Goal: Task Accomplishment & Management: Manage account settings

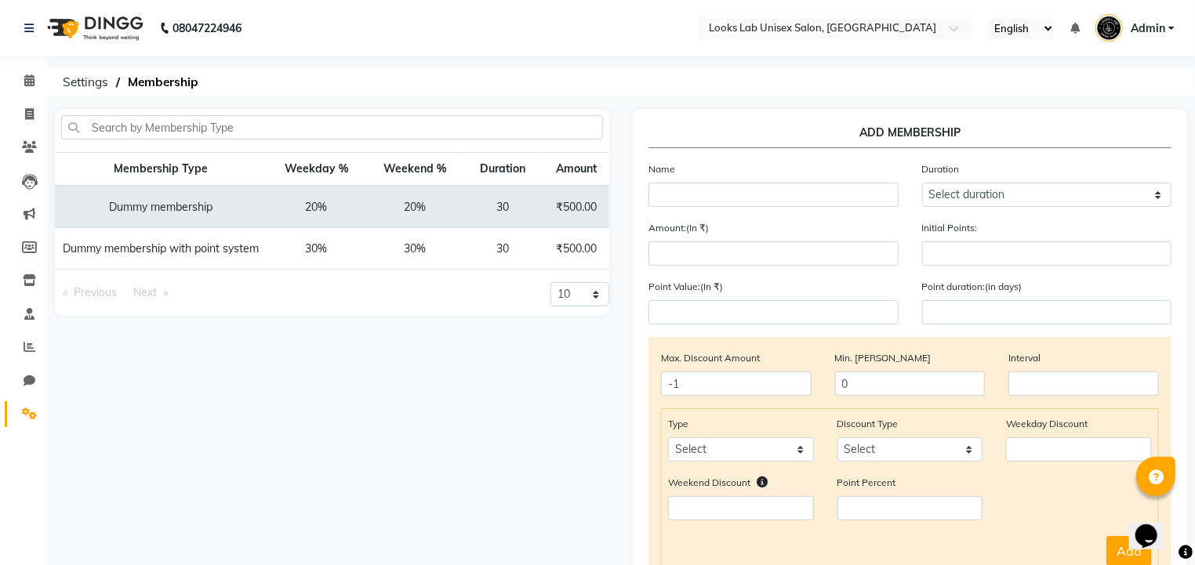
select select "4: 365"
click at [922, 183] on select "Select duration Week Half-month Month Year Life Time 4 Months 8 Months 6 Months…" at bounding box center [1047, 195] width 250 height 24
type input "365"
click at [675, 191] on input "text" at bounding box center [773, 195] width 250 height 24
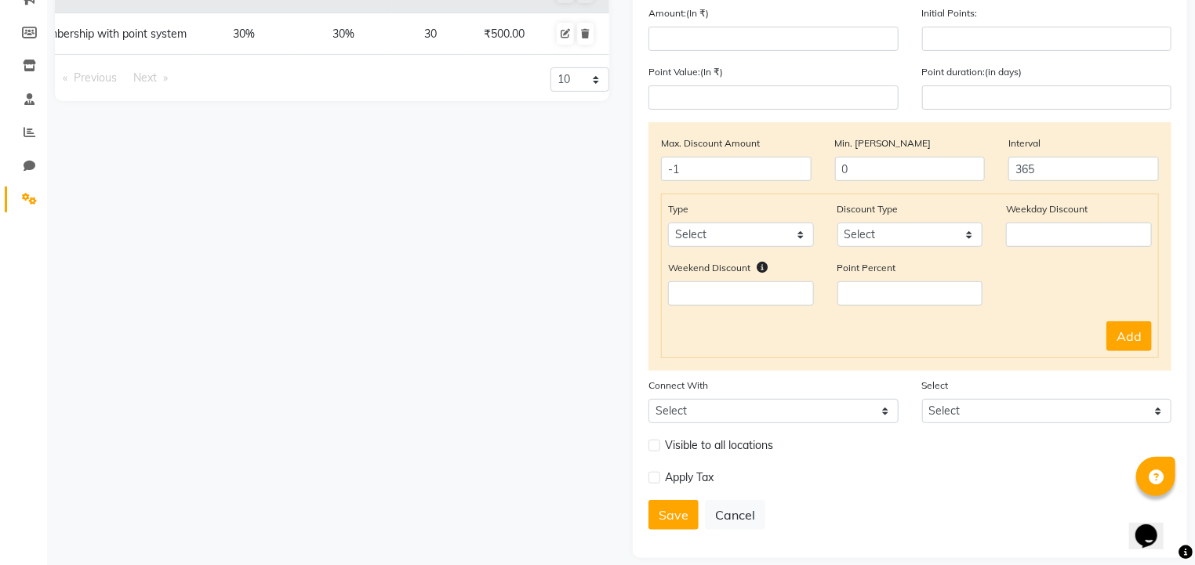
scroll to position [236, 0]
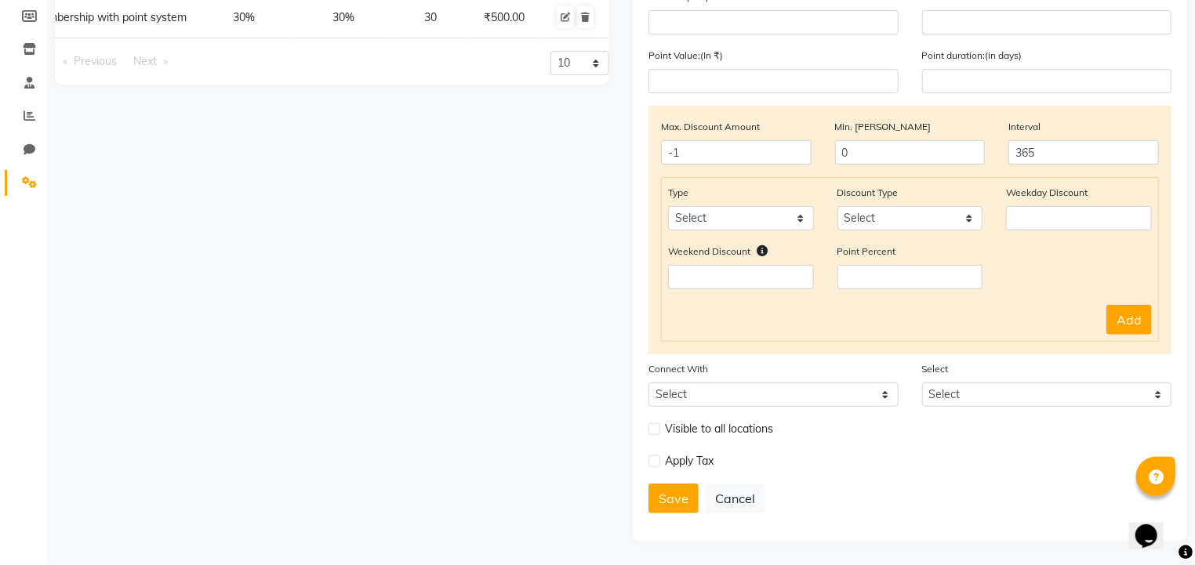
type input "Silver"
click at [658, 462] on label at bounding box center [654, 461] width 12 height 12
click at [658, 462] on input "checkbox" at bounding box center [653, 461] width 10 height 10
checkbox input "true"
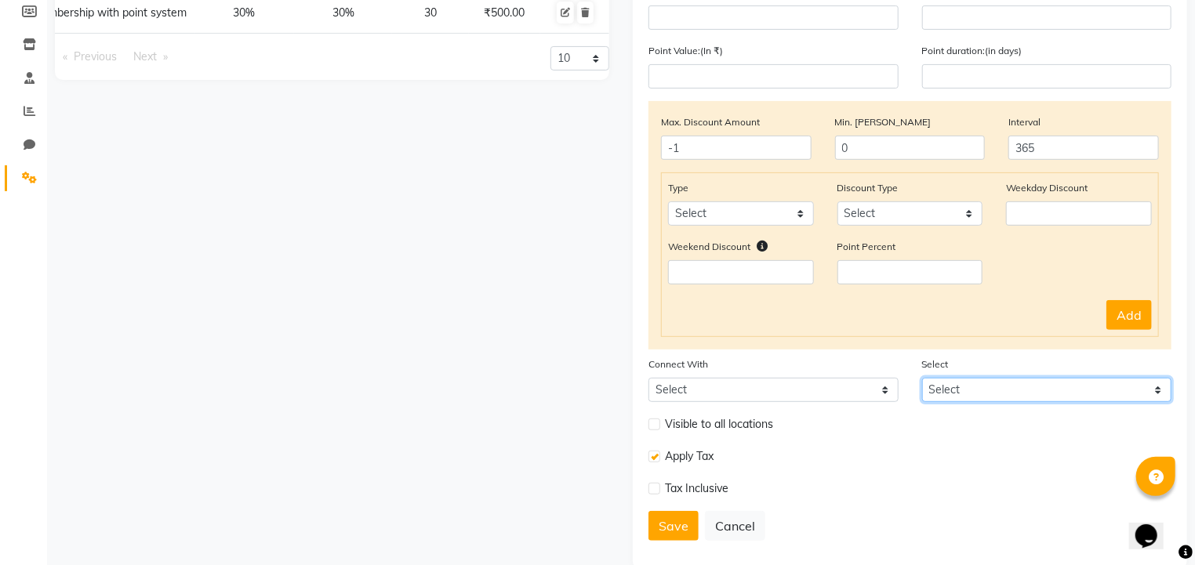
click at [964, 395] on select "Select" at bounding box center [1047, 390] width 250 height 24
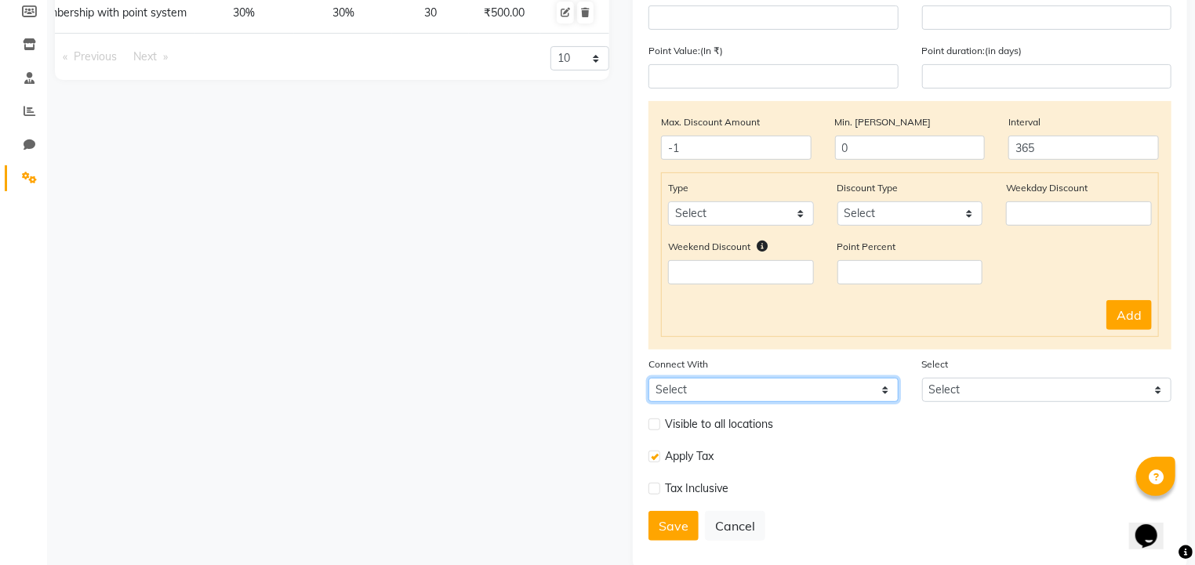
click at [864, 395] on select "Select Package Prepaid Voucher" at bounding box center [773, 390] width 250 height 24
click at [953, 433] on div "Visible to all locations" at bounding box center [910, 431] width 546 height 32
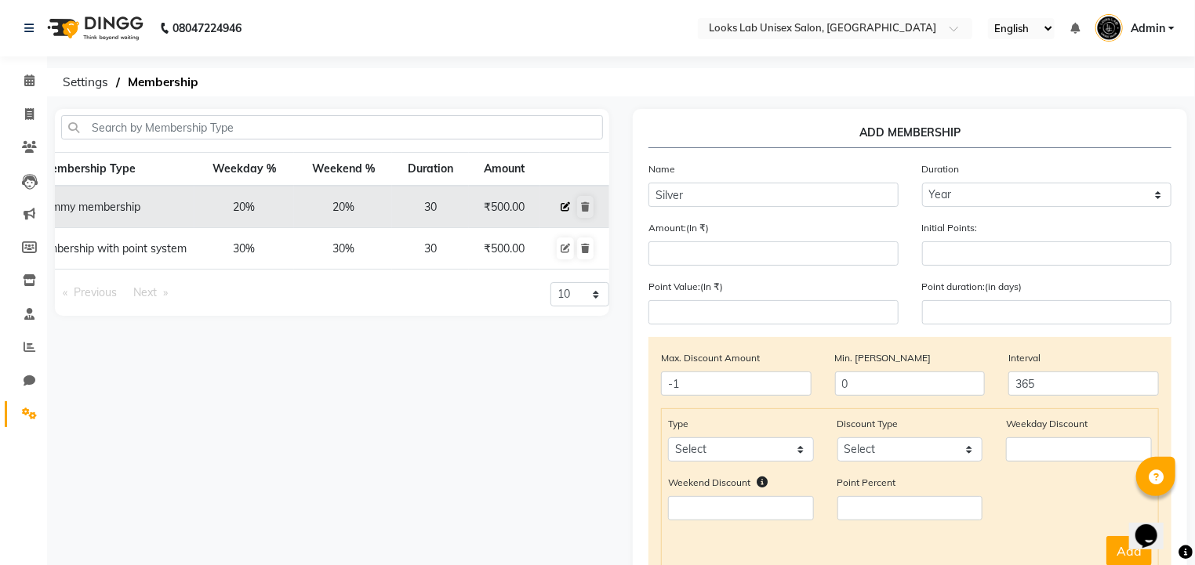
click at [566, 205] on icon at bounding box center [565, 206] width 9 height 9
select select
type input "0"
select select
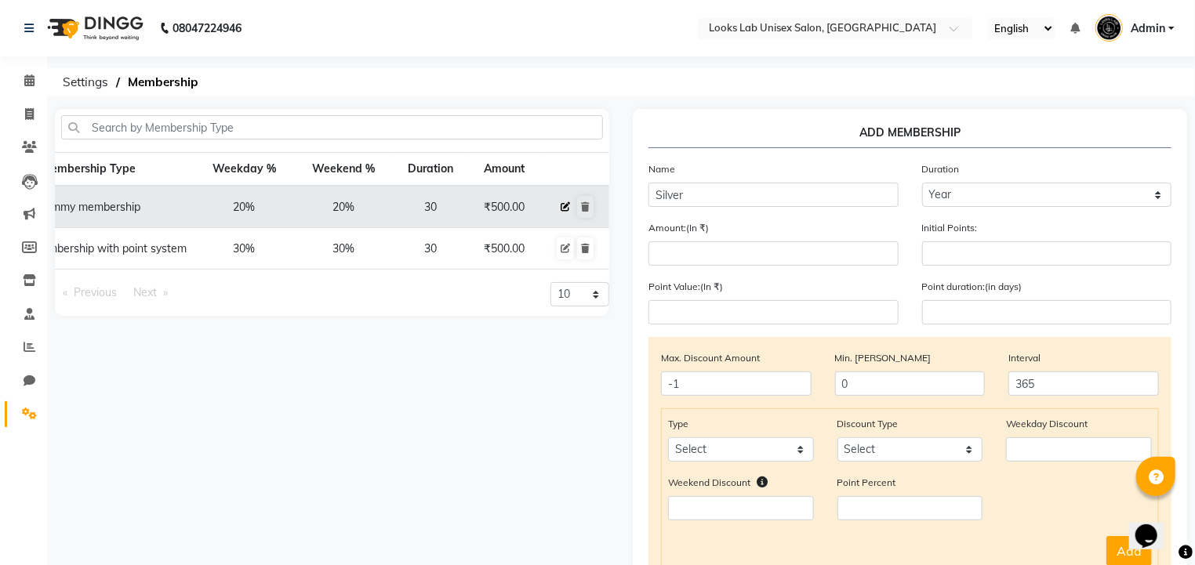
checkbox input "false"
type input "Dummy membership"
select select "3: 30"
type input "500"
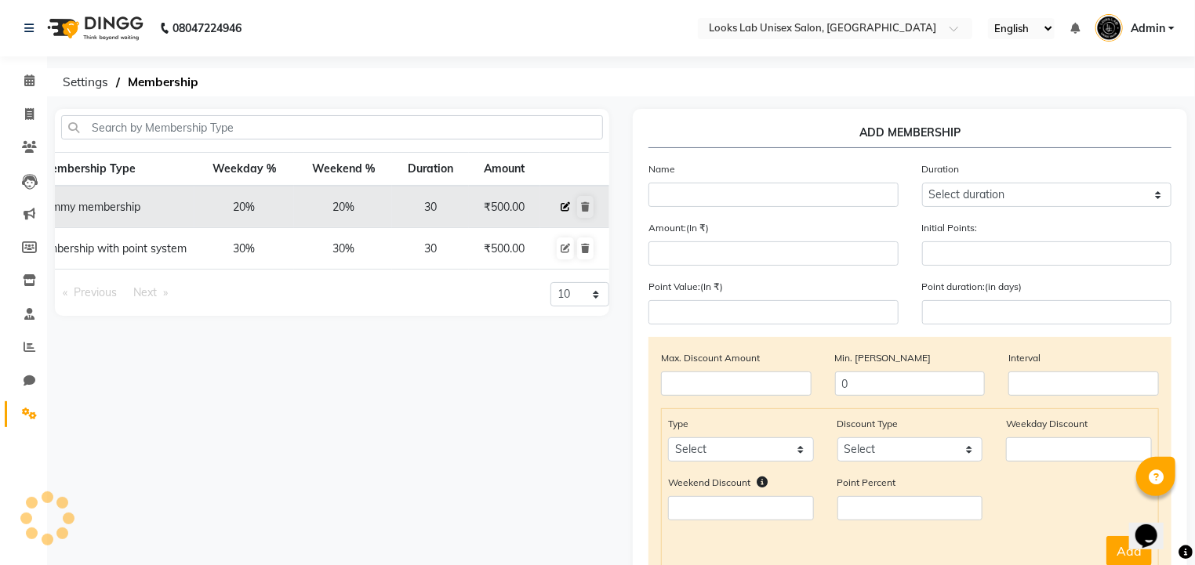
type input "0"
checkbox input "true"
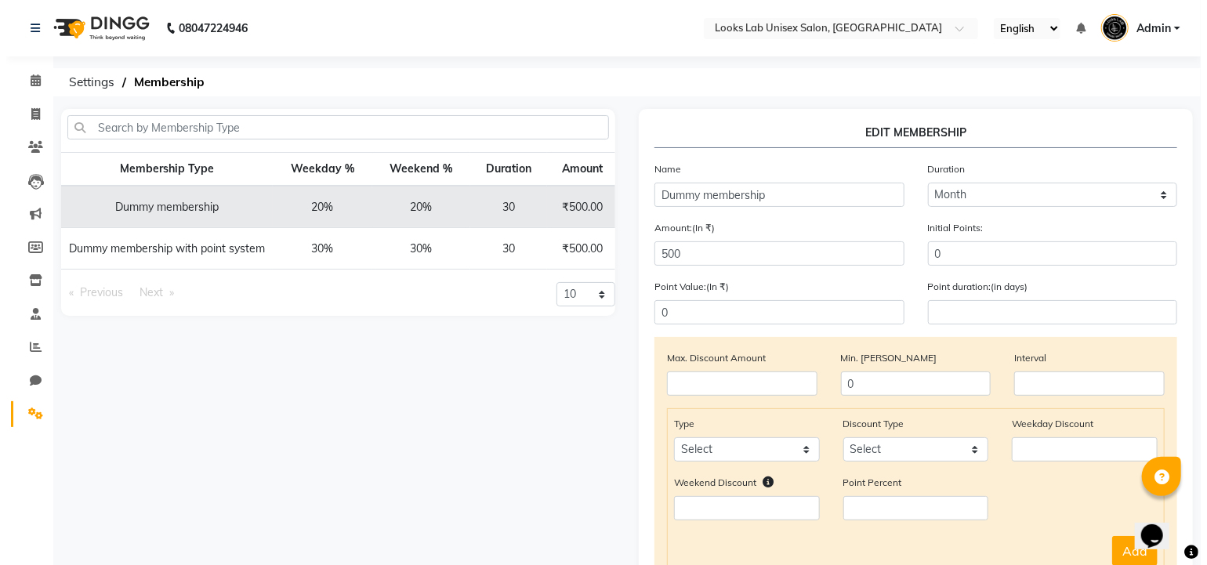
scroll to position [0, 72]
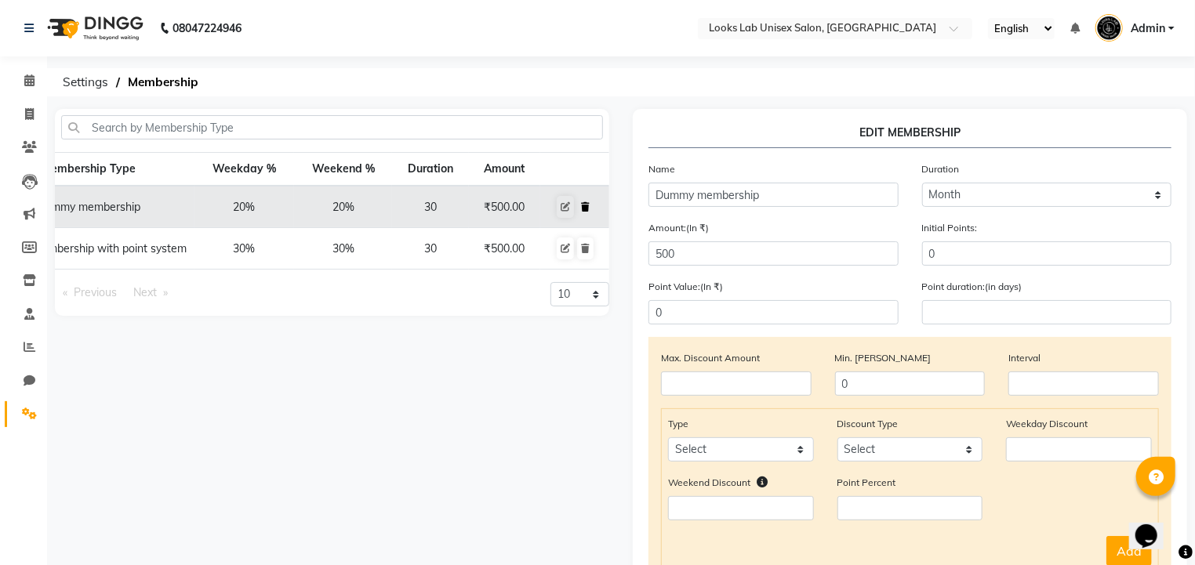
click at [582, 205] on icon at bounding box center [585, 206] width 9 height 9
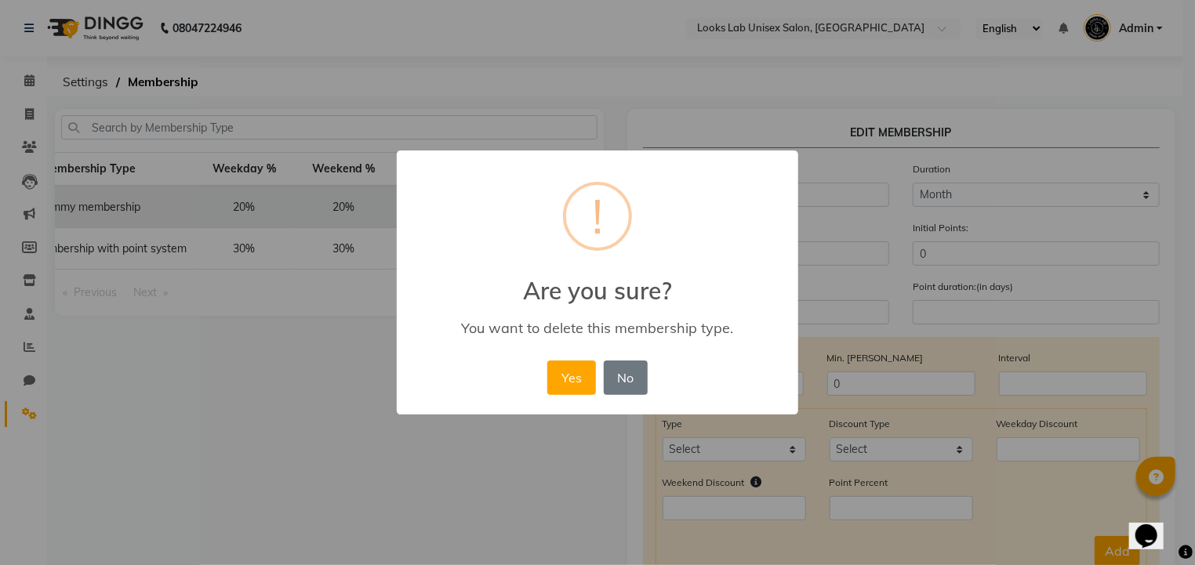
scroll to position [0, 66]
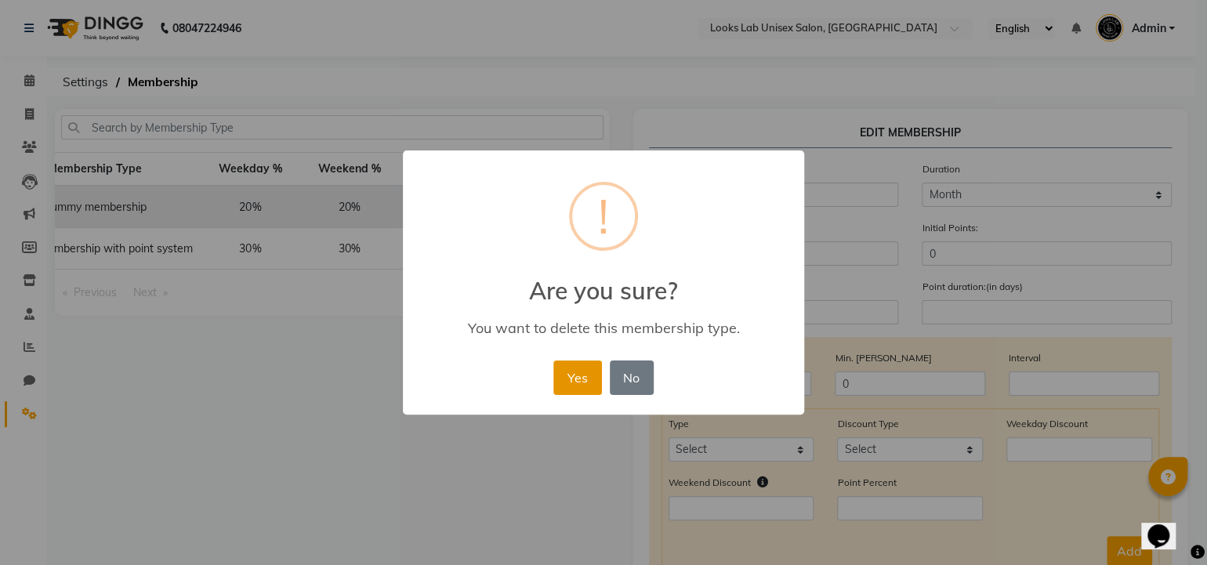
click at [572, 391] on button "Yes" at bounding box center [577, 378] width 48 height 34
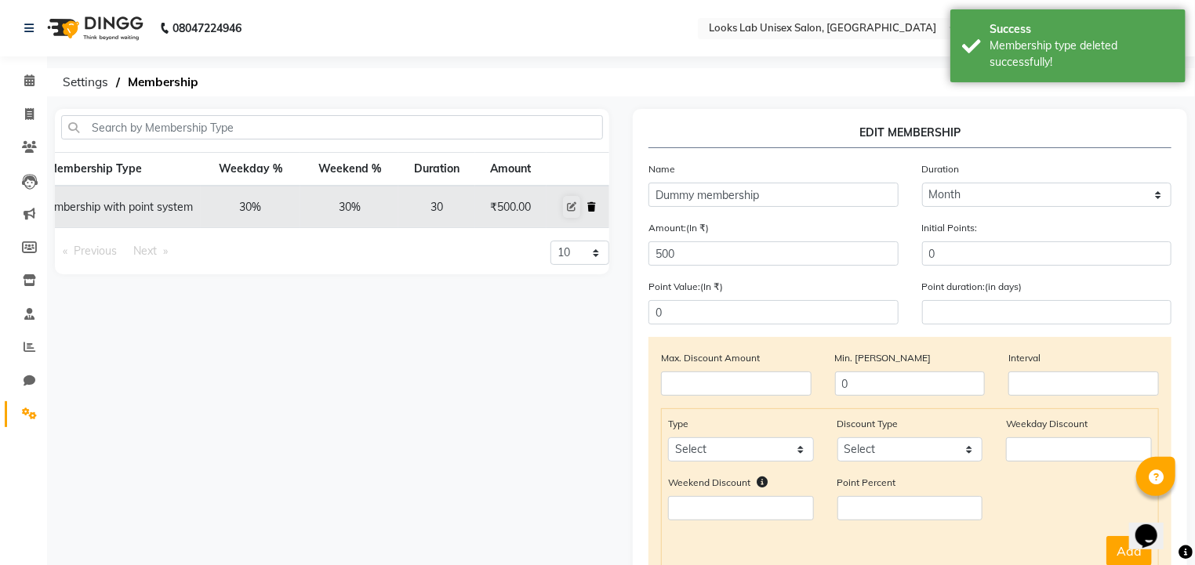
click at [588, 210] on icon at bounding box center [591, 206] width 9 height 9
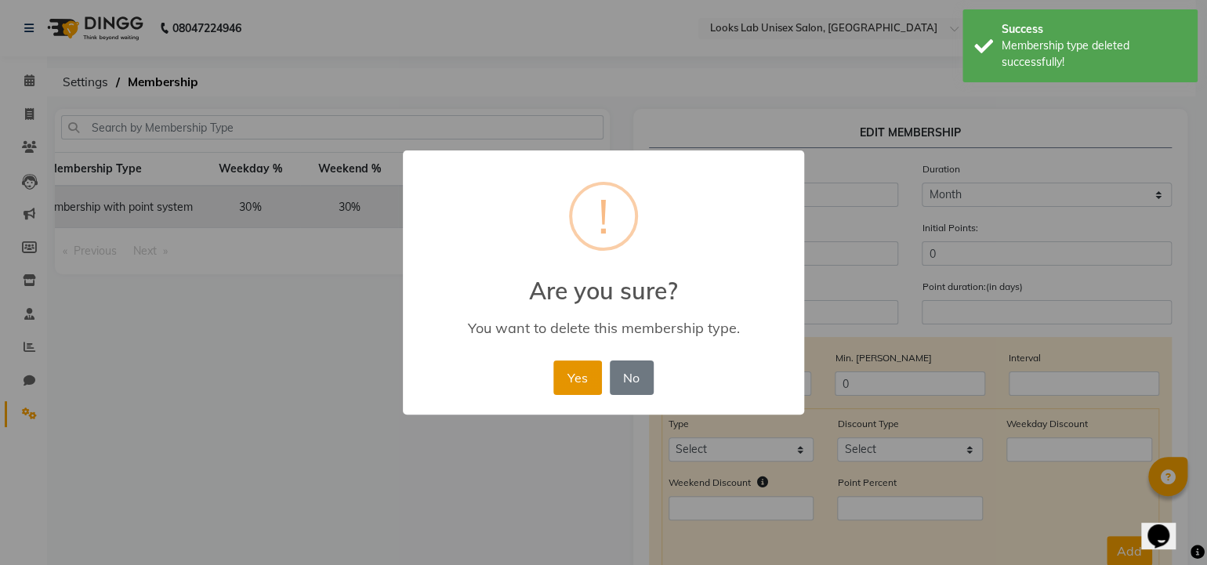
click at [566, 376] on button "Yes" at bounding box center [577, 378] width 48 height 34
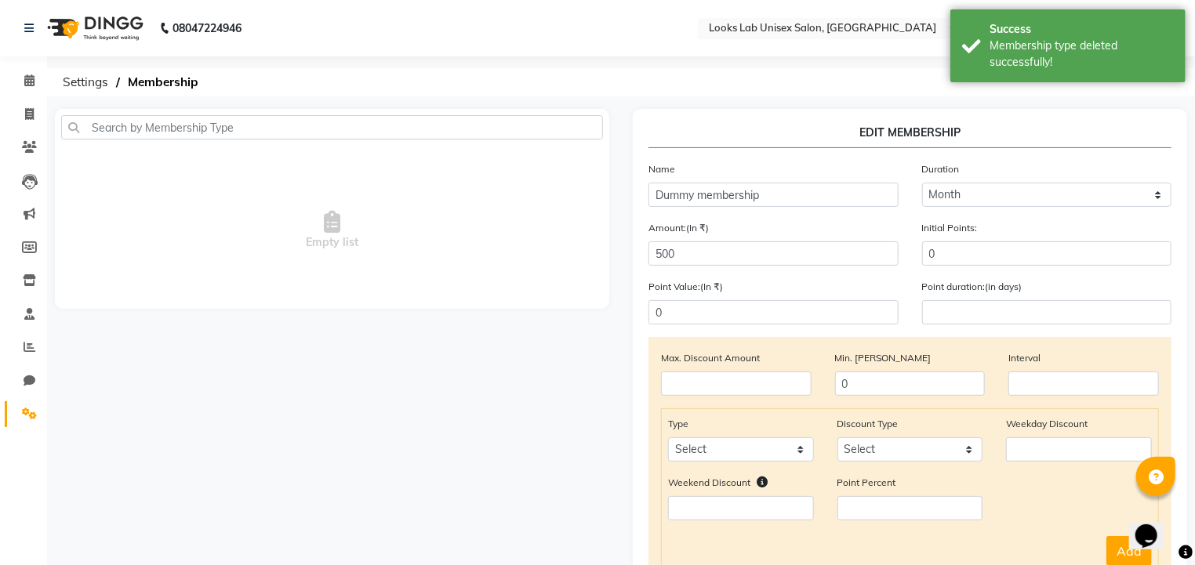
click at [800, 77] on ol "Settings Membership" at bounding box center [618, 82] width 1127 height 28
click at [80, 85] on span "Settings" at bounding box center [85, 82] width 61 height 28
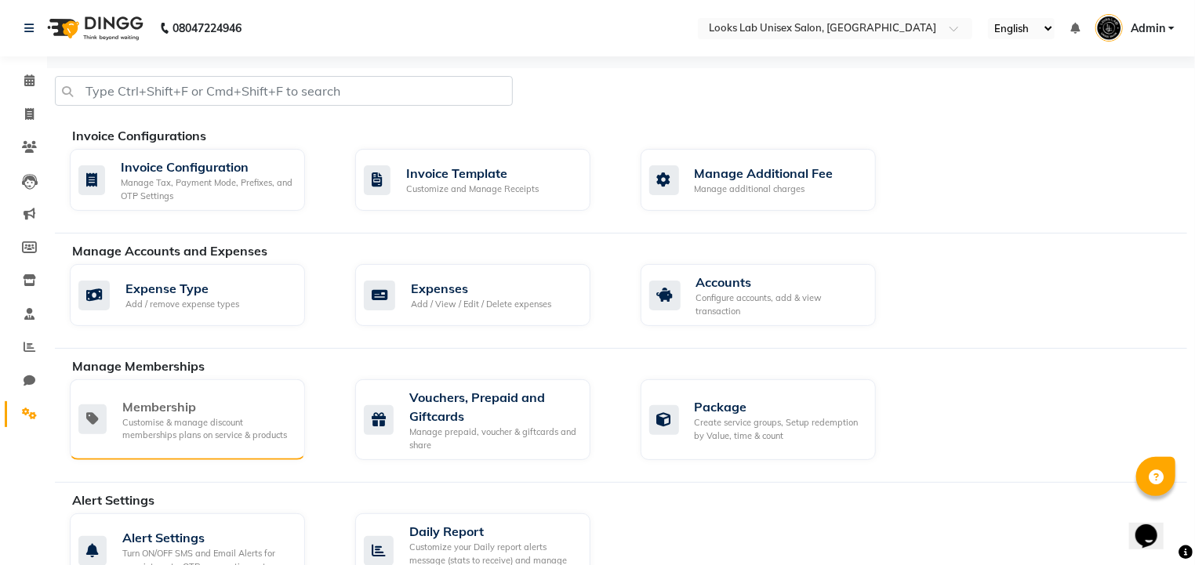
click at [259, 429] on div "Customise & manage discount memberships plans on service & products" at bounding box center [207, 429] width 170 height 26
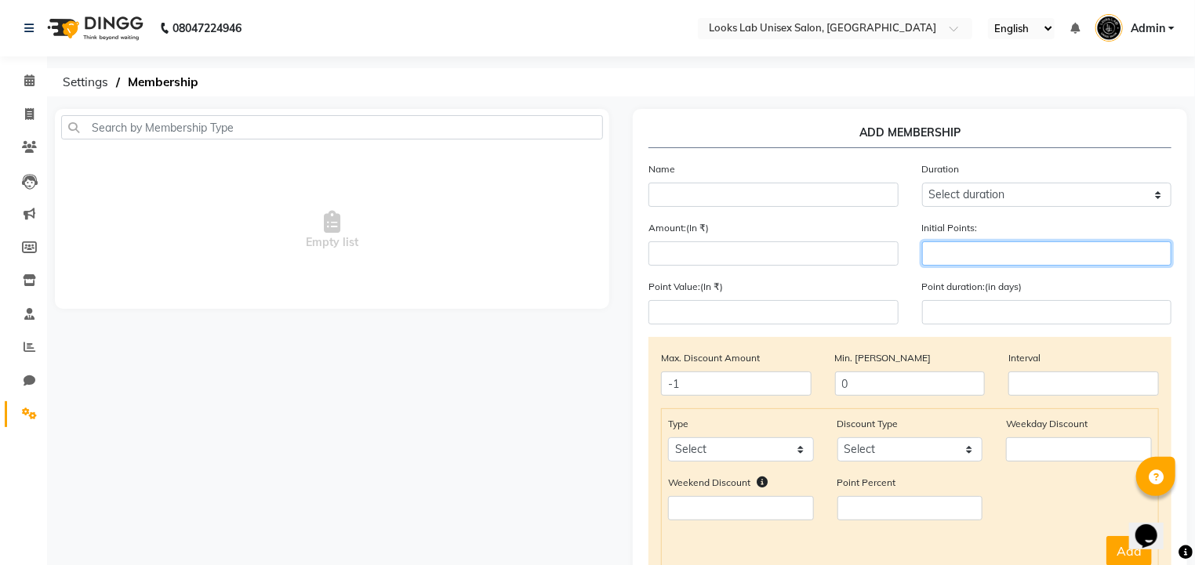
click at [943, 249] on input "number" at bounding box center [1047, 253] width 250 height 24
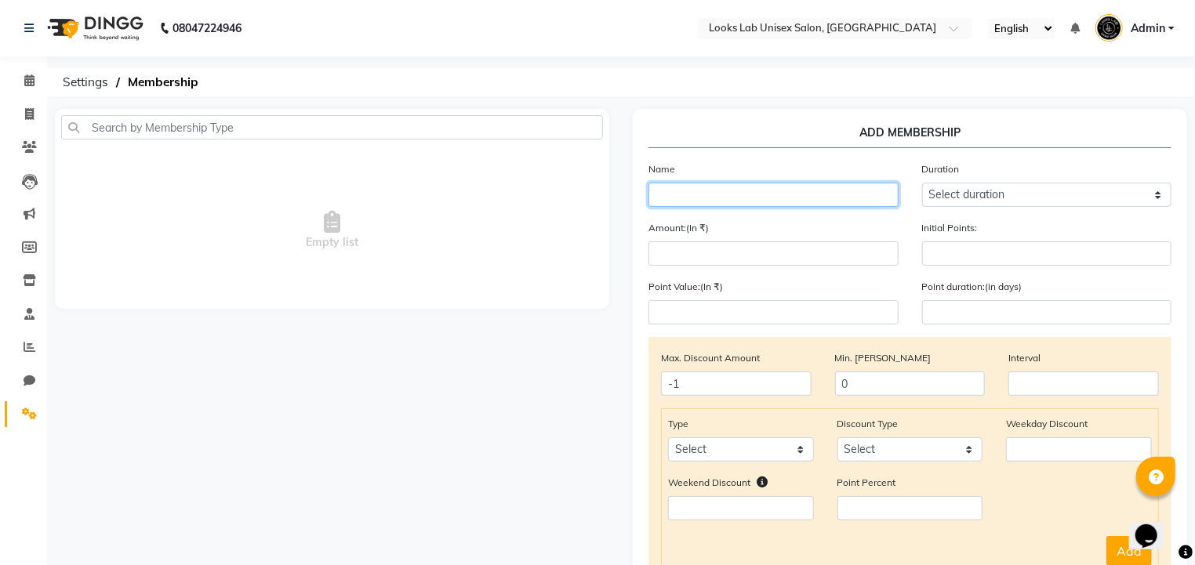
click at [712, 192] on input "text" at bounding box center [773, 195] width 250 height 24
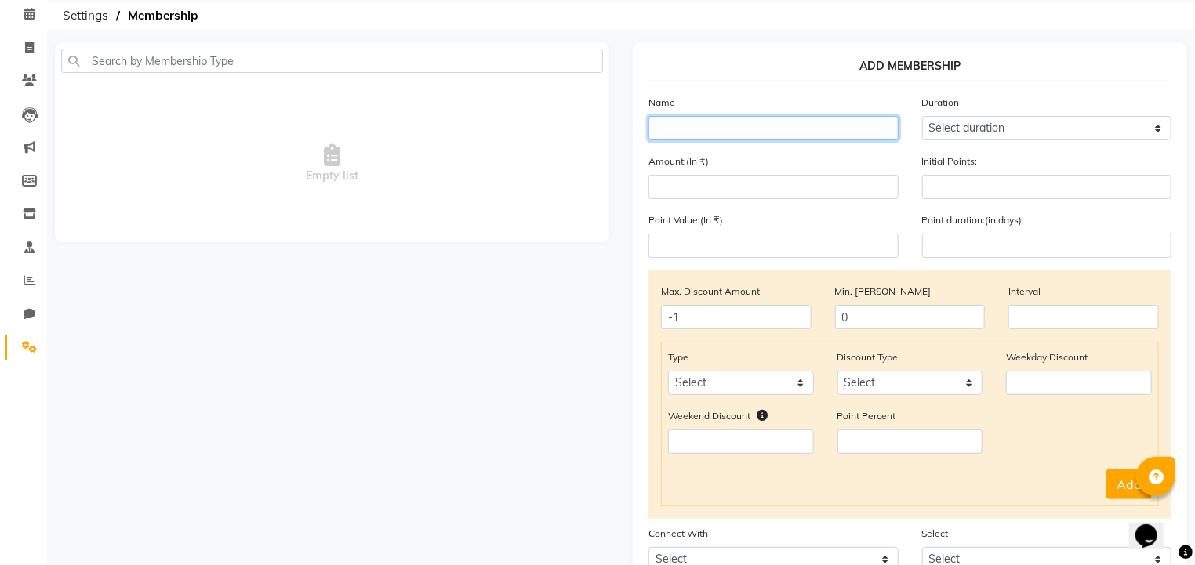
scroll to position [66, 0]
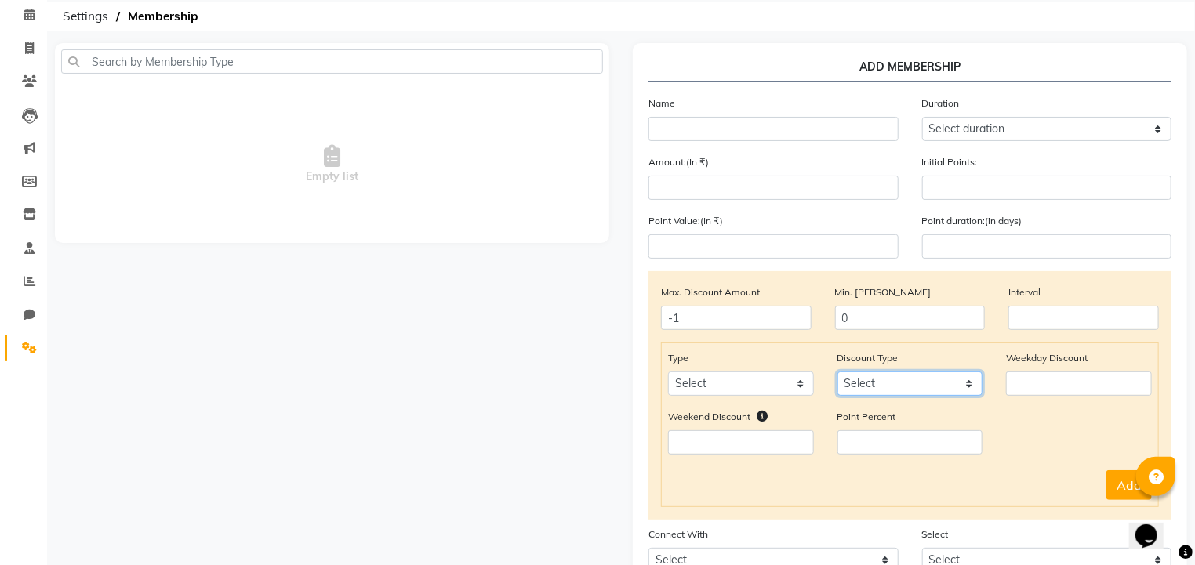
click at [869, 384] on select "Select Percent Flat" at bounding box center [910, 384] width 146 height 24
select select "Percent"
click at [837, 375] on select "Select Percent Flat" at bounding box center [910, 384] width 146 height 24
click at [772, 389] on select "Select Service Product Package Prepaid Voucher" at bounding box center [741, 384] width 146 height 24
select select "service"
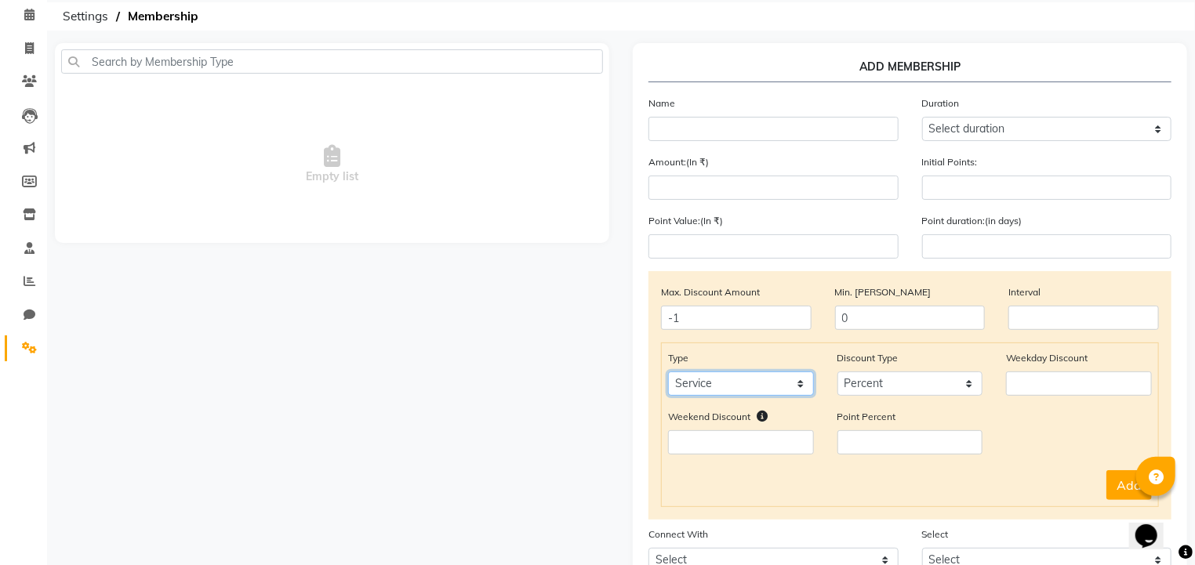
click at [668, 375] on select "Select Service Product Package Prepaid Voucher" at bounding box center [741, 384] width 146 height 24
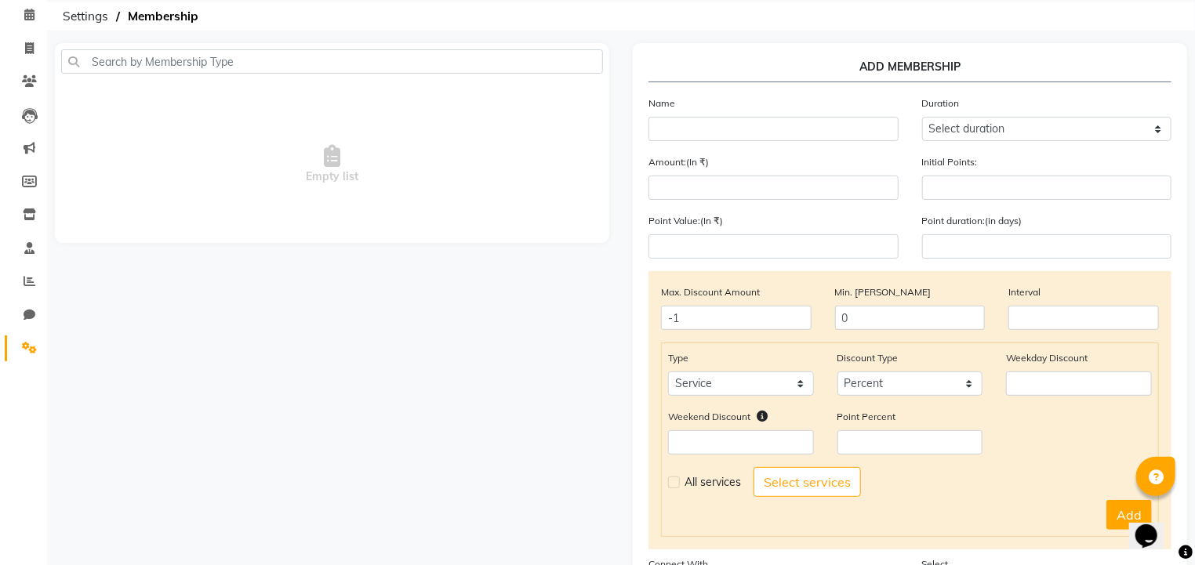
click at [672, 487] on label at bounding box center [674, 483] width 12 height 12
click at [672, 487] on input "checkbox" at bounding box center [673, 482] width 10 height 10
checkbox input "true"
click at [1037, 390] on input "number" at bounding box center [1079, 384] width 146 height 24
type input "10"
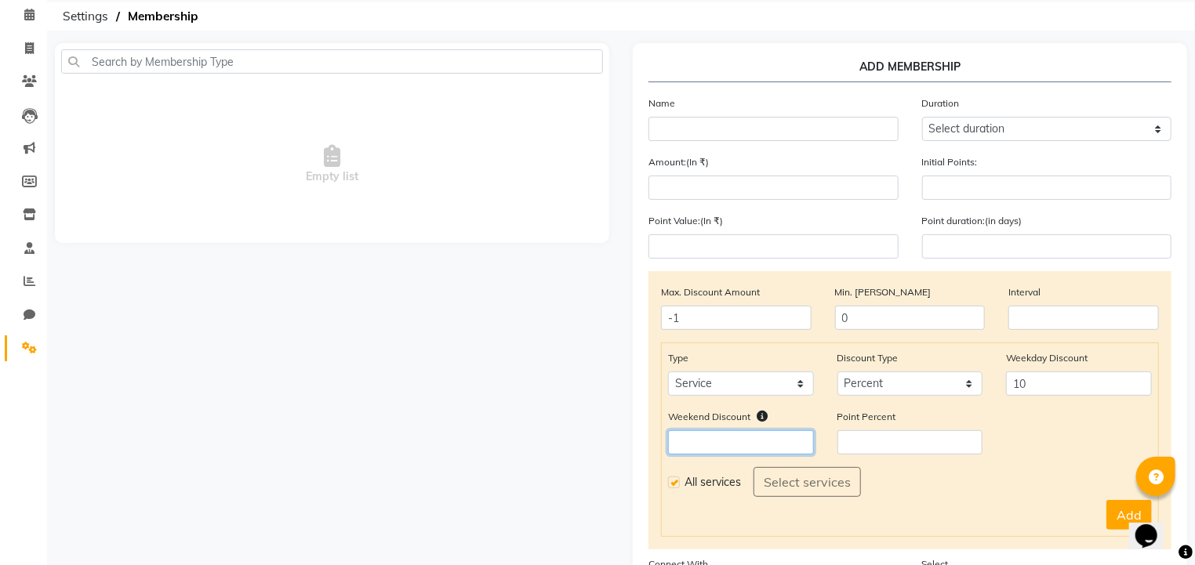
click at [784, 448] on input "number" at bounding box center [741, 442] width 146 height 24
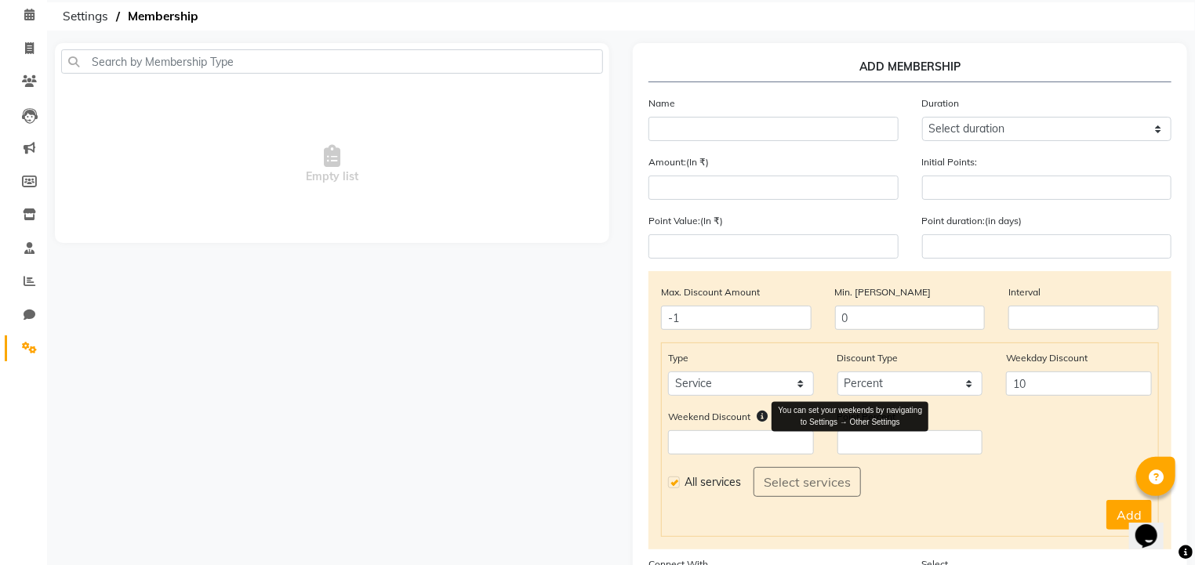
click at [759, 419] on icon at bounding box center [762, 416] width 11 height 11
click at [760, 420] on icon at bounding box center [762, 416] width 11 height 11
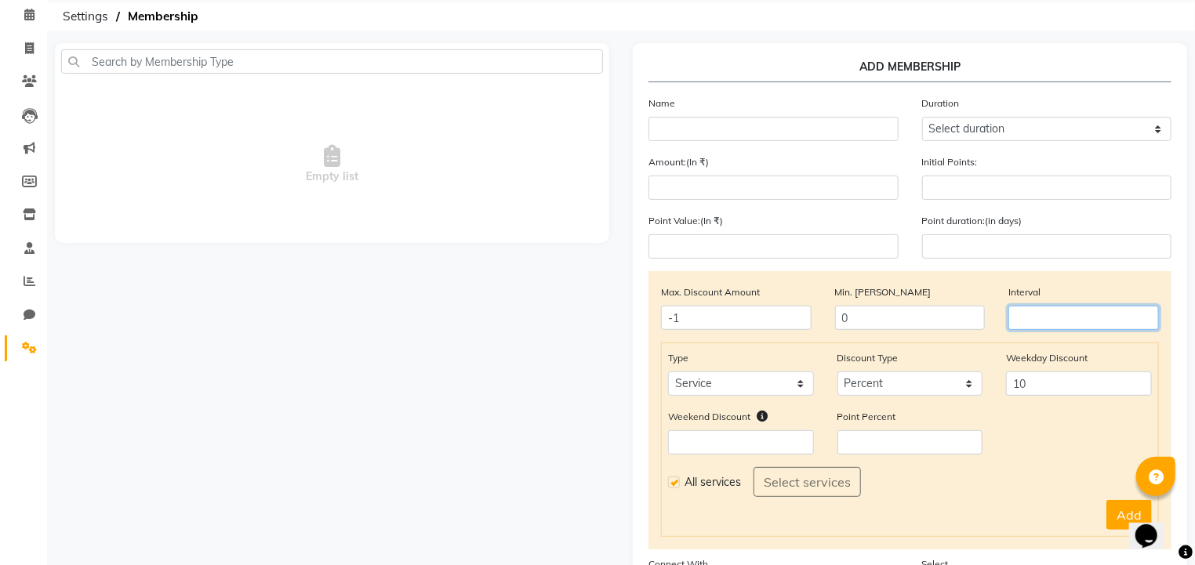
click at [1029, 324] on input "number" at bounding box center [1083, 318] width 151 height 24
click at [726, 325] on input "-1" at bounding box center [736, 318] width 151 height 24
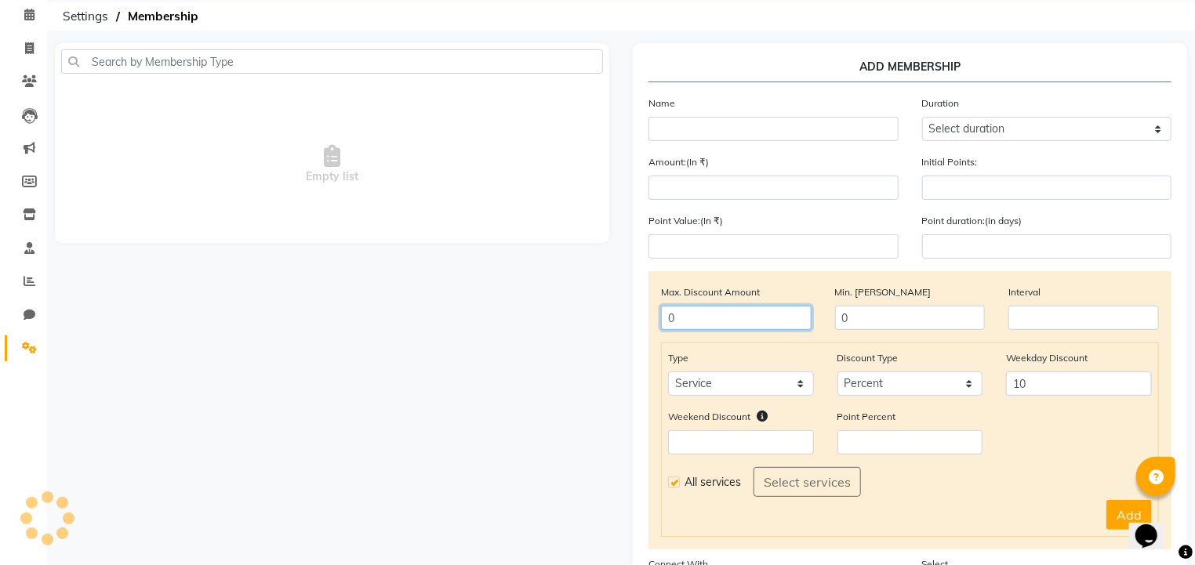
type input "0"
click at [1069, 481] on div "All services Select services" at bounding box center [910, 482] width 484 height 30
click at [700, 324] on input "0" at bounding box center [736, 318] width 151 height 24
type input "-1"
click at [1006, 508] on div "Add" at bounding box center [910, 515] width 484 height 30
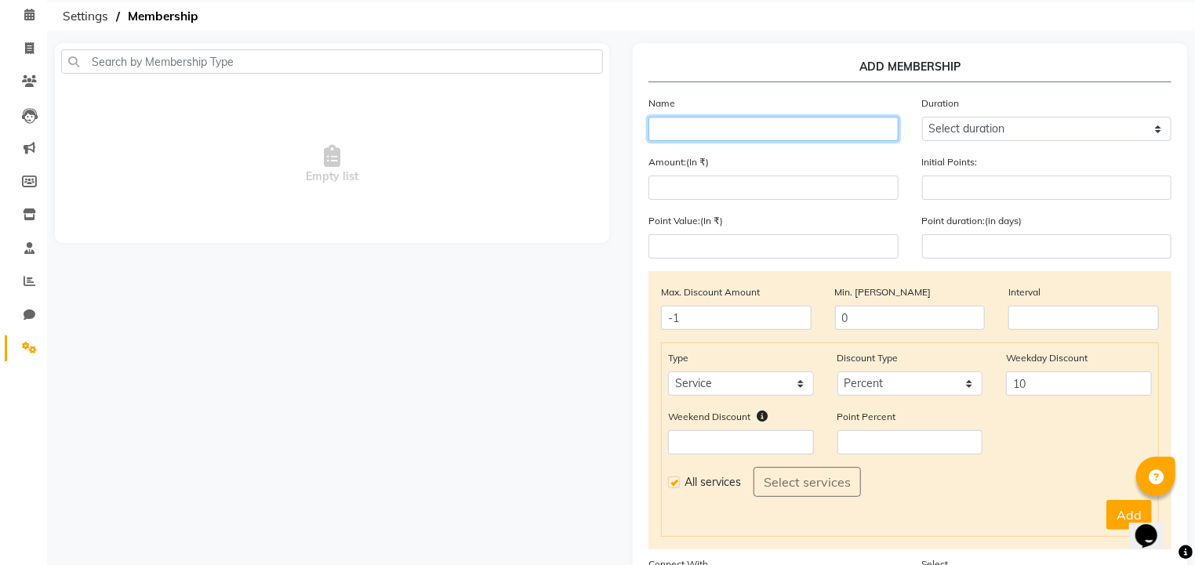
click at [741, 125] on input "text" at bounding box center [773, 129] width 250 height 24
type input "Silver Membership"
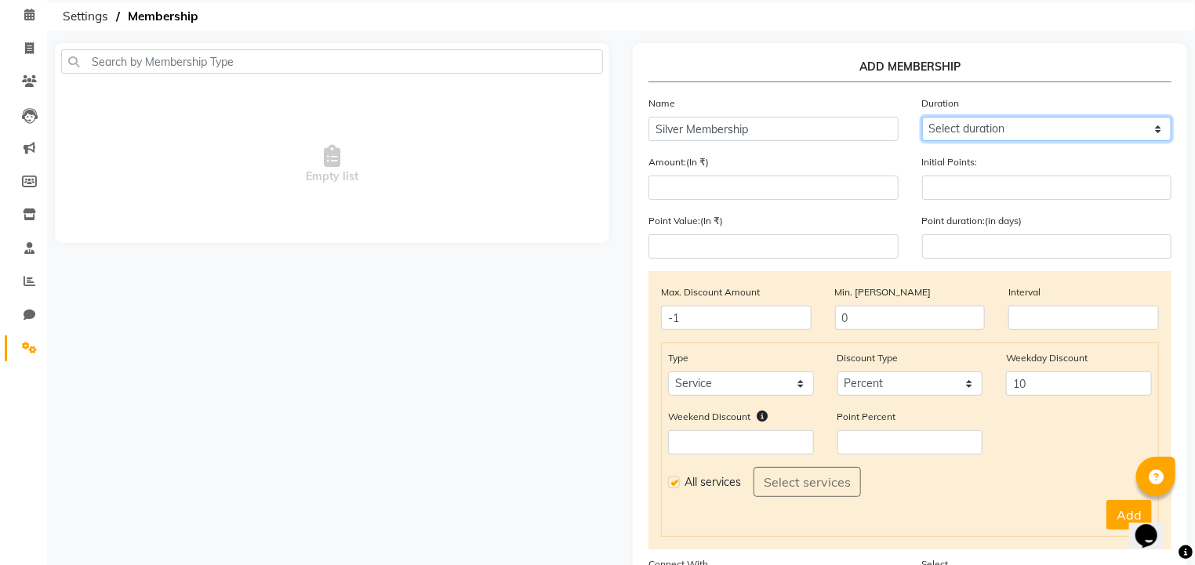
click at [958, 139] on select "Select duration Week Half-month Month Year Life Time 4 Months 8 Months 6 Months…" at bounding box center [1047, 129] width 250 height 24
select select "4: 365"
click at [922, 117] on select "Select duration Week Half-month Month Year Life Time 4 Months 8 Months 6 Months…" at bounding box center [1047, 129] width 250 height 24
type input "365"
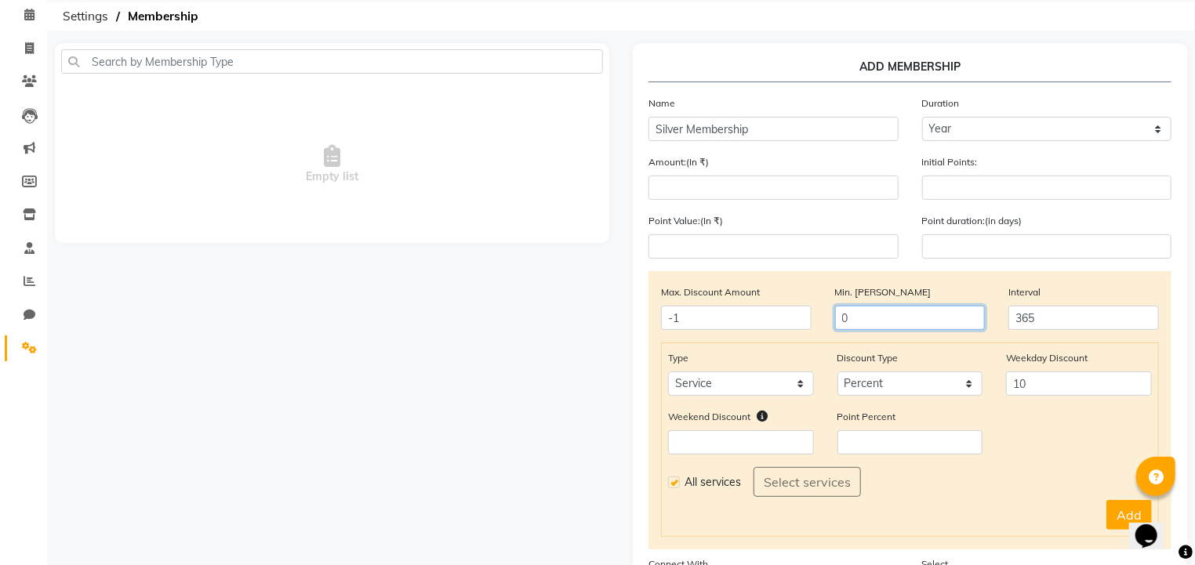
click at [876, 321] on input "0" at bounding box center [910, 318] width 151 height 24
click at [782, 493] on div "All services Select services" at bounding box center [910, 482] width 484 height 30
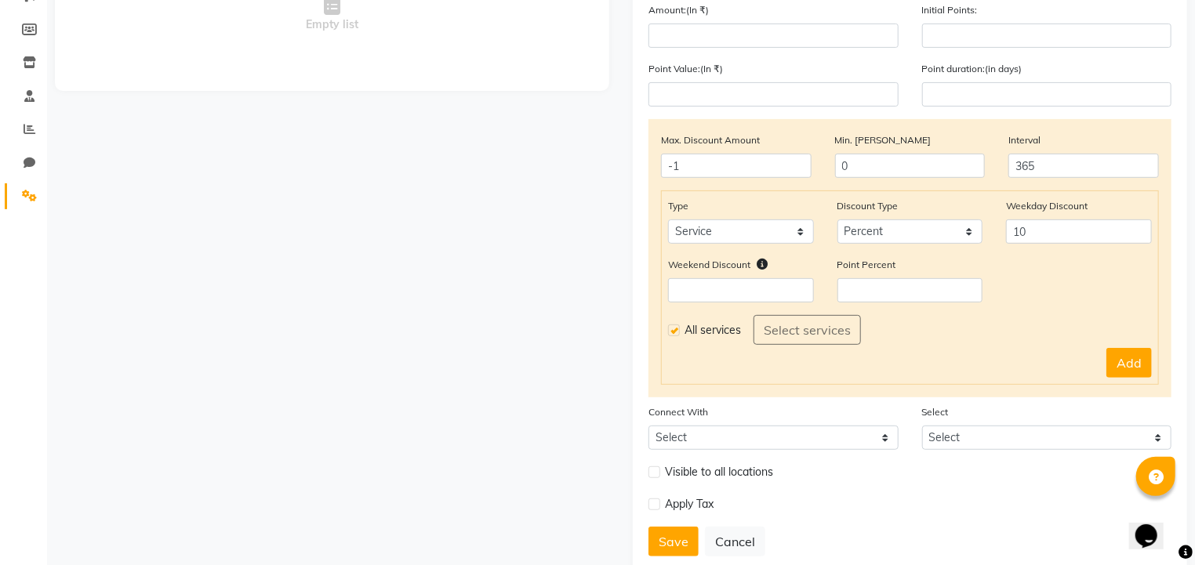
scroll to position [218, 0]
click at [956, 438] on select "Select" at bounding box center [1047, 438] width 250 height 24
drag, startPoint x: 956, startPoint y: 438, endPoint x: 854, endPoint y: 436, distance: 102.7
click at [854, 436] on div "Connect With Select Package Prepaid Voucher Select Select" at bounding box center [910, 433] width 546 height 59
click at [854, 436] on select "Select Package Prepaid Voucher" at bounding box center [773, 438] width 250 height 24
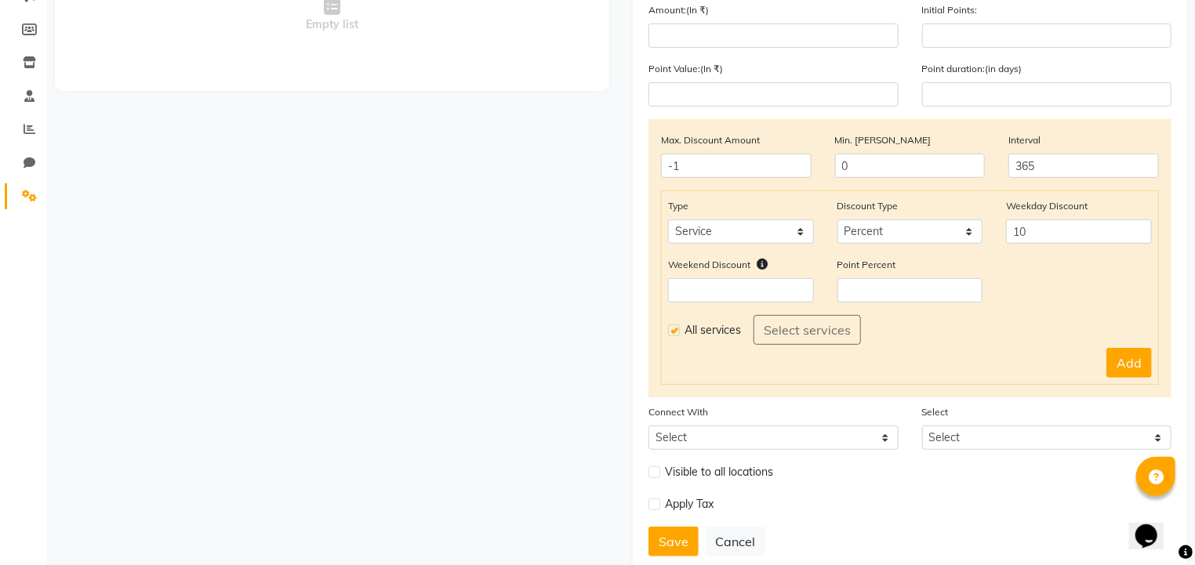
click at [882, 416] on div "Connect With Select Package Prepaid Voucher" at bounding box center [774, 427] width 274 height 46
click at [674, 507] on span "Apply Tax" at bounding box center [689, 504] width 49 height 16
click at [1132, 378] on button "Add" at bounding box center [1128, 363] width 45 height 30
click at [749, 296] on input "number" at bounding box center [741, 290] width 146 height 24
type input "0"
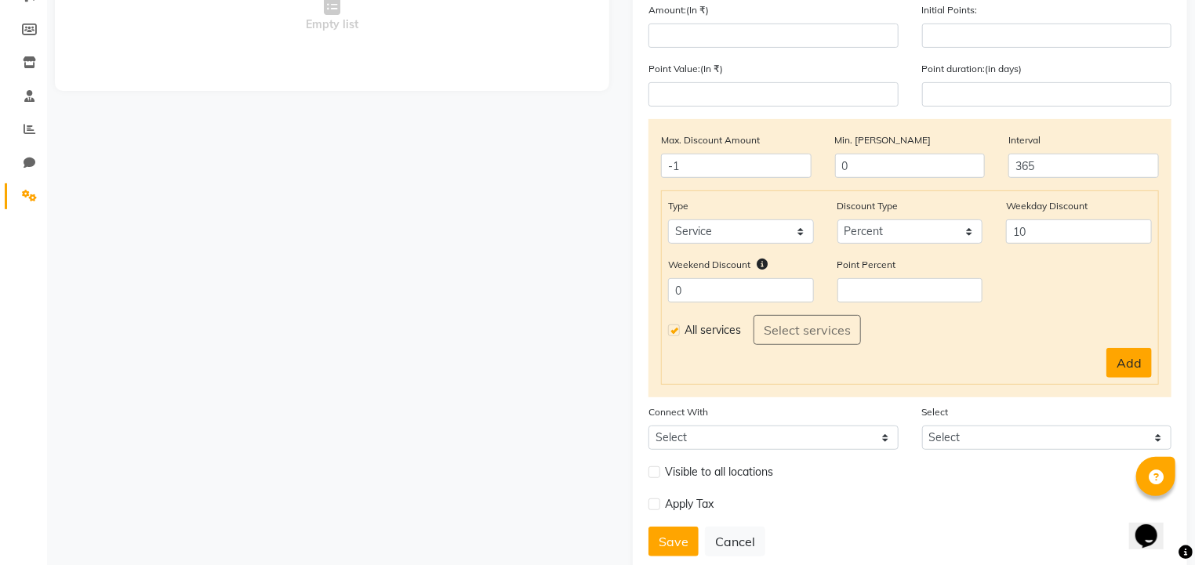
click at [1139, 368] on button "Add" at bounding box center [1128, 363] width 45 height 30
select select
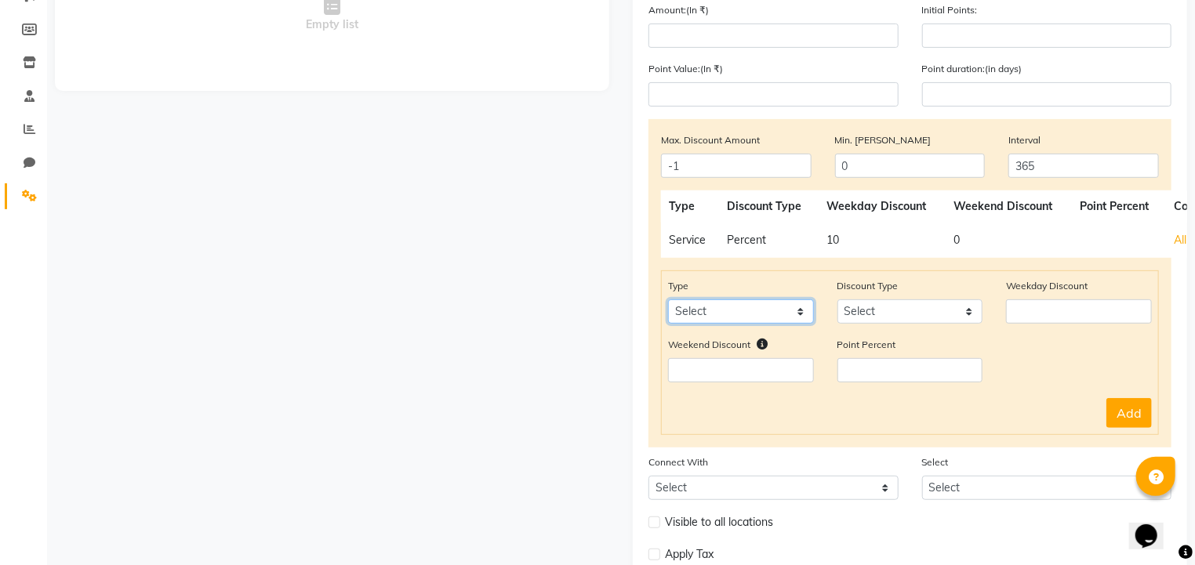
click at [732, 318] on select "Select Product Package Prepaid Voucher" at bounding box center [741, 311] width 146 height 24
select select "product"
click at [668, 303] on select "Select Product Package Prepaid Voucher" at bounding box center [741, 311] width 146 height 24
click at [882, 313] on select "Select Percent Flat" at bounding box center [910, 311] width 146 height 24
click at [804, 320] on select "Select Product Package Prepaid Voucher" at bounding box center [741, 311] width 146 height 24
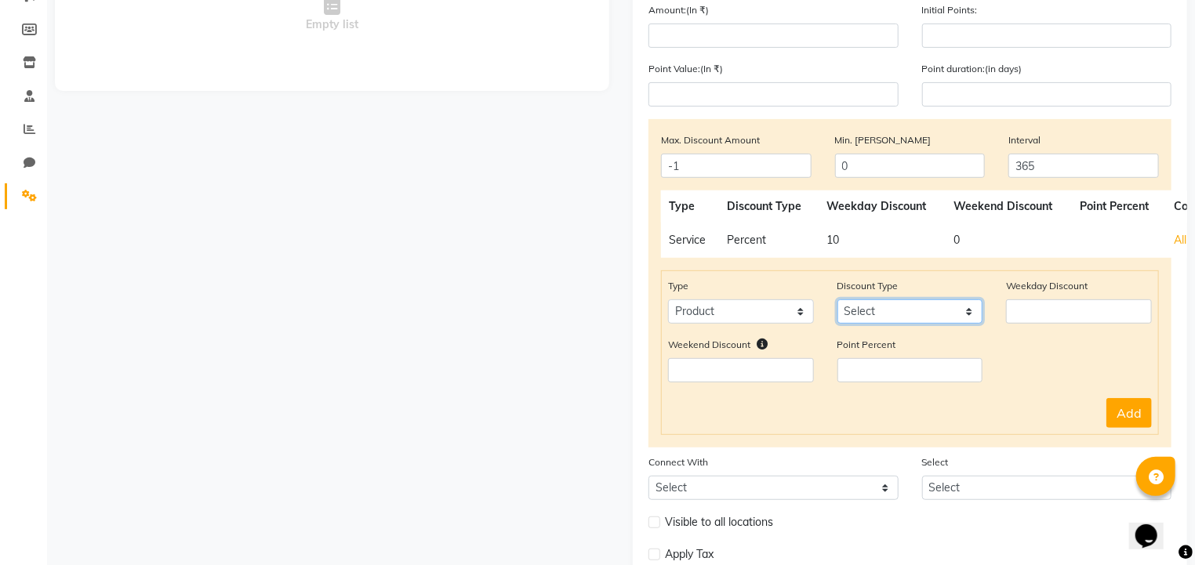
click at [894, 307] on select "Select Percent Flat" at bounding box center [910, 311] width 146 height 24
click at [808, 320] on select "Select Product Package Prepaid Voucher" at bounding box center [741, 311] width 146 height 24
click at [746, 313] on select "Select Product Package Prepaid Voucher" at bounding box center [741, 311] width 146 height 24
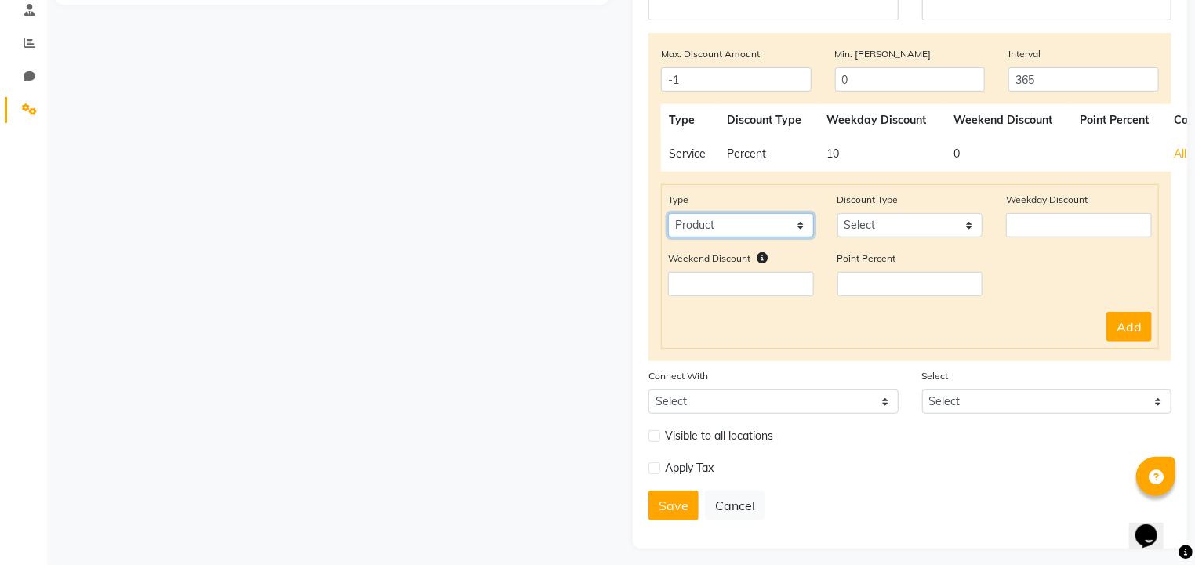
scroll to position [316, 0]
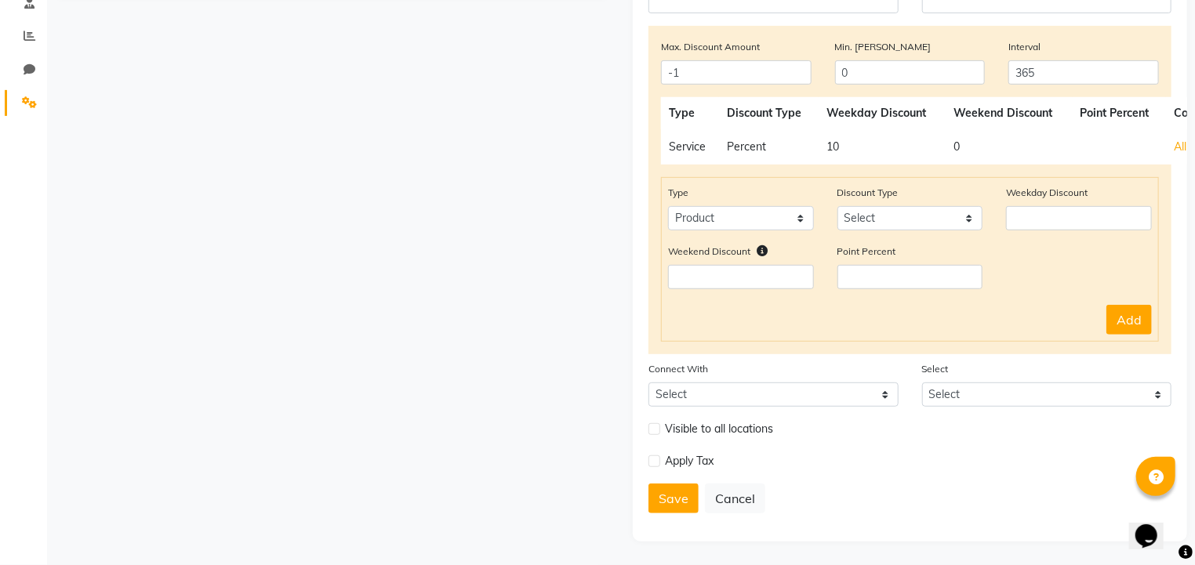
click at [649, 463] on label at bounding box center [654, 461] width 12 height 12
click at [649, 463] on input "checkbox" at bounding box center [653, 461] width 10 height 10
checkbox input "true"
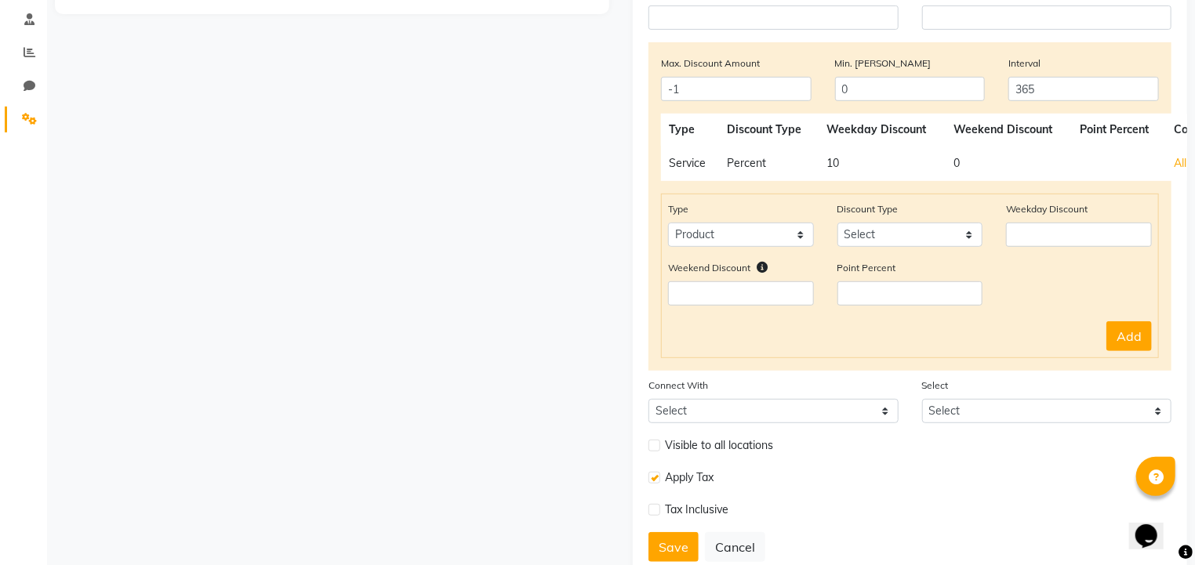
scroll to position [348, 0]
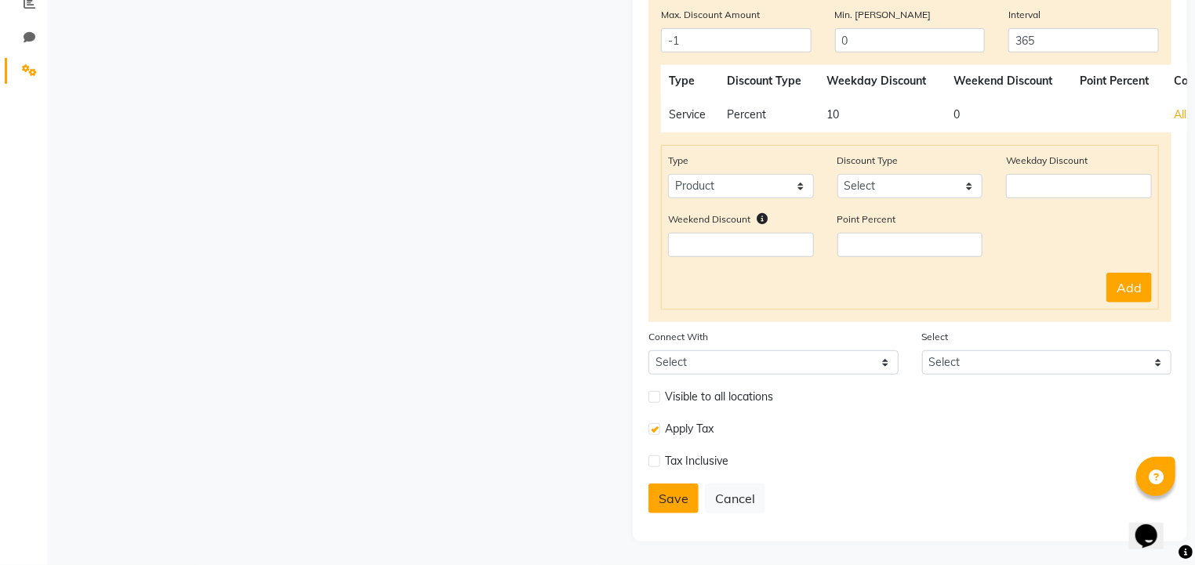
click at [659, 505] on button "Save" at bounding box center [673, 499] width 50 height 30
click at [676, 495] on button "Save" at bounding box center [673, 499] width 50 height 30
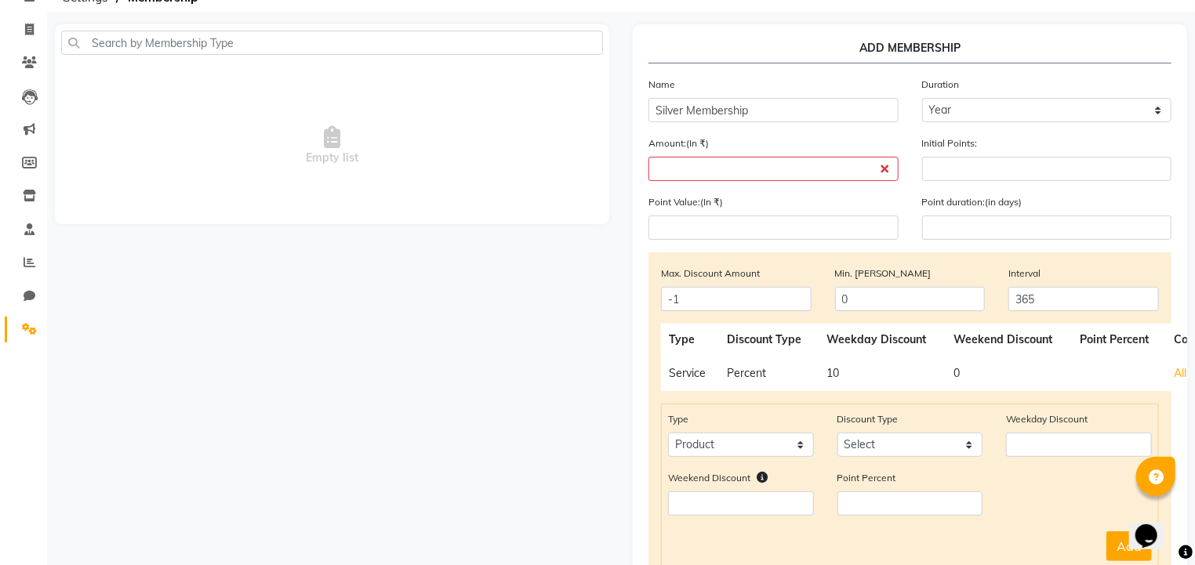
scroll to position [82, 0]
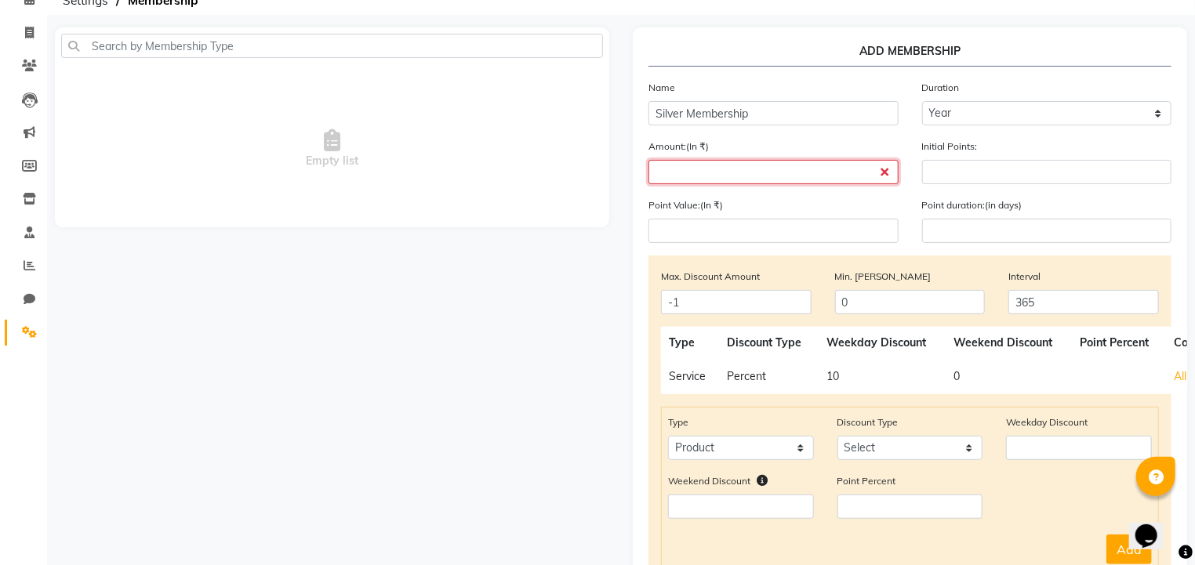
click at [683, 172] on input "number" at bounding box center [773, 172] width 250 height 24
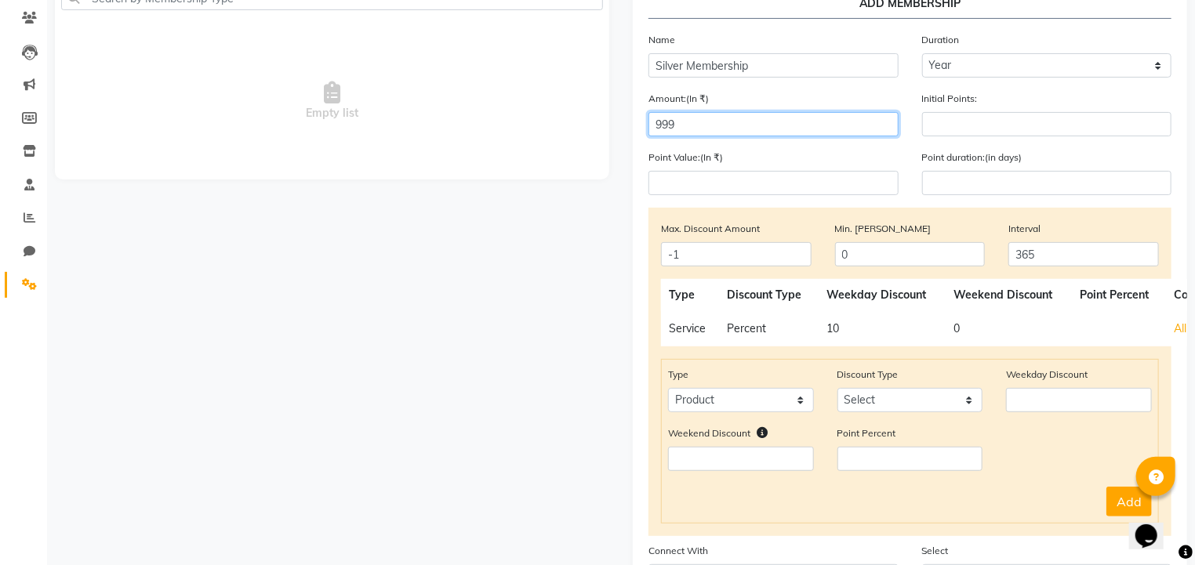
scroll to position [348, 0]
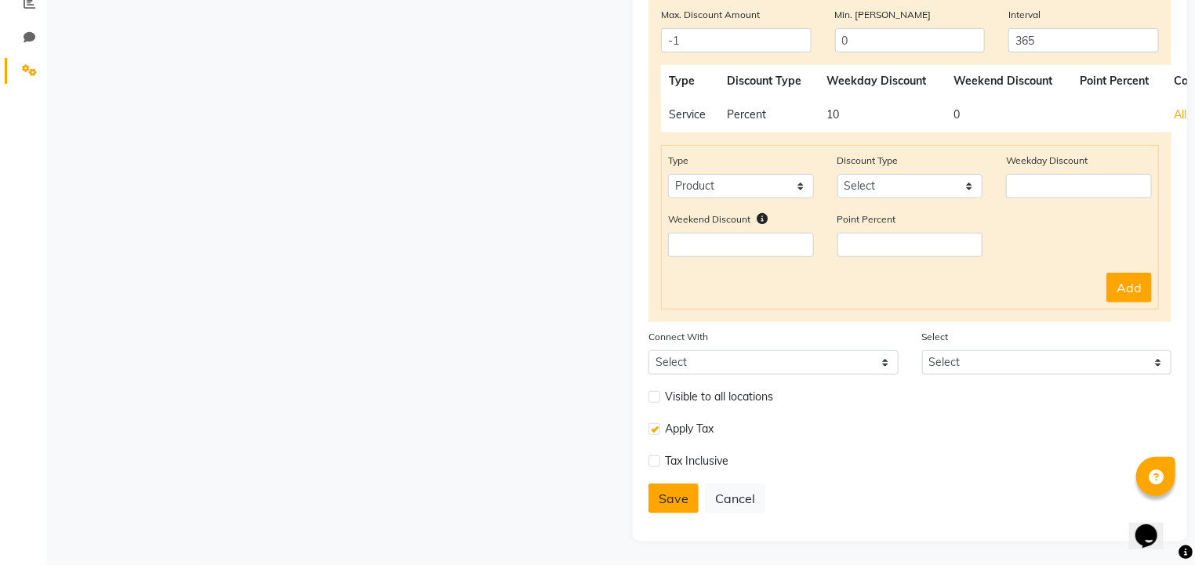
type input "999"
click at [675, 510] on button "Save" at bounding box center [673, 499] width 50 height 30
select select
type input "0"
select select
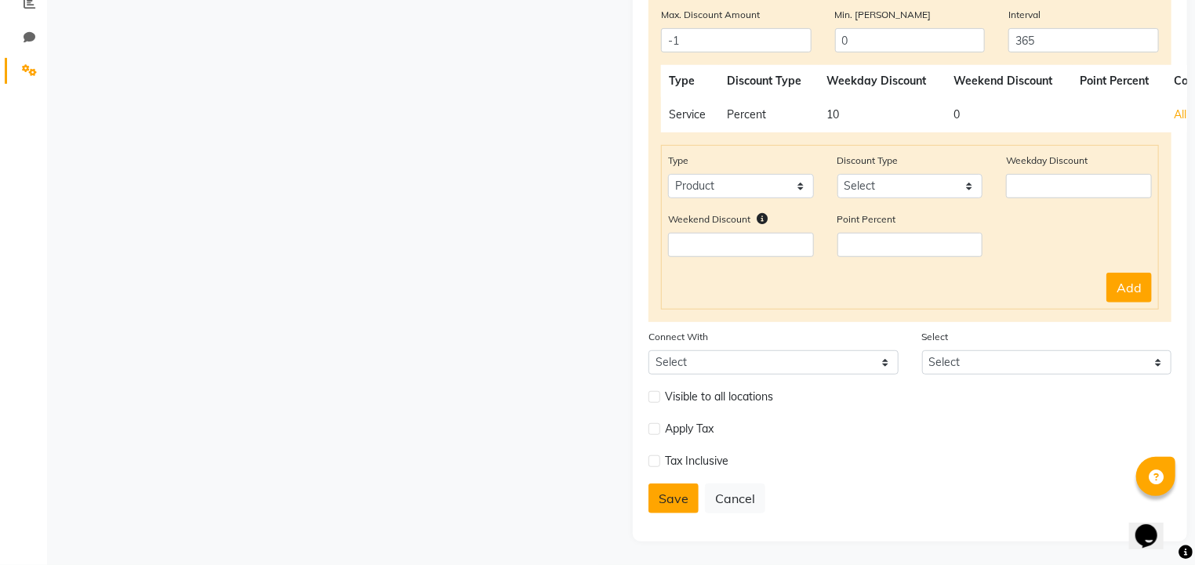
select select
checkbox input "false"
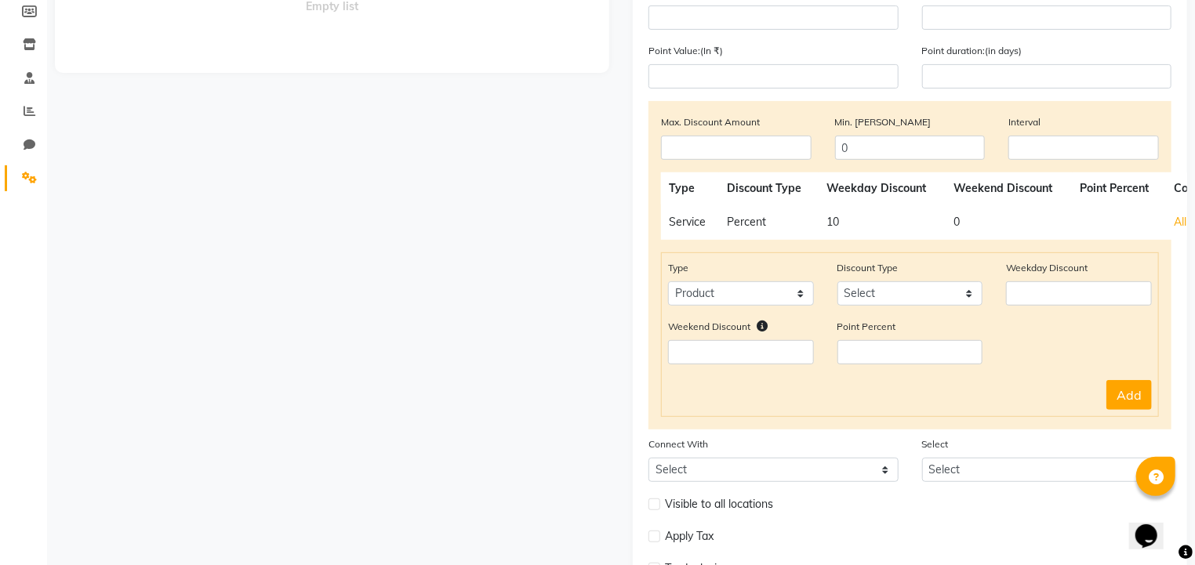
select select
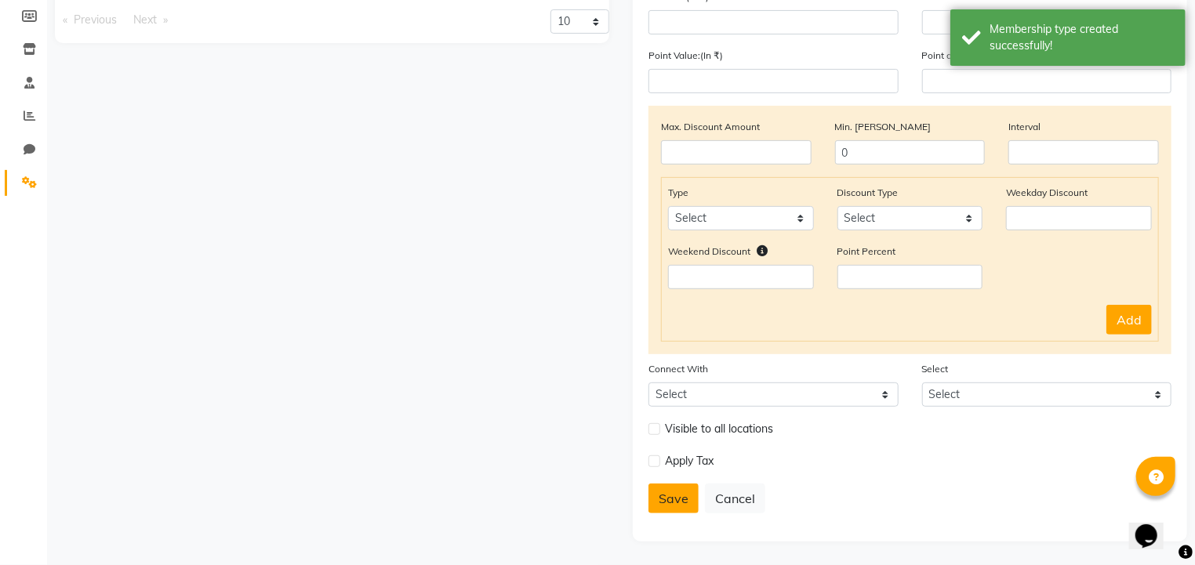
scroll to position [0, 0]
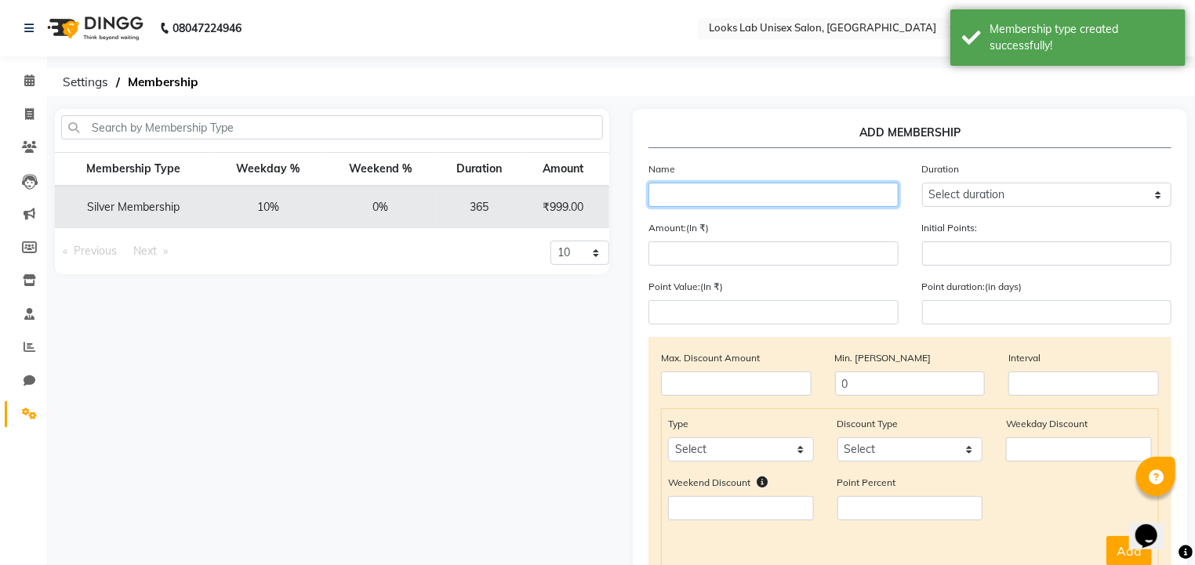
click at [785, 198] on input "text" at bounding box center [773, 195] width 250 height 24
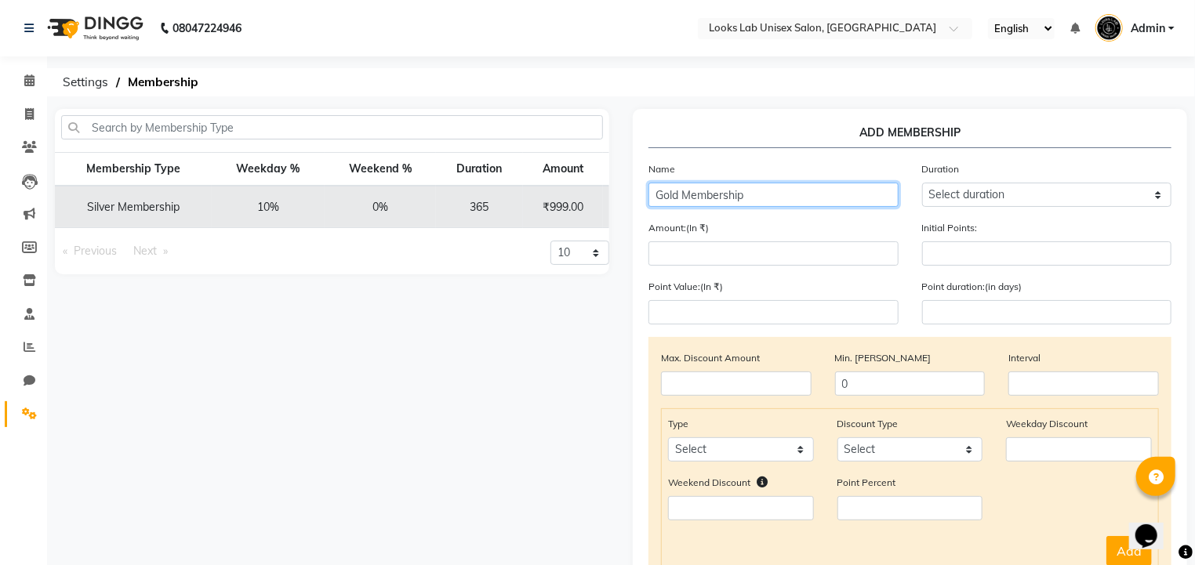
type input "Gold Membership"
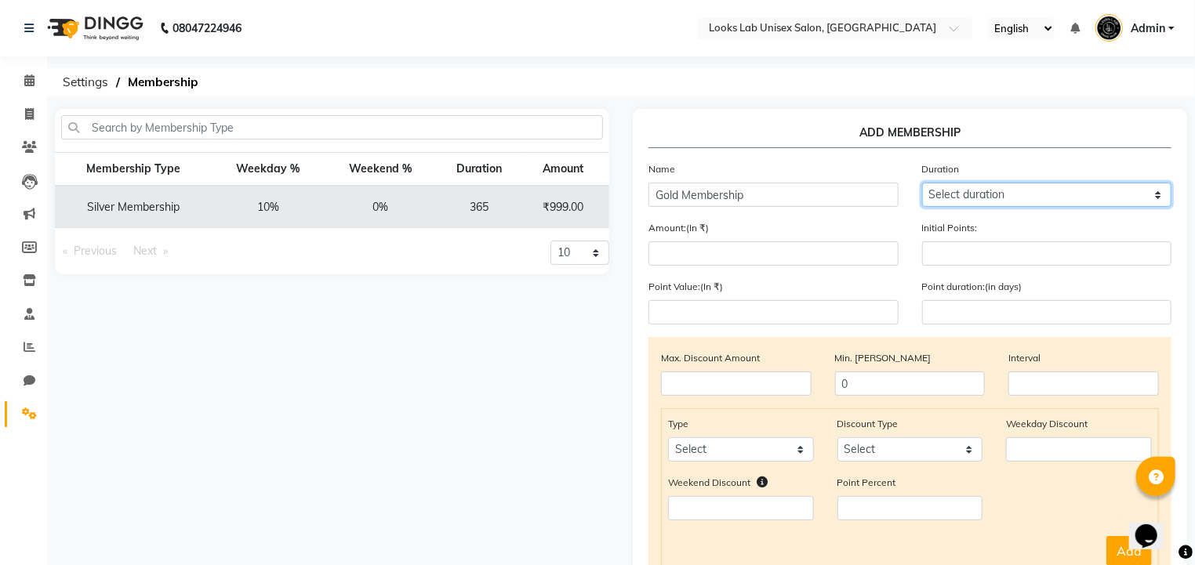
click at [968, 198] on select "Select duration Week Half-month Month Year Life Time 4 Months 8 Months 6 Months…" at bounding box center [1047, 195] width 250 height 24
select select "4: 365"
click at [922, 183] on select "Select duration Week Half-month Month Year Life Time 4 Months 8 Months 6 Months…" at bounding box center [1047, 195] width 250 height 24
type input "365"
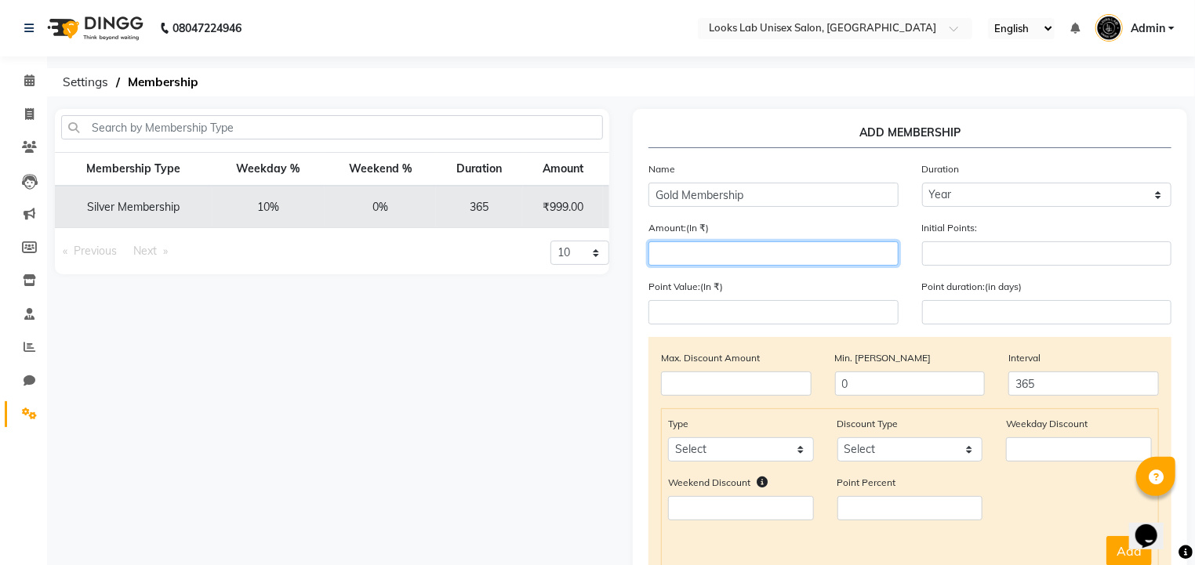
click at [768, 260] on input "number" at bounding box center [773, 253] width 250 height 24
type input "2499"
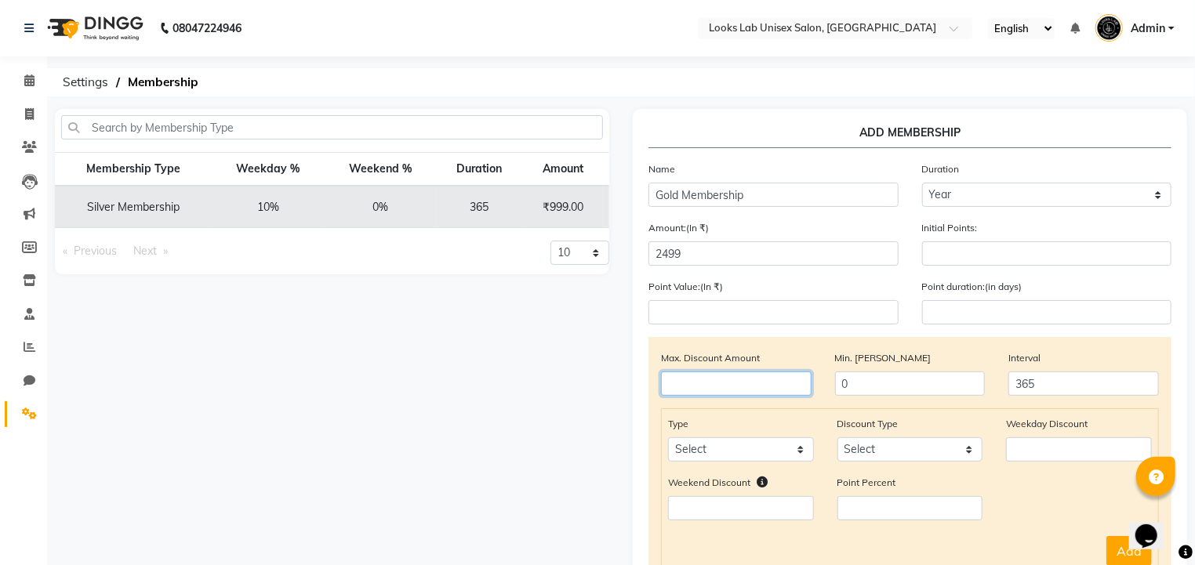
click at [764, 386] on input "number" at bounding box center [736, 384] width 151 height 24
click at [513, 207] on td "365" at bounding box center [479, 207] width 87 height 42
click at [775, 451] on select "Select Service Product Package Prepaid Voucher" at bounding box center [741, 449] width 146 height 24
select select "product"
click at [668, 441] on select "Select Service Product Package Prepaid Voucher" at bounding box center [741, 449] width 146 height 24
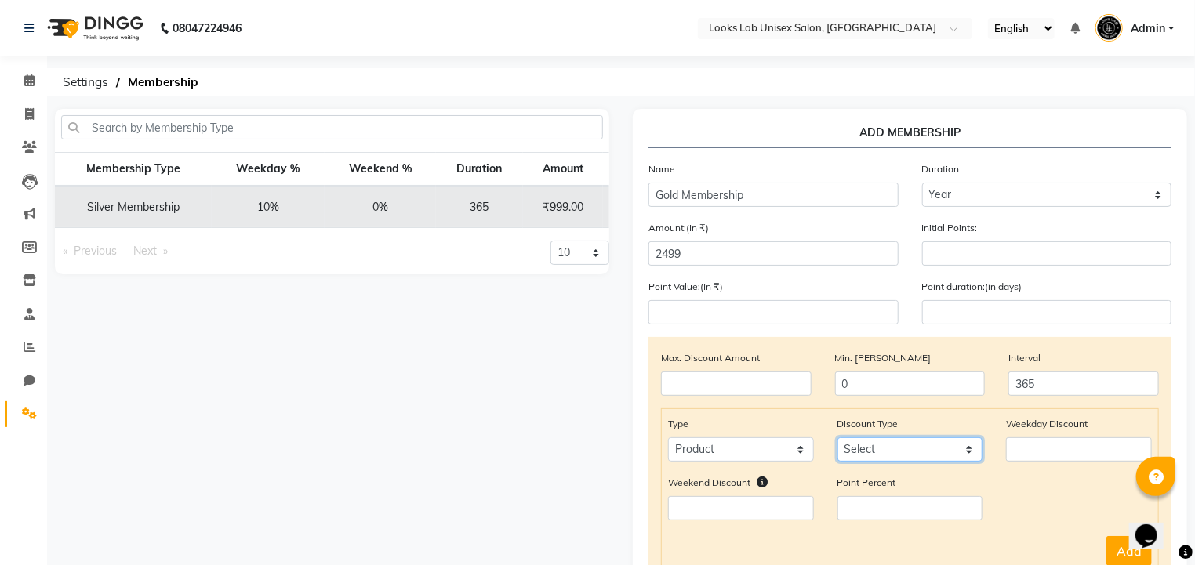
click at [894, 453] on select "Select Percent Flat" at bounding box center [910, 449] width 146 height 24
select select "Percent"
click at [837, 441] on select "Select Percent Flat" at bounding box center [910, 449] width 146 height 24
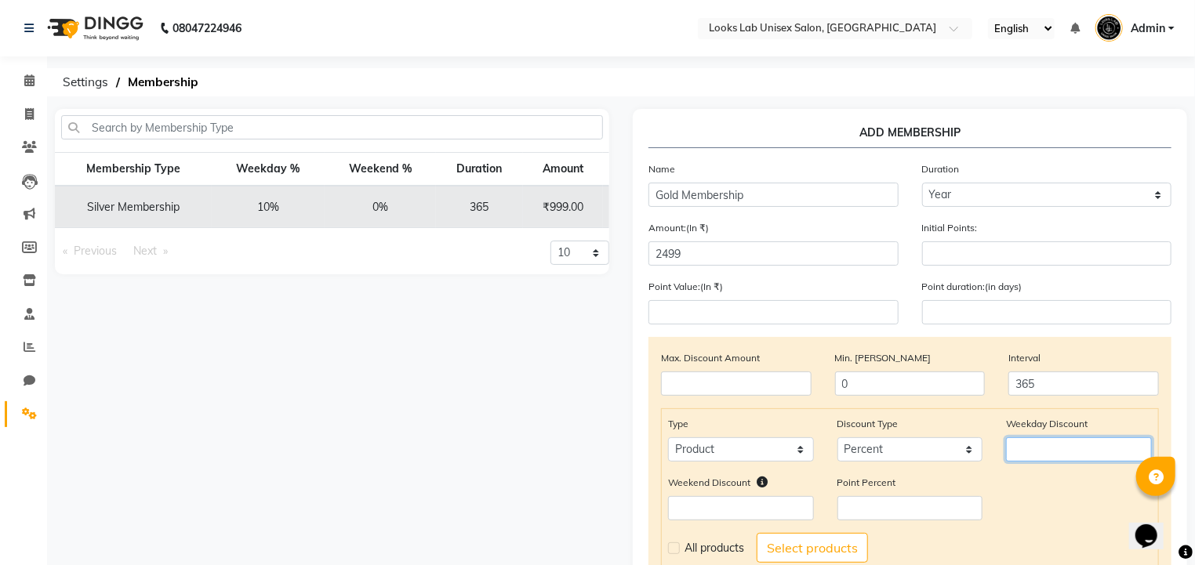
click at [1012, 459] on input "number" at bounding box center [1079, 449] width 146 height 24
type input "5"
click at [676, 554] on label at bounding box center [674, 549] width 12 height 12
click at [676, 553] on input "checkbox" at bounding box center [673, 548] width 10 height 10
checkbox input "true"
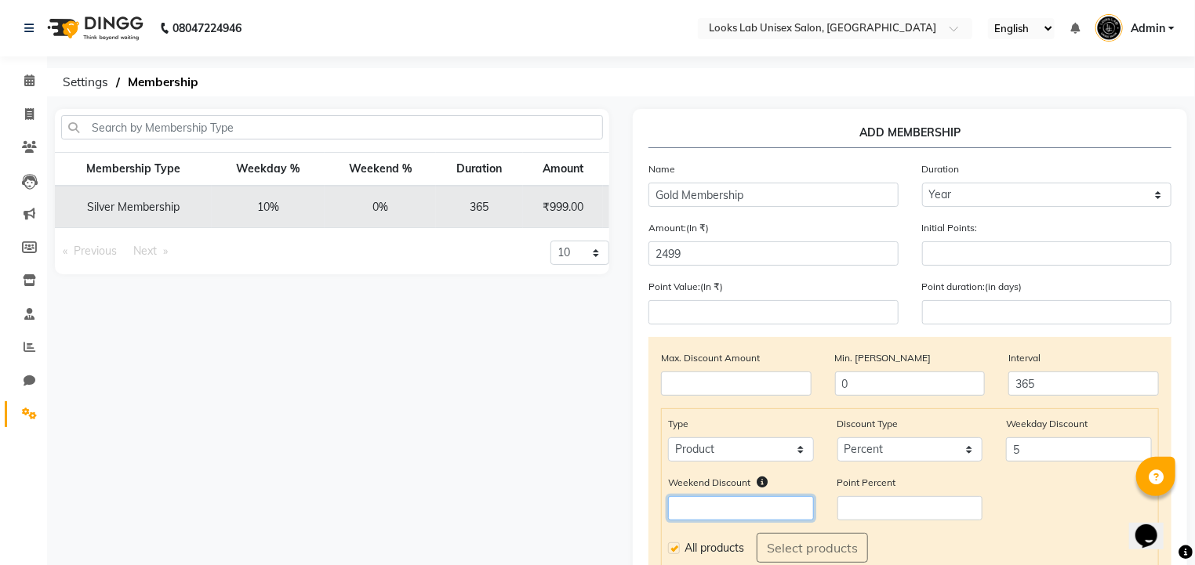
click at [763, 513] on input "number" at bounding box center [741, 508] width 146 height 24
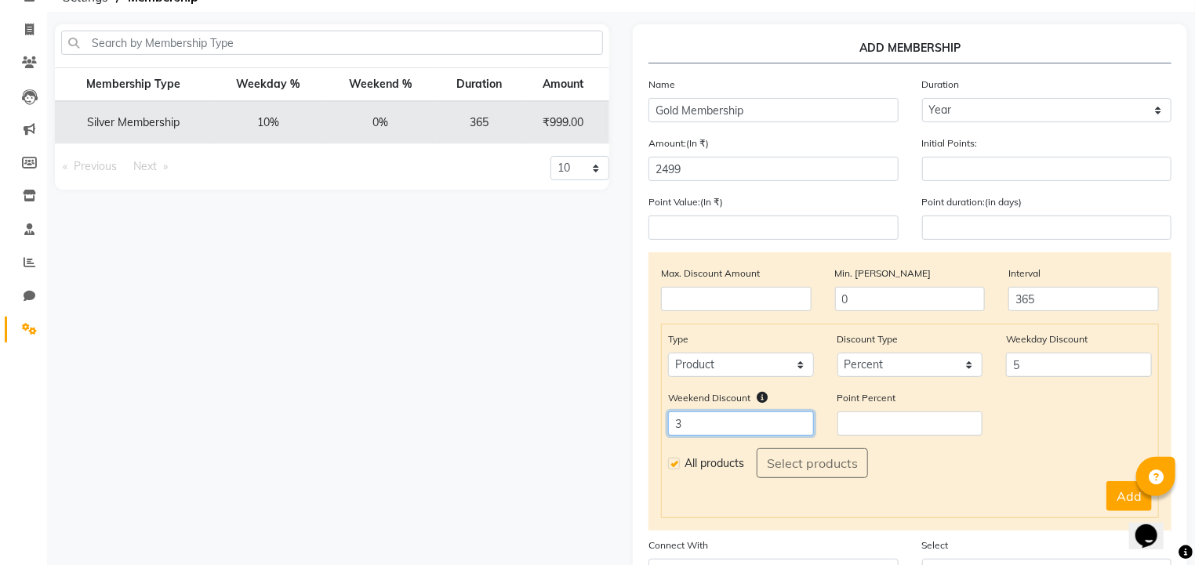
scroll to position [86, 0]
type input "3"
click at [1122, 490] on button "Add" at bounding box center [1128, 495] width 45 height 30
select select
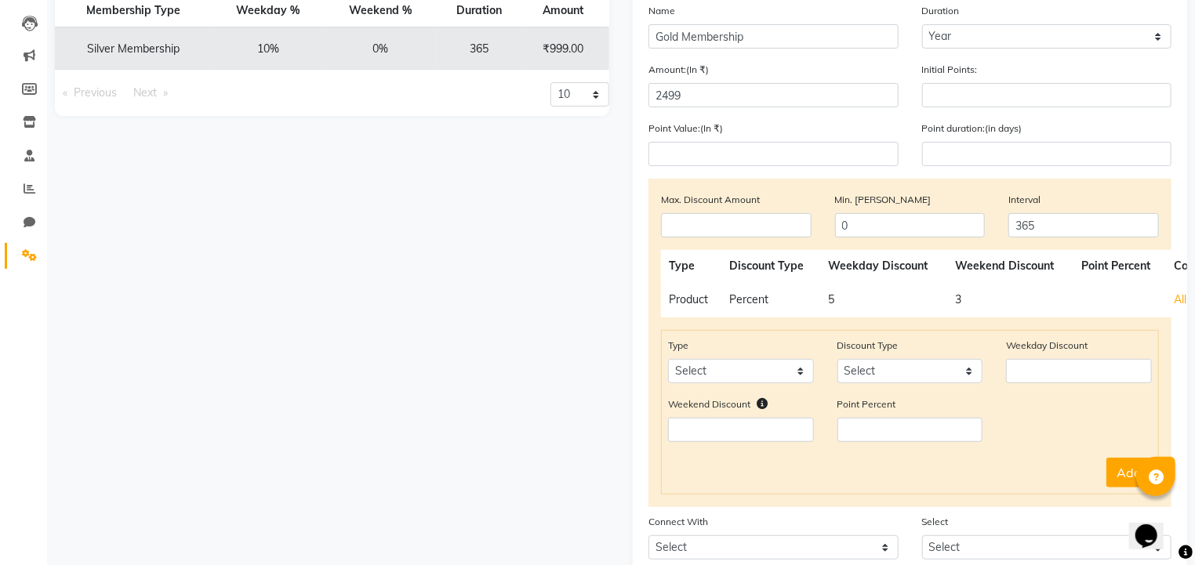
scroll to position [165, 0]
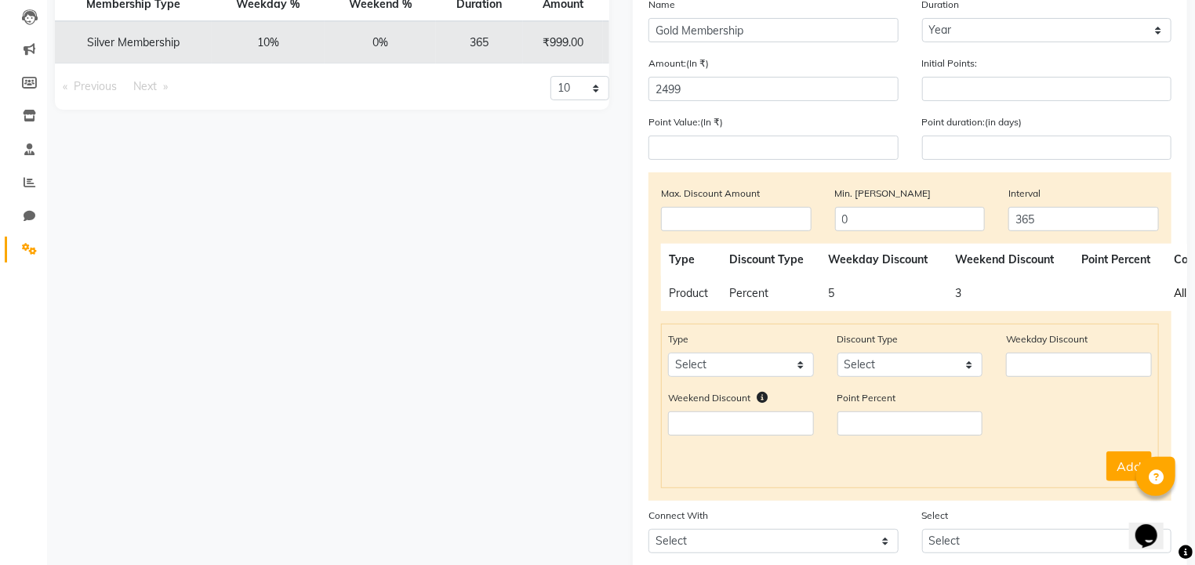
click at [1180, 295] on span "All" at bounding box center [1180, 293] width 13 height 14
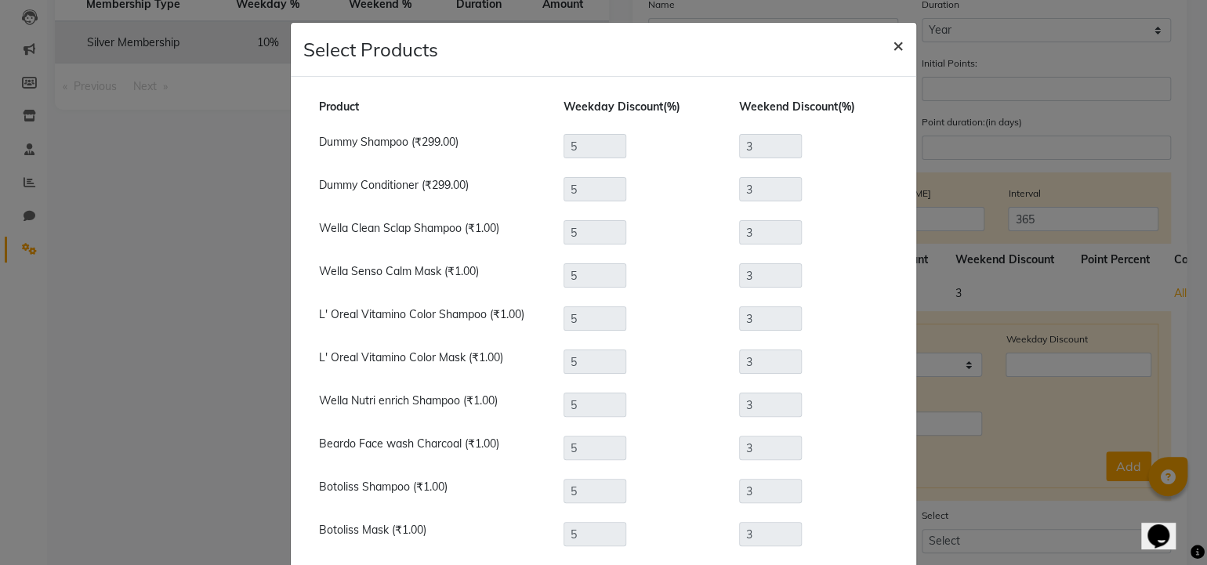
click at [893, 49] on span "×" at bounding box center [898, 45] width 11 height 24
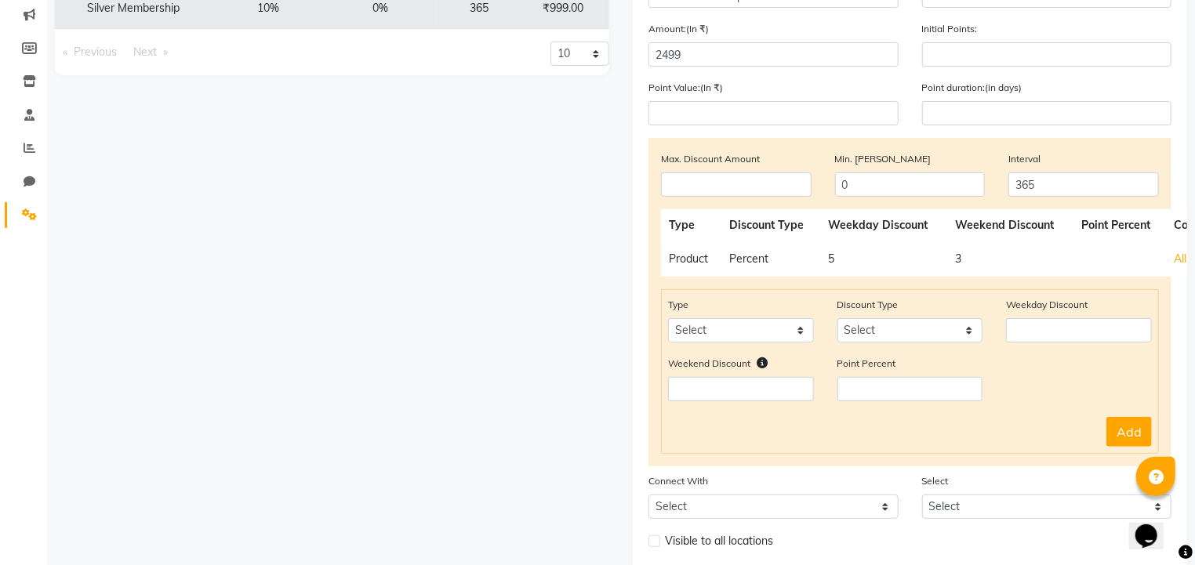
scroll to position [198, 0]
click at [960, 267] on td "3" at bounding box center [1010, 260] width 126 height 35
click at [954, 264] on td "3" at bounding box center [1010, 260] width 126 height 35
click at [959, 265] on td "3" at bounding box center [1010, 260] width 126 height 35
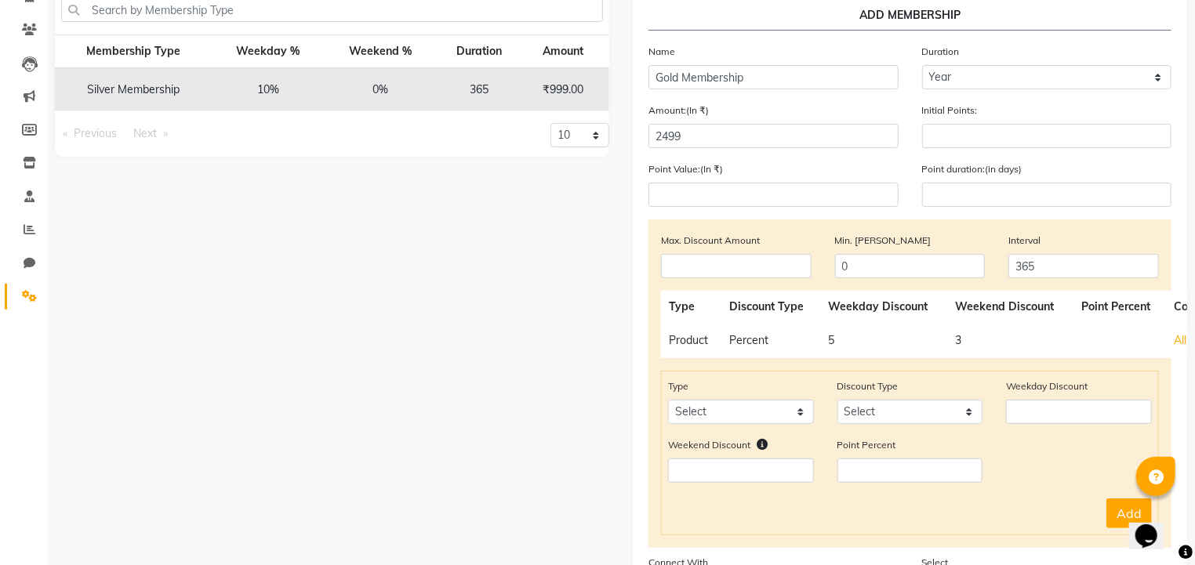
scroll to position [163, 0]
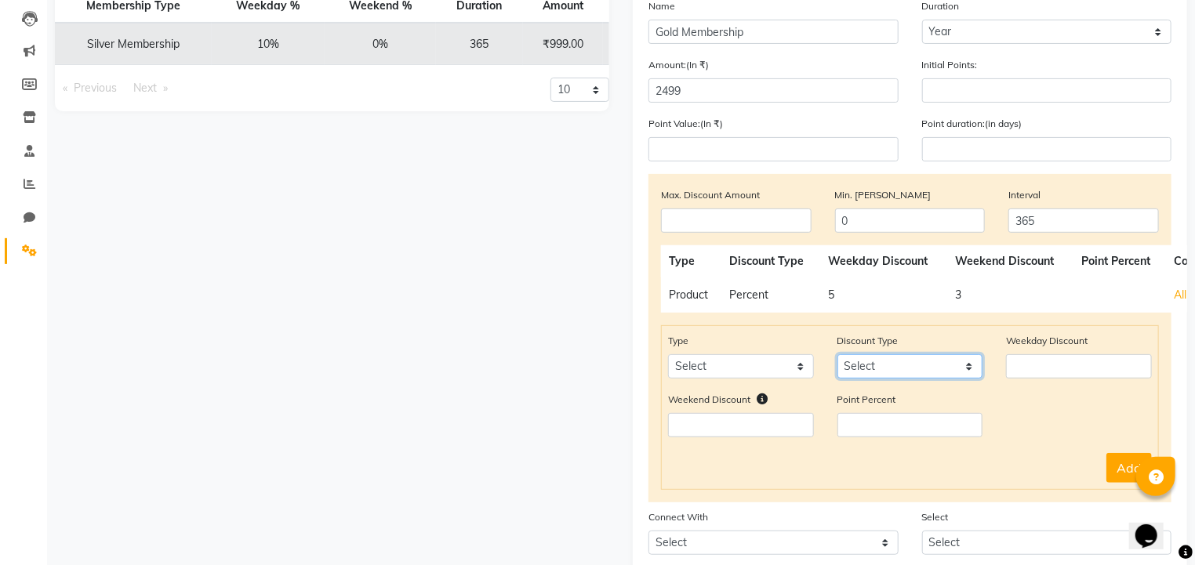
click at [862, 372] on select "Select Percent Flat" at bounding box center [910, 366] width 146 height 24
click at [791, 372] on select "Select Service Package Prepaid Voucher" at bounding box center [741, 366] width 146 height 24
select select "service"
click at [668, 358] on select "Select Service Package Prepaid Voucher" at bounding box center [741, 366] width 146 height 24
click at [860, 373] on select "Select Percent Flat" at bounding box center [910, 366] width 146 height 24
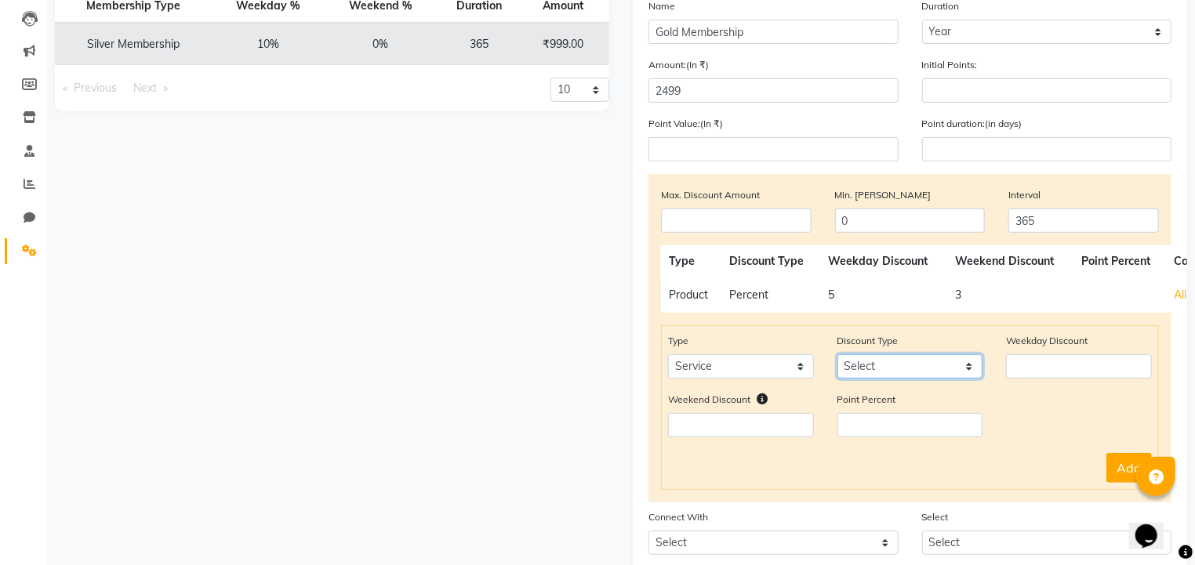
select select "Percent"
click at [837, 358] on select "Select Percent Flat" at bounding box center [910, 366] width 146 height 24
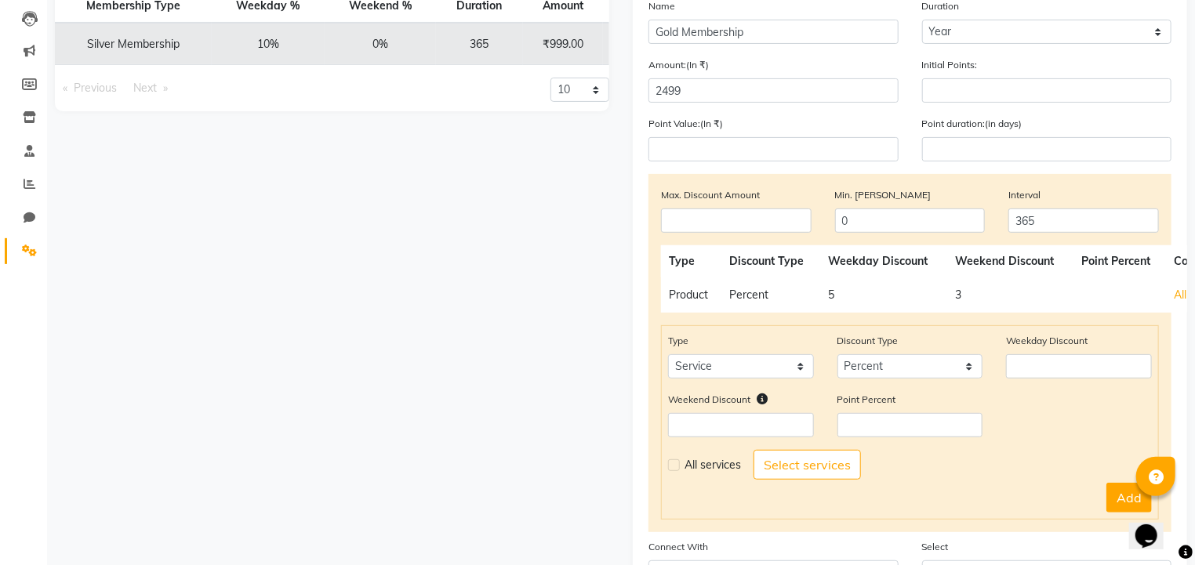
click at [668, 471] on label at bounding box center [674, 465] width 12 height 12
click at [668, 470] on input "checkbox" at bounding box center [673, 465] width 10 height 10
checkbox input "true"
click at [1027, 372] on input "number" at bounding box center [1079, 366] width 146 height 24
type input "20"
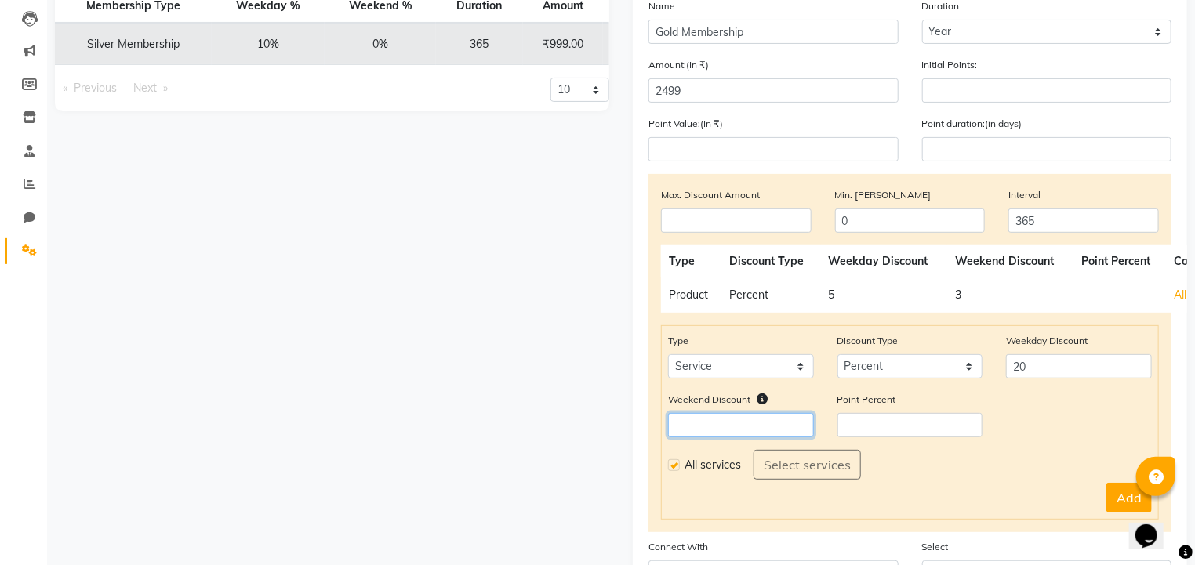
click at [754, 422] on input "number" at bounding box center [741, 425] width 146 height 24
type input "15"
click at [1058, 445] on div "Weekend Discount 15 Point Percent" at bounding box center [909, 420] width 507 height 59
click at [1120, 498] on button "Add" at bounding box center [1128, 498] width 45 height 30
select select
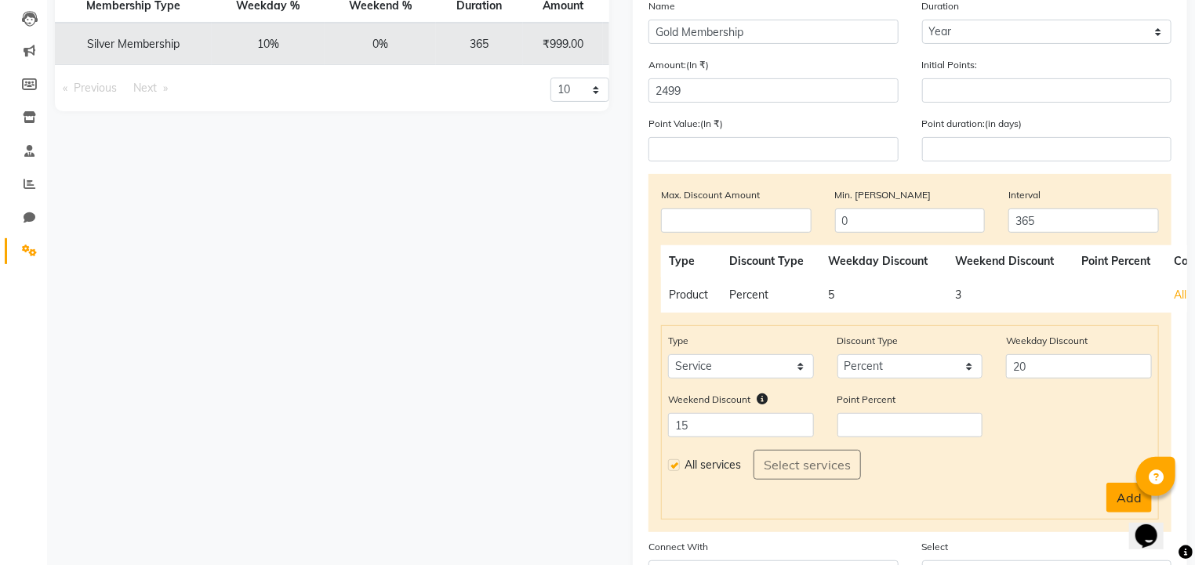
select select
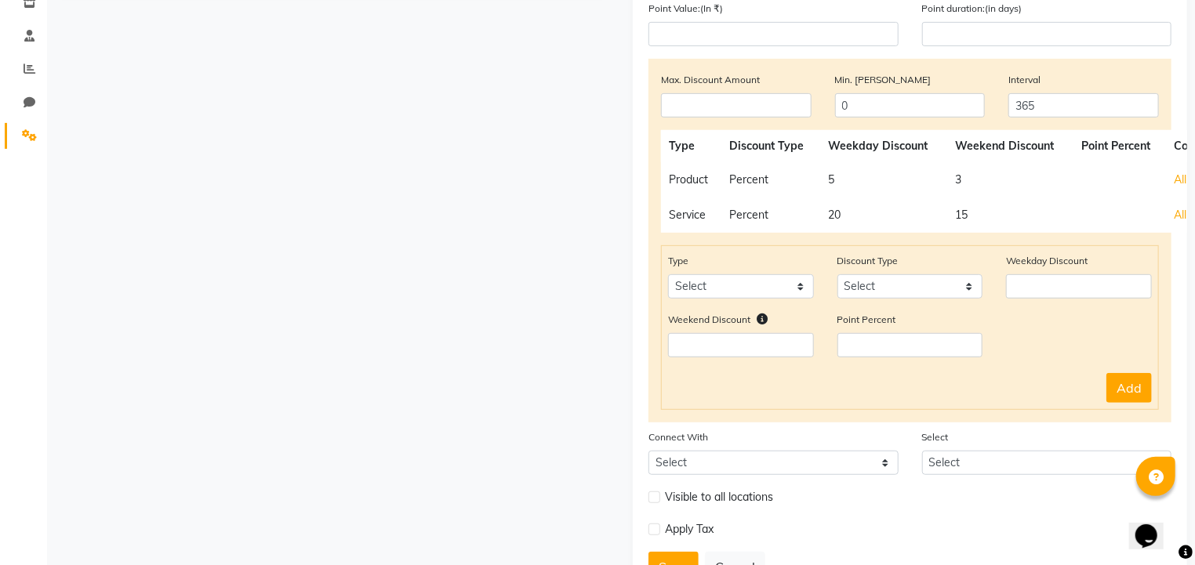
scroll to position [351, 0]
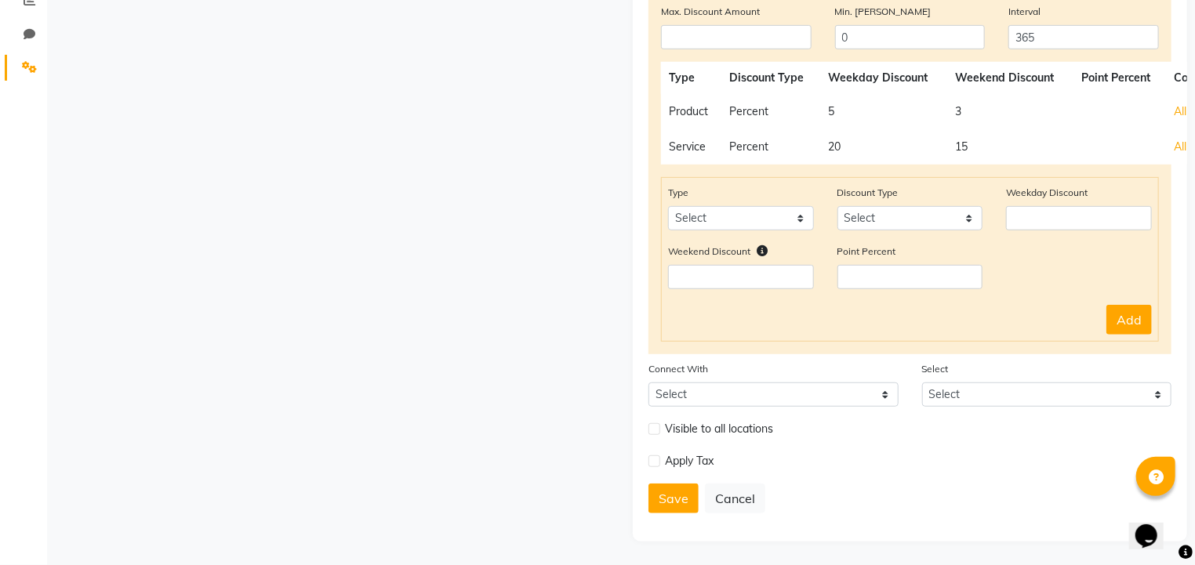
click at [654, 465] on label at bounding box center [654, 461] width 12 height 12
click at [654, 465] on input "checkbox" at bounding box center [653, 461] width 10 height 10
checkbox input "true"
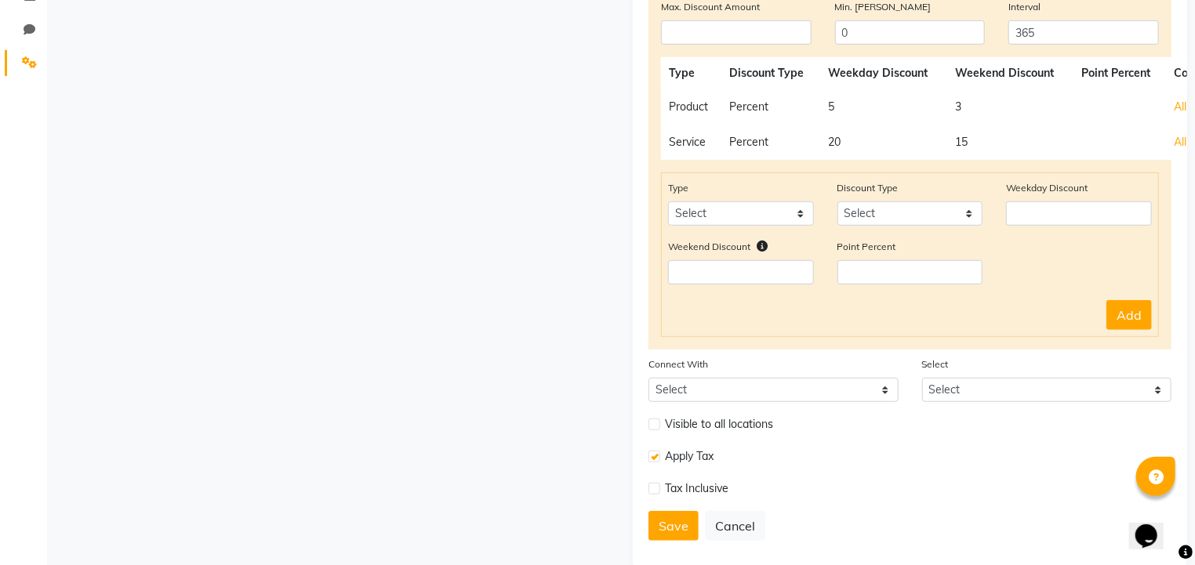
click at [657, 430] on label at bounding box center [654, 425] width 12 height 12
click at [657, 430] on input "checkbox" at bounding box center [653, 424] width 10 height 10
checkbox input "true"
click at [667, 534] on button "Save" at bounding box center [673, 526] width 50 height 30
select select
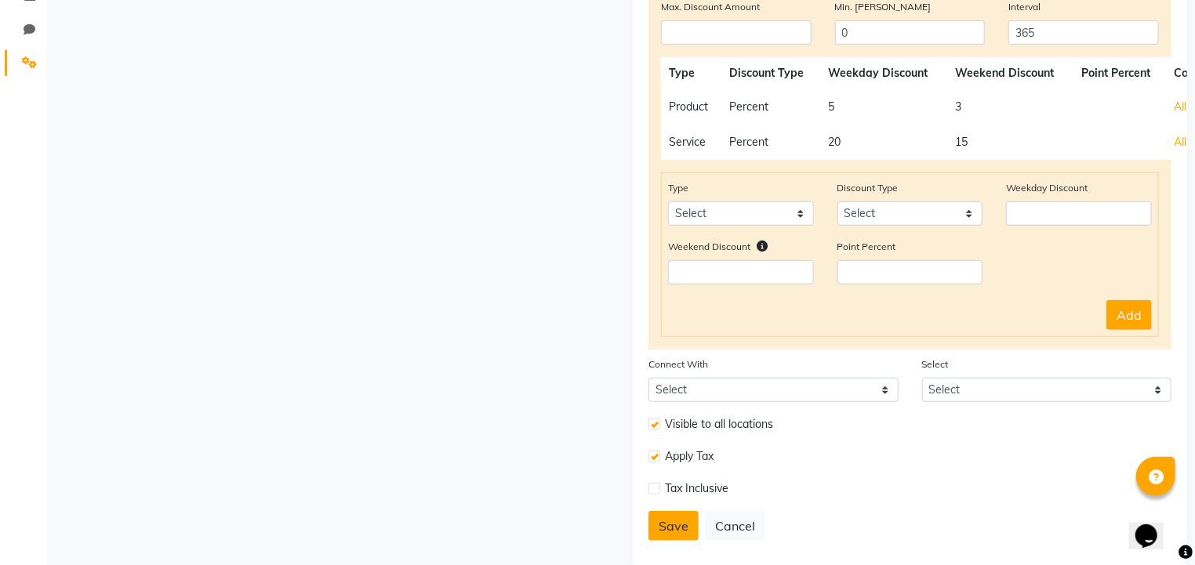
type input "0"
select select
checkbox input "false"
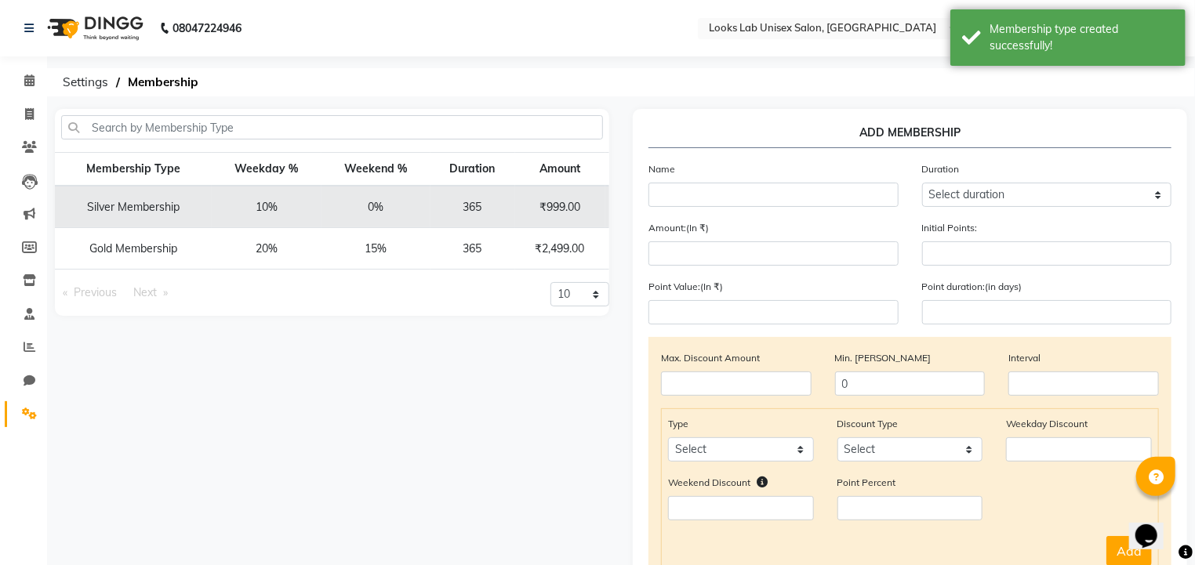
scroll to position [0, 72]
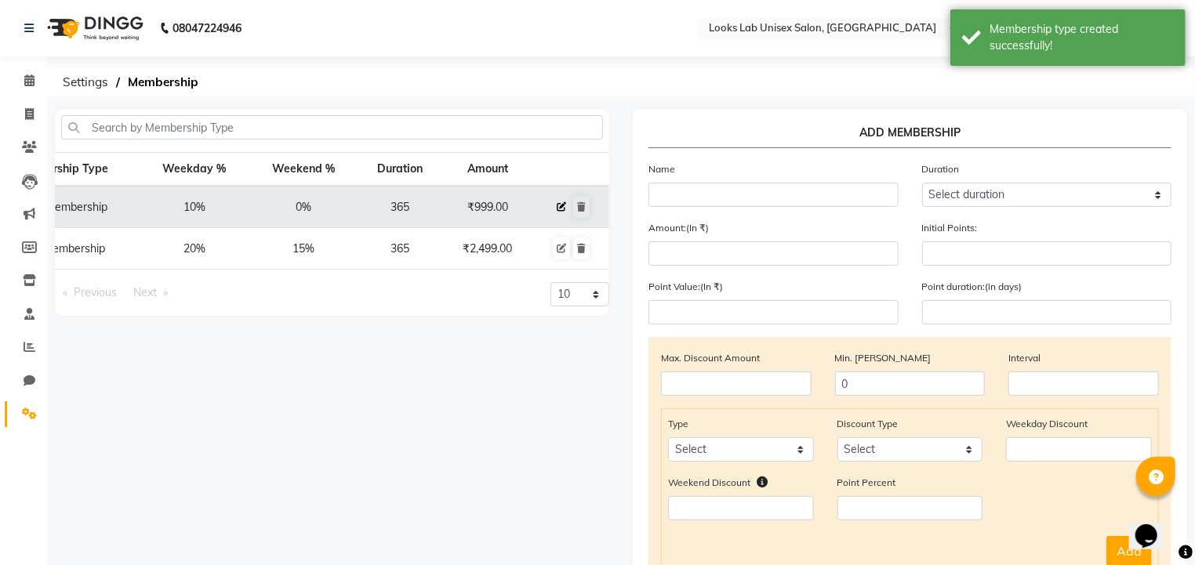
click at [561, 208] on icon at bounding box center [561, 206] width 9 height 9
select select
type input "0"
select select
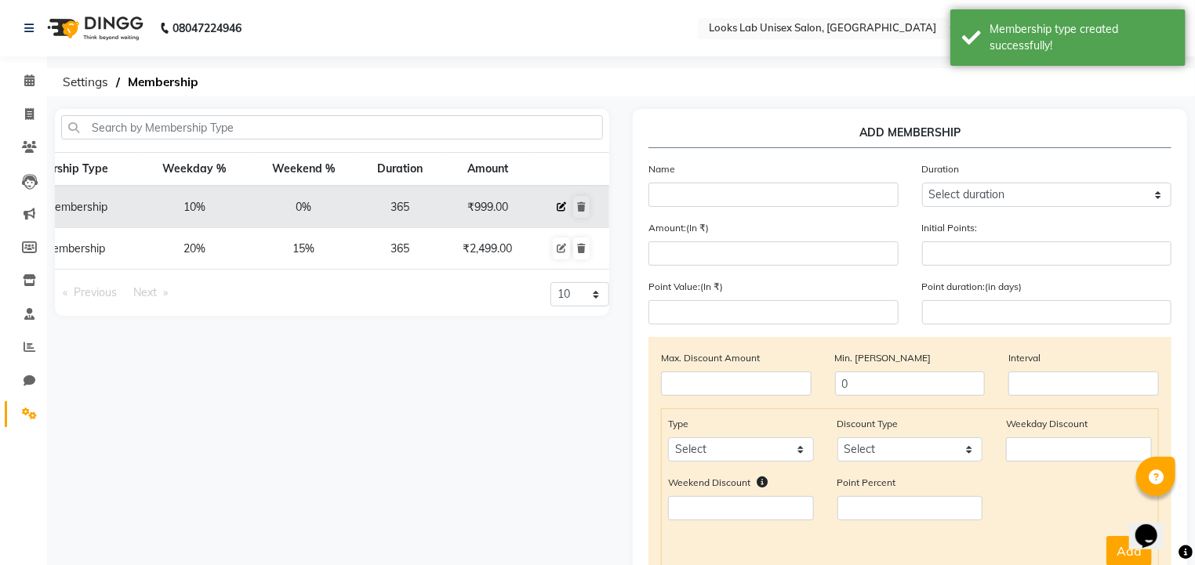
checkbox input "false"
type input "Silver Membership"
select select "4: 365"
type input "999"
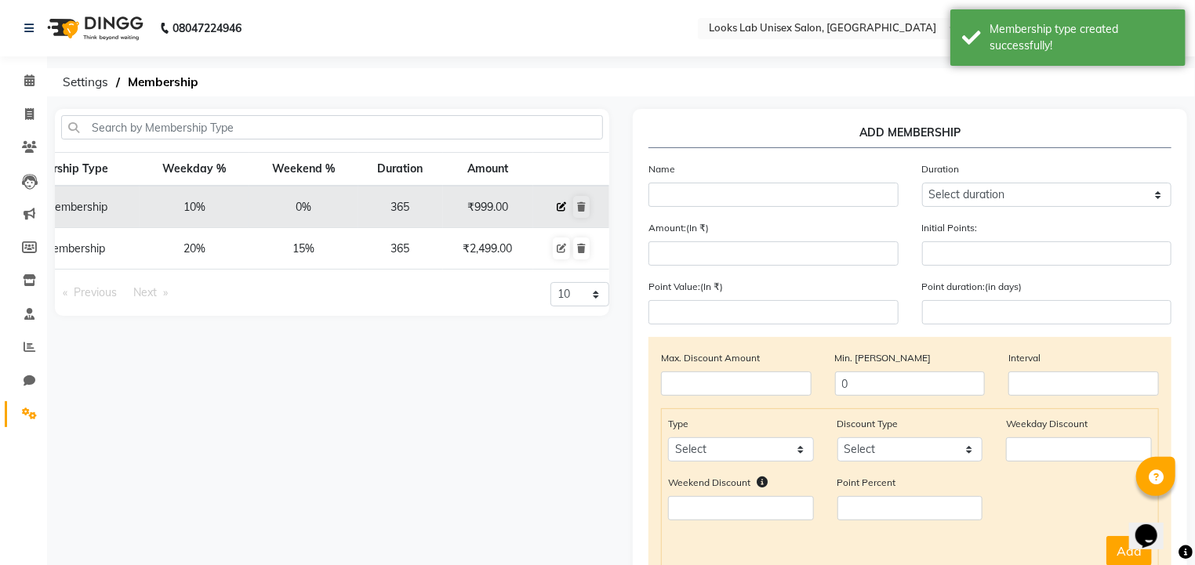
type input "0"
type input "-1"
type input "365"
checkbox input "true"
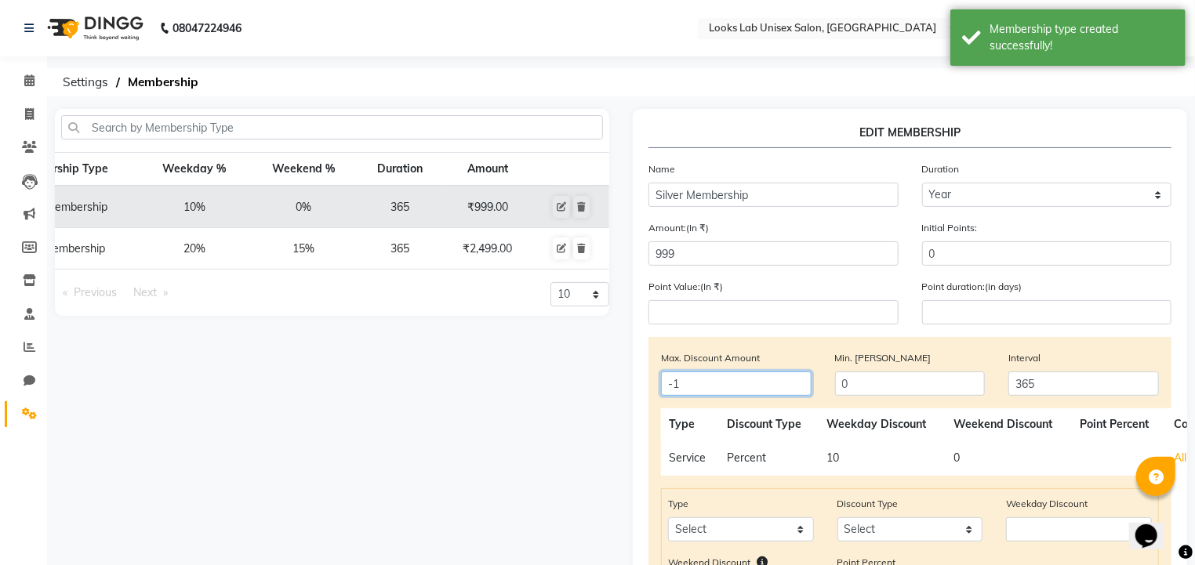
click at [696, 387] on input "-1" at bounding box center [736, 384] width 151 height 24
type input "-4"
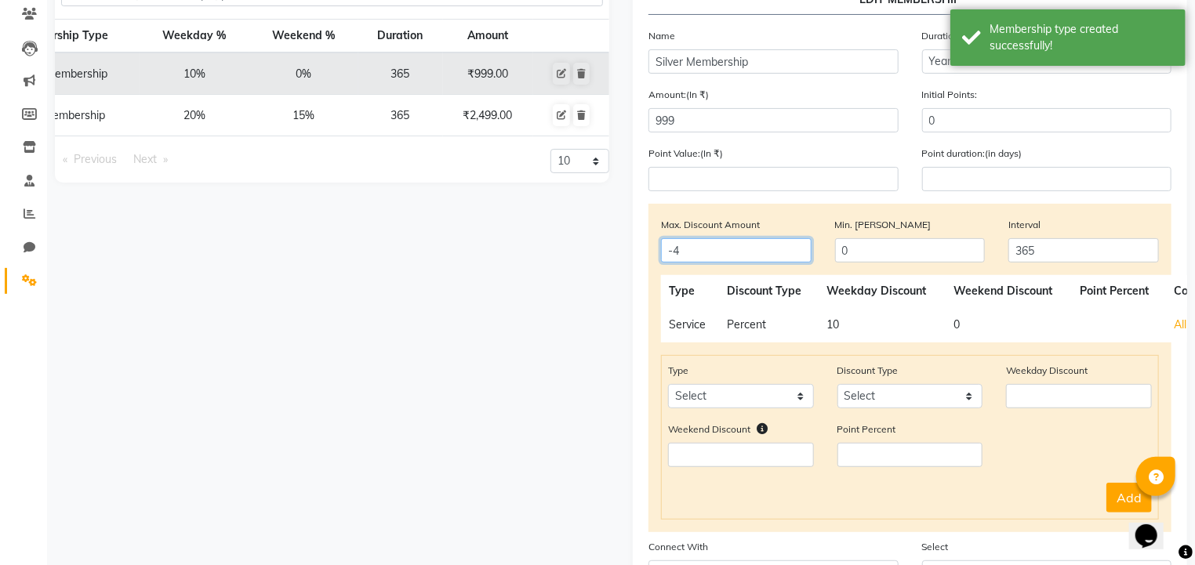
scroll to position [136, 0]
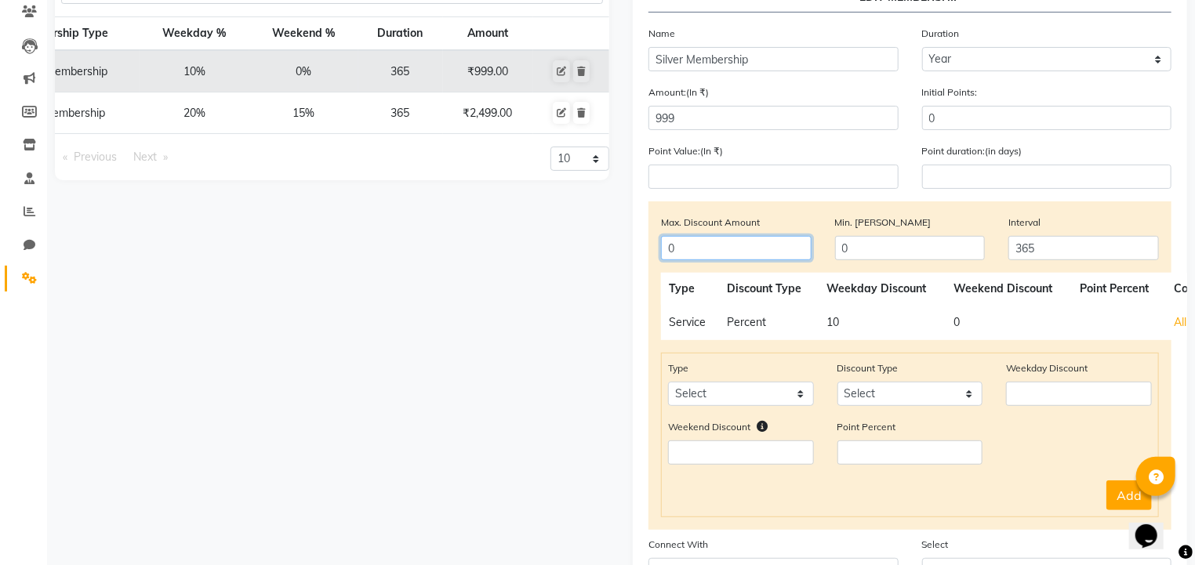
type input "0"
click at [765, 370] on div "Type Select Product Package Prepaid Voucher" at bounding box center [740, 383] width 169 height 46
click at [709, 257] on input "0" at bounding box center [736, 248] width 151 height 24
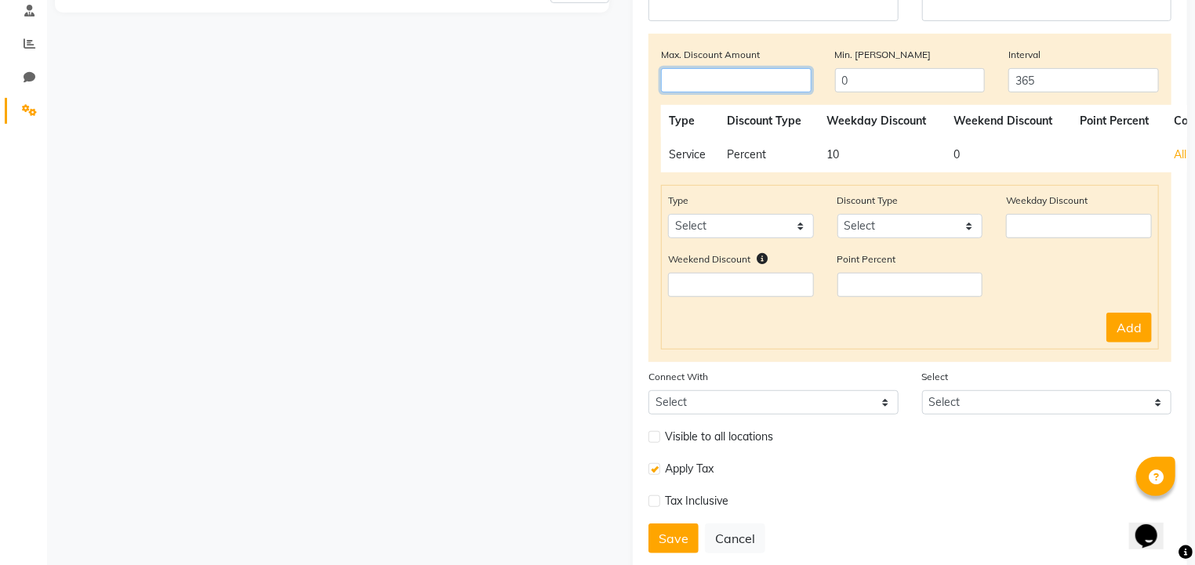
scroll to position [348, 0]
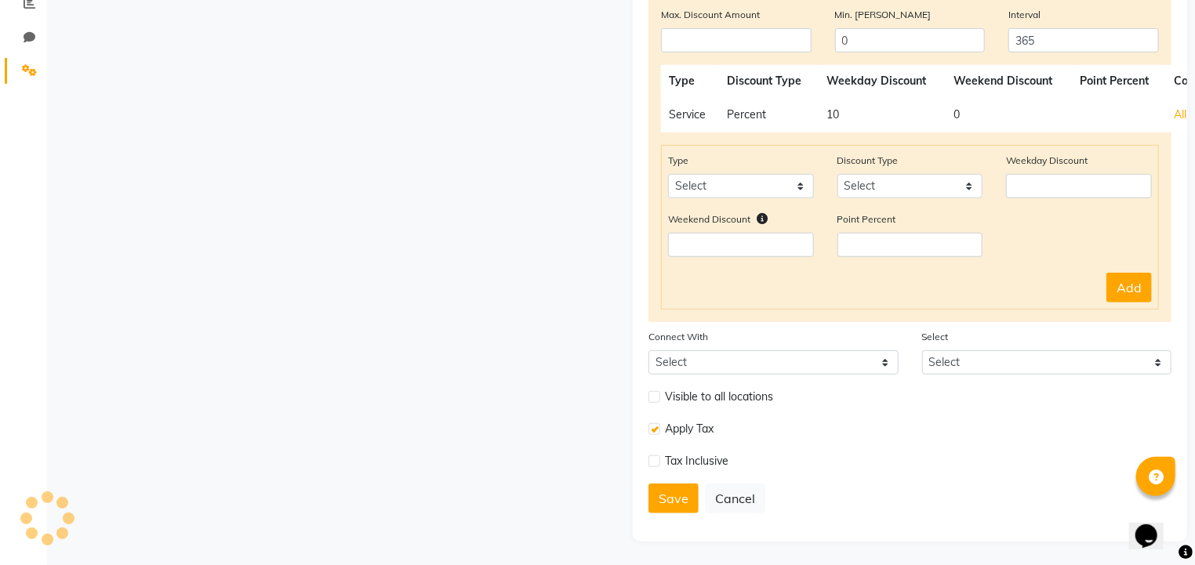
click at [677, 399] on span "Visible to all locations" at bounding box center [719, 397] width 108 height 16
click at [657, 401] on label at bounding box center [654, 397] width 12 height 12
click at [657, 401] on input "checkbox" at bounding box center [653, 397] width 10 height 10
checkbox input "true"
click at [671, 507] on button "Save" at bounding box center [673, 499] width 50 height 30
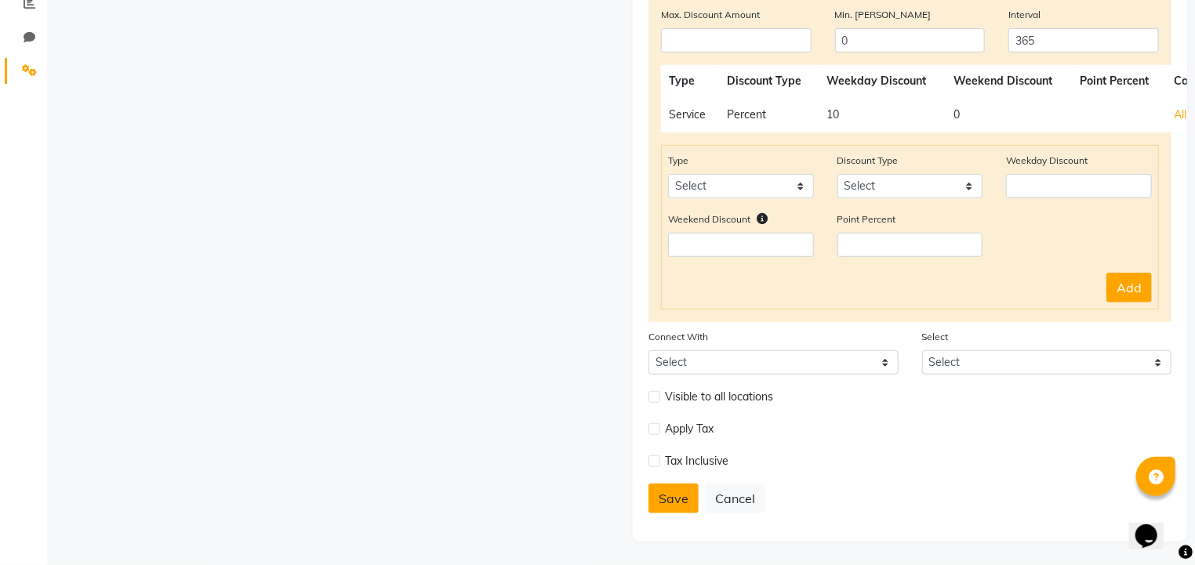
select select
type input "0"
select select
checkbox input "false"
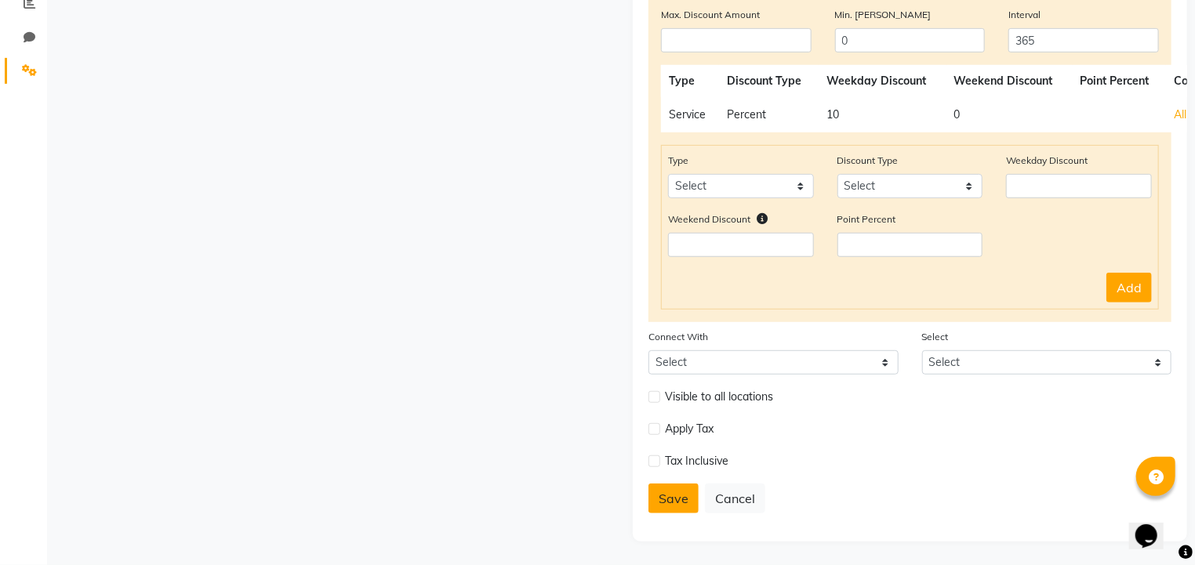
checkbox input "false"
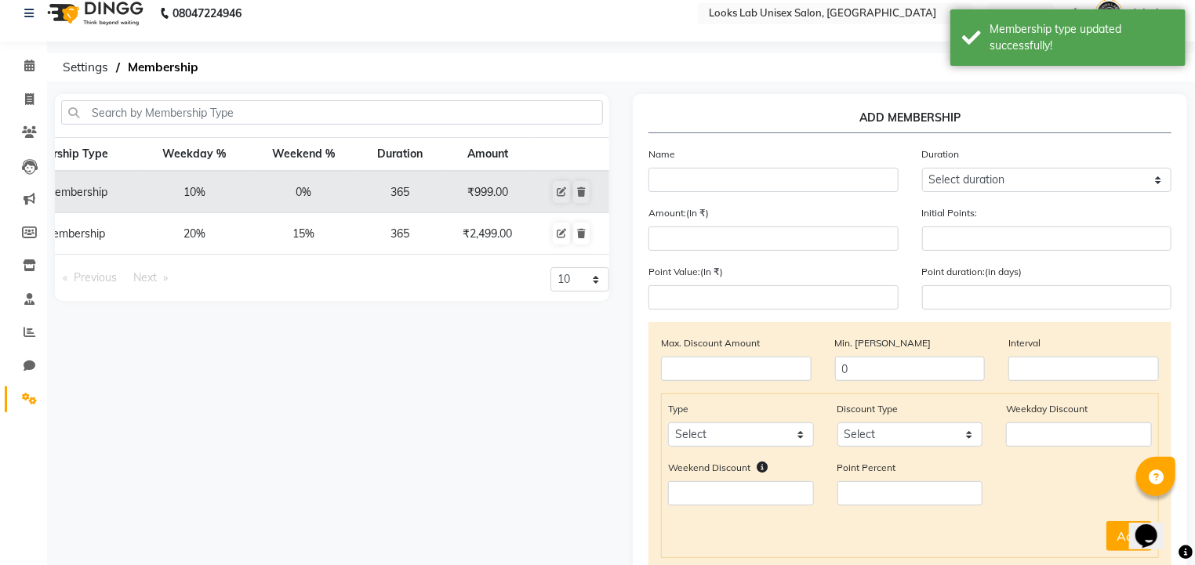
scroll to position [0, 0]
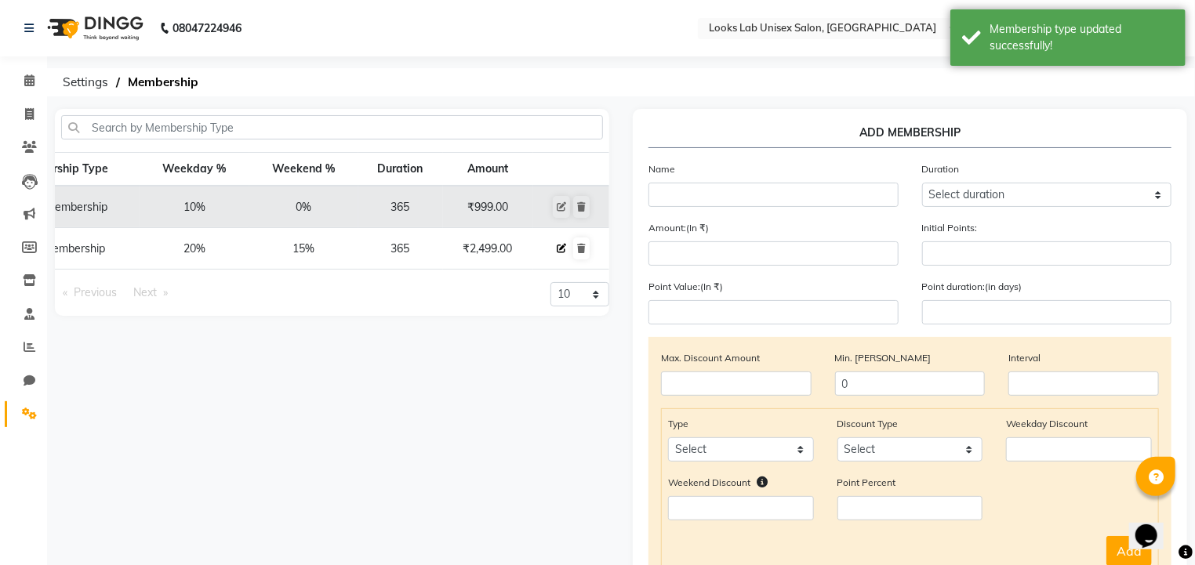
click at [561, 248] on icon at bounding box center [561, 248] width 9 height 9
select select
type input "0"
select select
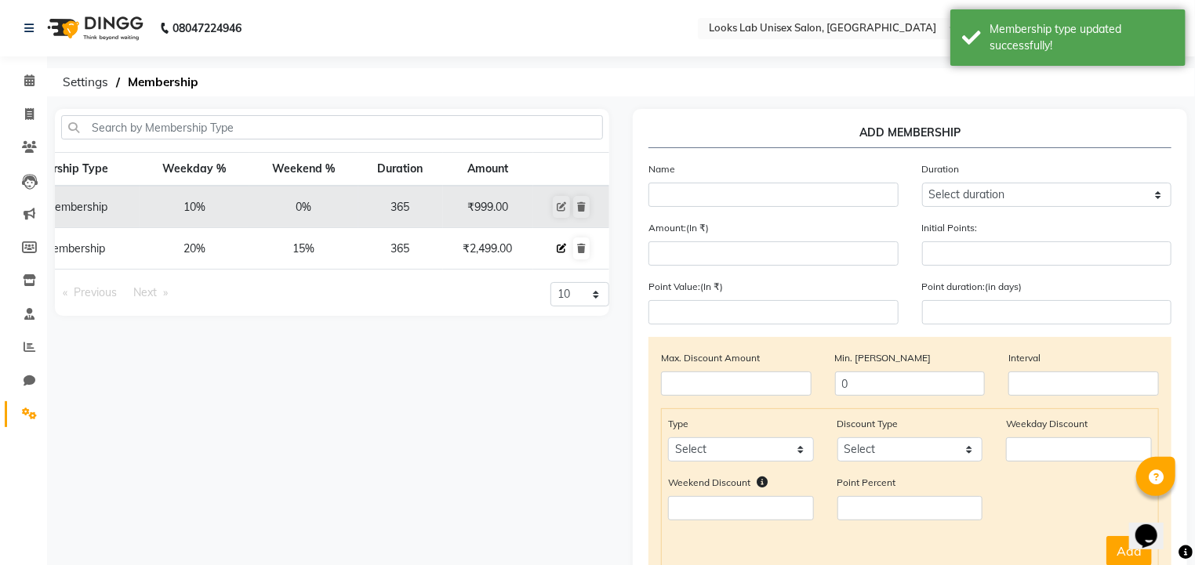
checkbox input "false"
type input "Gold Membership"
select select "4: 365"
type input "2499"
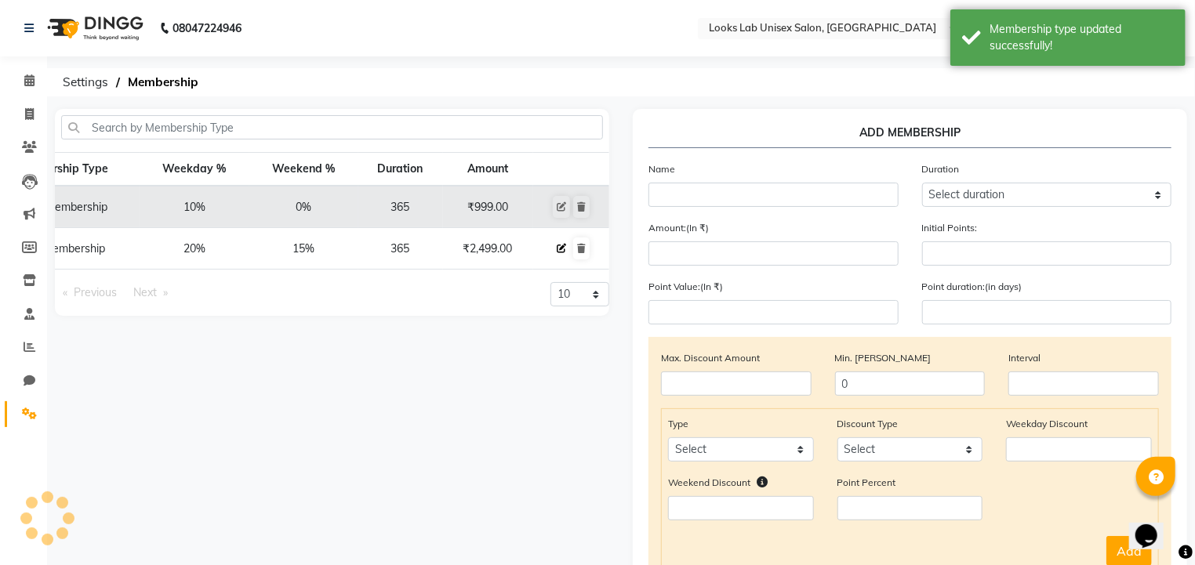
type input "0"
type input "-1"
type input "365"
checkbox input "true"
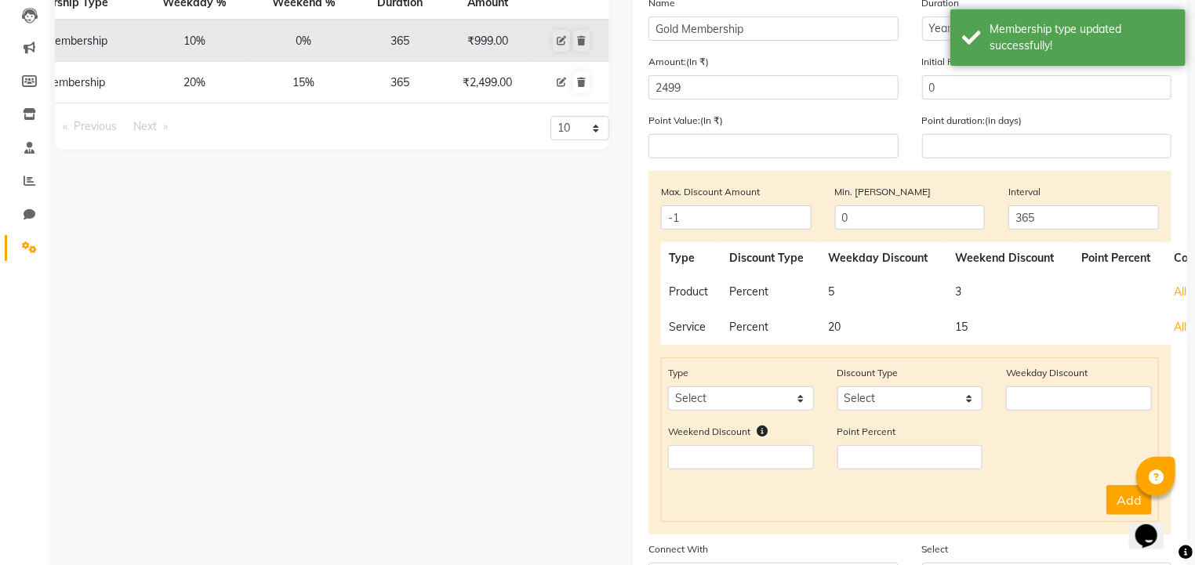
scroll to position [187, 0]
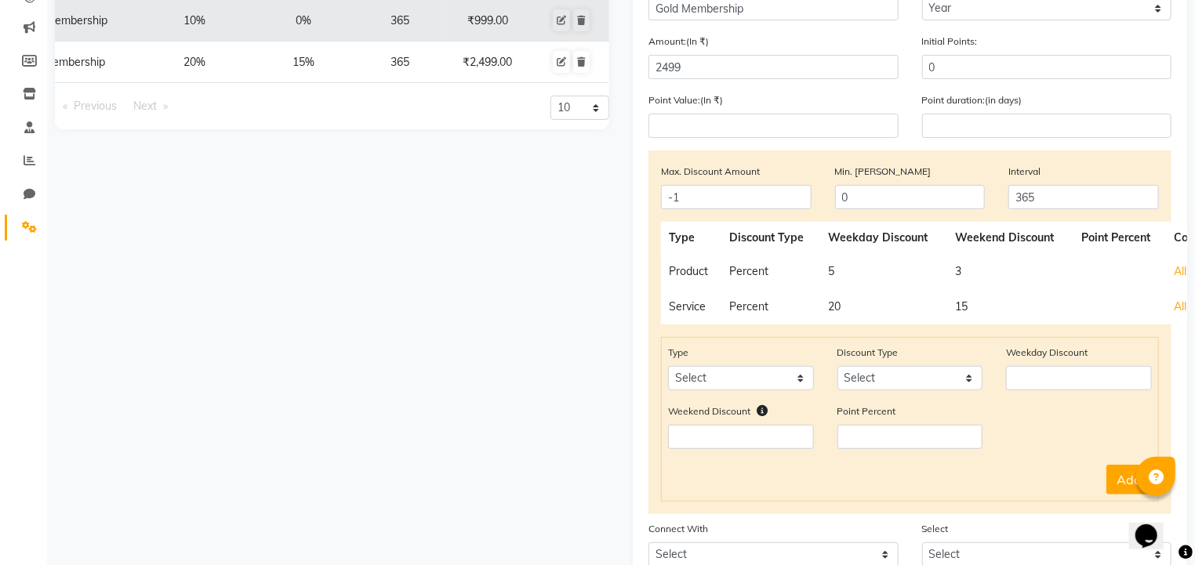
click at [690, 270] on td "Product" at bounding box center [691, 271] width 60 height 35
drag, startPoint x: 690, startPoint y: 270, endPoint x: 734, endPoint y: 274, distance: 44.1
click at [734, 274] on td "Percent" at bounding box center [771, 271] width 100 height 35
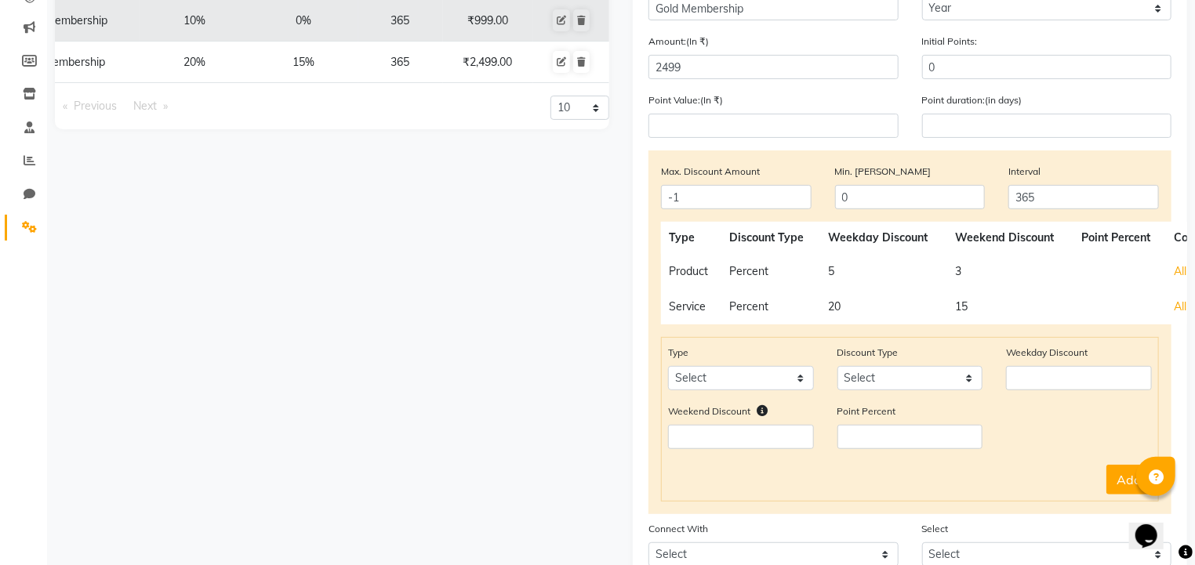
click at [1177, 185] on div "EDIT MEMBERSHIP Name Gold Membership Duration Select duration Week Half-month M…" at bounding box center [910, 327] width 554 height 811
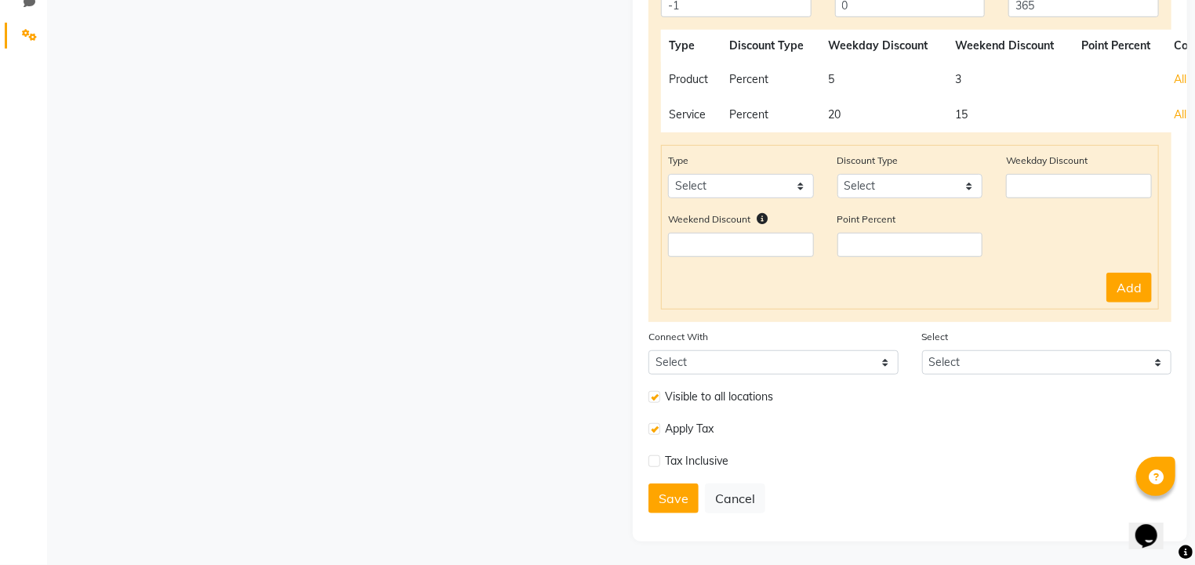
scroll to position [0, 0]
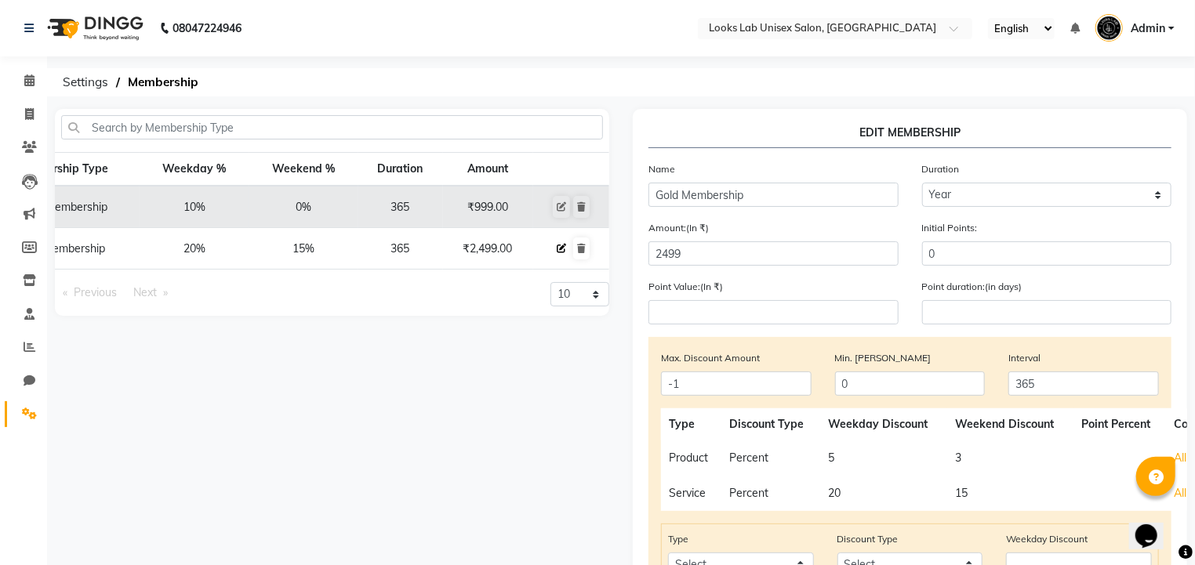
click at [557, 248] on icon at bounding box center [561, 248] width 9 height 9
select select
type input "0"
select select
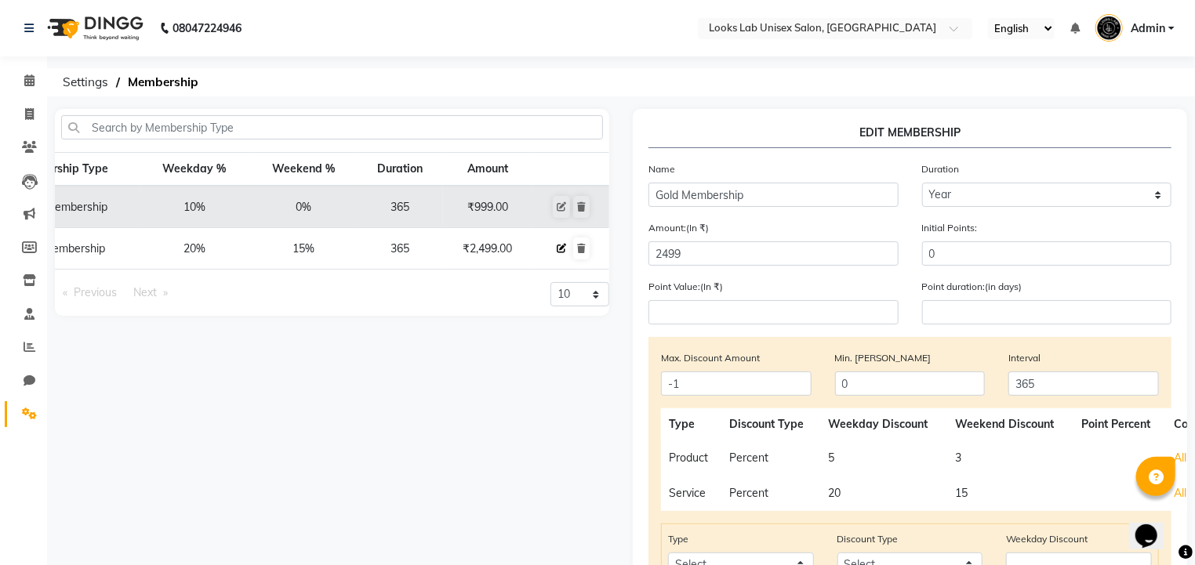
checkbox input "false"
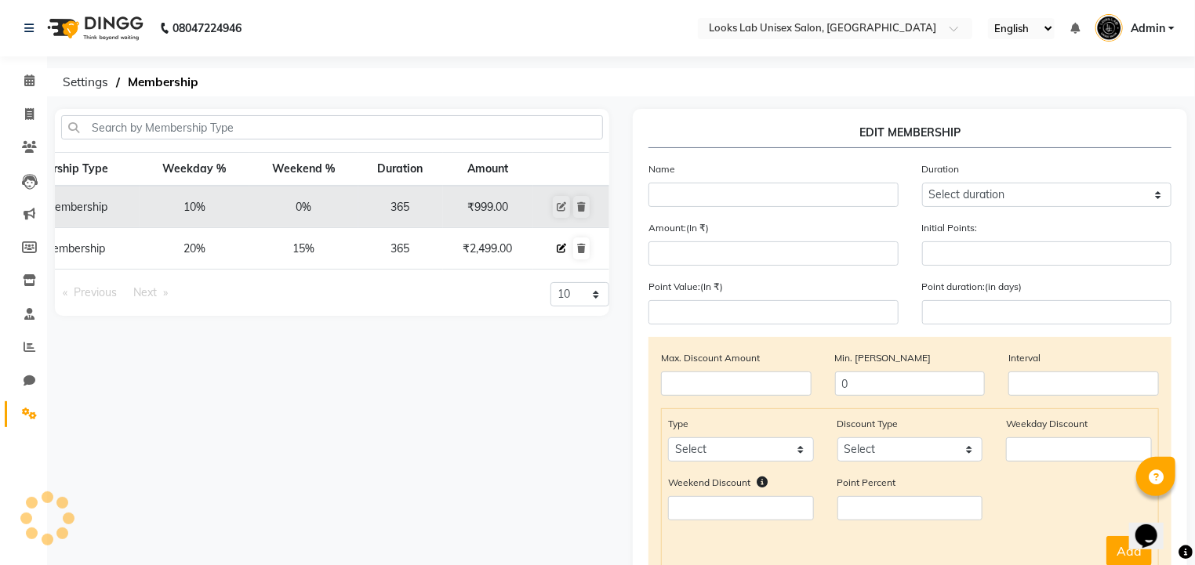
type input "Gold Membership"
select select "4: 365"
type input "2499"
type input "0"
type input "-1"
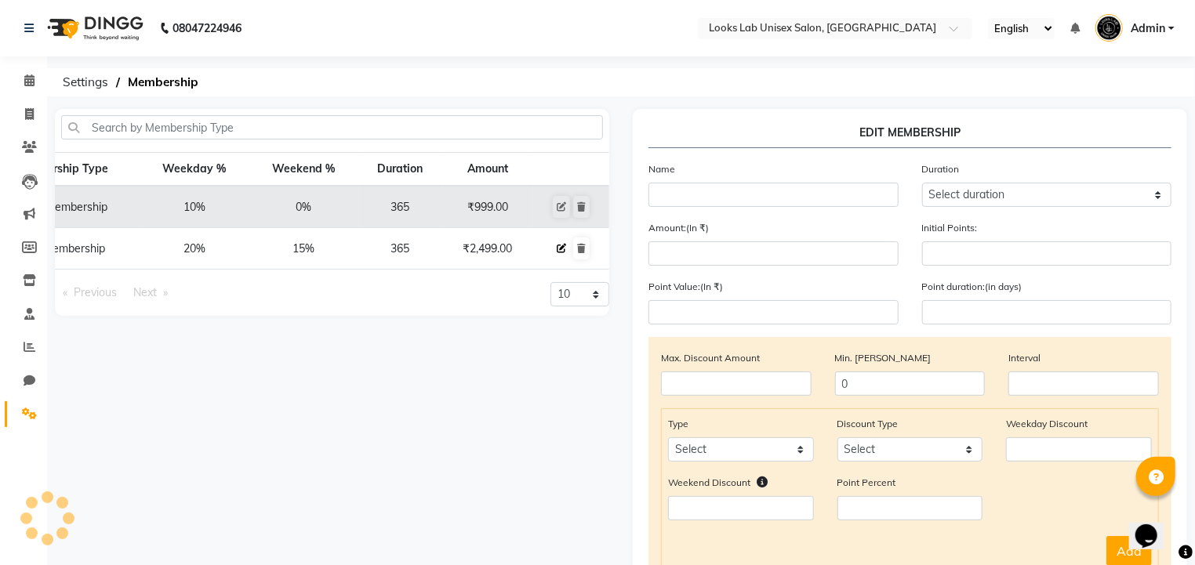
type input "365"
checkbox input "true"
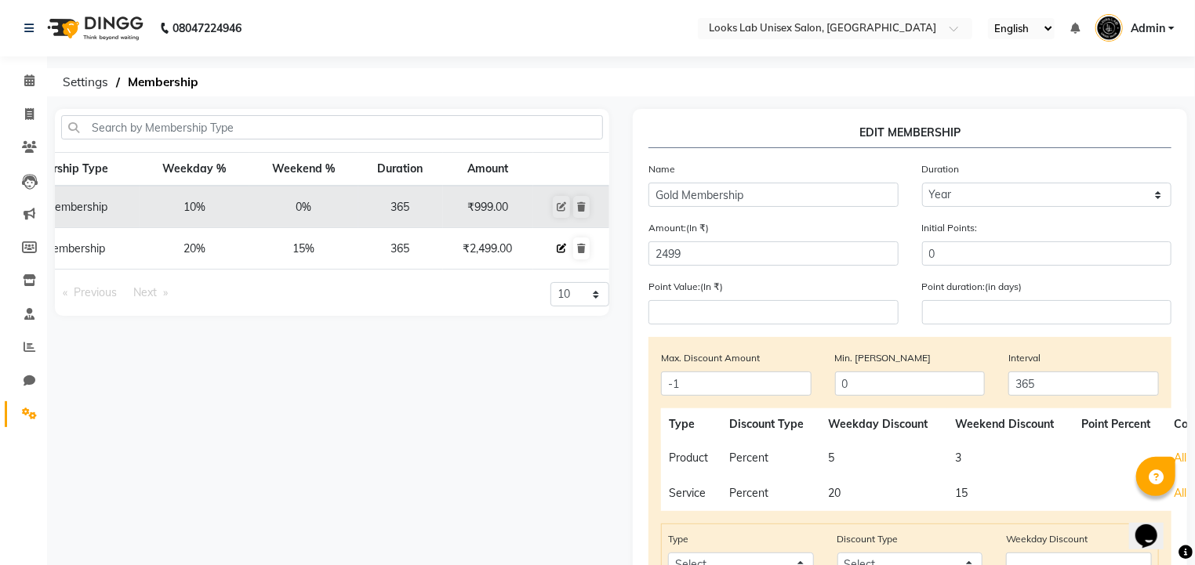
click at [557, 248] on icon at bounding box center [561, 248] width 9 height 9
select select
type input "0"
select select
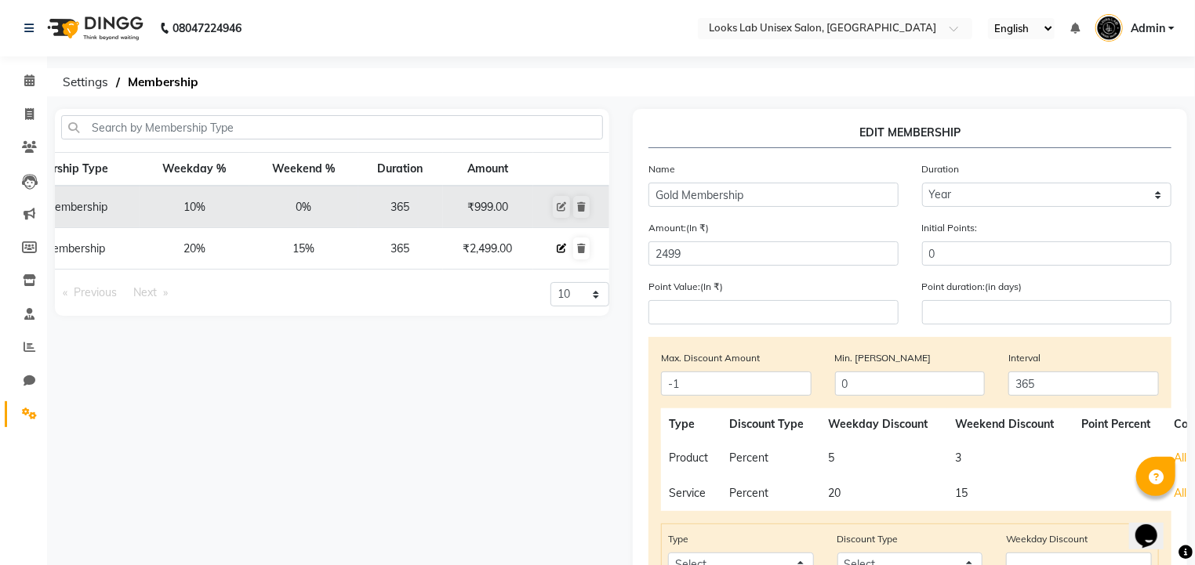
checkbox input "false"
type input "Gold Membership"
select select "4: 365"
type input "2499"
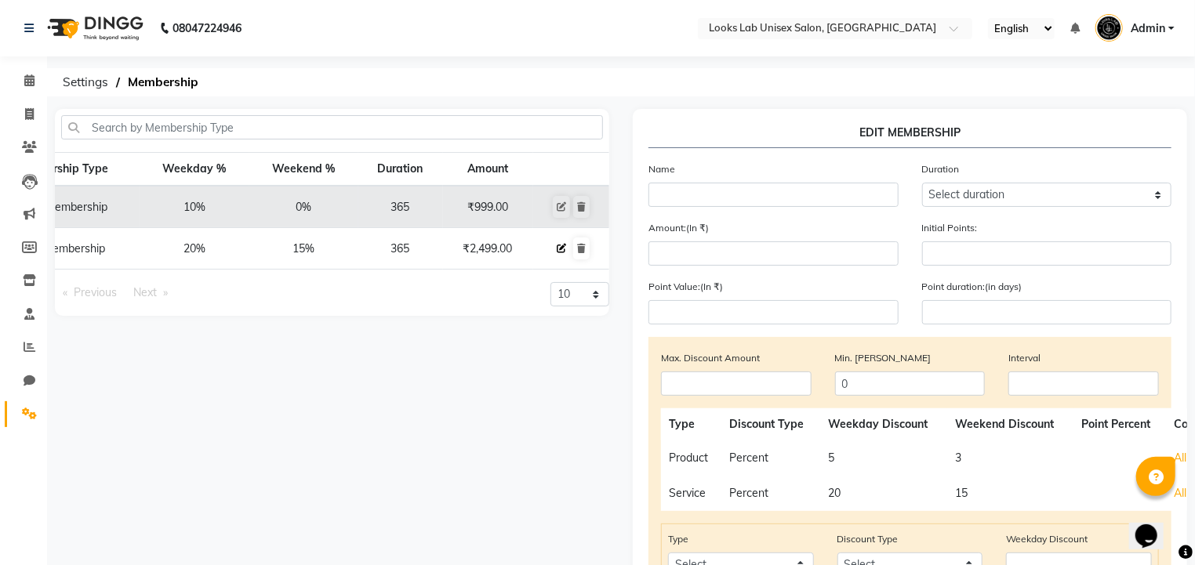
type input "0"
type input "-1"
type input "365"
checkbox input "true"
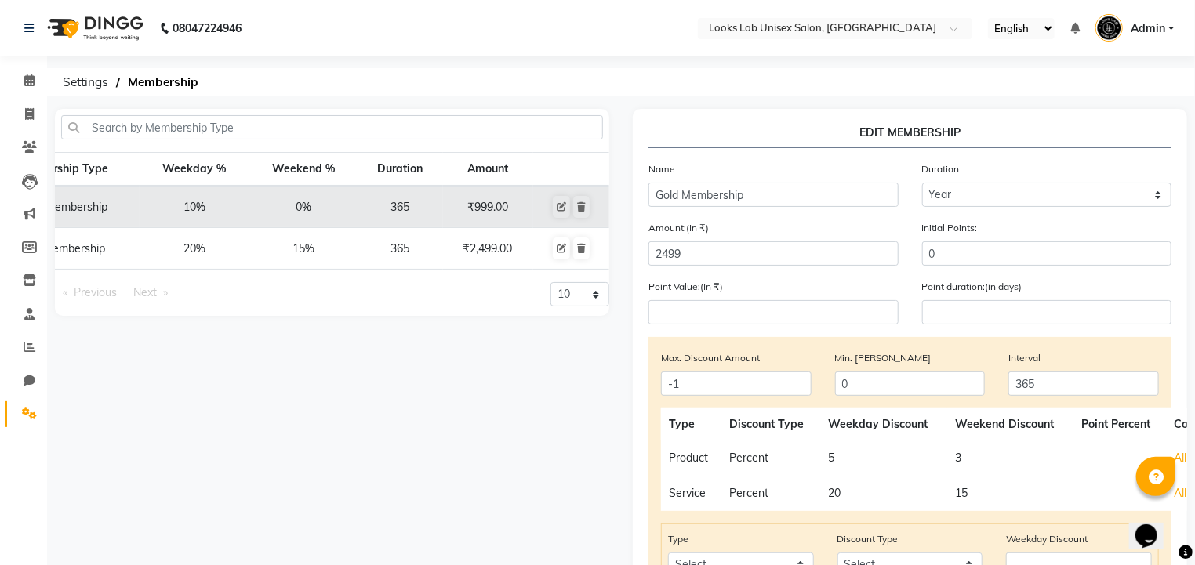
click at [959, 459] on td "3" at bounding box center [1010, 458] width 126 height 35
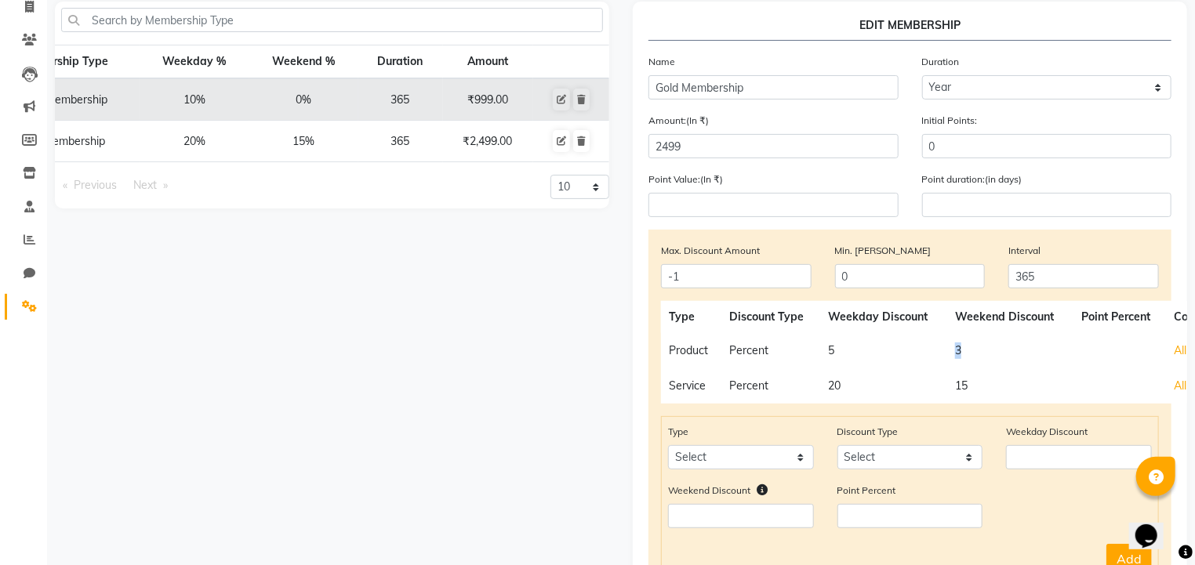
scroll to position [120, 0]
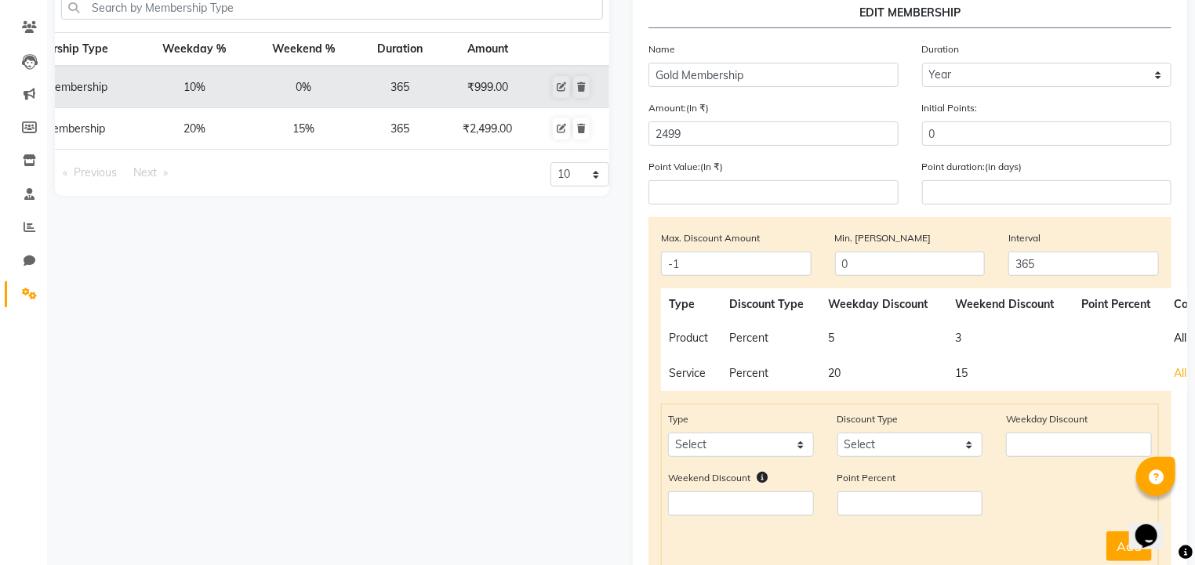
click at [1174, 339] on span "All" at bounding box center [1180, 338] width 13 height 14
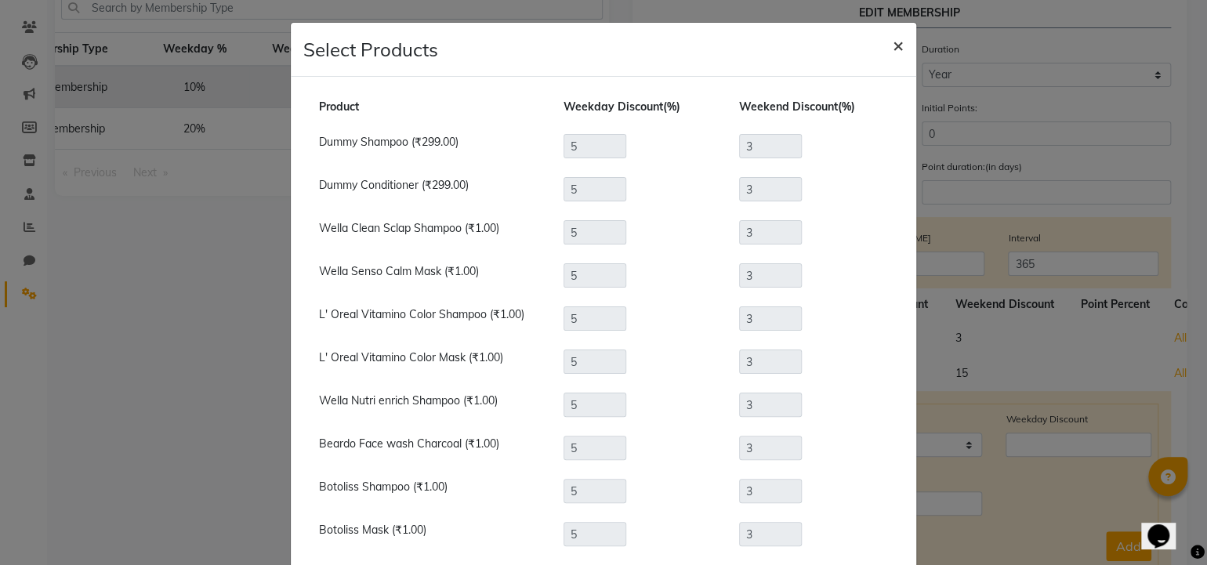
click at [893, 46] on span "×" at bounding box center [898, 45] width 11 height 24
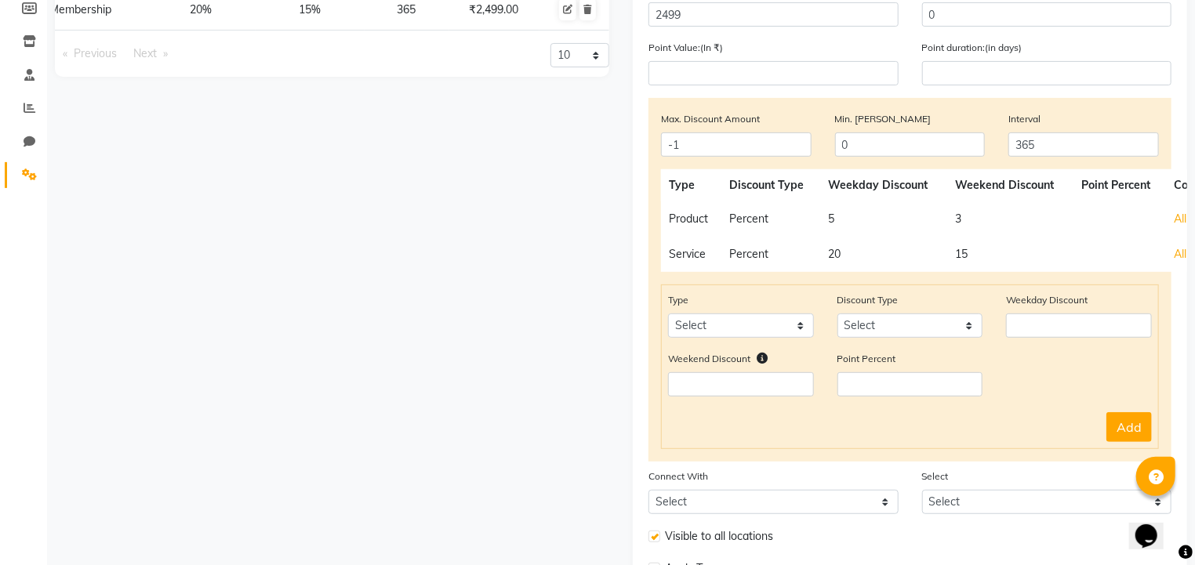
scroll to position [246, 0]
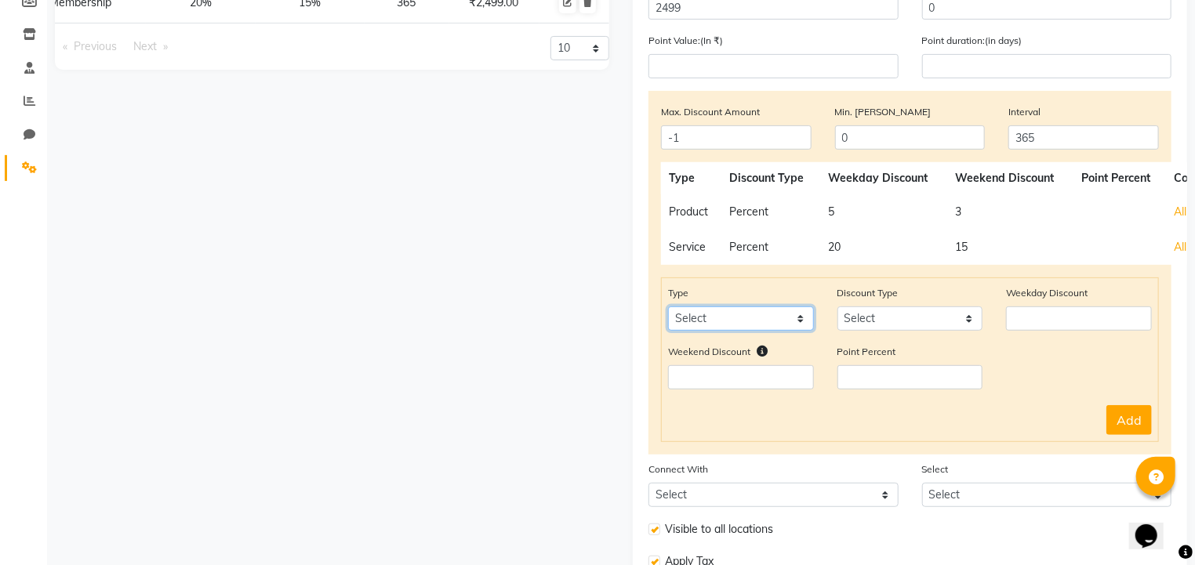
click at [709, 317] on select "Select Package Prepaid Voucher" at bounding box center [741, 319] width 146 height 24
click at [707, 330] on select "Select Package Prepaid Voucher" at bounding box center [741, 319] width 146 height 24
click at [688, 207] on td "Product" at bounding box center [691, 211] width 60 height 35
click at [688, 215] on td "Product" at bounding box center [691, 211] width 60 height 35
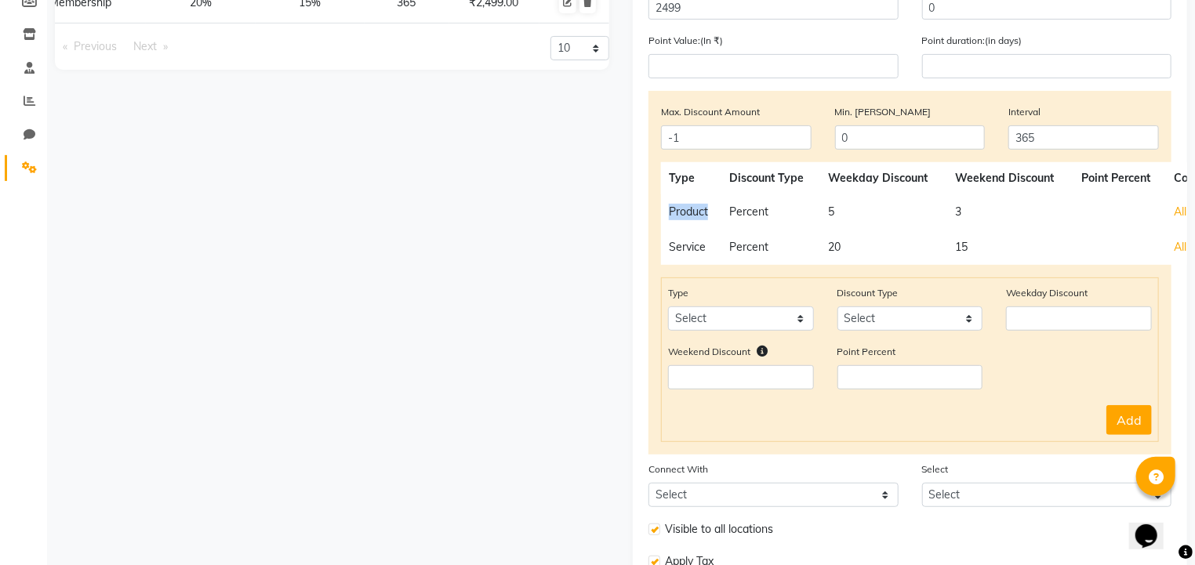
click at [688, 216] on td "Product" at bounding box center [691, 211] width 60 height 35
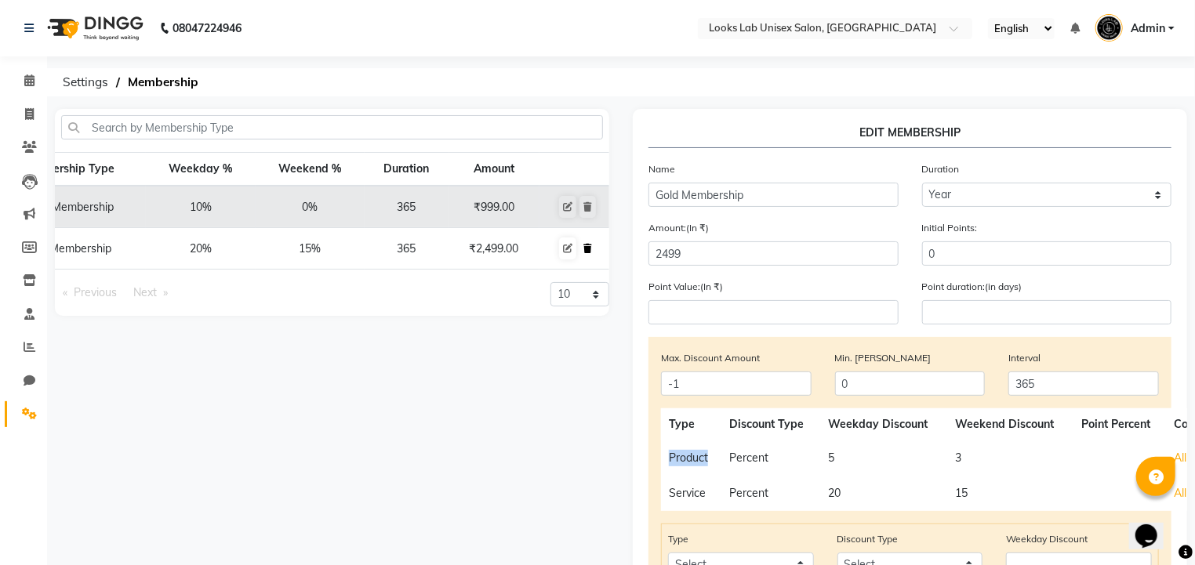
click at [586, 245] on icon at bounding box center [587, 248] width 9 height 9
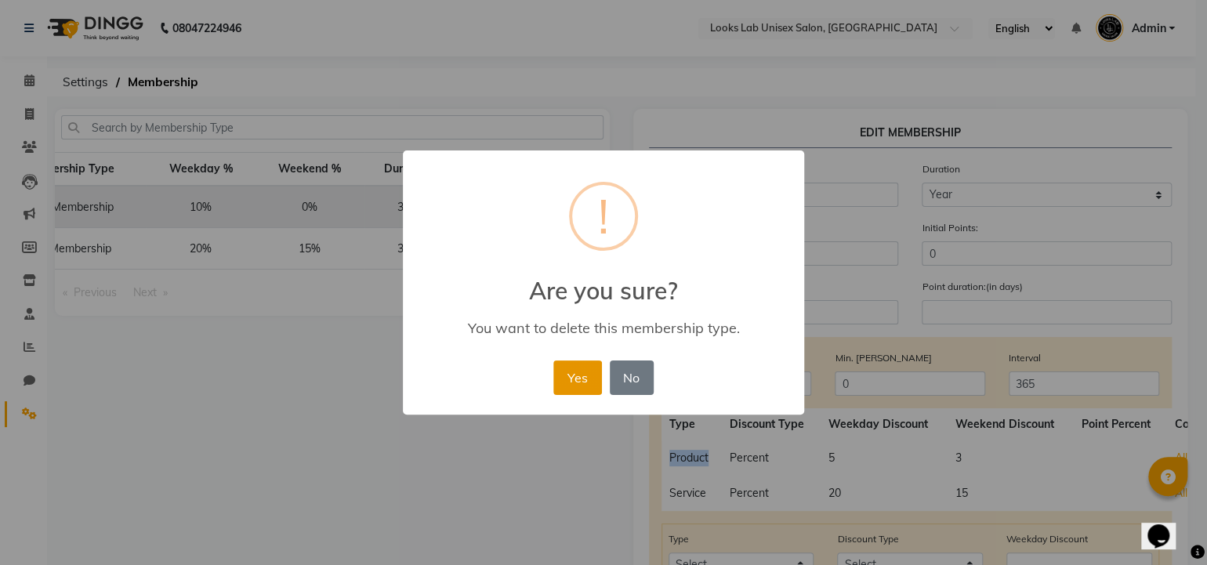
click at [558, 372] on button "Yes" at bounding box center [577, 378] width 48 height 34
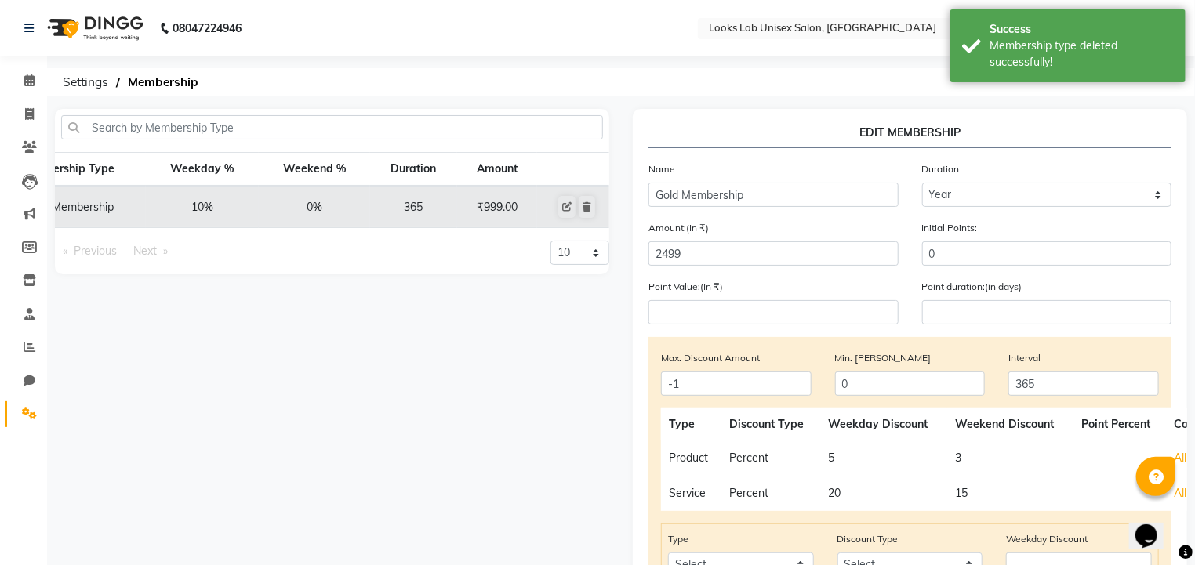
click at [600, 366] on div "Membership Type Weekday % Weekend % Duration Amount Silver Membership 10% 0% 36…" at bounding box center [332, 514] width 578 height 811
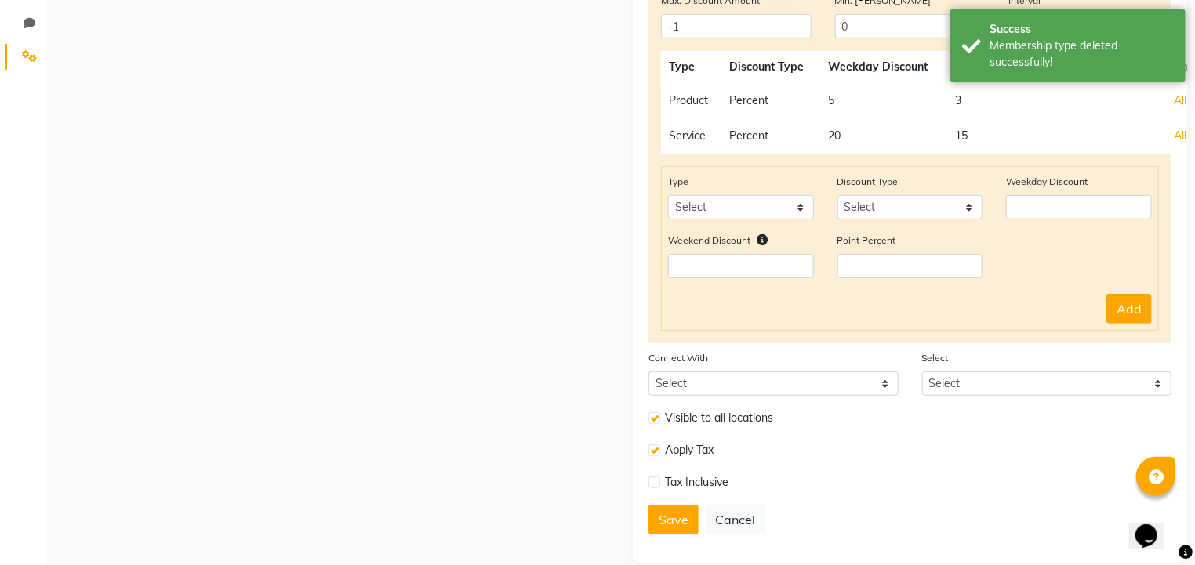
scroll to position [383, 0]
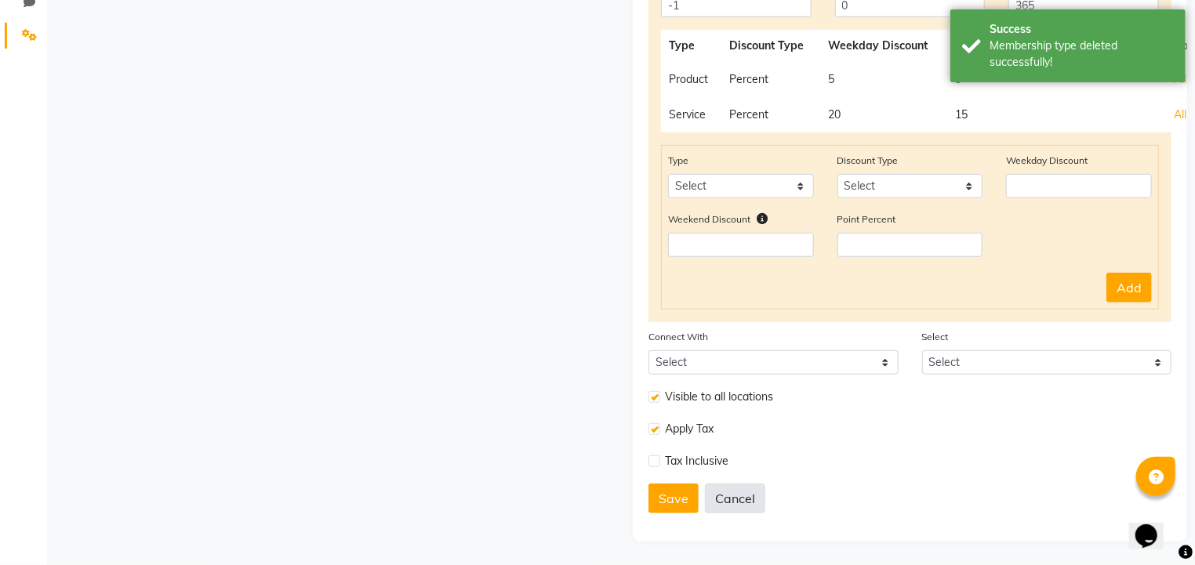
click at [753, 507] on button "Cancel" at bounding box center [735, 499] width 60 height 30
select select
type input "-1"
type input "0"
select select
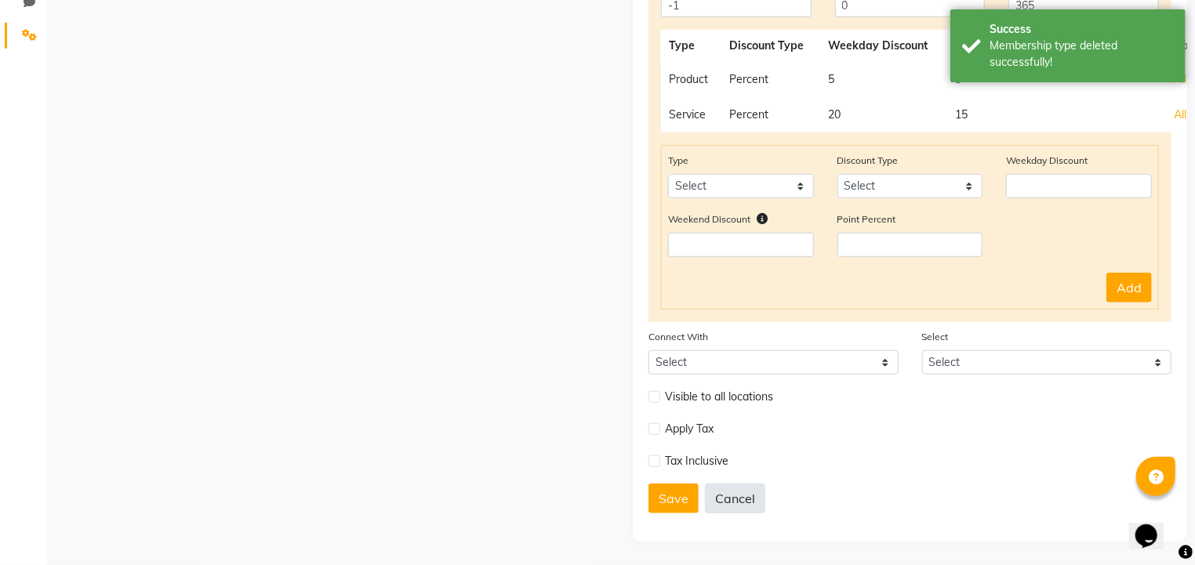
select select
checkbox input "false"
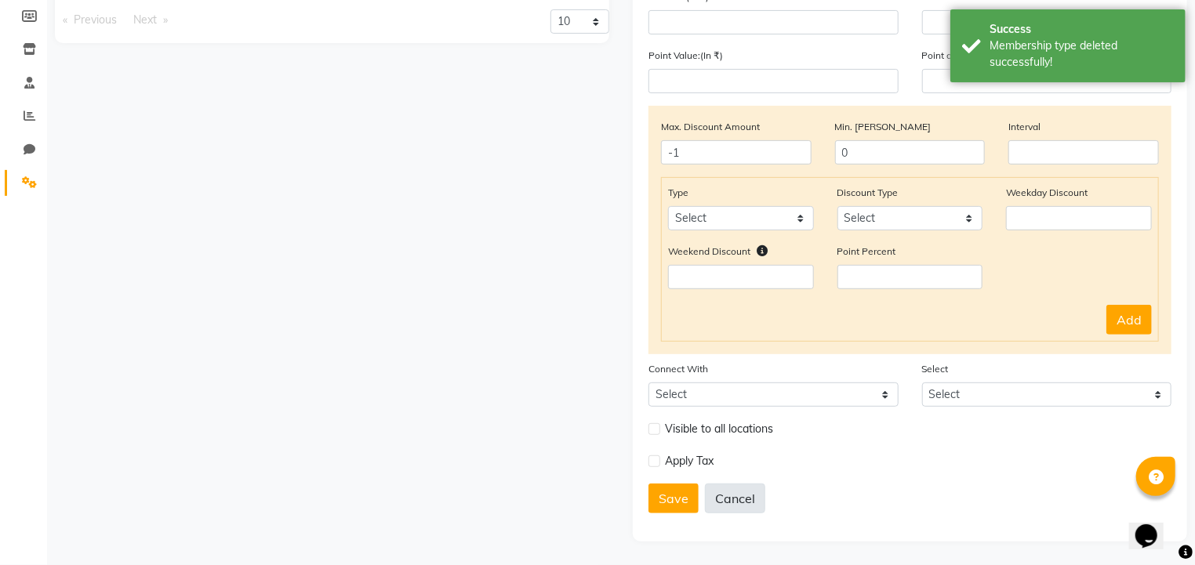
scroll to position [0, 0]
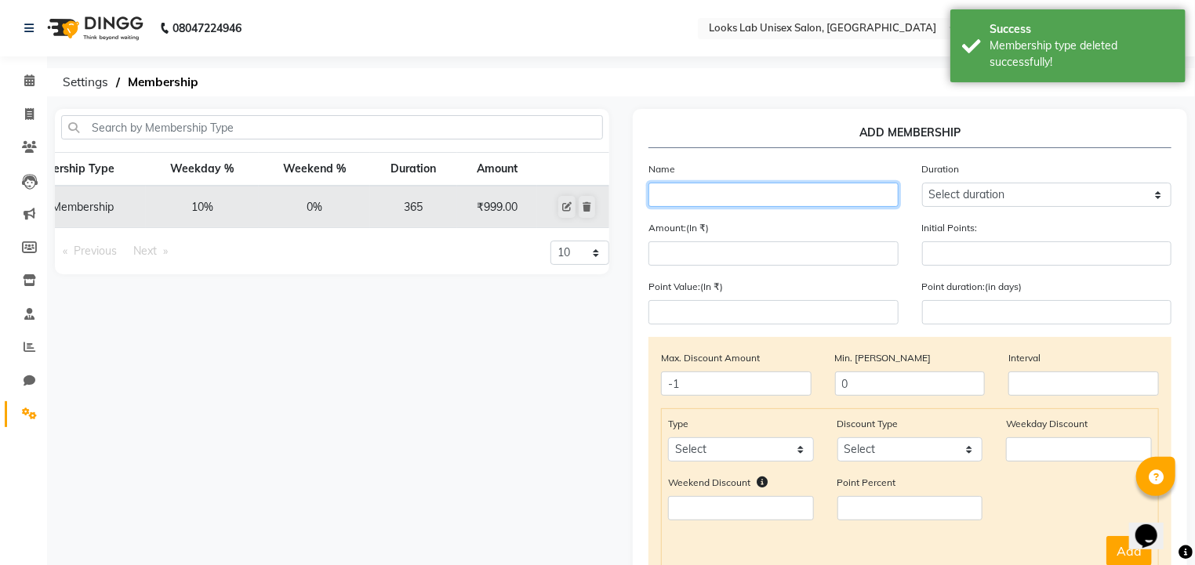
click at [755, 198] on input "text" at bounding box center [773, 195] width 250 height 24
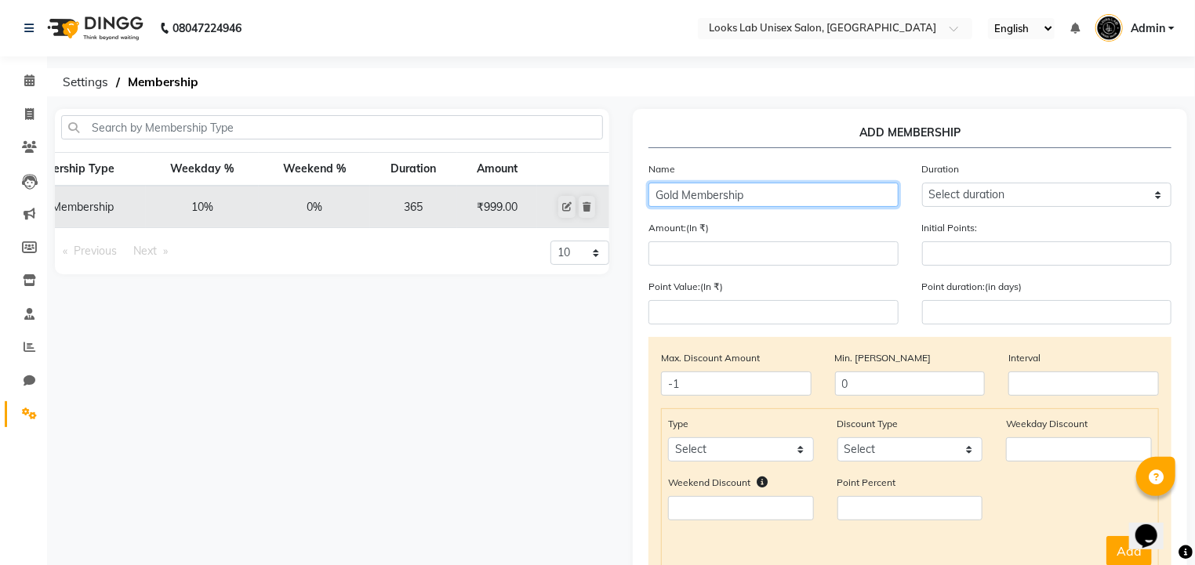
type input "Gold Membership"
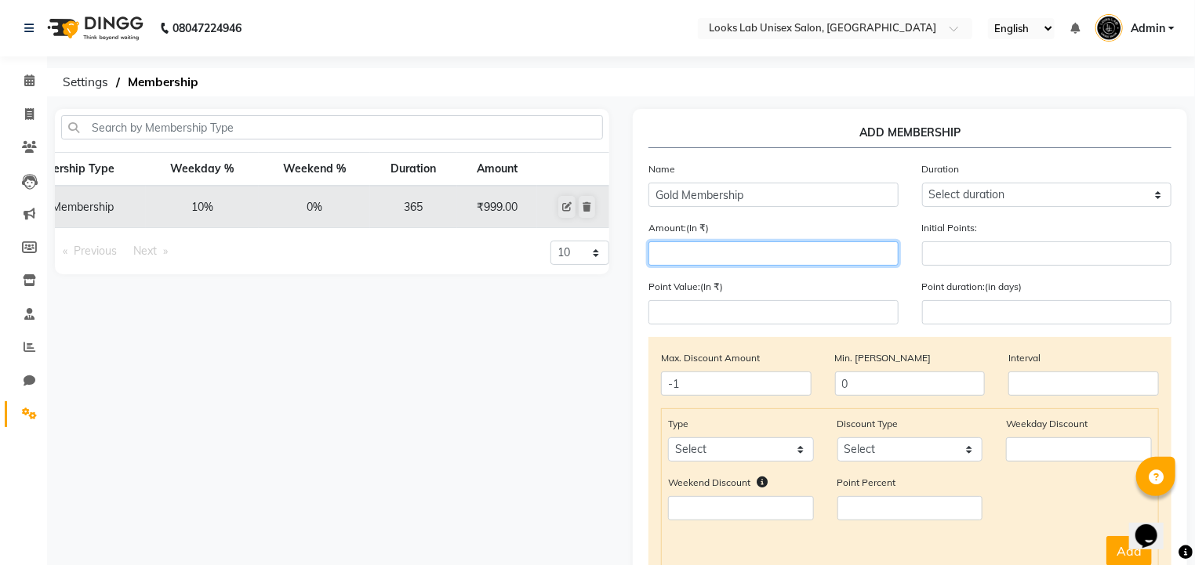
click at [723, 259] on input "number" at bounding box center [773, 253] width 250 height 24
type input "2499"
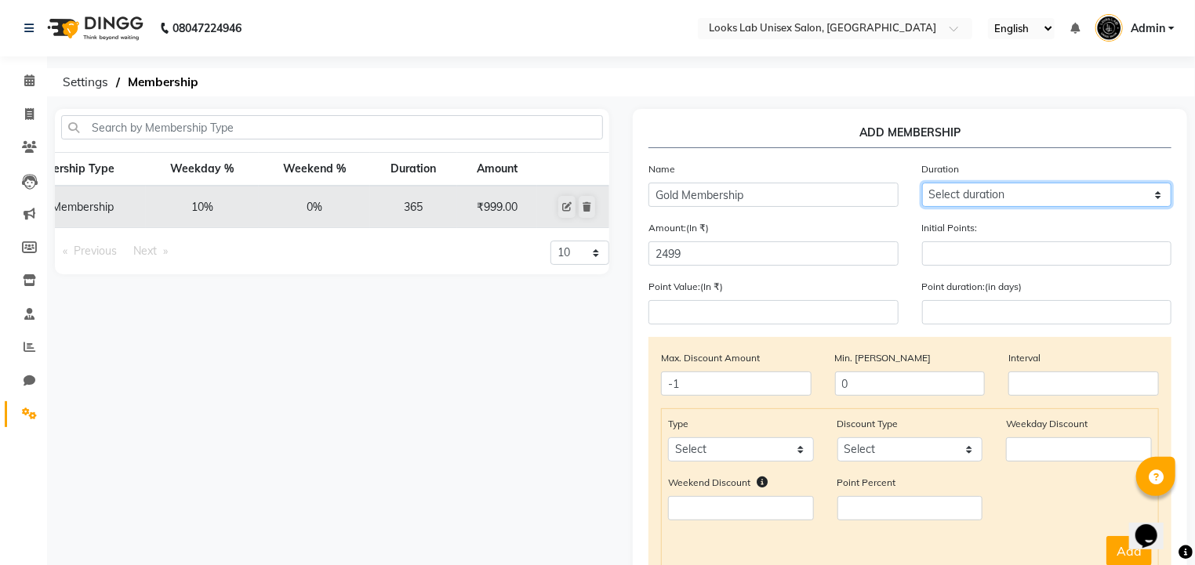
click at [942, 194] on select "Select duration Week Half-month Month Year Life Time 4 Months 8 Months 6 Months…" at bounding box center [1047, 195] width 250 height 24
select select "4: 365"
click at [922, 183] on select "Select duration Week Half-month Month Year Life Time 4 Months 8 Months 6 Months…" at bounding box center [1047, 195] width 250 height 24
type input "365"
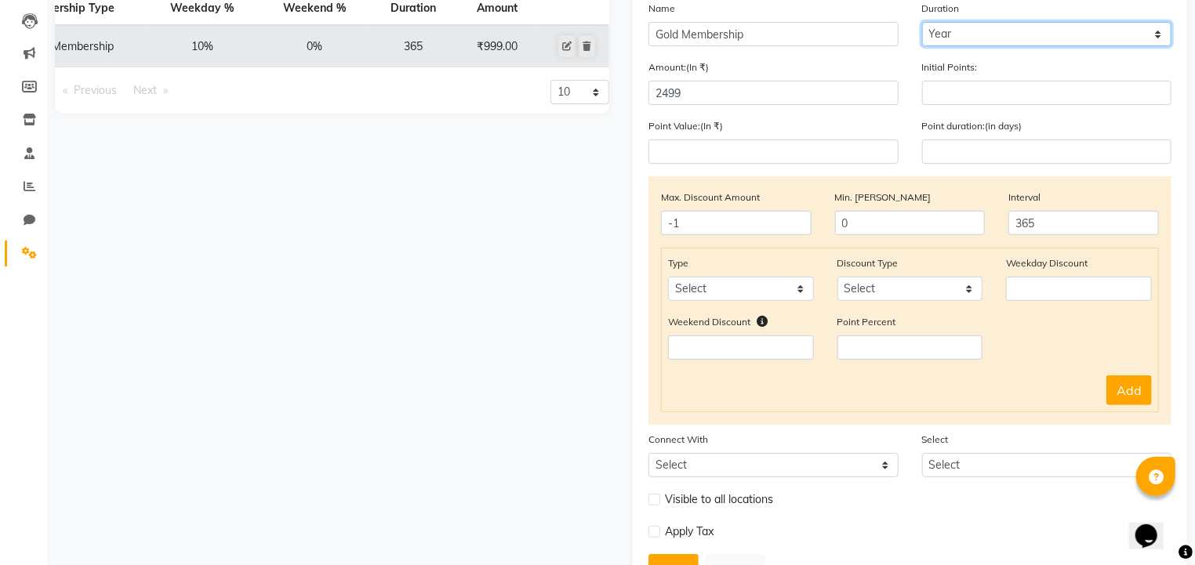
scroll to position [161, 0]
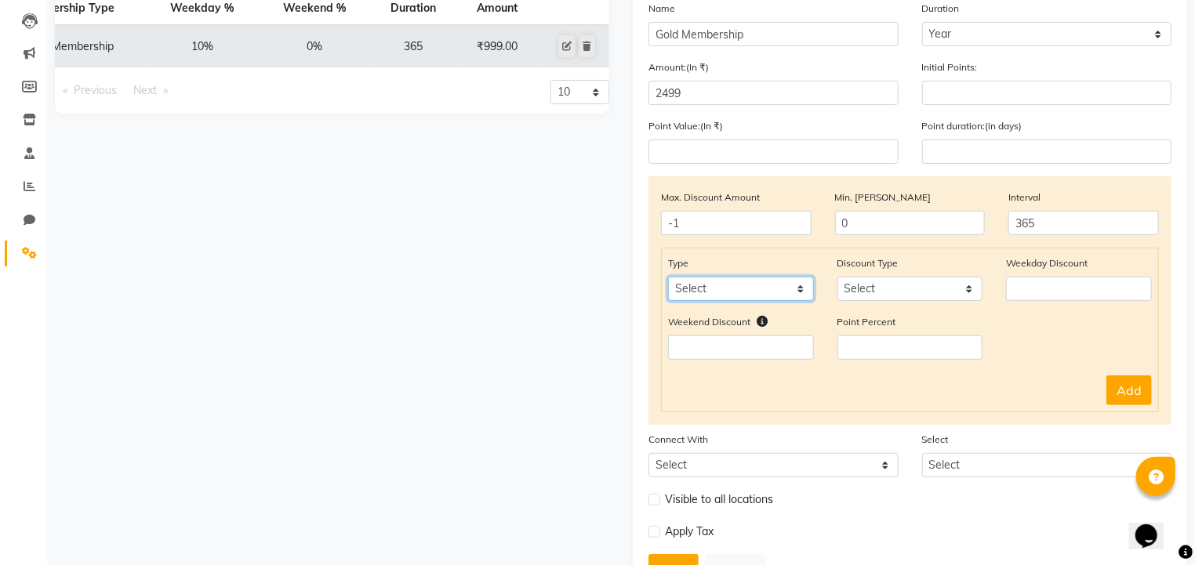
click at [767, 294] on select "Select Service Product Package Prepaid Voucher" at bounding box center [741, 289] width 146 height 24
select select "product"
click at [668, 281] on select "Select Service Product Package Prepaid Voucher" at bounding box center [741, 289] width 146 height 24
click at [875, 289] on select "Select Percent Flat" at bounding box center [910, 289] width 146 height 24
select select "Percent"
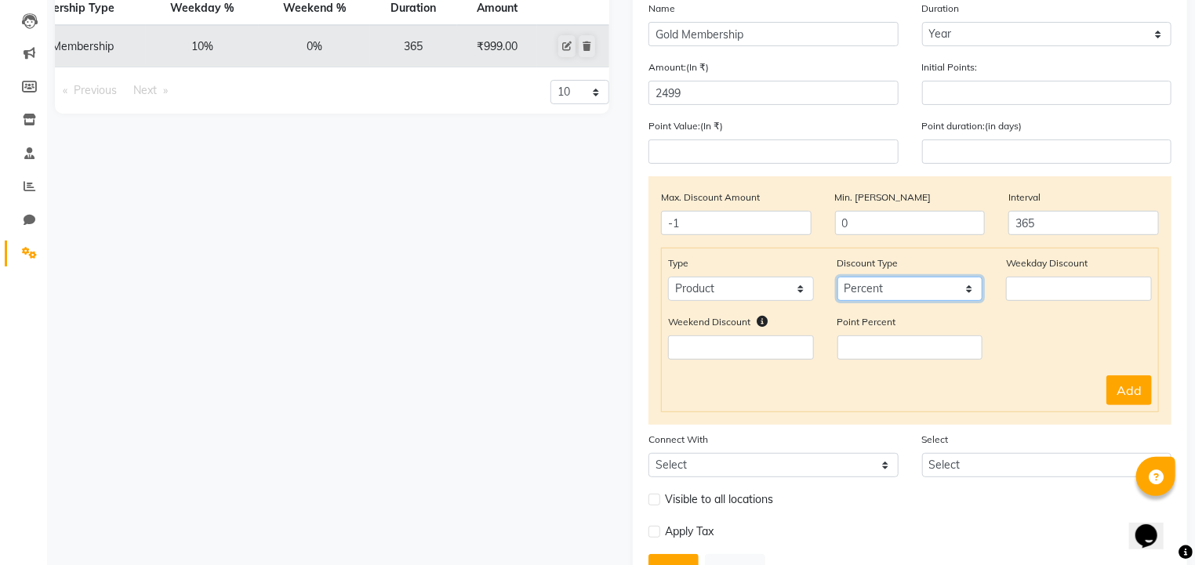
click at [837, 281] on select "Select Percent Flat" at bounding box center [910, 289] width 146 height 24
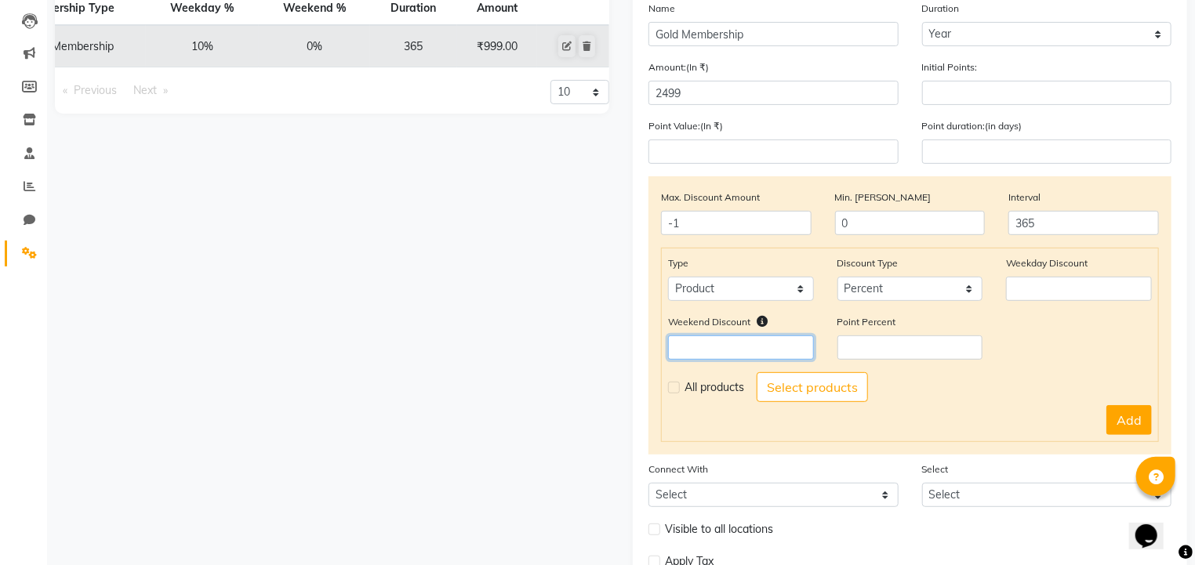
click at [738, 353] on input "number" at bounding box center [741, 348] width 146 height 24
type input "5"
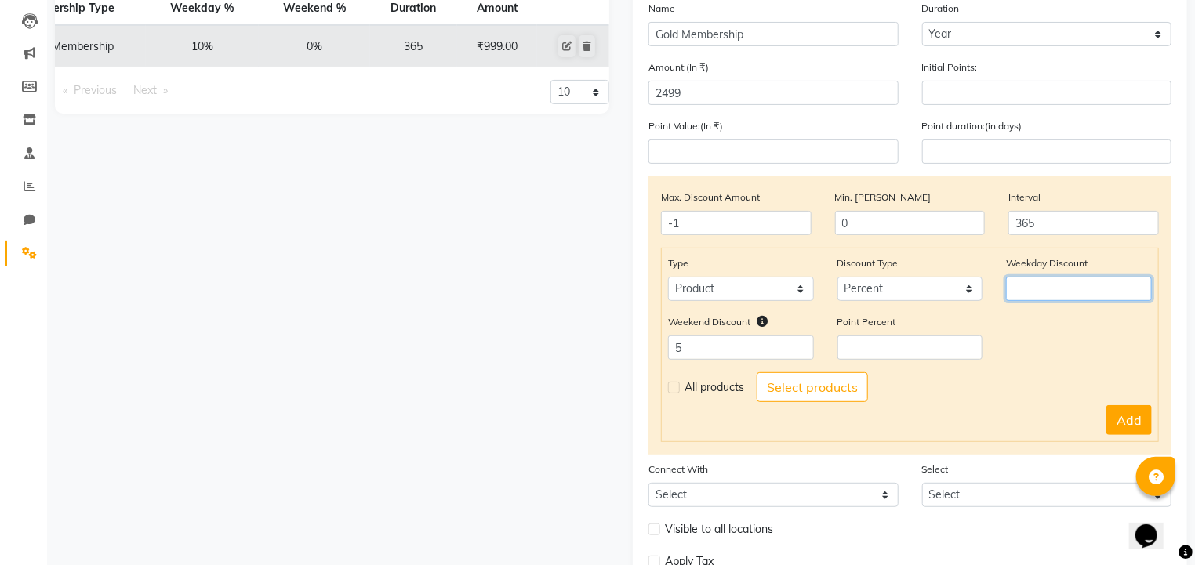
click at [1009, 284] on input "number" at bounding box center [1079, 289] width 146 height 24
type input "5"
click at [677, 392] on label at bounding box center [674, 388] width 12 height 12
click at [677, 392] on input "checkbox" at bounding box center [673, 388] width 10 height 10
checkbox input "true"
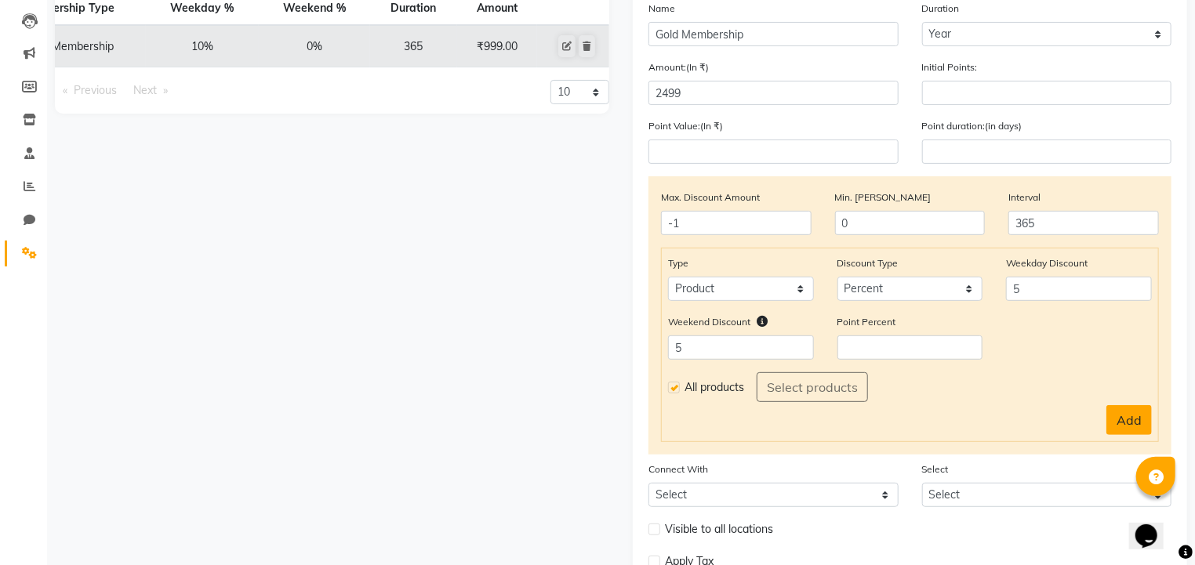
click at [1116, 424] on button "Add" at bounding box center [1128, 420] width 45 height 30
select select
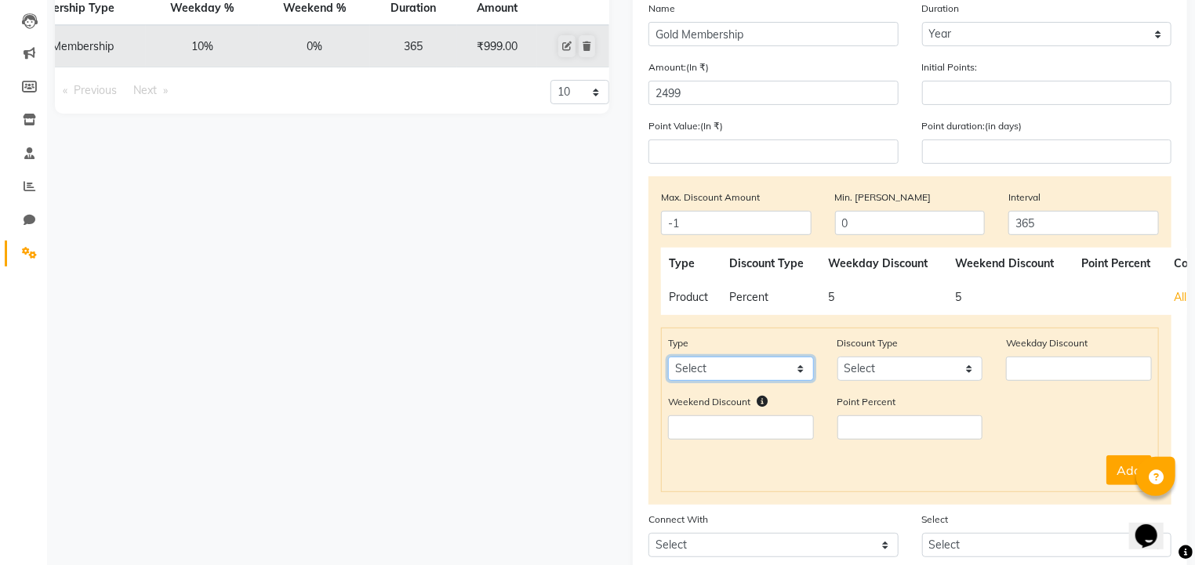
click at [770, 378] on select "Select Service Package Prepaid Voucher" at bounding box center [741, 369] width 146 height 24
select select "service"
click at [668, 361] on select "Select Service Package Prepaid Voucher" at bounding box center [741, 369] width 146 height 24
click at [865, 380] on select "Select Percent Flat" at bounding box center [910, 369] width 146 height 24
select select "Percent"
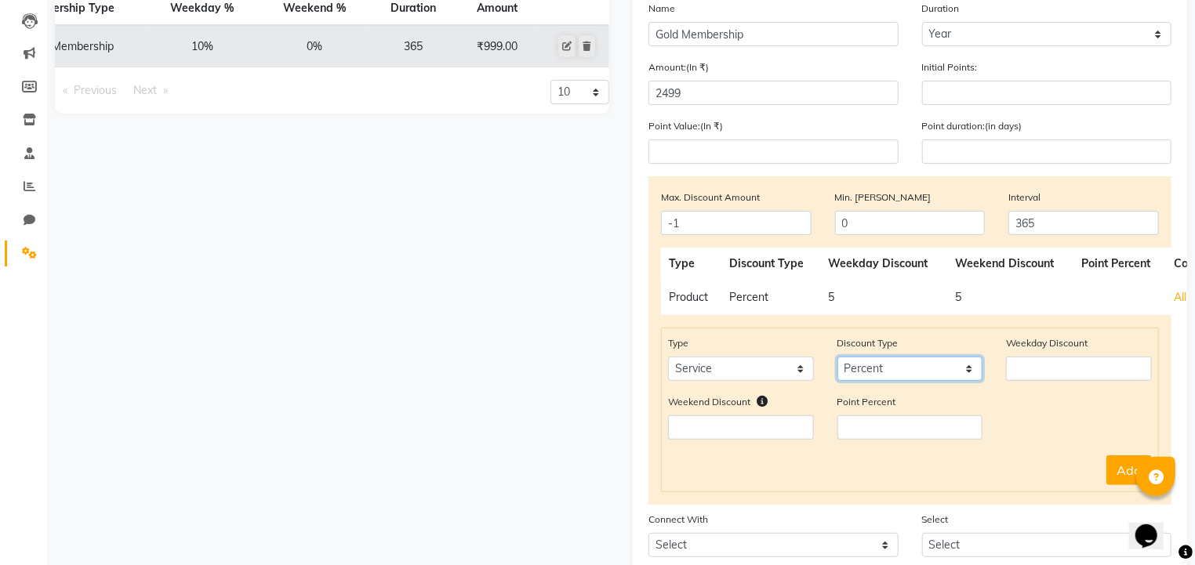
click at [837, 361] on select "Select Percent Flat" at bounding box center [910, 369] width 146 height 24
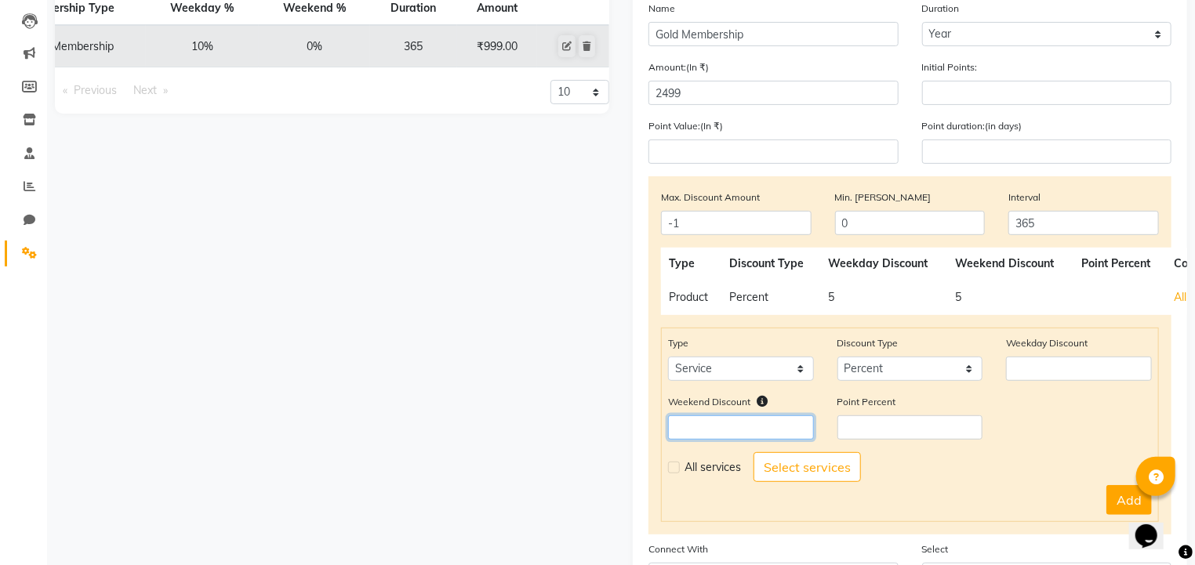
click at [750, 422] on input "number" at bounding box center [741, 428] width 146 height 24
type input "15"
click at [1019, 372] on input "number" at bounding box center [1079, 369] width 146 height 24
type input "20"
click at [673, 469] on label at bounding box center [674, 468] width 12 height 12
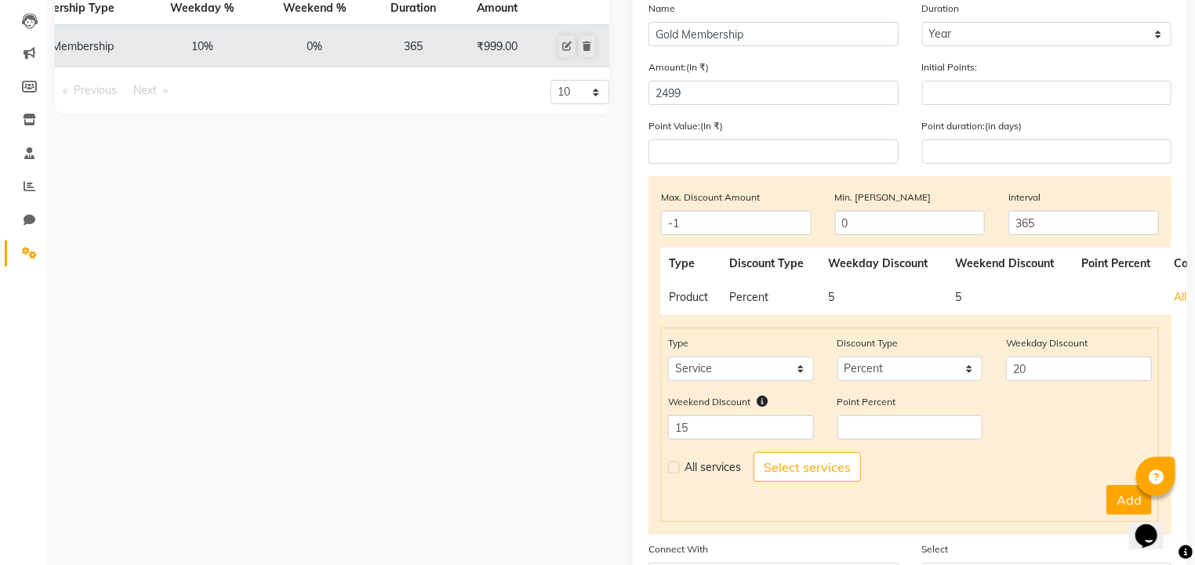
click at [673, 469] on input "checkbox" at bounding box center [673, 468] width 10 height 10
checkbox input "true"
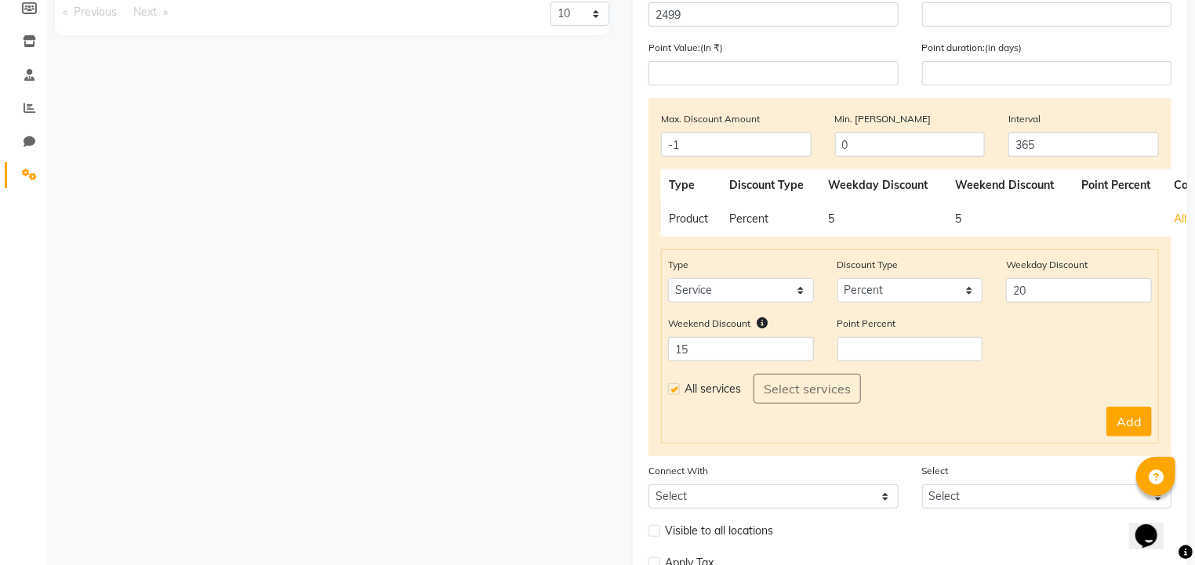
scroll to position [241, 0]
click at [1111, 425] on button "Add" at bounding box center [1128, 420] width 45 height 30
select select
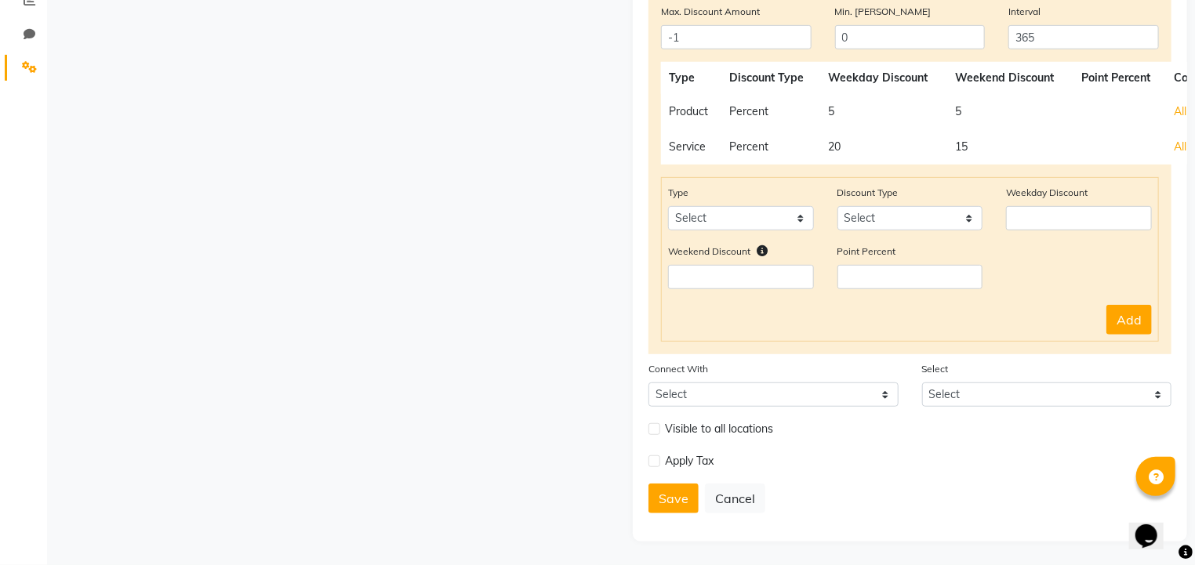
scroll to position [351, 0]
click at [657, 430] on label at bounding box center [654, 429] width 12 height 12
click at [657, 430] on input "checkbox" at bounding box center [653, 429] width 10 height 10
checkbox input "true"
click at [655, 464] on label at bounding box center [654, 461] width 12 height 12
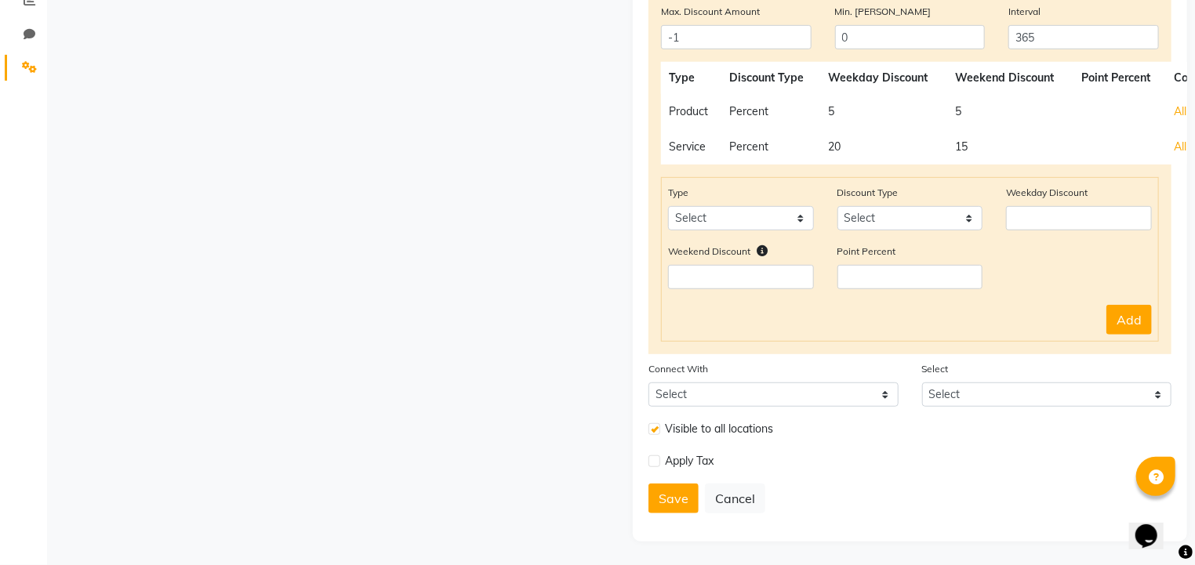
click at [655, 464] on input "checkbox" at bounding box center [653, 461] width 10 height 10
checkbox input "true"
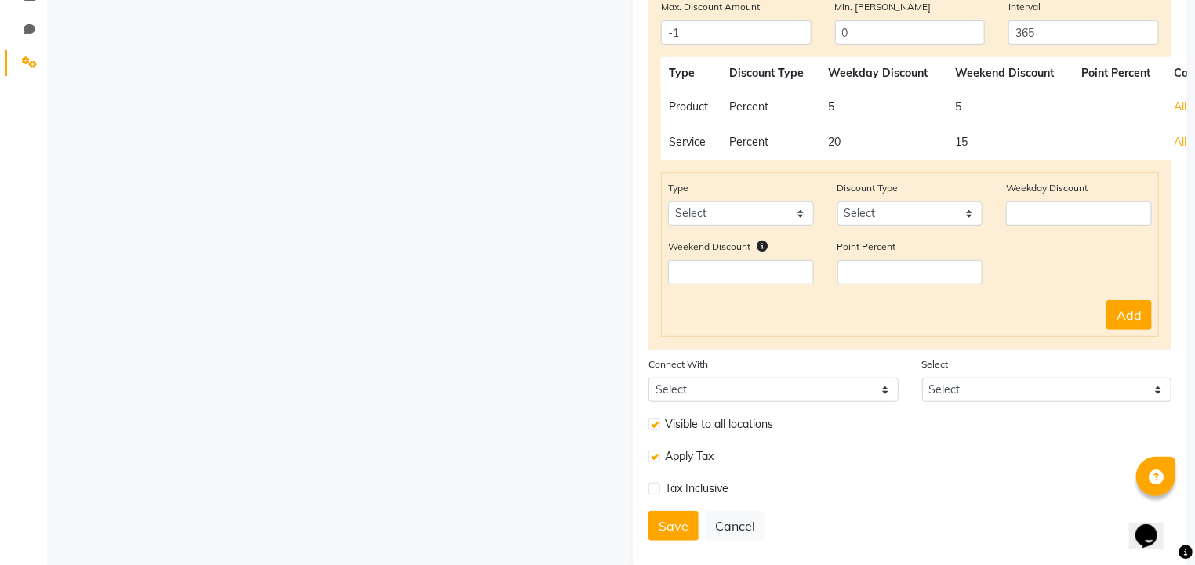
scroll to position [383, 0]
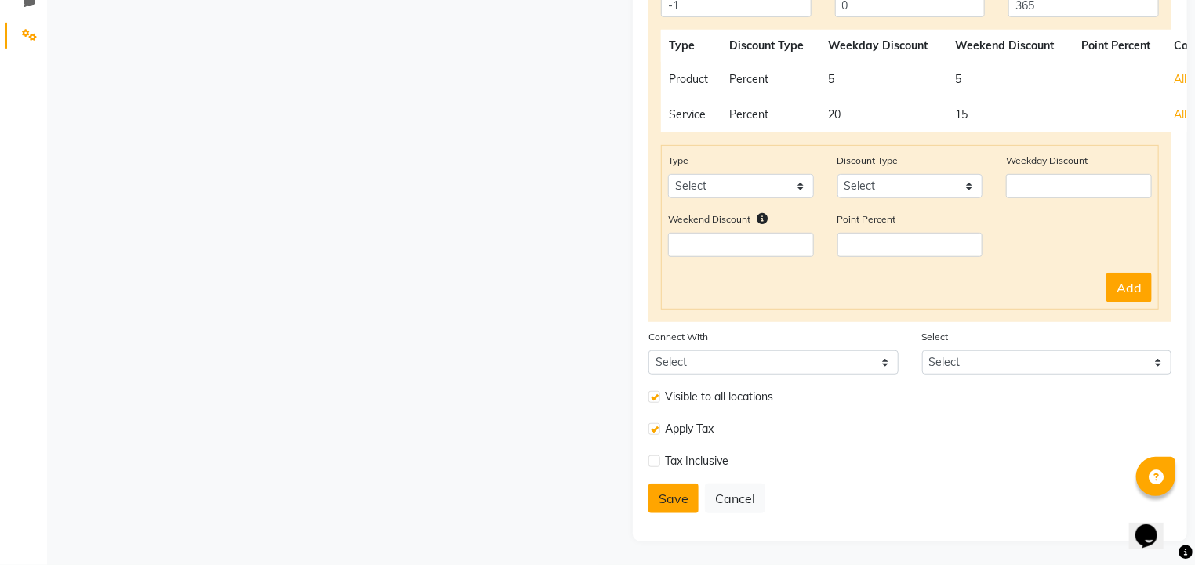
click at [671, 492] on button "Save" at bounding box center [673, 499] width 50 height 30
select select
type input "0"
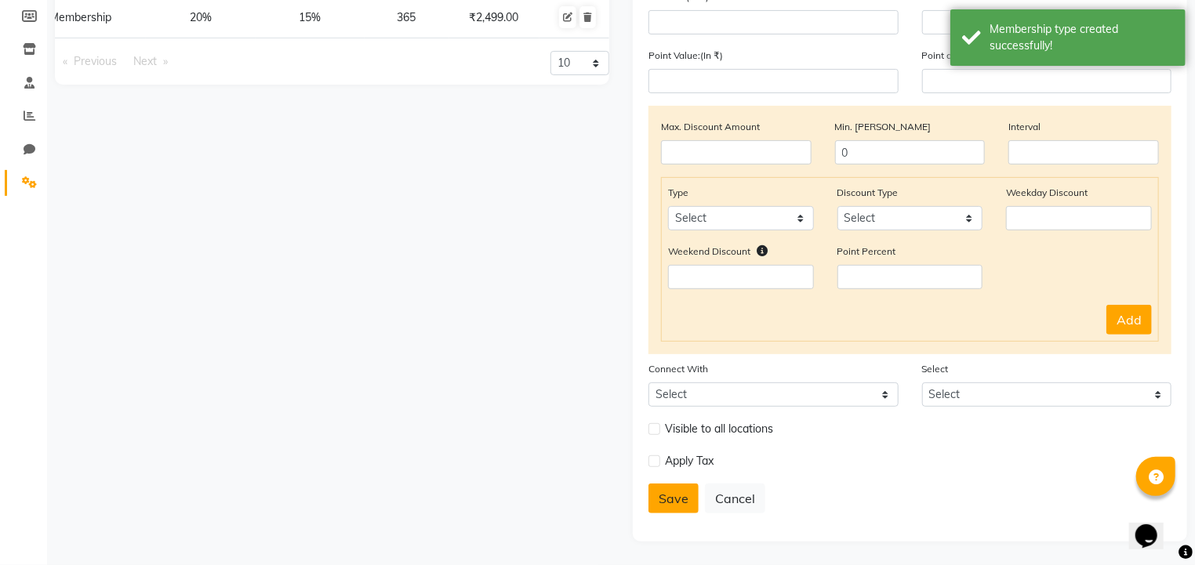
scroll to position [0, 0]
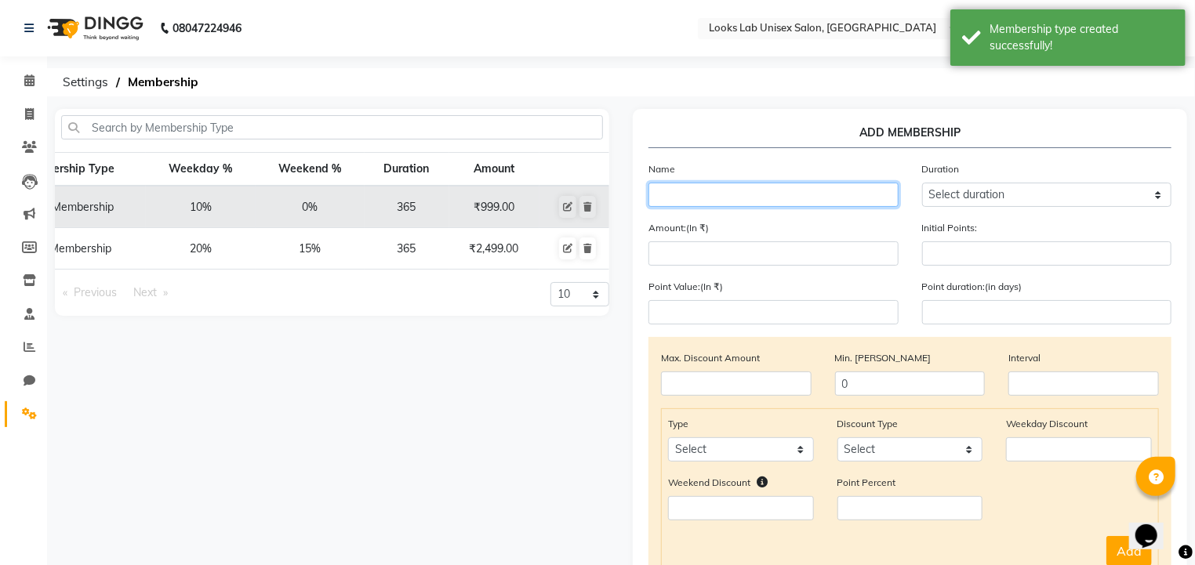
click at [688, 201] on input "text" at bounding box center [773, 195] width 250 height 24
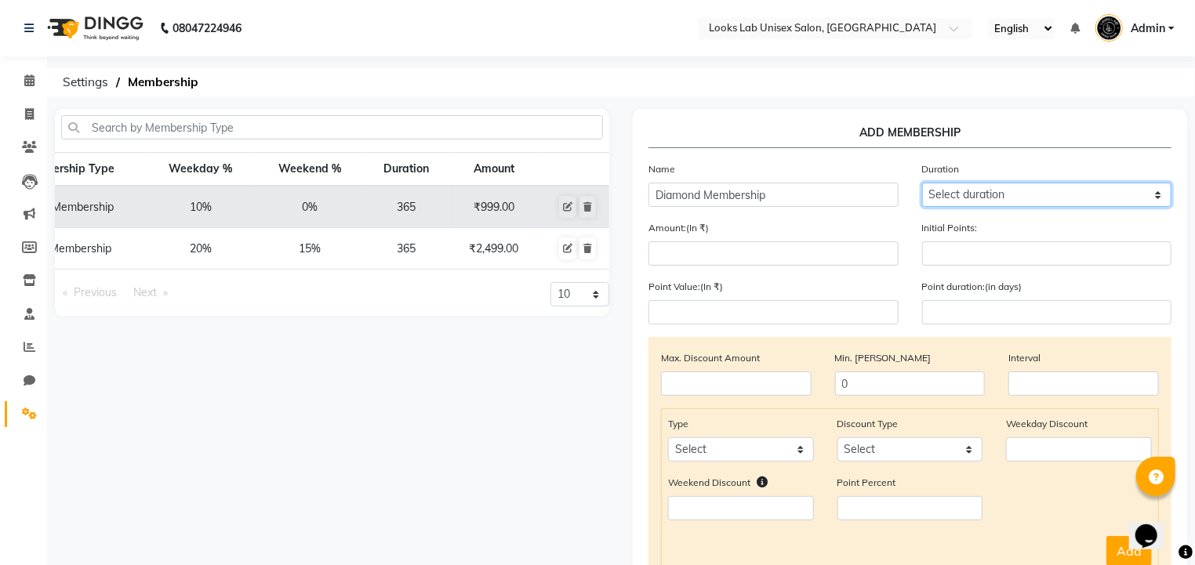
click at [956, 201] on select "Select duration Week Half-month Month Year Life Time 4 Months 8 Months 6 Months…" at bounding box center [1047, 195] width 250 height 24
click at [922, 183] on select "Select duration Week Half-month Month Year Life Time 4 Months 8 Months 6 Months…" at bounding box center [1047, 195] width 250 height 24
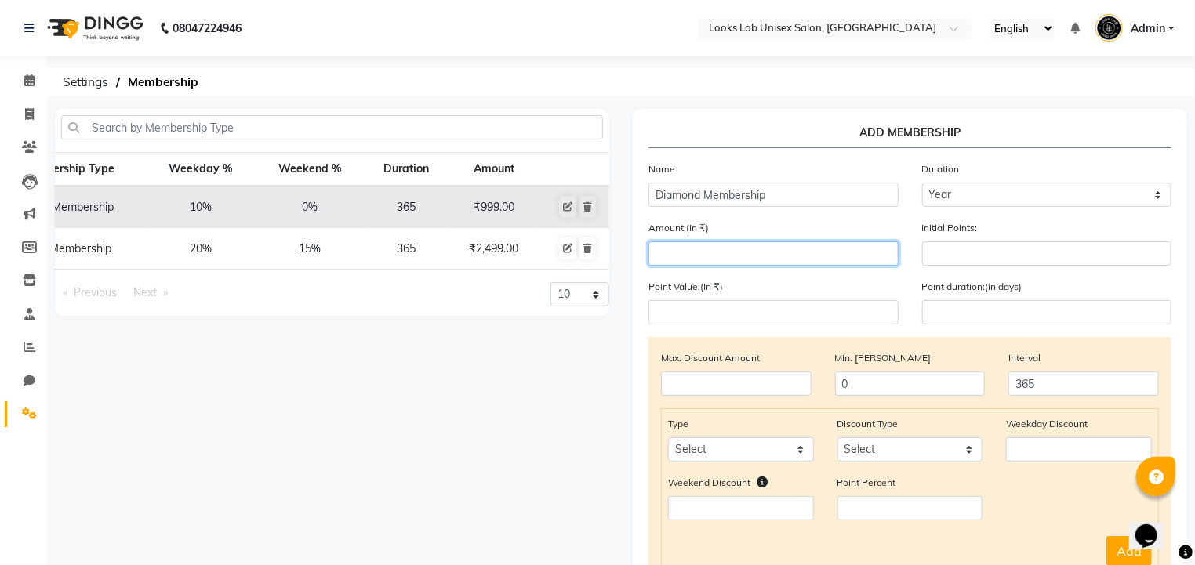
click at [724, 257] on input "number" at bounding box center [773, 253] width 250 height 24
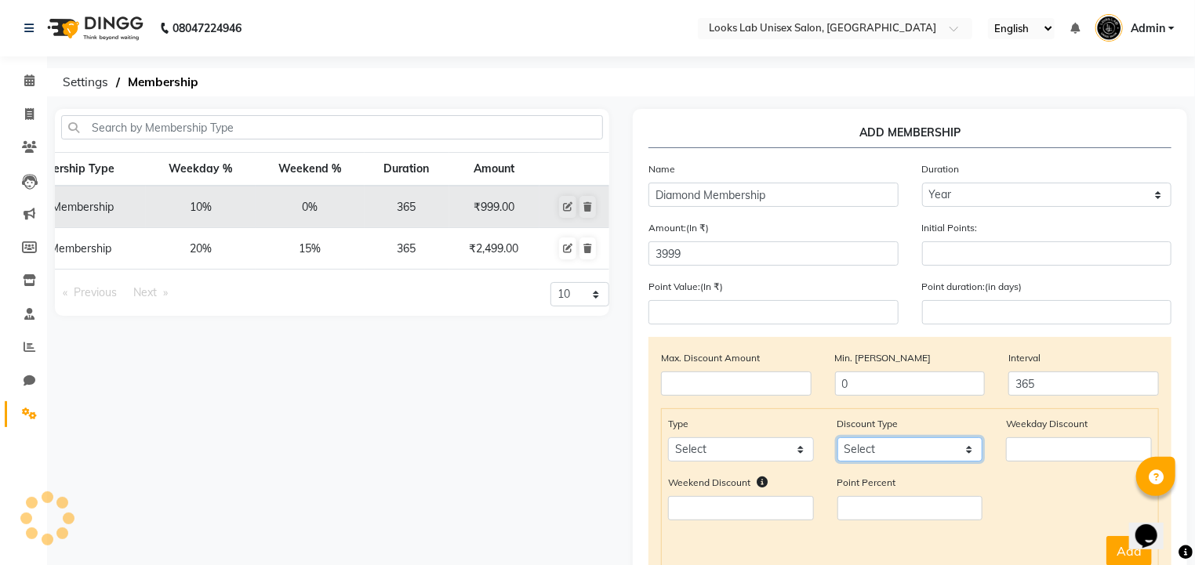
click at [855, 460] on select "Select Percent Flat" at bounding box center [910, 449] width 146 height 24
click at [837, 441] on select "Select Percent Flat" at bounding box center [910, 449] width 146 height 24
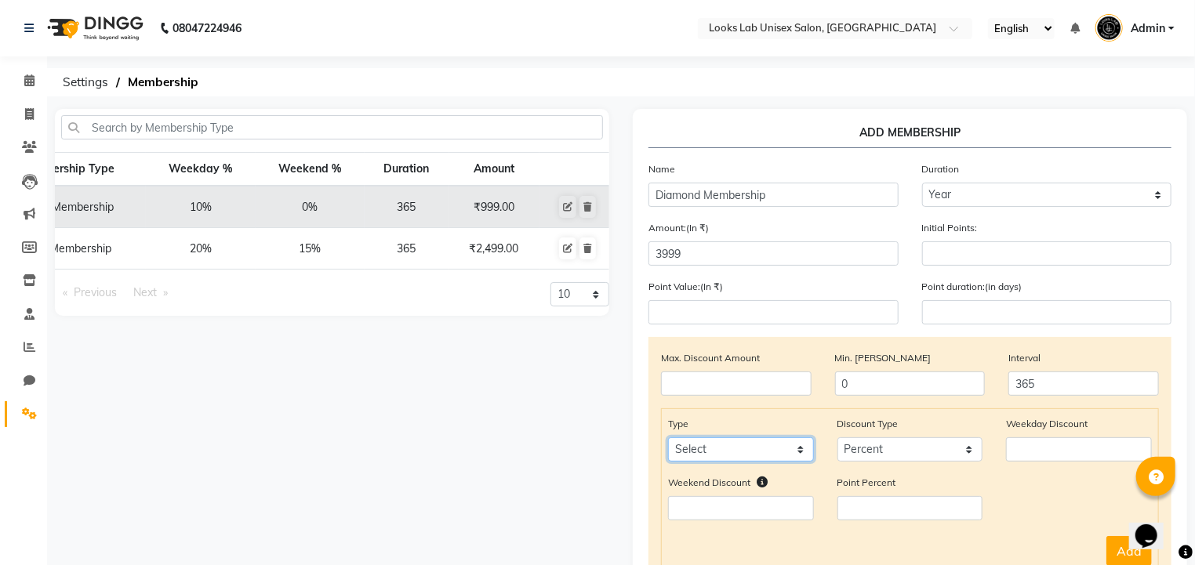
click at [775, 458] on select "Select Service Product Package Prepaid Voucher" at bounding box center [741, 449] width 146 height 24
click at [668, 441] on select "Select Service Product Package Prepaid Voucher" at bounding box center [741, 449] width 146 height 24
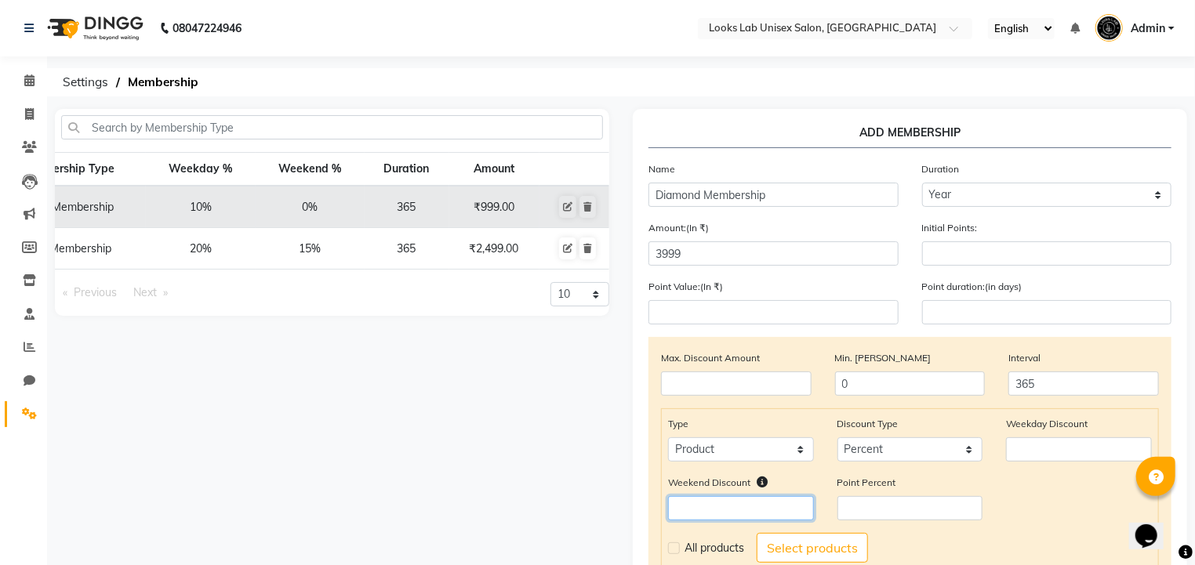
click at [700, 513] on input "number" at bounding box center [741, 508] width 146 height 24
click at [878, 514] on input "number" at bounding box center [910, 508] width 146 height 24
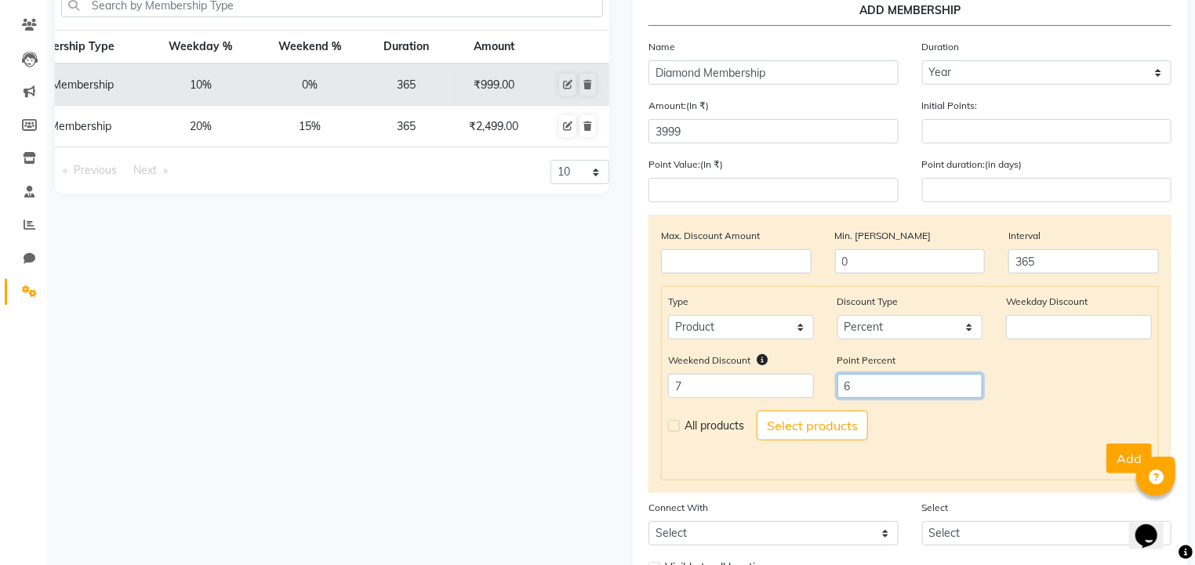
scroll to position [125, 0]
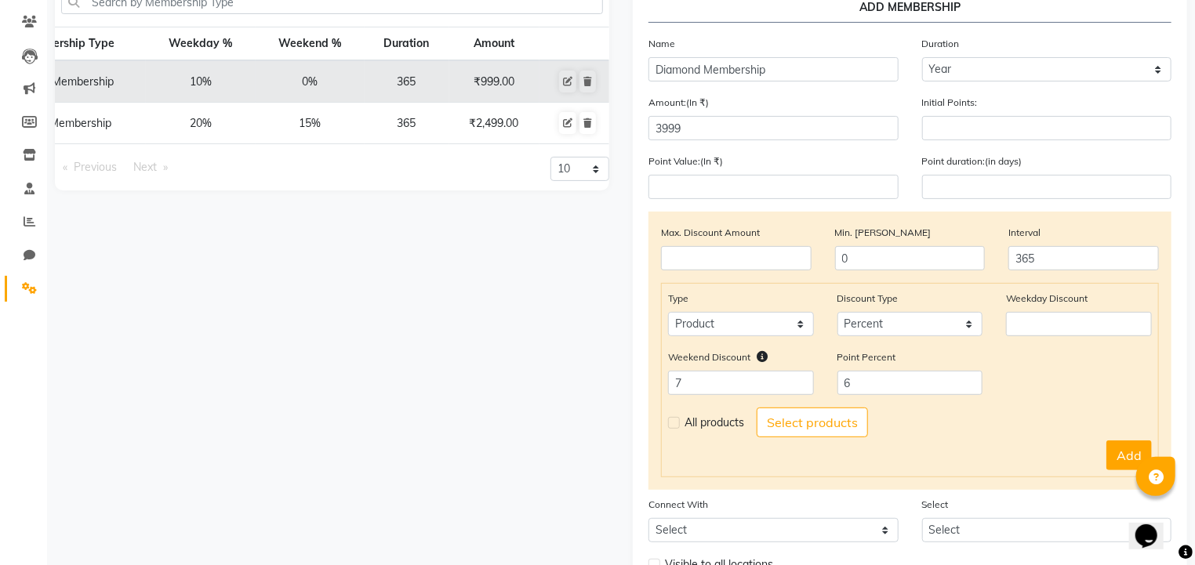
click at [671, 427] on label at bounding box center [674, 423] width 12 height 12
click at [671, 427] on input "checkbox" at bounding box center [673, 423] width 10 height 10
click at [1117, 455] on button "Add" at bounding box center [1128, 456] width 45 height 30
click at [1047, 323] on input "number" at bounding box center [1079, 324] width 146 height 24
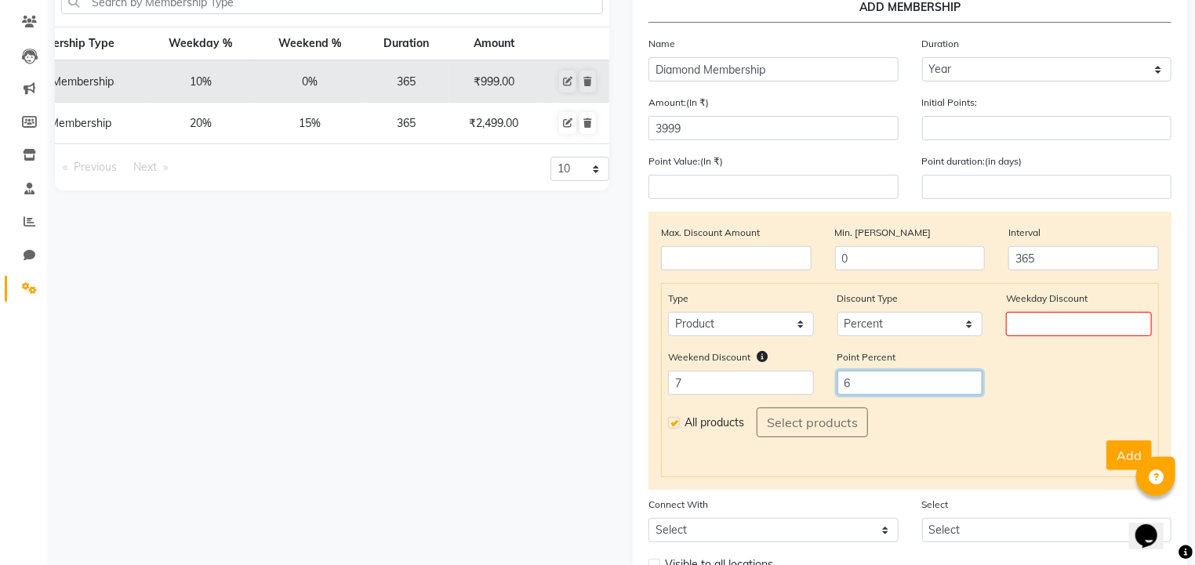
click at [878, 394] on input "6" at bounding box center [910, 383] width 146 height 24
click at [1011, 333] on input "number" at bounding box center [1079, 324] width 146 height 24
click at [1110, 463] on button "Add" at bounding box center [1128, 456] width 45 height 30
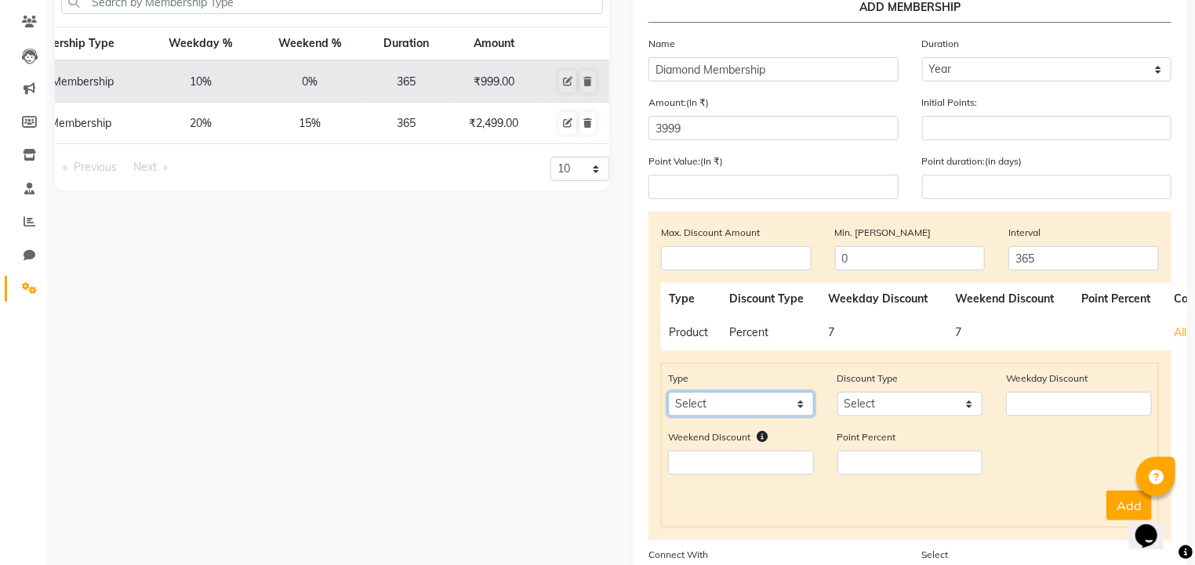
click at [778, 406] on select "Select Service Package Prepaid Voucher" at bounding box center [741, 404] width 146 height 24
click at [668, 396] on select "Select Service Package Prepaid Voucher" at bounding box center [741, 404] width 146 height 24
click at [724, 468] on input "number" at bounding box center [741, 463] width 146 height 24
click at [868, 413] on select "Select Percent Flat" at bounding box center [910, 404] width 146 height 24
click at [837, 396] on select "Select Percent Flat" at bounding box center [910, 404] width 146 height 24
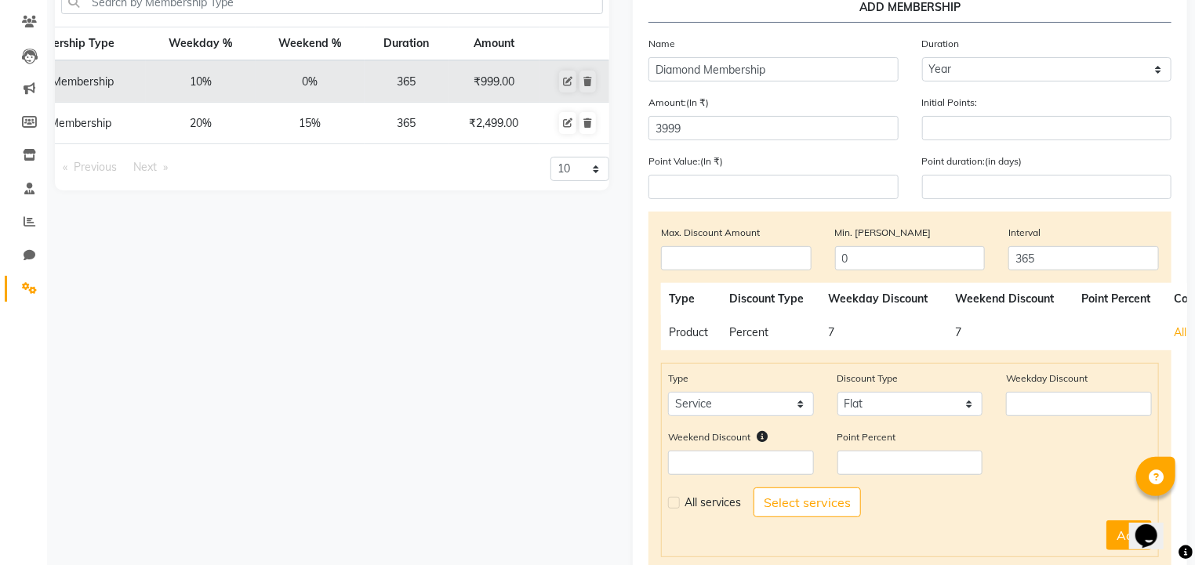
click at [682, 513] on div "All services" at bounding box center [710, 503] width 85 height 20
click at [668, 508] on label at bounding box center [674, 503] width 12 height 12
click at [668, 508] on input "checkbox" at bounding box center [673, 503] width 10 height 10
click at [1022, 408] on input "number" at bounding box center [1079, 404] width 146 height 24
click at [768, 465] on input "number" at bounding box center [741, 463] width 146 height 24
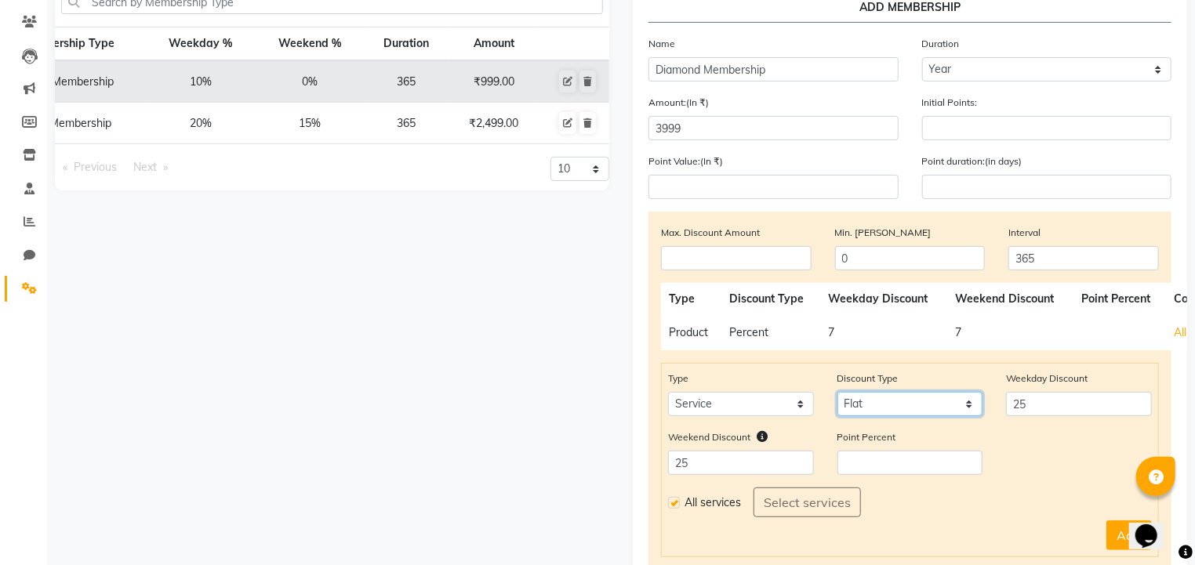
click at [876, 400] on select "Select Percent Flat" at bounding box center [910, 404] width 146 height 24
click at [837, 396] on select "Select Percent Flat" at bounding box center [910, 404] width 146 height 24
click at [960, 488] on div "Weekend Discount 25 Point Percent" at bounding box center [909, 458] width 507 height 59
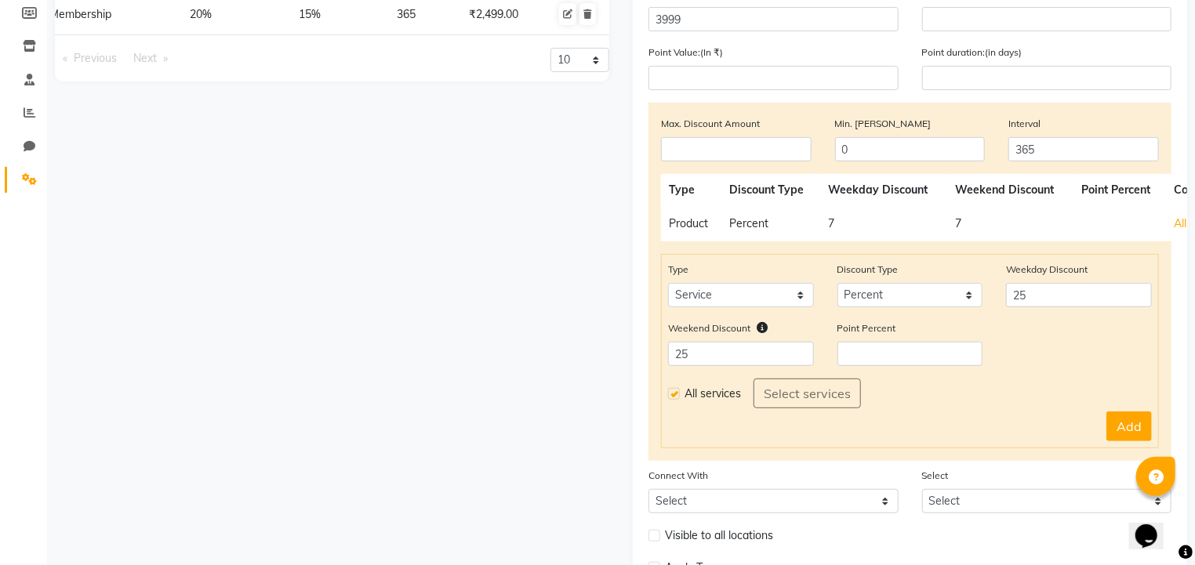
scroll to position [236, 0]
click at [1128, 425] on button "Add" at bounding box center [1128, 425] width 45 height 30
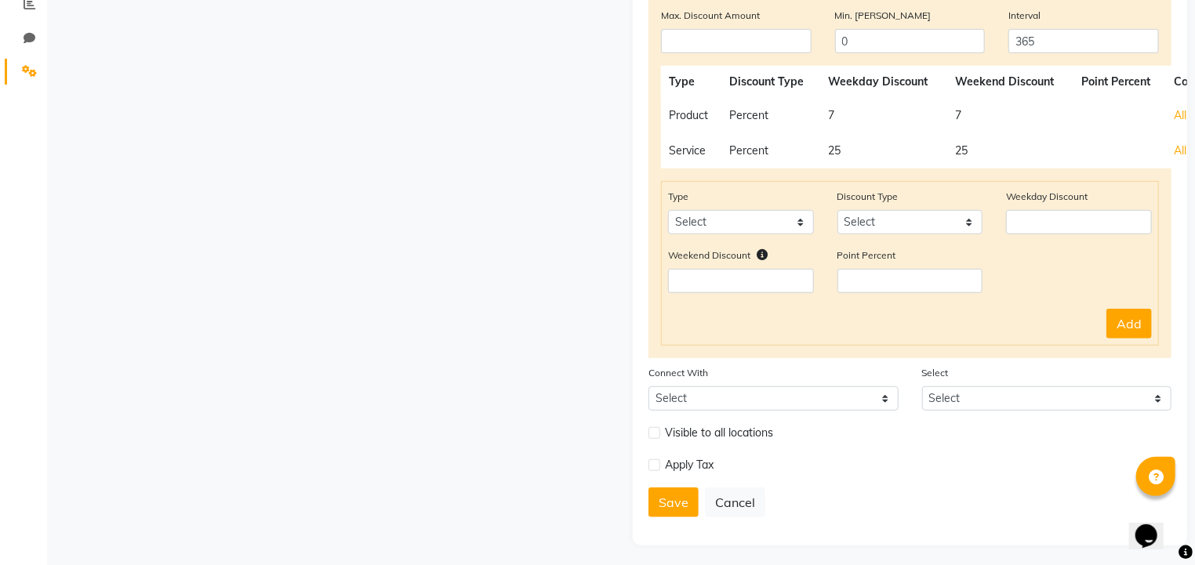
scroll to position [346, 0]
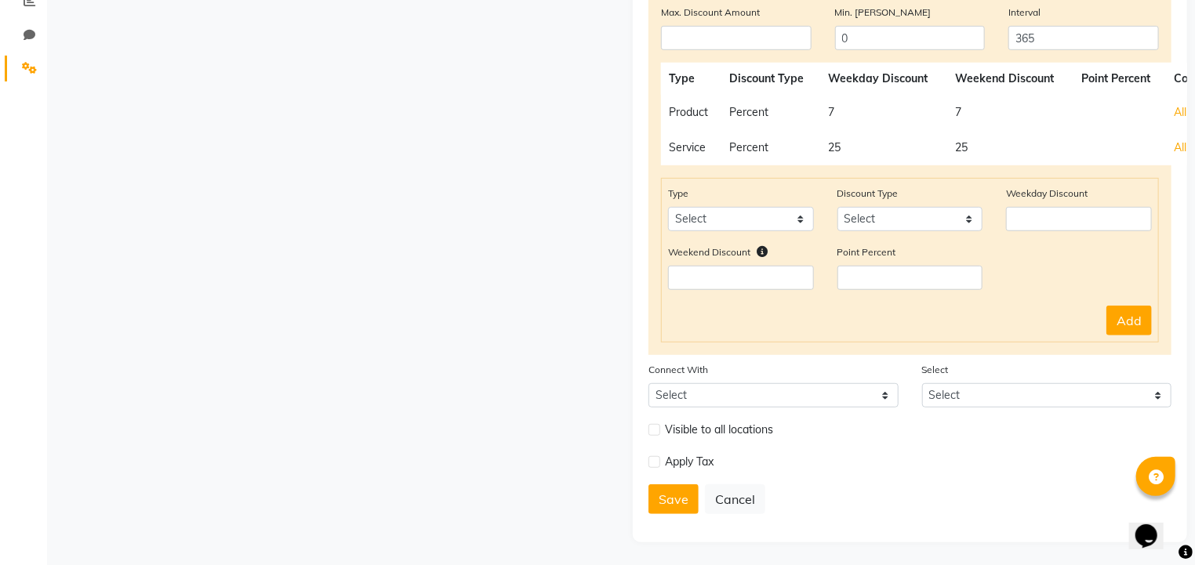
click at [655, 436] on label at bounding box center [654, 430] width 12 height 12
click at [655, 435] on input "checkbox" at bounding box center [653, 430] width 10 height 10
click at [657, 468] on label at bounding box center [654, 462] width 12 height 12
click at [657, 467] on input "checkbox" at bounding box center [653, 462] width 10 height 10
click at [679, 542] on button "Save" at bounding box center [673, 532] width 50 height 30
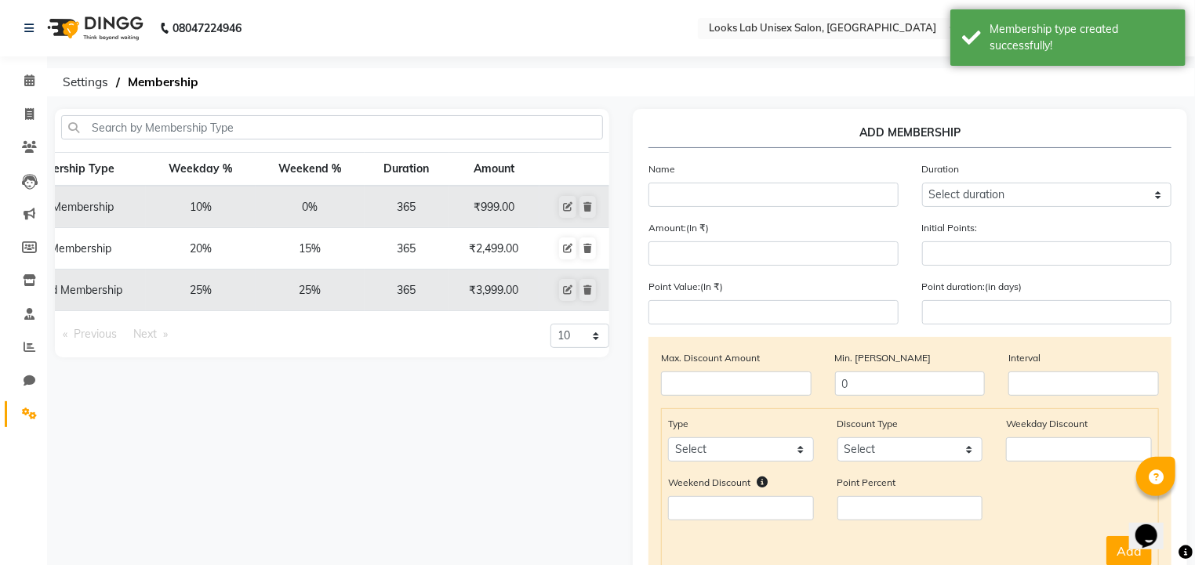
scroll to position [0, 0]
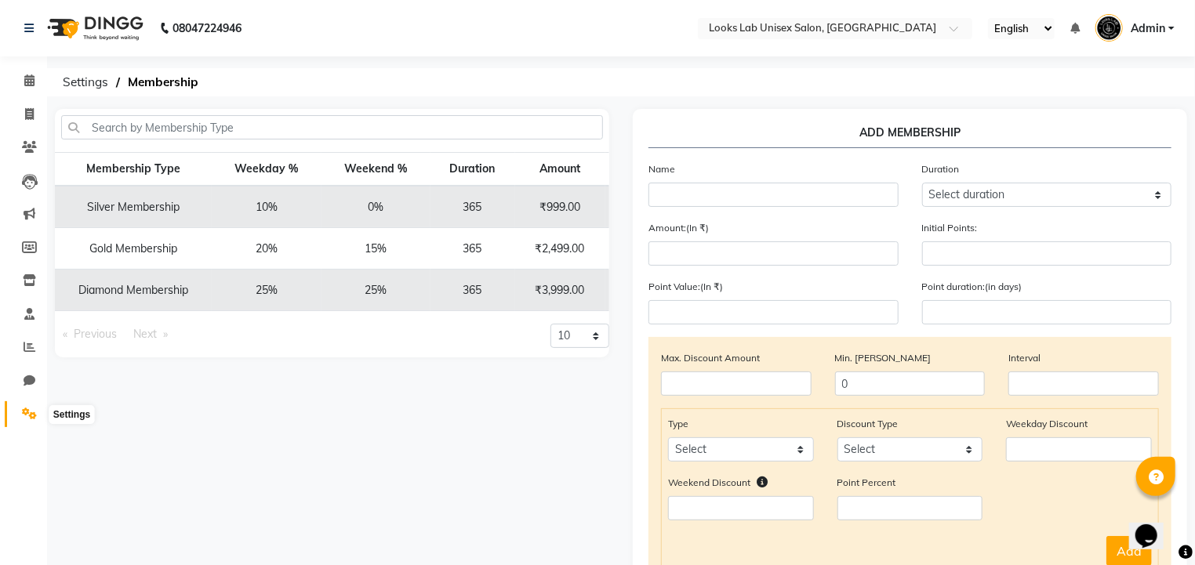
click at [27, 413] on icon at bounding box center [29, 414] width 15 height 12
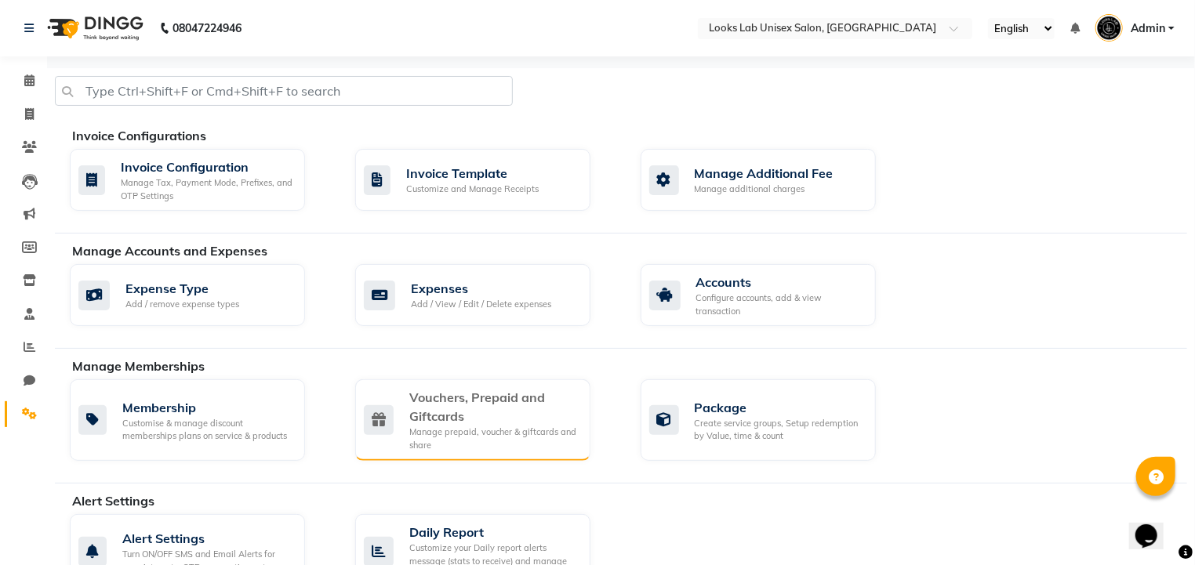
click at [516, 433] on div "Manage prepaid, voucher & giftcards and share" at bounding box center [493, 439] width 169 height 26
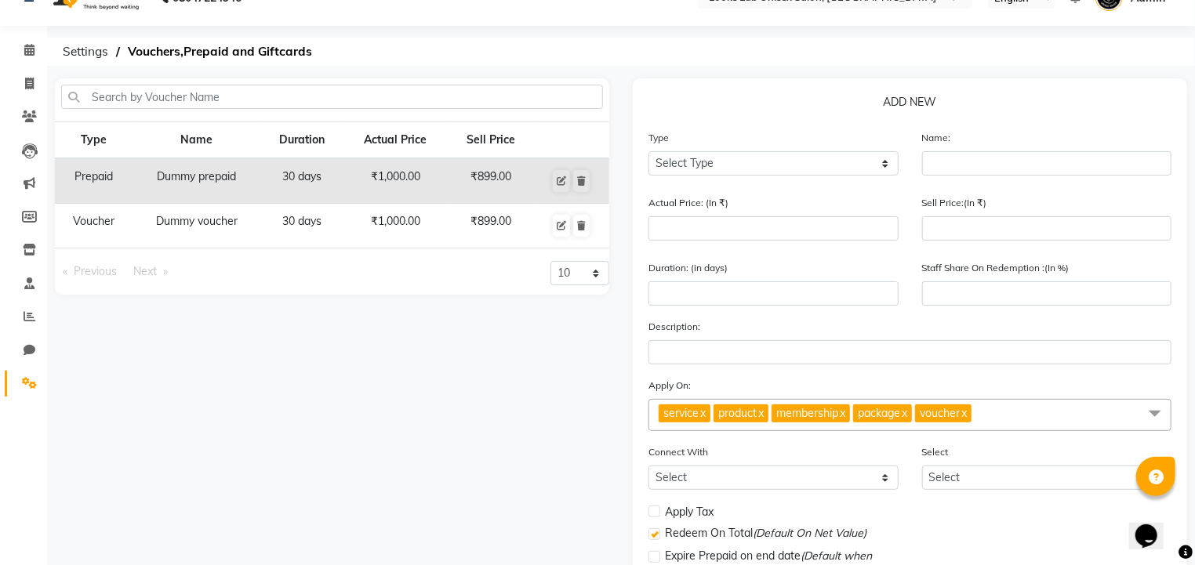
scroll to position [28, 0]
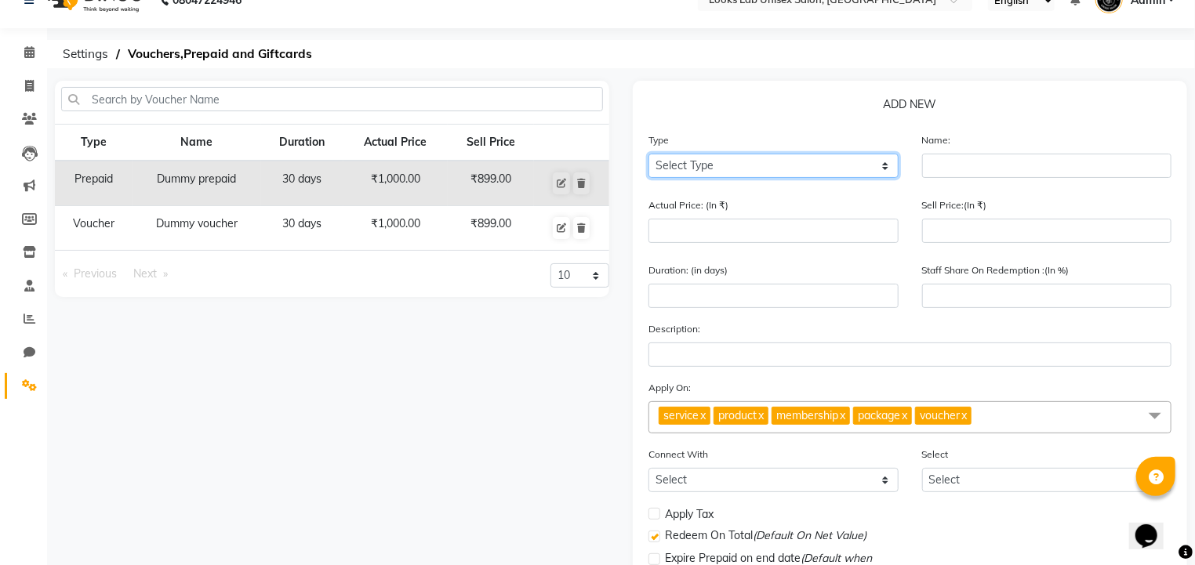
click at [749, 171] on select "Select Type Voucher Prepaid Gift Card" at bounding box center [773, 166] width 250 height 24
click at [648, 154] on select "Select Type Voucher Prepaid Gift Card" at bounding box center [773, 166] width 250 height 24
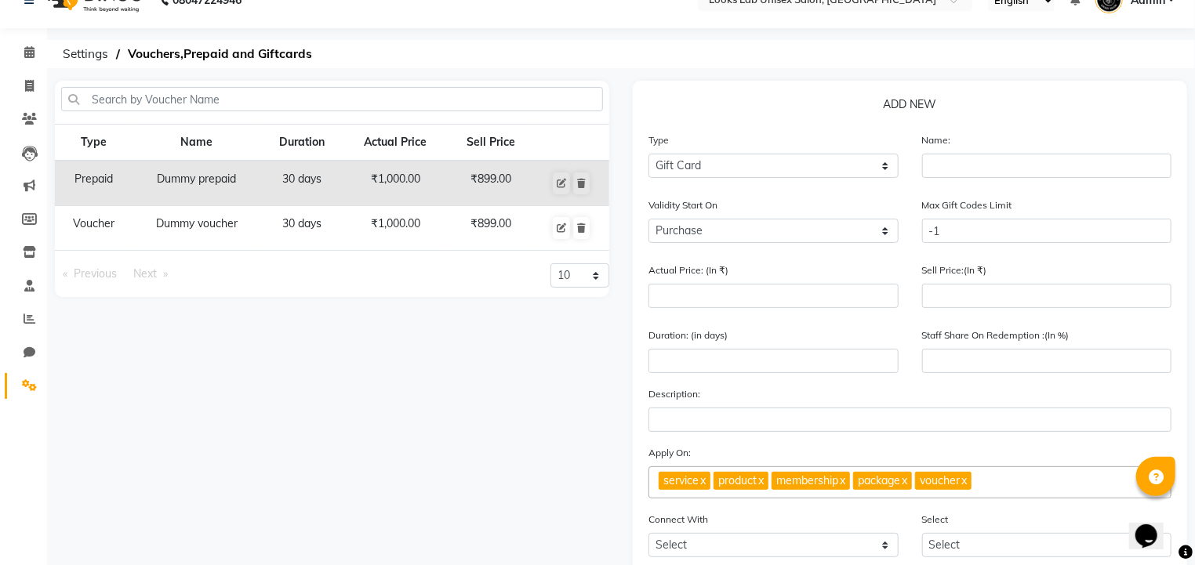
click at [720, 245] on div "Validity Start On Purchase Activate" at bounding box center [774, 226] width 274 height 59
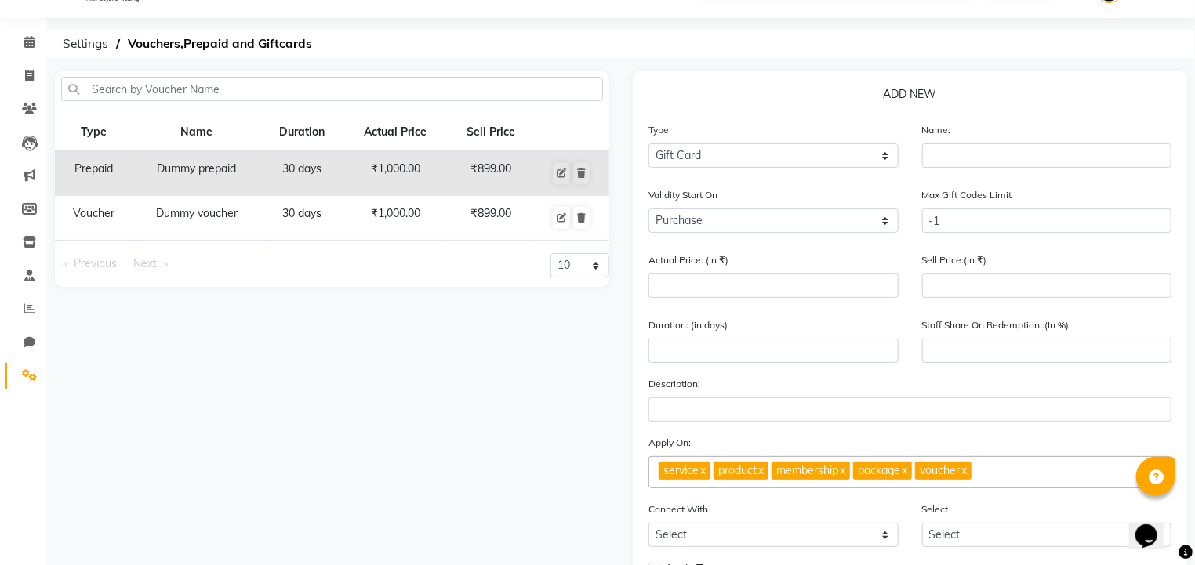
scroll to position [0, 0]
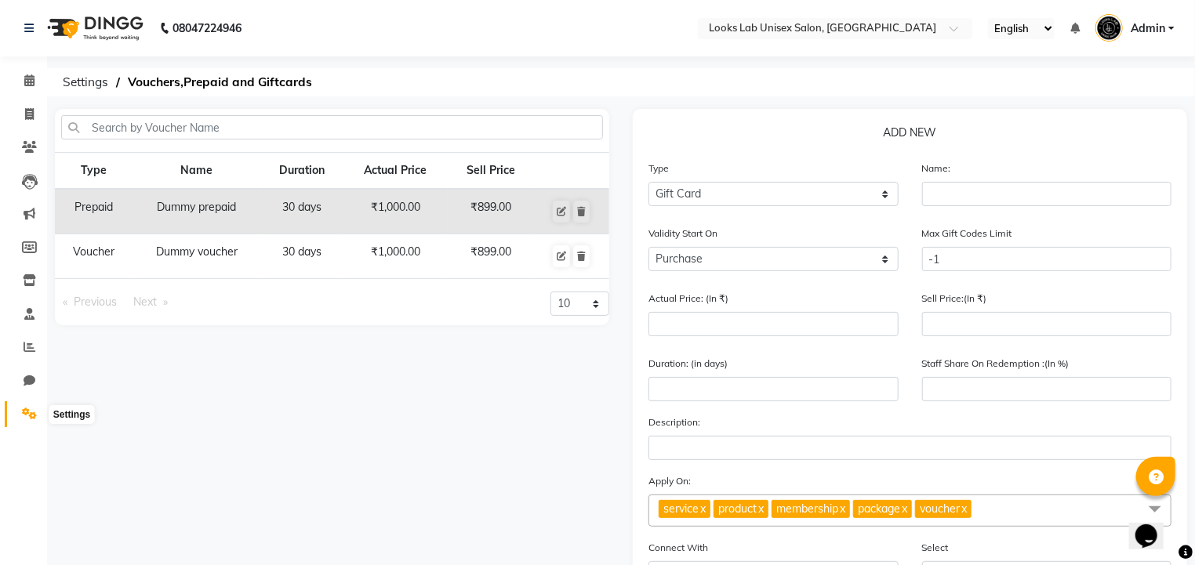
click at [31, 416] on icon at bounding box center [29, 414] width 15 height 12
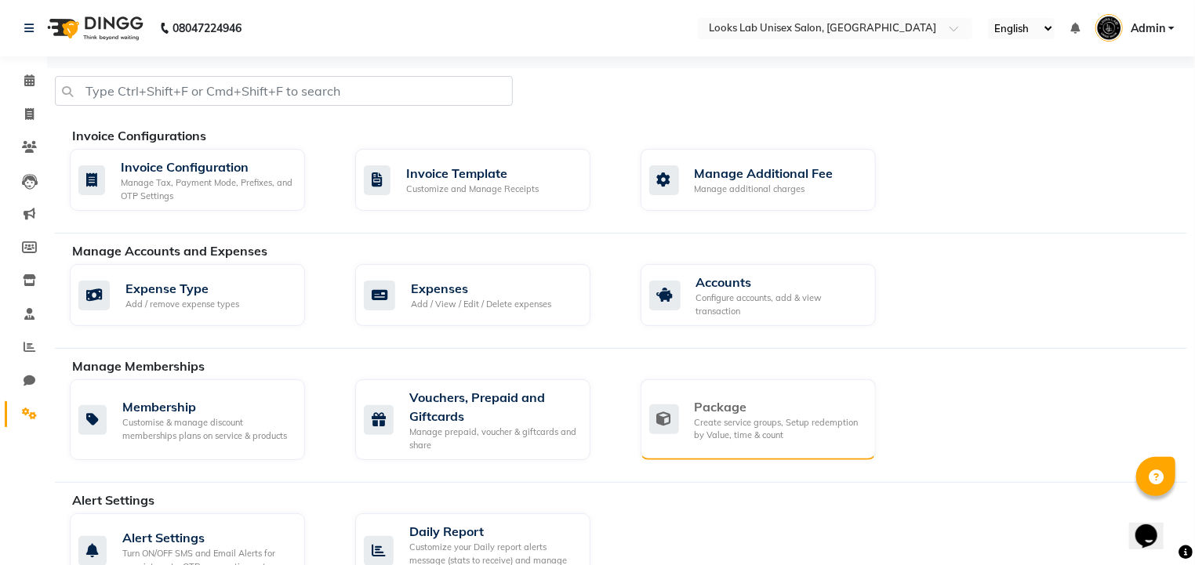
click at [782, 406] on div "Package" at bounding box center [779, 406] width 169 height 19
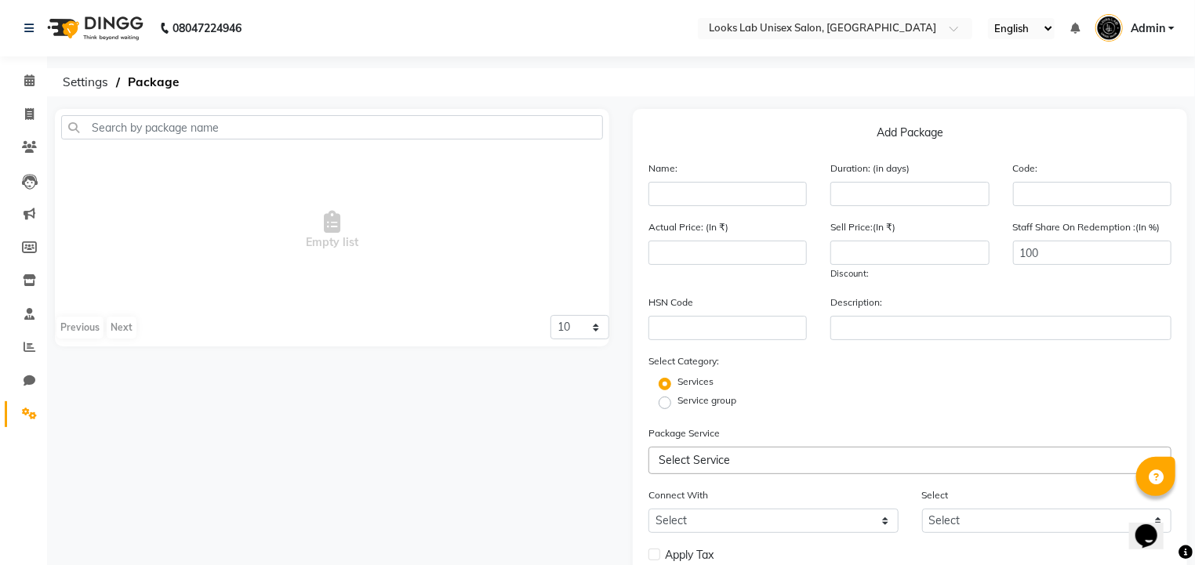
click at [384, 257] on span "Empty list" at bounding box center [332, 230] width 554 height 157
click at [677, 408] on label "Service group" at bounding box center [706, 401] width 59 height 14
click at [665, 407] on input "Service group" at bounding box center [670, 402] width 10 height 10
click at [677, 389] on label "Services" at bounding box center [695, 382] width 36 height 14
click at [666, 388] on input "Services" at bounding box center [670, 383] width 10 height 10
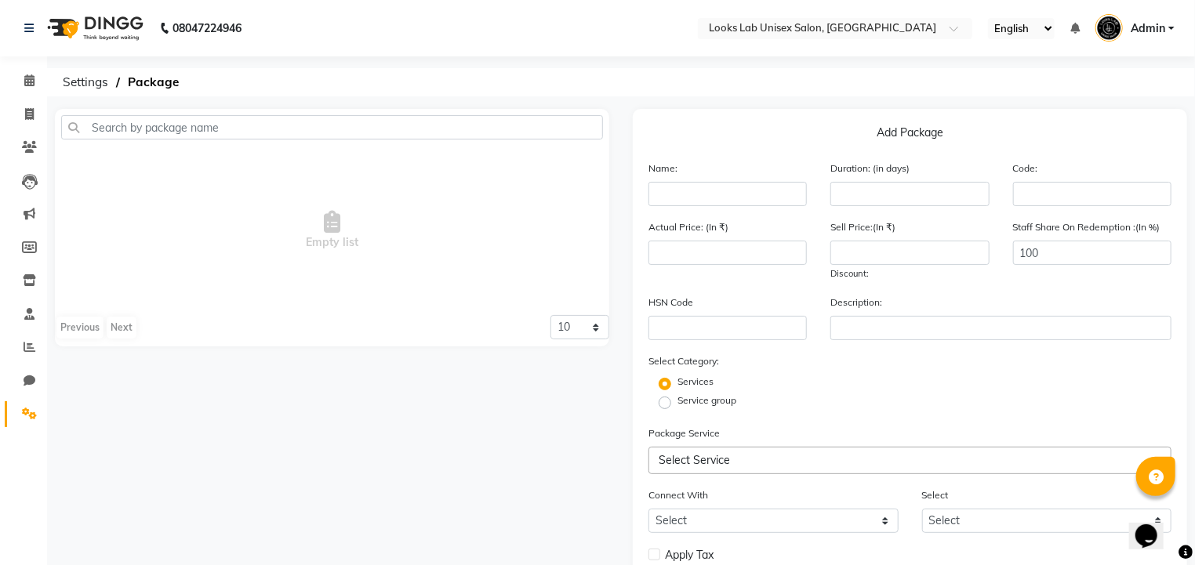
click at [697, 467] on span "Select Service" at bounding box center [694, 460] width 71 height 14
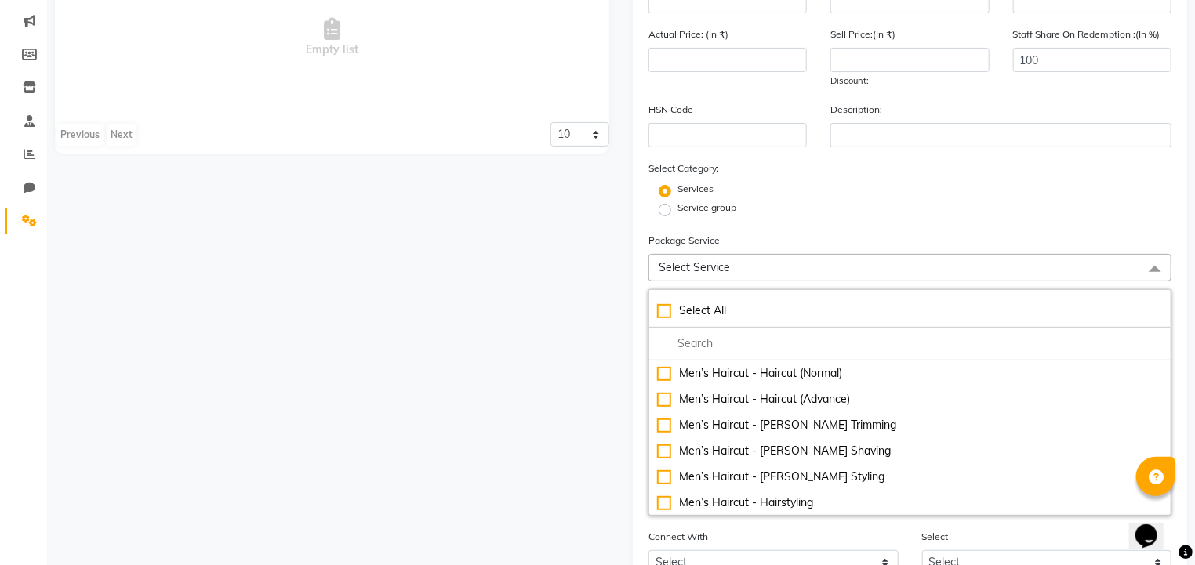
scroll to position [194, 0]
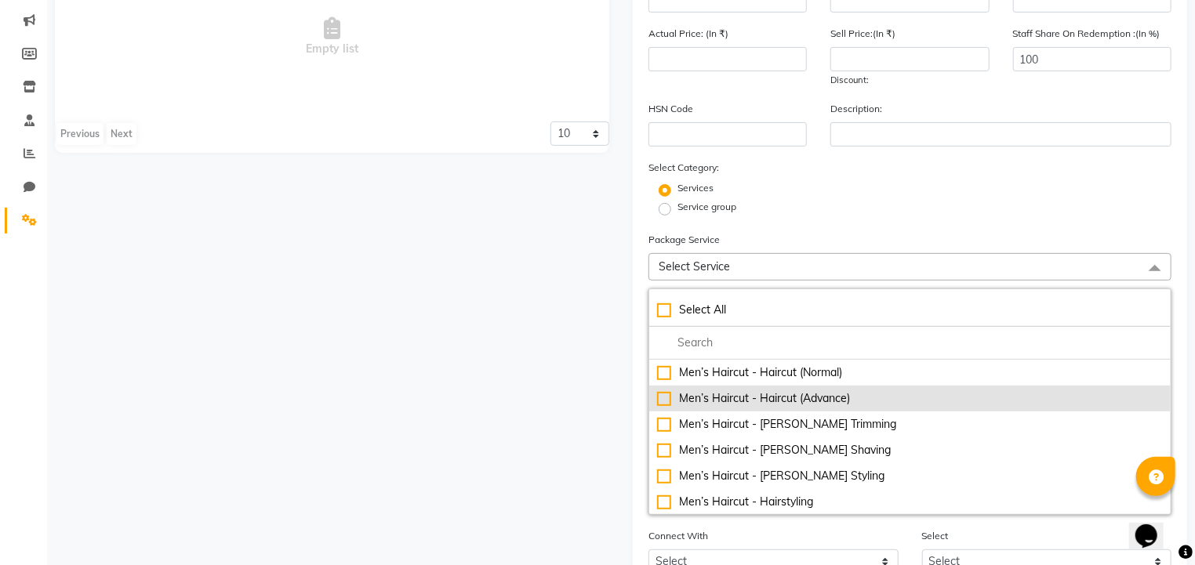
click at [728, 401] on div "Men’s Haircut - Haircut (Advance)" at bounding box center [910, 398] width 506 height 16
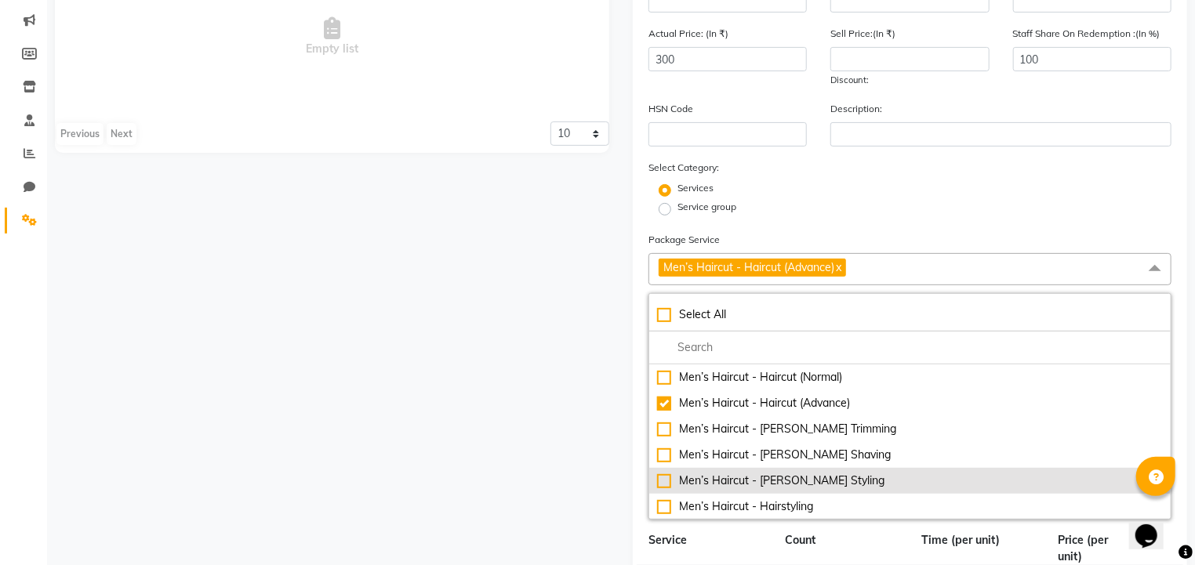
click at [746, 489] on div "Men’s Haircut - [PERSON_NAME] Styling" at bounding box center [910, 481] width 506 height 16
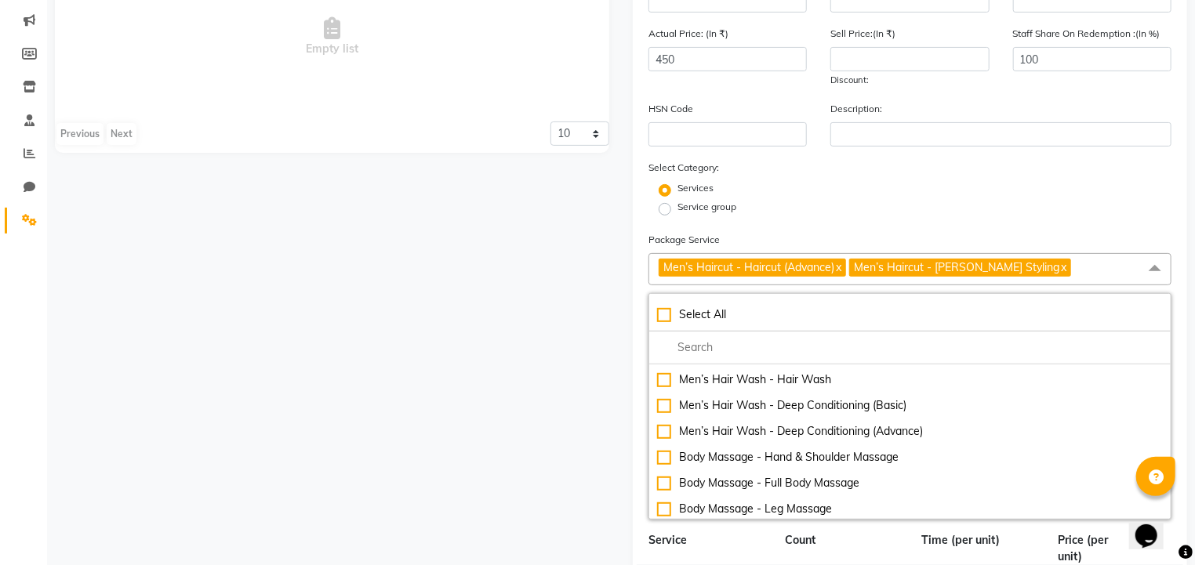
scroll to position [541, 0]
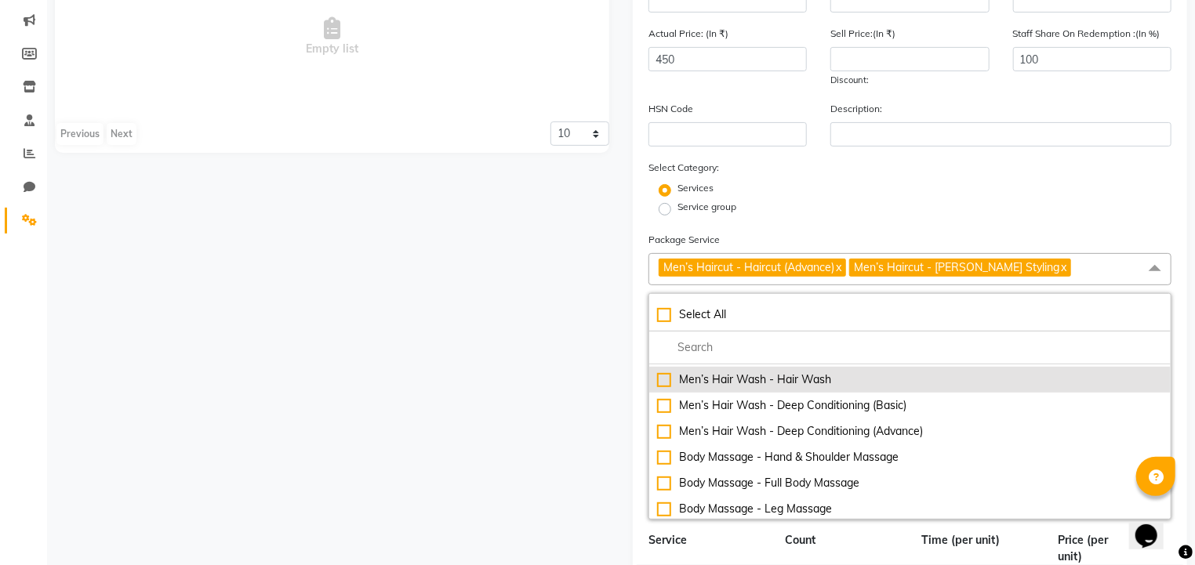
click at [764, 387] on div "Men’s Hair Wash - Hair Wash" at bounding box center [910, 380] width 506 height 16
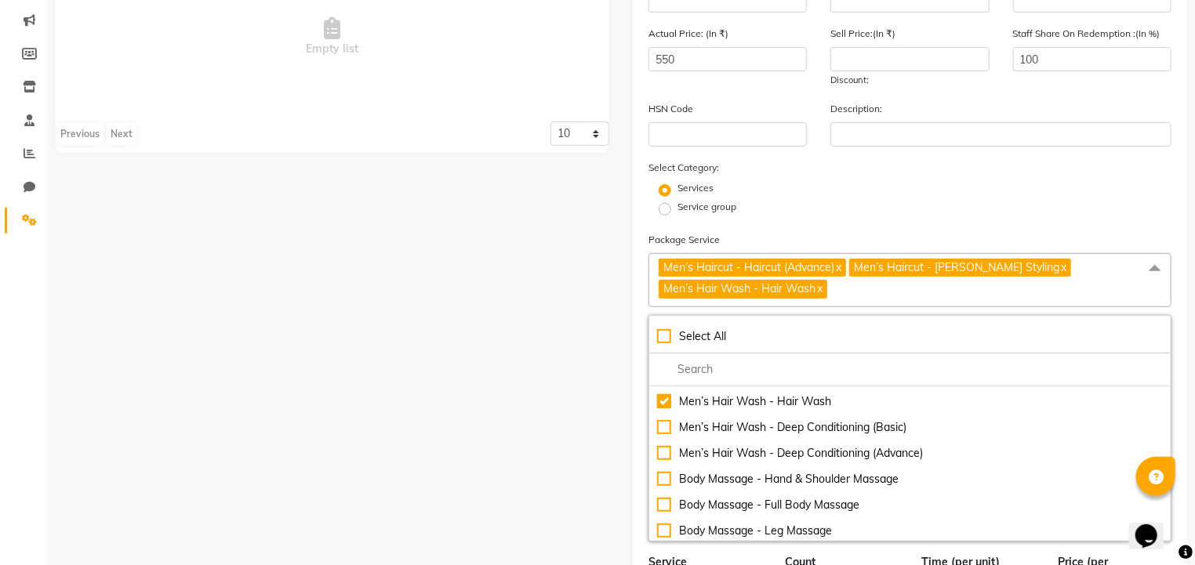
click at [518, 354] on div "Empty list Previous Next 10 20 50 100" at bounding box center [332, 427] width 578 height 1024
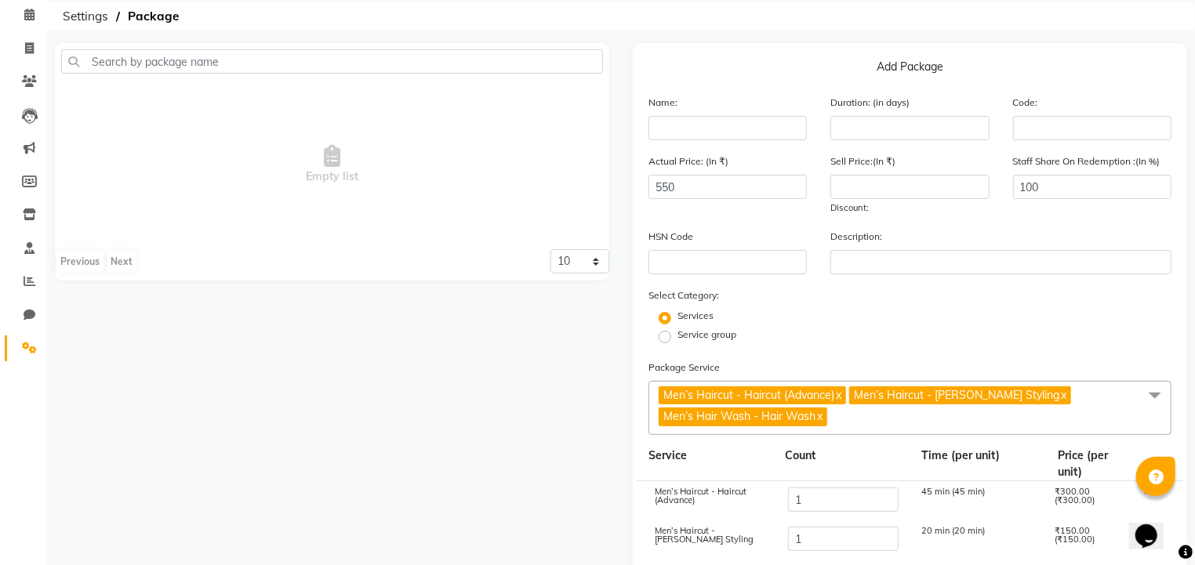
scroll to position [50, 0]
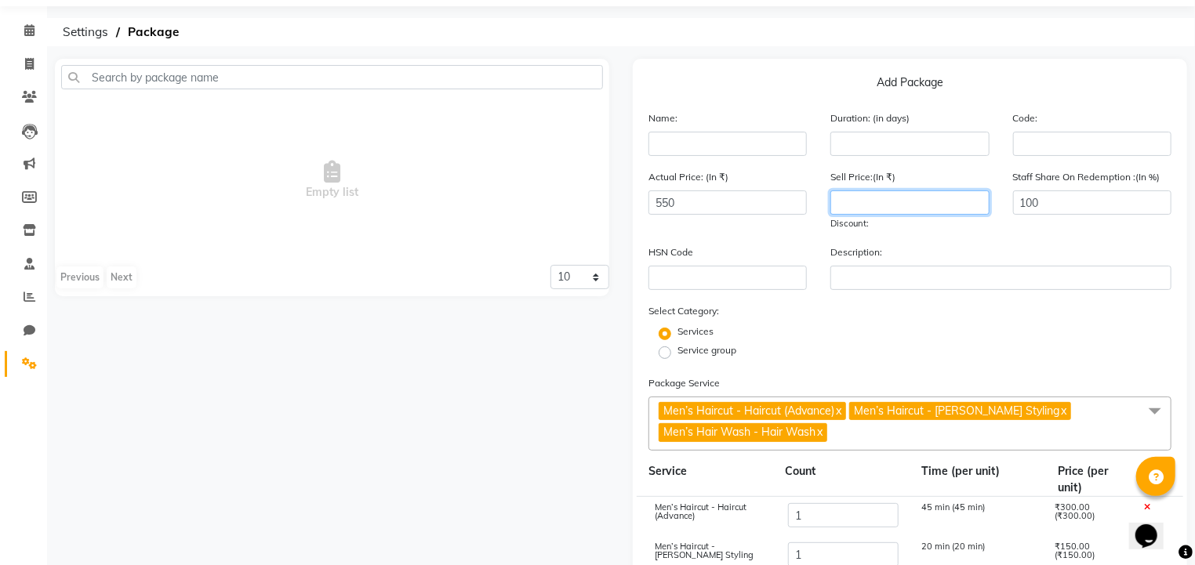
click at [852, 201] on input "number" at bounding box center [909, 203] width 158 height 24
click at [943, 256] on div "Description:" at bounding box center [1000, 267] width 365 height 46
click at [880, 147] on input "number" at bounding box center [909, 144] width 158 height 24
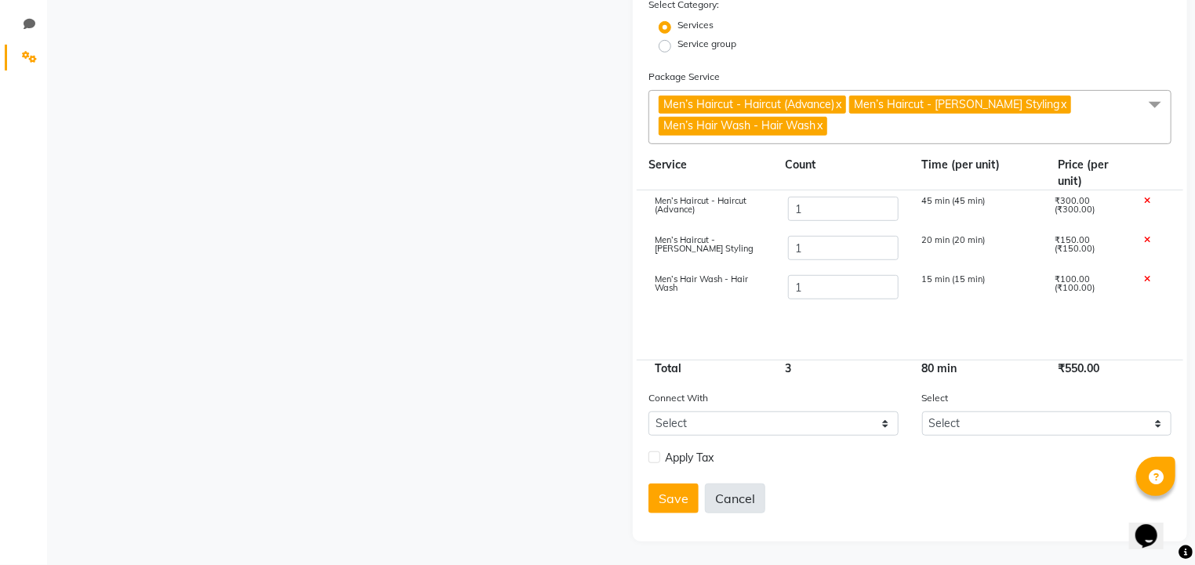
click at [750, 506] on button "Cancel" at bounding box center [735, 499] width 60 height 30
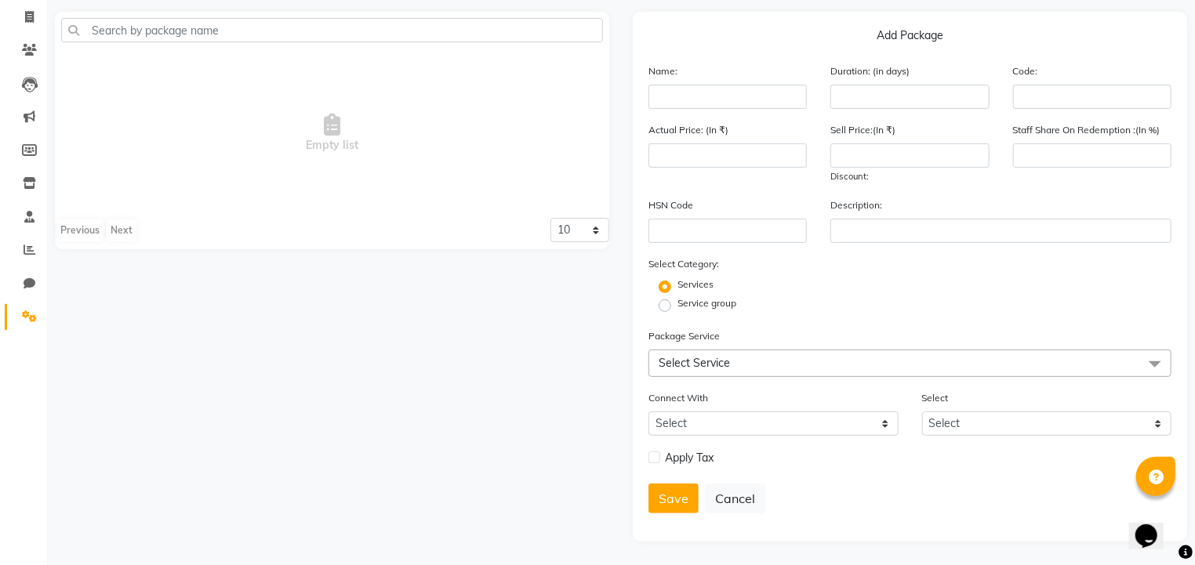
scroll to position [0, 0]
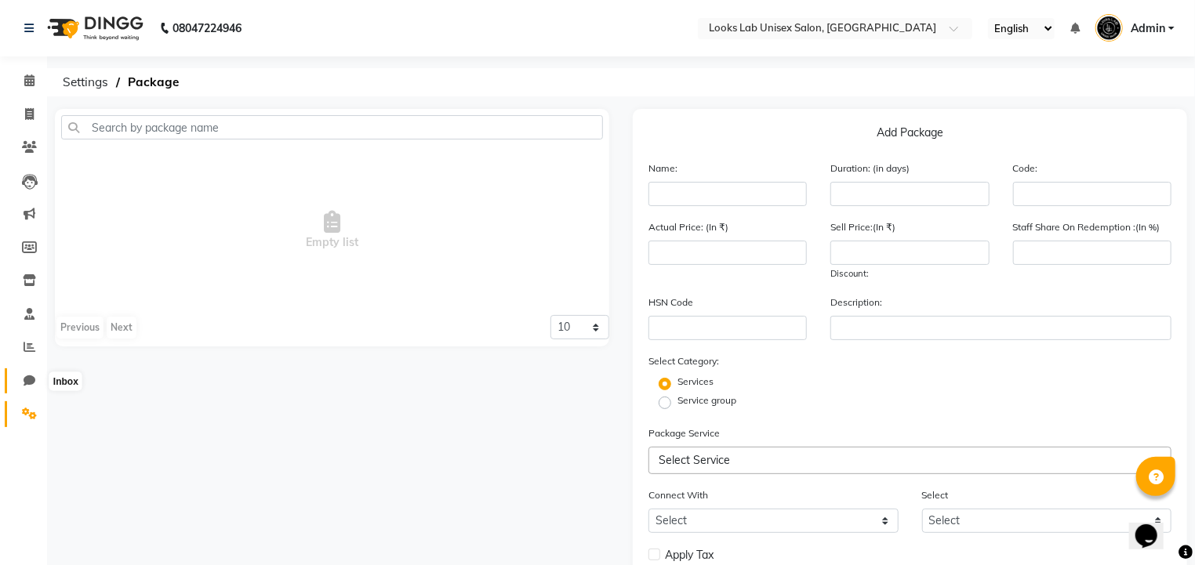
click at [31, 386] on icon at bounding box center [30, 381] width 12 height 12
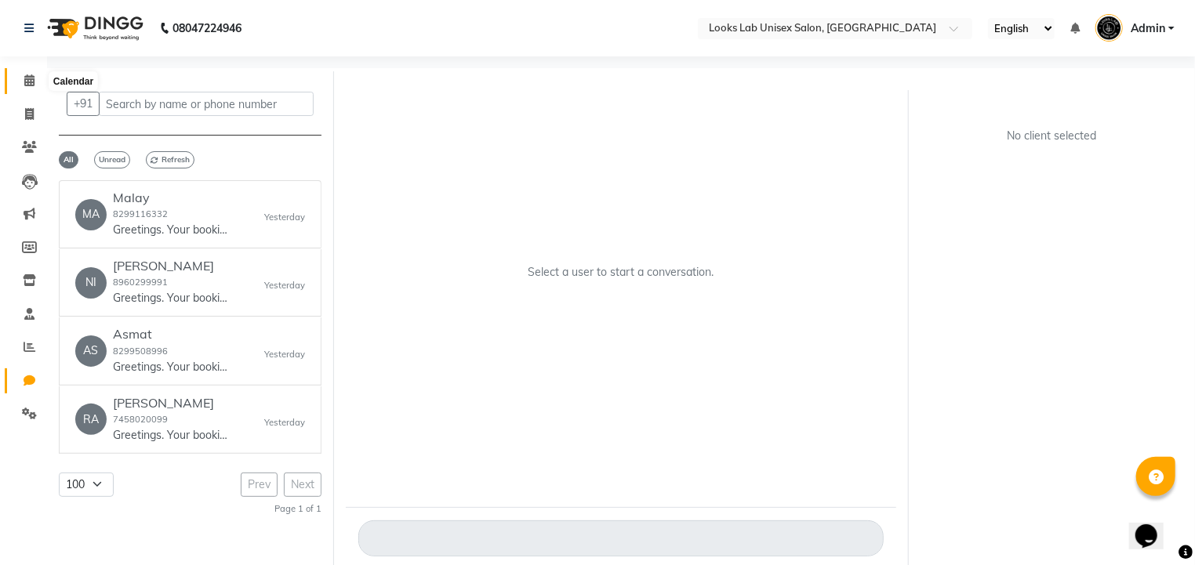
click at [19, 80] on span at bounding box center [29, 81] width 27 height 18
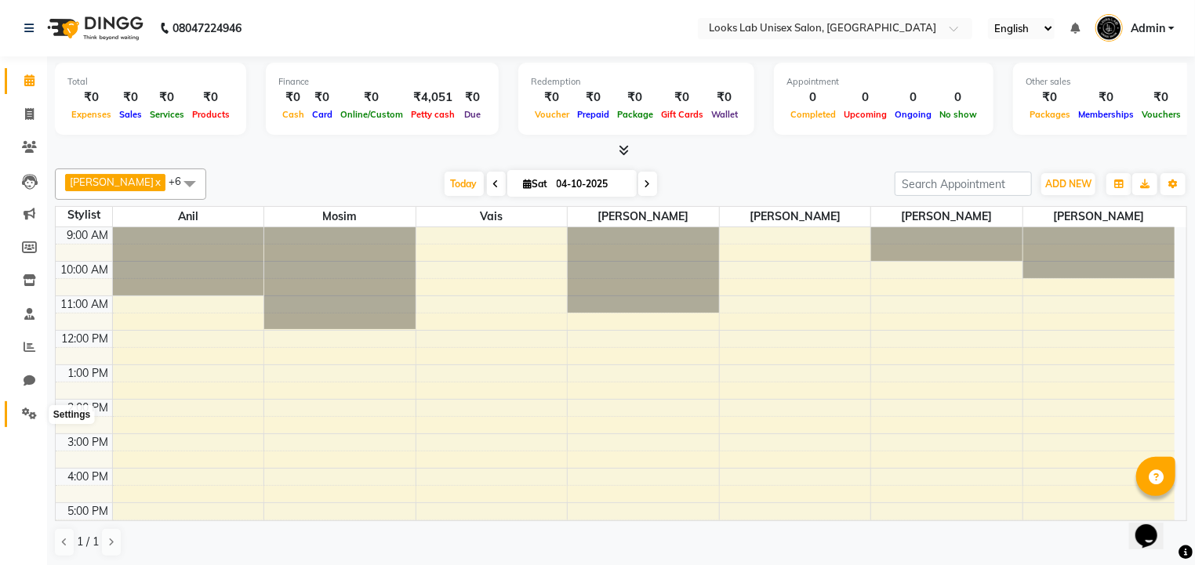
click at [29, 419] on icon at bounding box center [29, 414] width 15 height 12
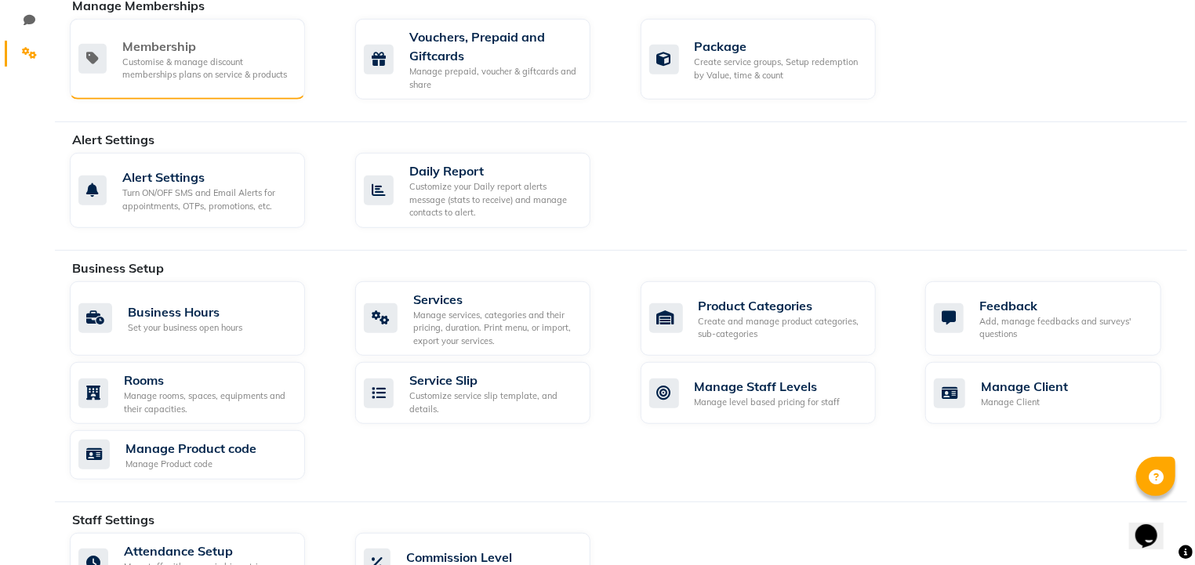
scroll to position [368, 0]
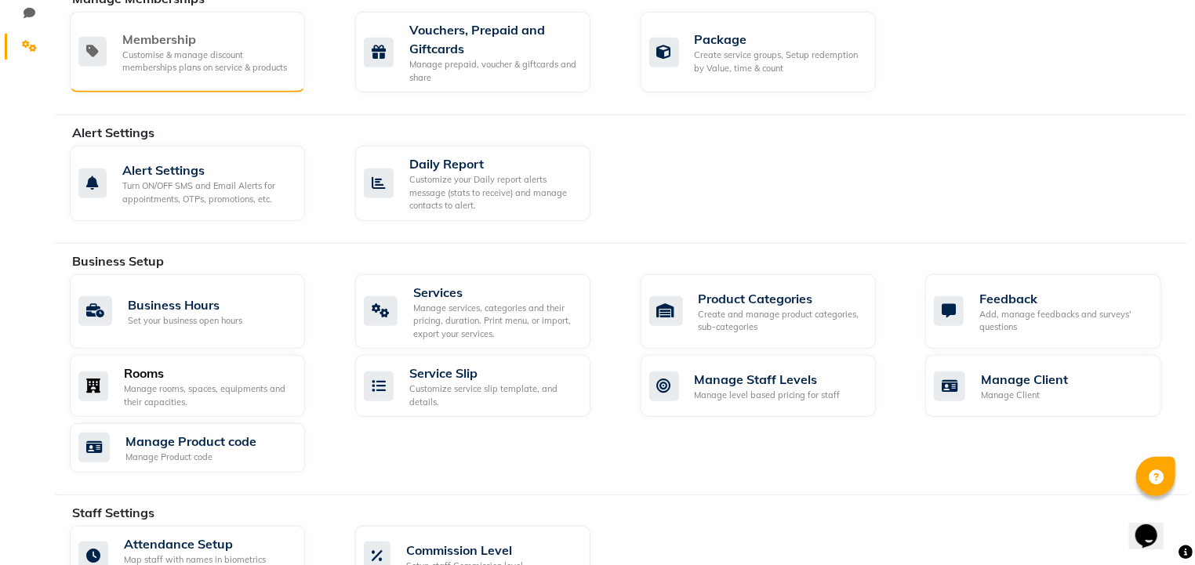
click at [249, 394] on div "Manage rooms, spaces, equipments and their capacities." at bounding box center [208, 396] width 169 height 26
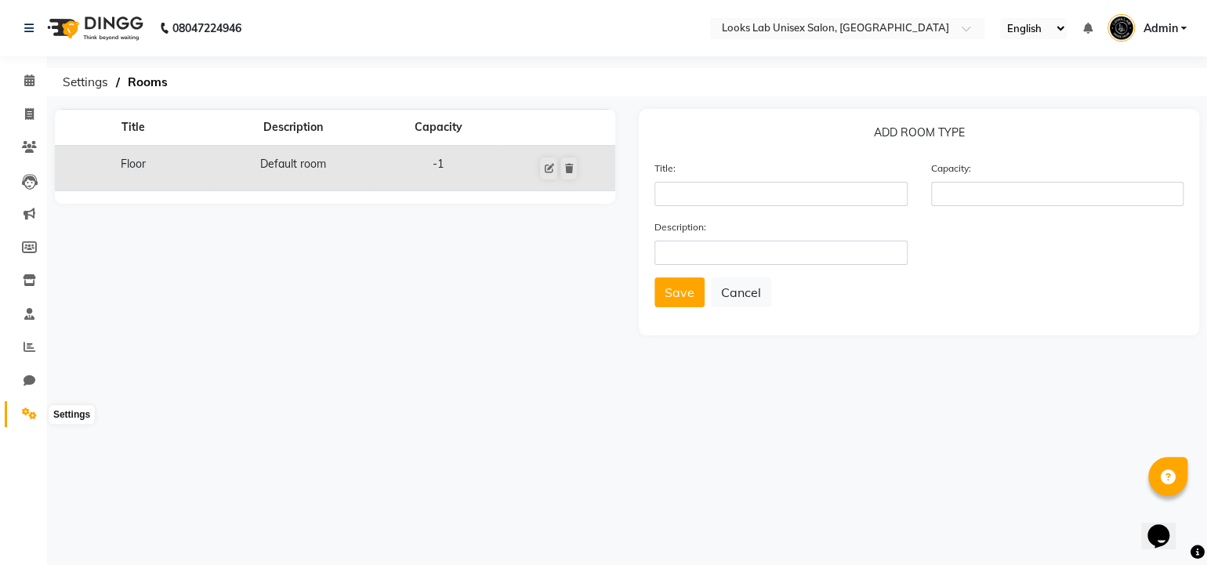
click at [32, 408] on icon at bounding box center [29, 414] width 15 height 12
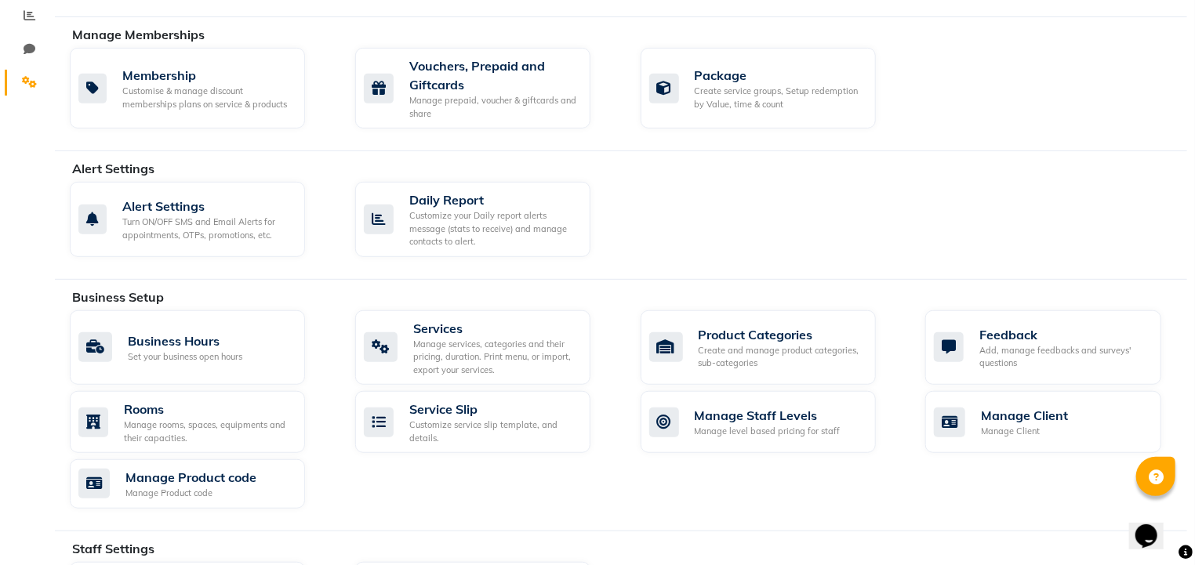
scroll to position [337, 0]
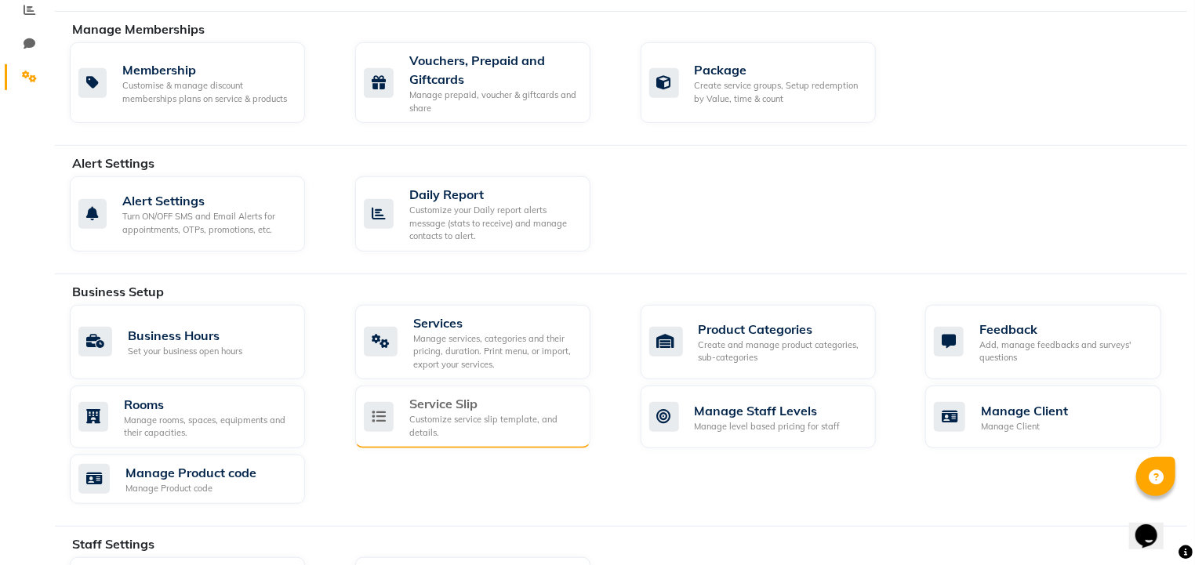
click at [445, 441] on div "Service Slip Customize service slip template, and details." at bounding box center [472, 417] width 235 height 63
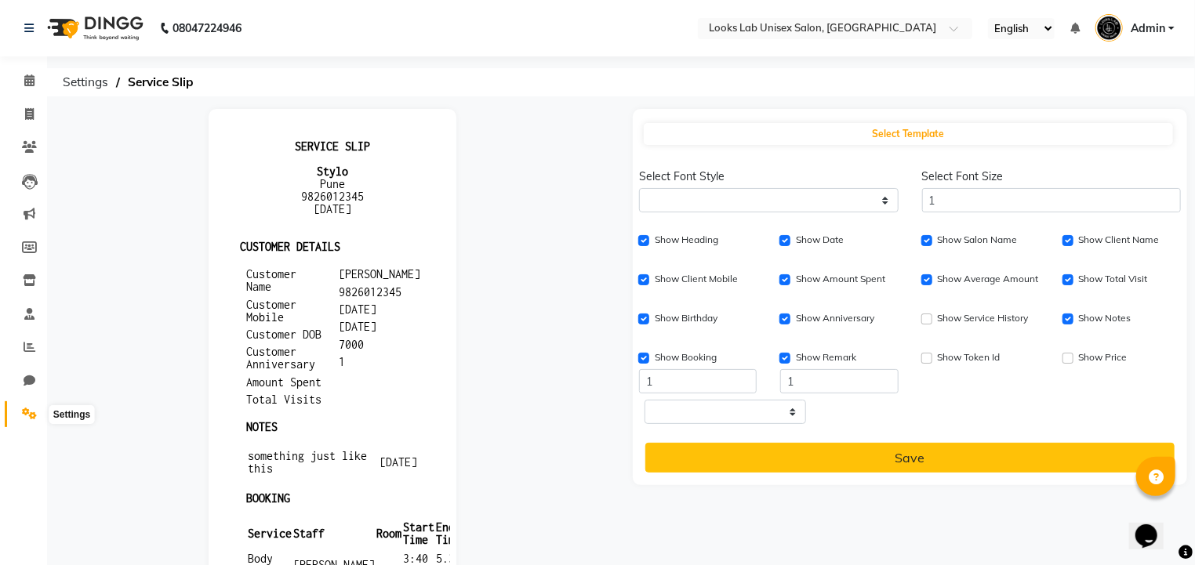
click at [26, 408] on icon at bounding box center [29, 414] width 15 height 12
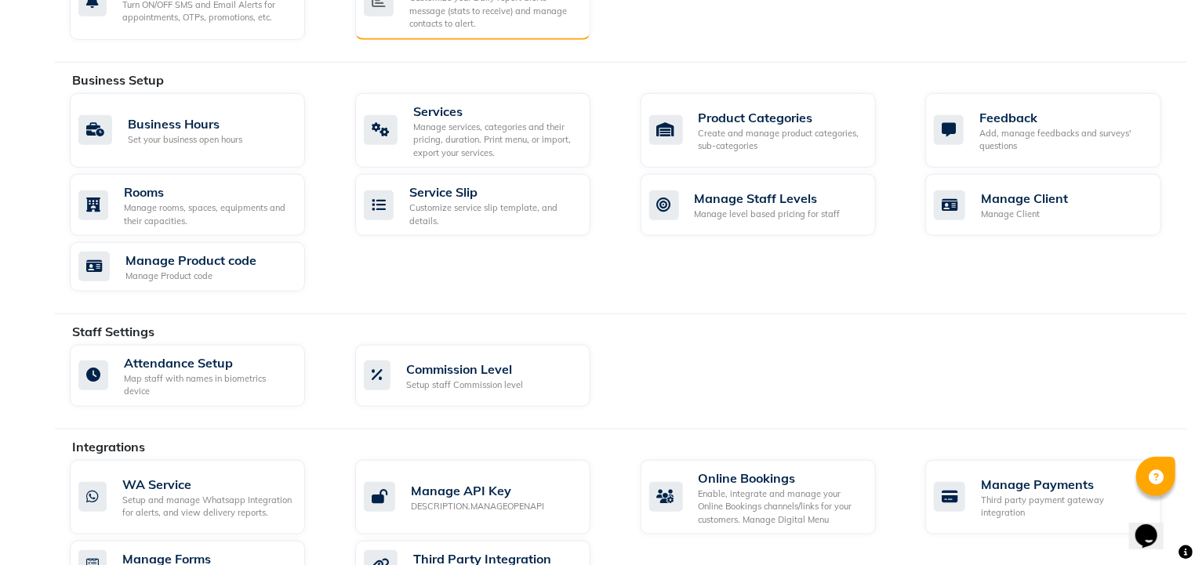
scroll to position [550, 0]
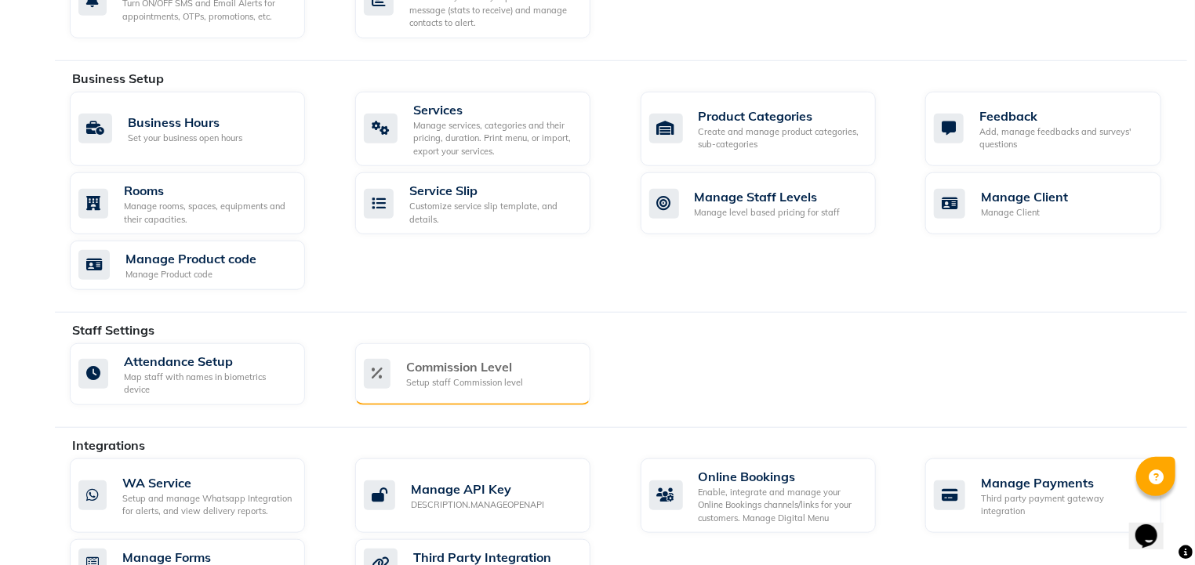
click at [452, 376] on div "Setup staff Commission level" at bounding box center [464, 382] width 117 height 13
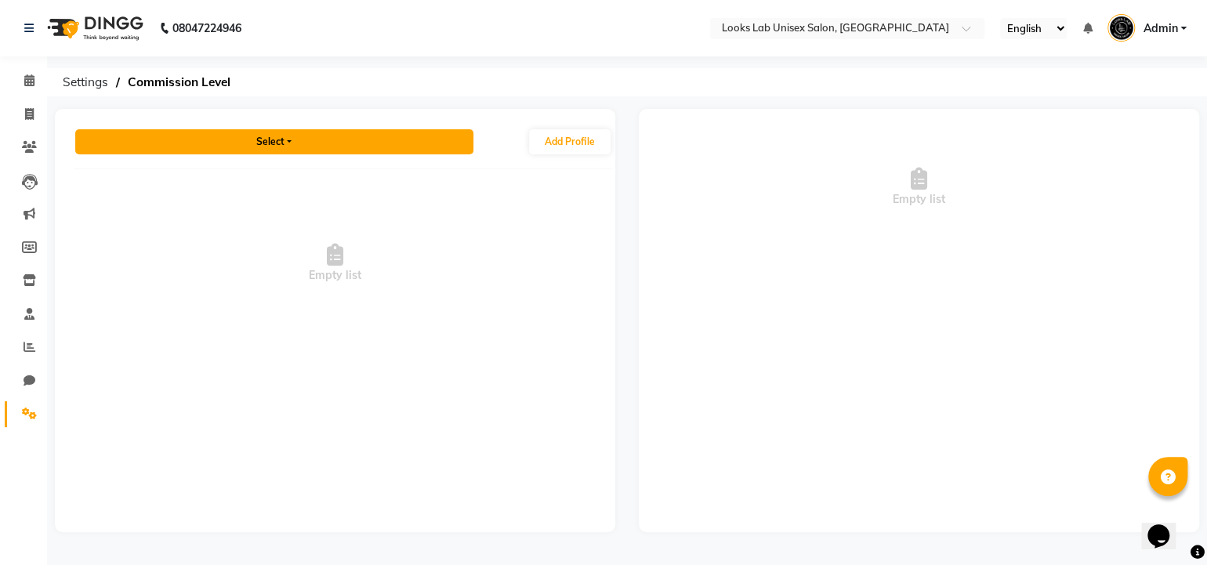
click at [408, 141] on button "Select" at bounding box center [274, 141] width 398 height 25
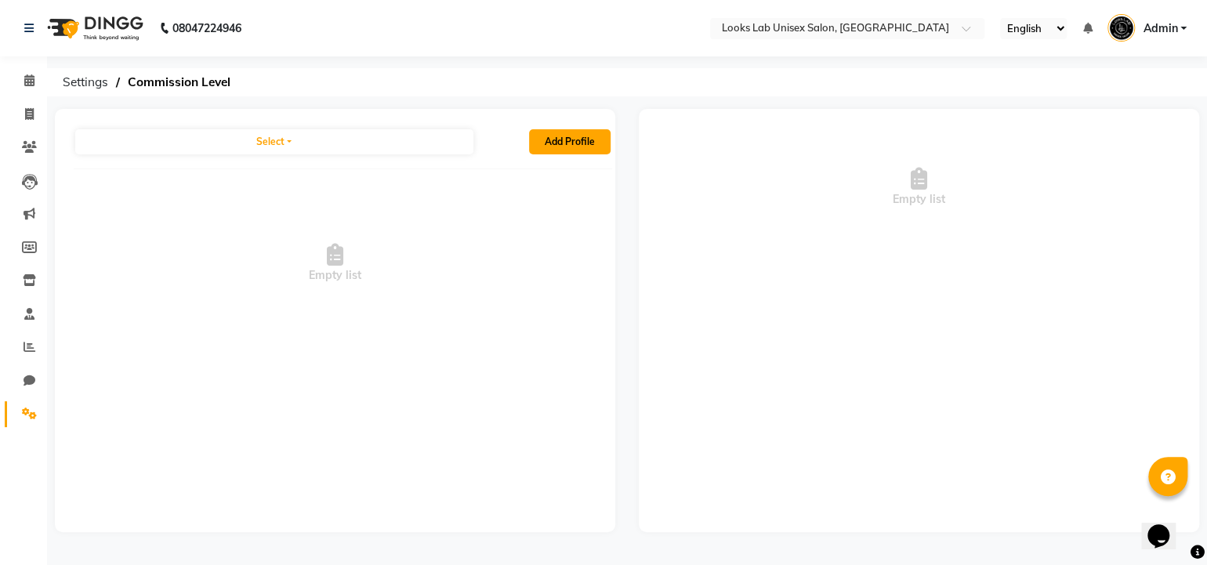
click at [574, 149] on button "Add Profile" at bounding box center [570, 141] width 82 height 25
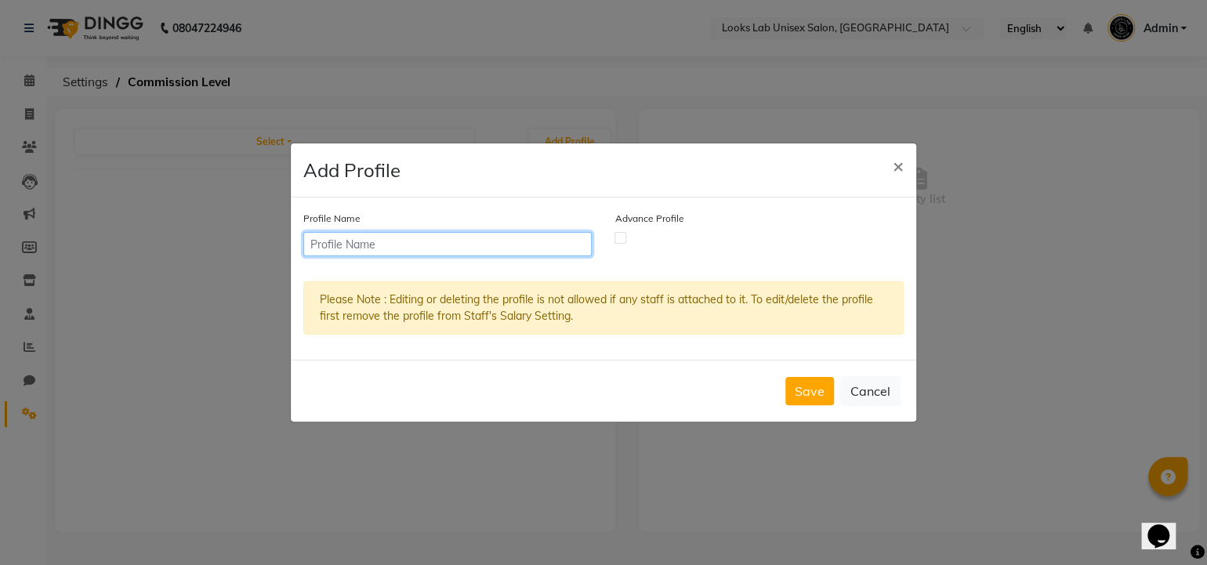
click at [445, 246] on input "text" at bounding box center [447, 244] width 289 height 24
click at [898, 165] on span "×" at bounding box center [898, 166] width 11 height 24
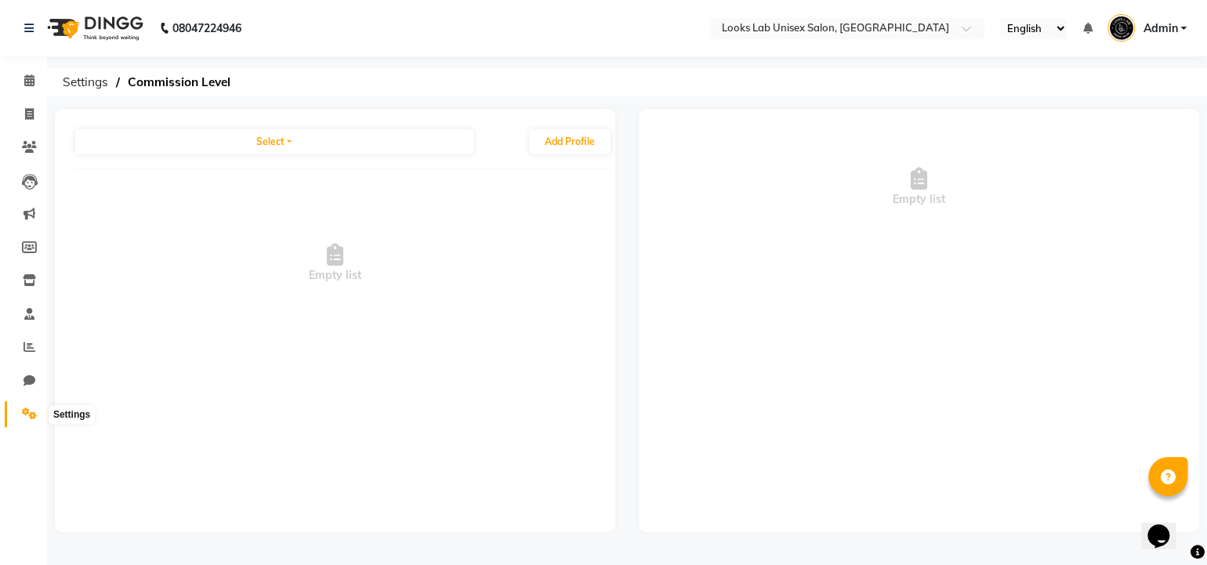
drag, startPoint x: 31, startPoint y: 400, endPoint x: 26, endPoint y: 431, distance: 31.8
click at [26, 431] on ul "Calendar Invoice Clients Leads Marketing Members Inventory Staff Reports Chat S…" at bounding box center [23, 251] width 47 height 375
click at [27, 408] on icon at bounding box center [29, 414] width 15 height 12
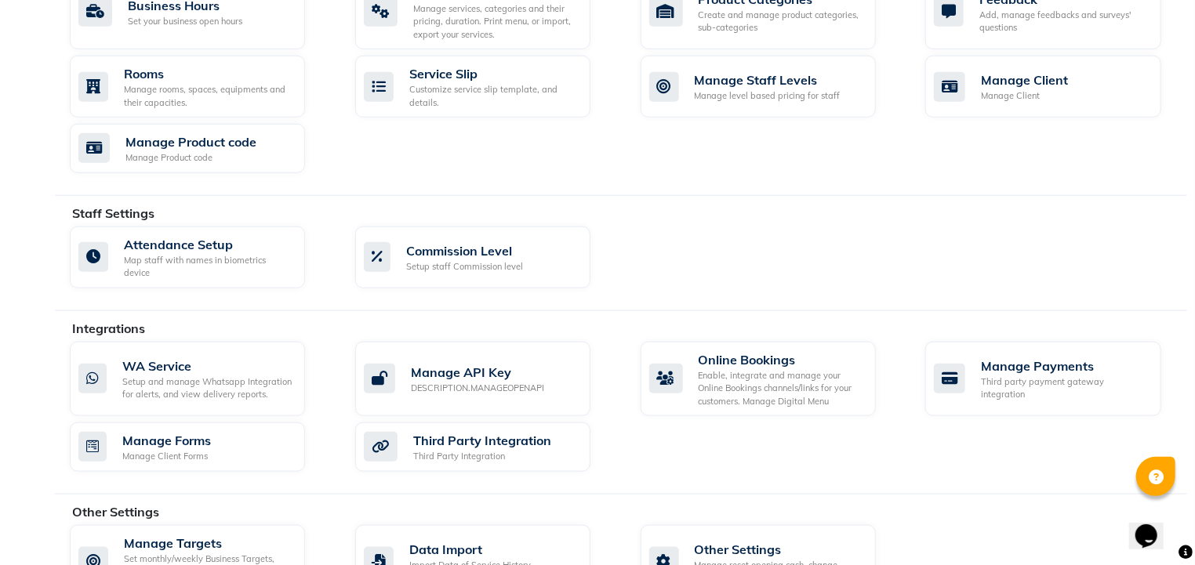
scroll to position [667, 0]
click at [200, 259] on div "Map staff with names in biometrics device" at bounding box center [208, 267] width 169 height 26
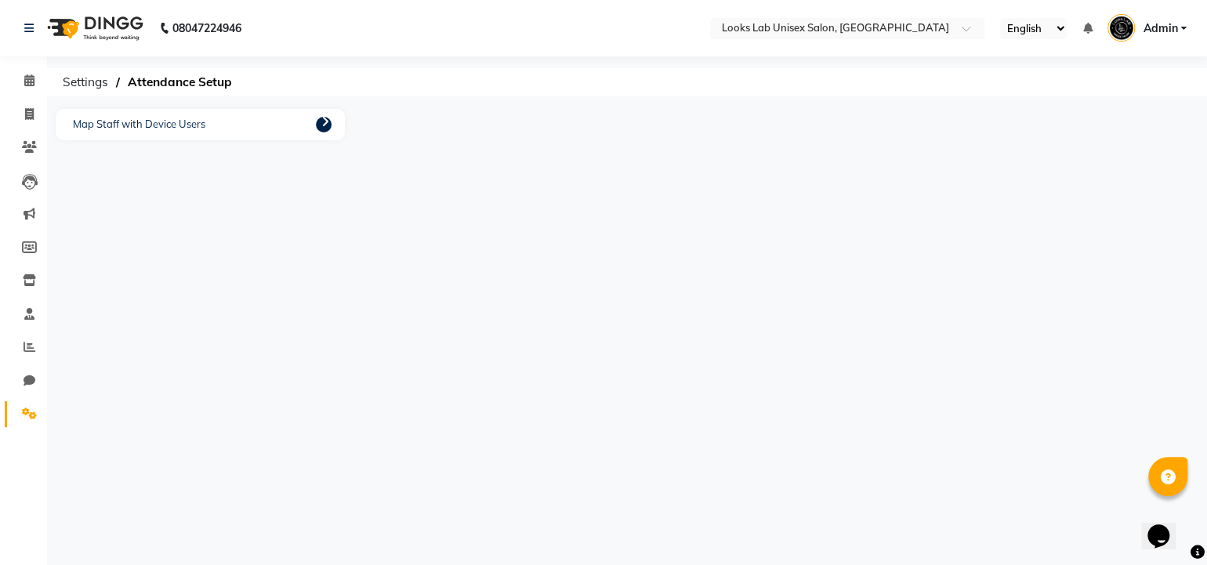
click at [322, 125] on icon at bounding box center [325, 121] width 8 height 13
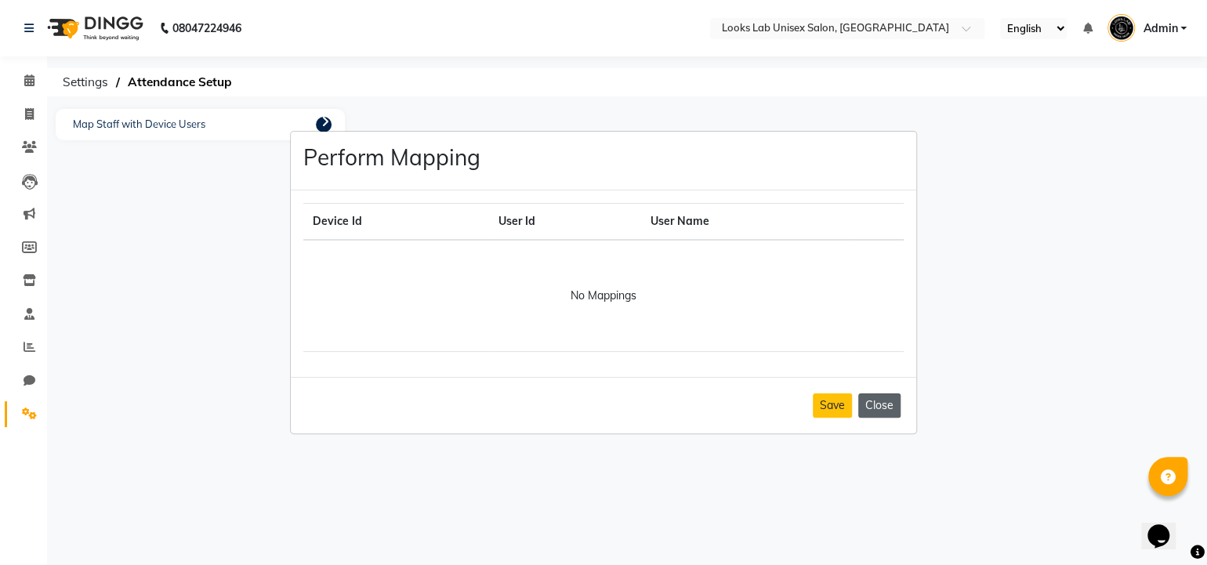
click at [880, 416] on button "Close" at bounding box center [879, 406] width 42 height 24
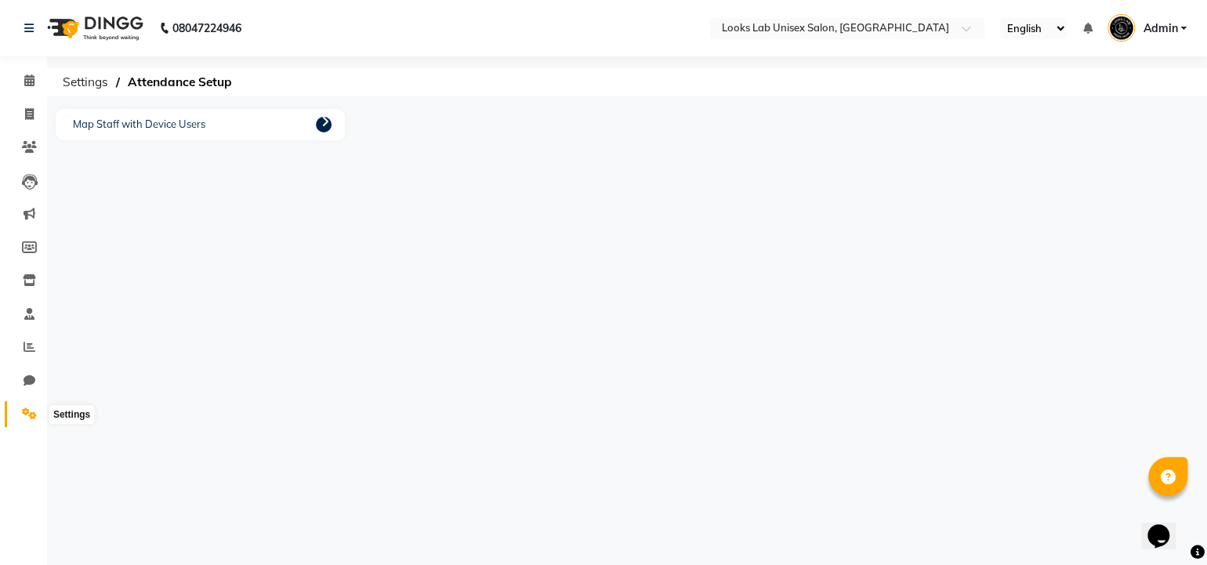
click at [24, 409] on icon at bounding box center [29, 414] width 15 height 12
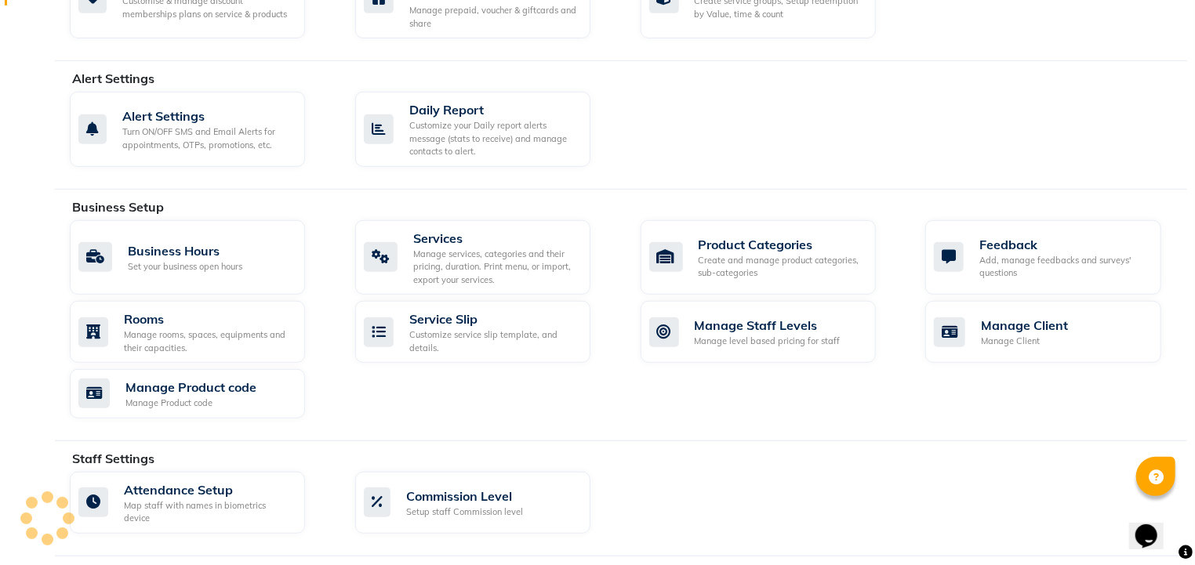
scroll to position [421, 0]
click at [753, 327] on div "Manage Staff Levels" at bounding box center [768, 326] width 146 height 19
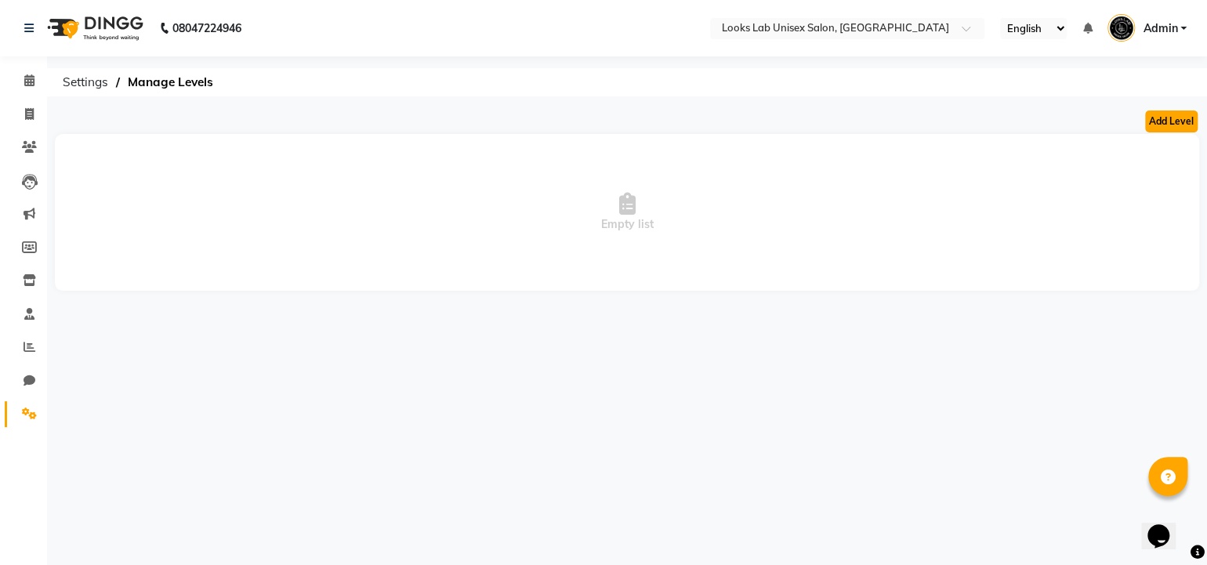
click at [1167, 123] on button "Add Level" at bounding box center [1171, 122] width 53 height 22
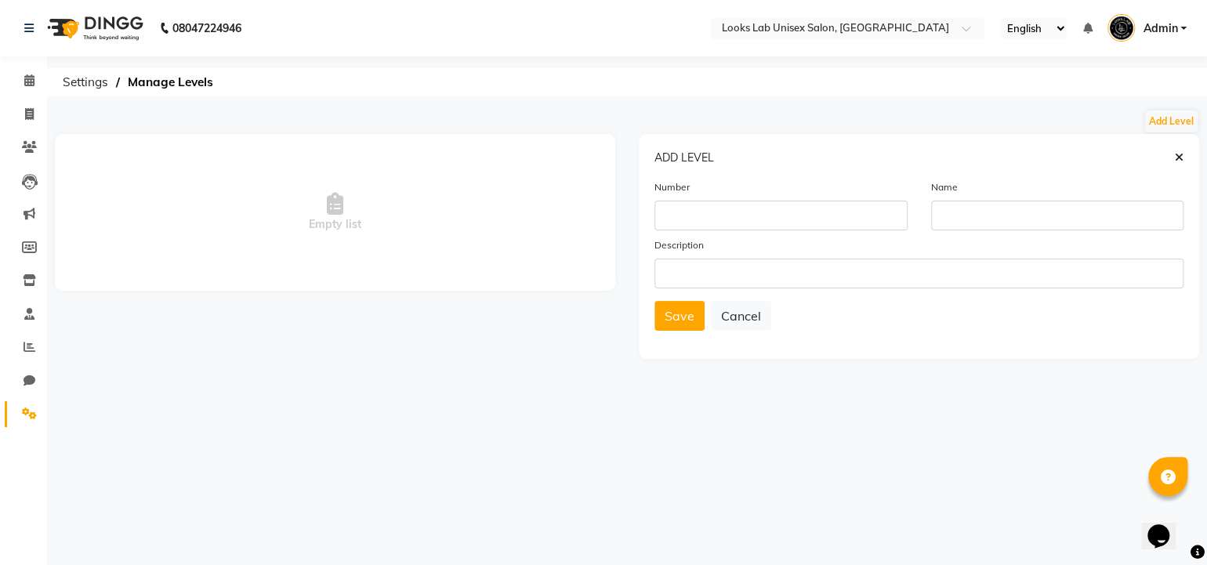
click at [1181, 161] on icon at bounding box center [1179, 157] width 9 height 11
click at [20, 415] on span at bounding box center [29, 414] width 27 height 18
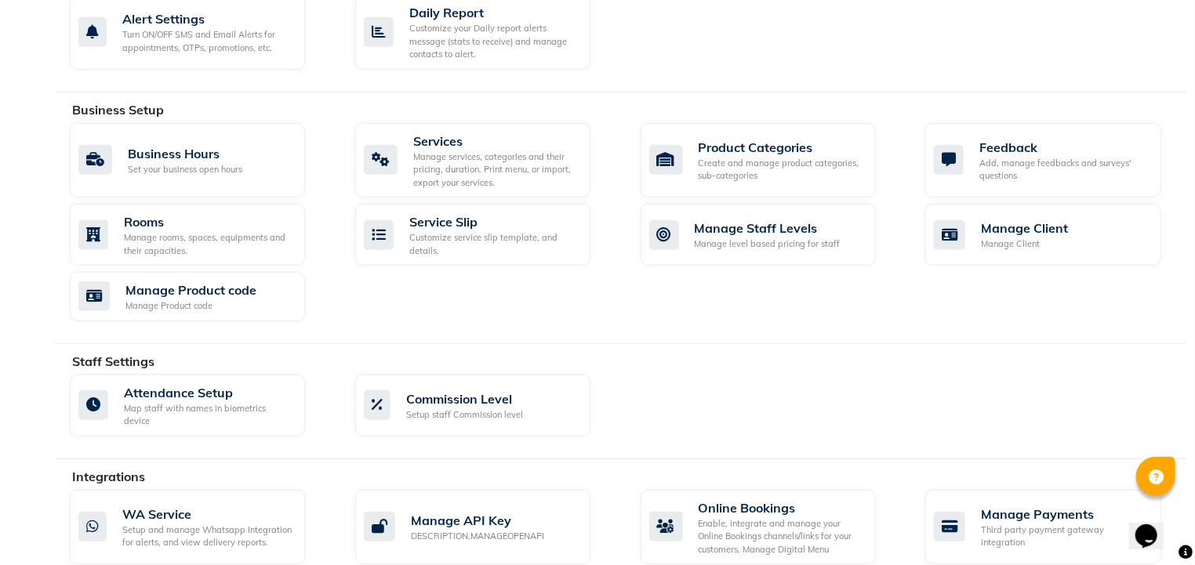
scroll to position [514, 0]
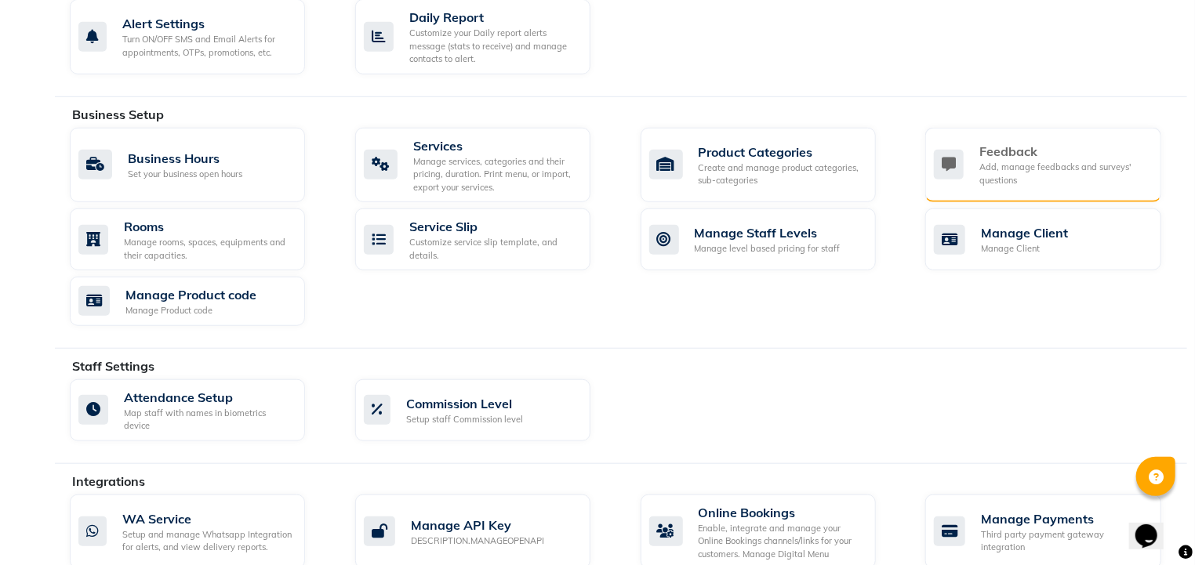
click at [1021, 174] on div "Add, manage feedbacks and surveys' questions" at bounding box center [1063, 174] width 169 height 26
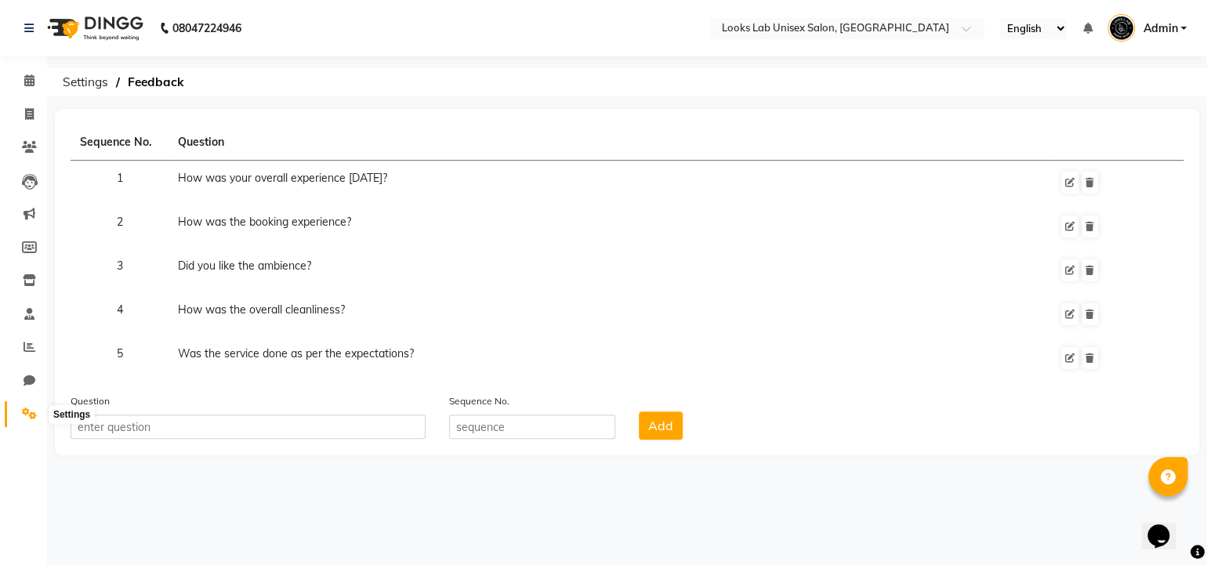
click at [32, 419] on icon at bounding box center [29, 414] width 15 height 12
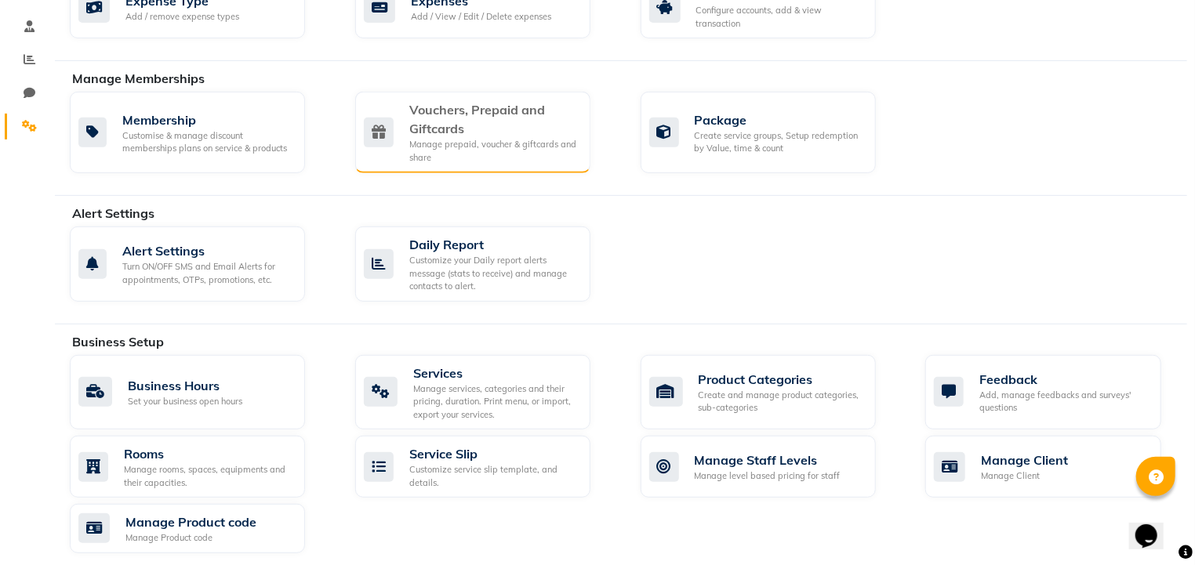
scroll to position [335, 0]
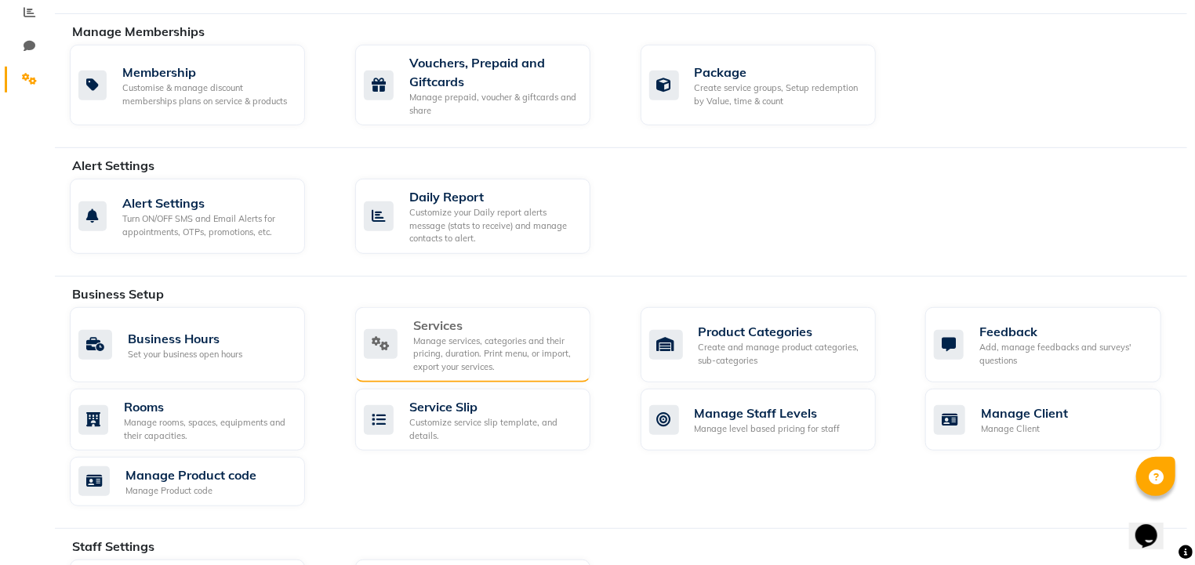
click at [507, 335] on div "Manage services, categories and their pricing, duration. Print menu, or import,…" at bounding box center [495, 354] width 165 height 39
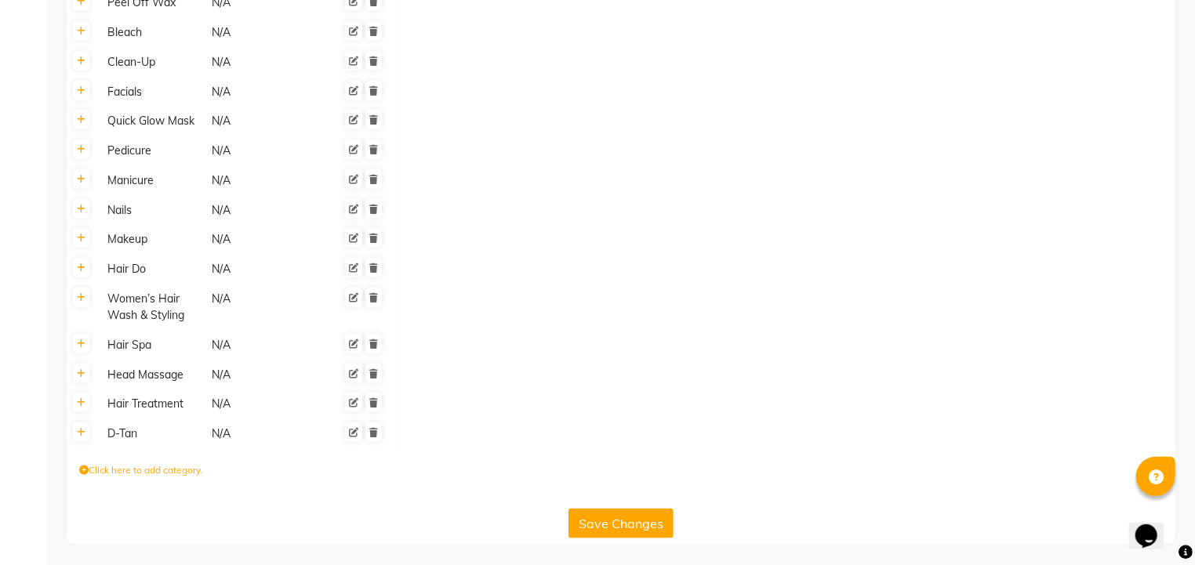
scroll to position [762, 0]
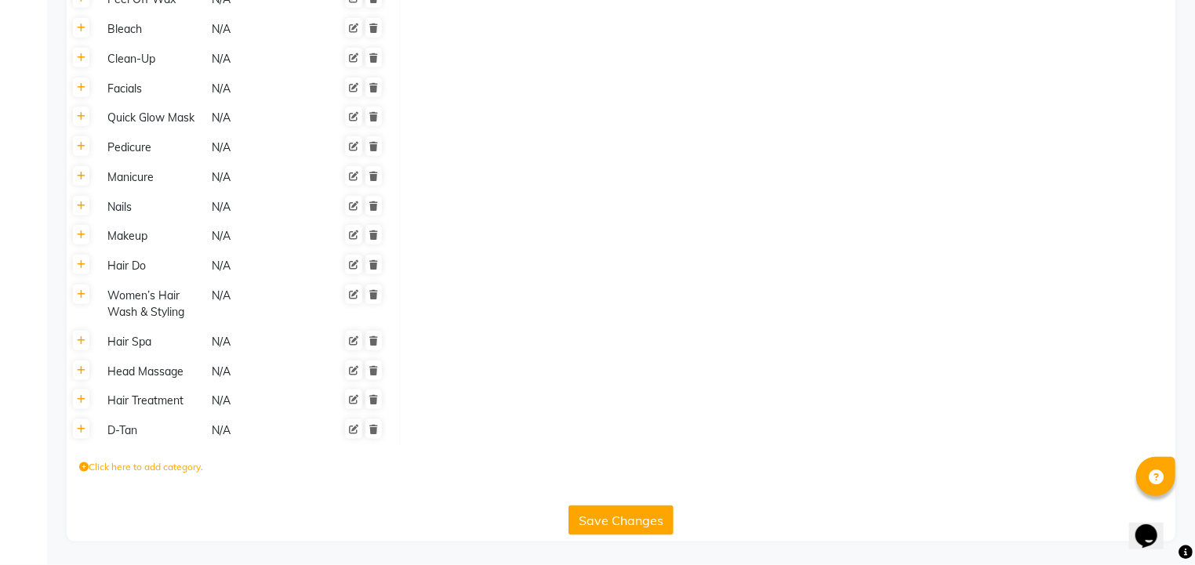
click at [85, 469] on icon at bounding box center [83, 467] width 9 height 9
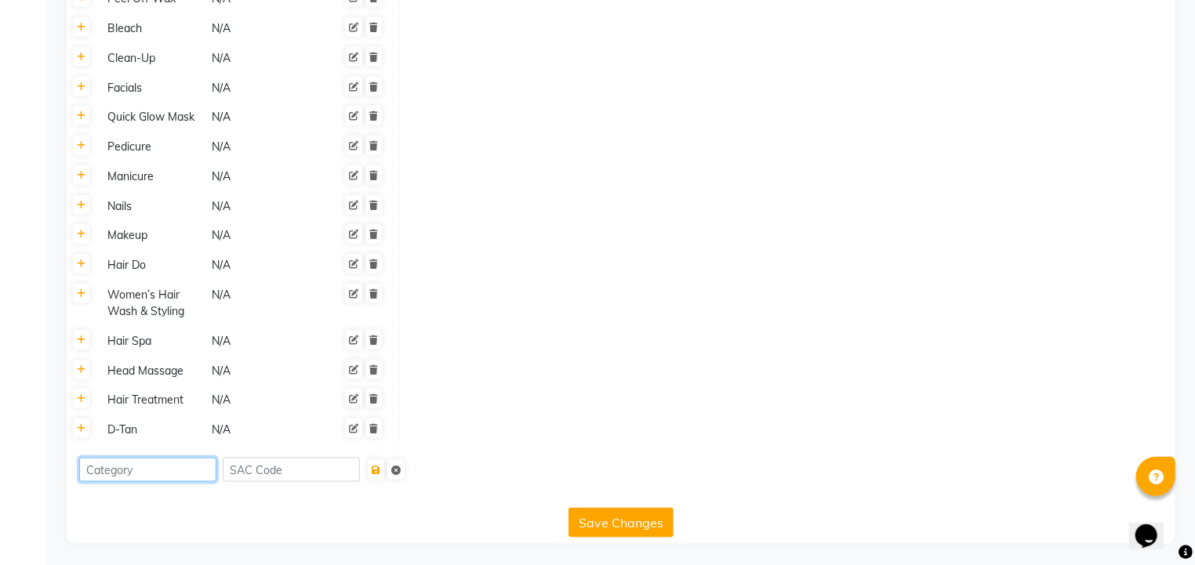
click at [103, 470] on input at bounding box center [147, 470] width 137 height 24
click at [303, 513] on div "Save Changes" at bounding box center [621, 520] width 1096 height 36
click at [380, 471] on icon "submit" at bounding box center [376, 470] width 9 height 9
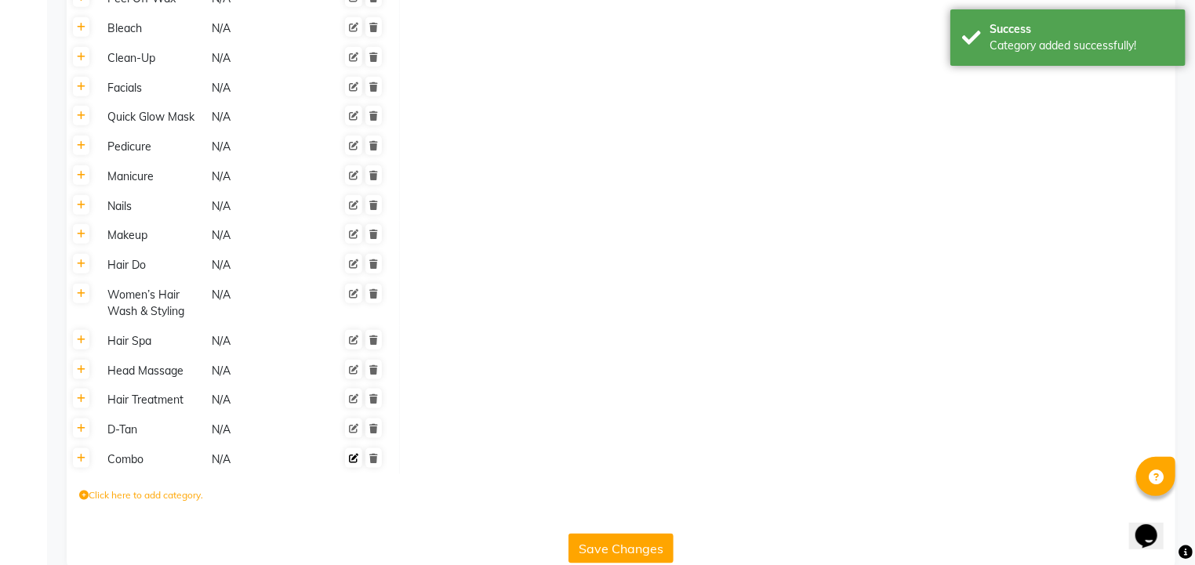
click at [354, 460] on icon at bounding box center [353, 458] width 9 height 9
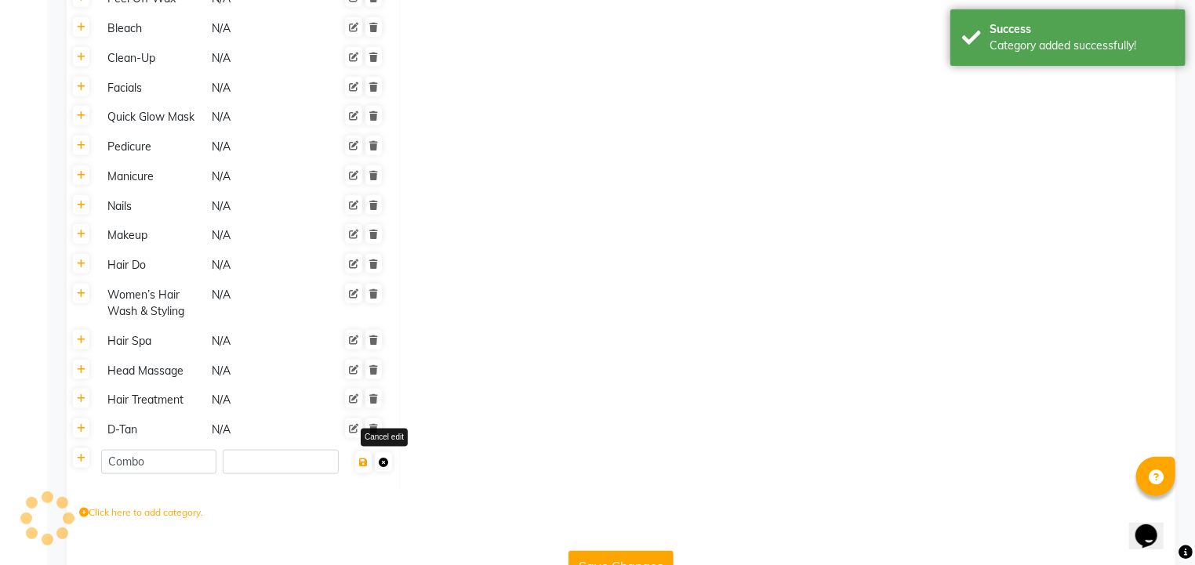
click at [379, 463] on icon at bounding box center [383, 462] width 9 height 9
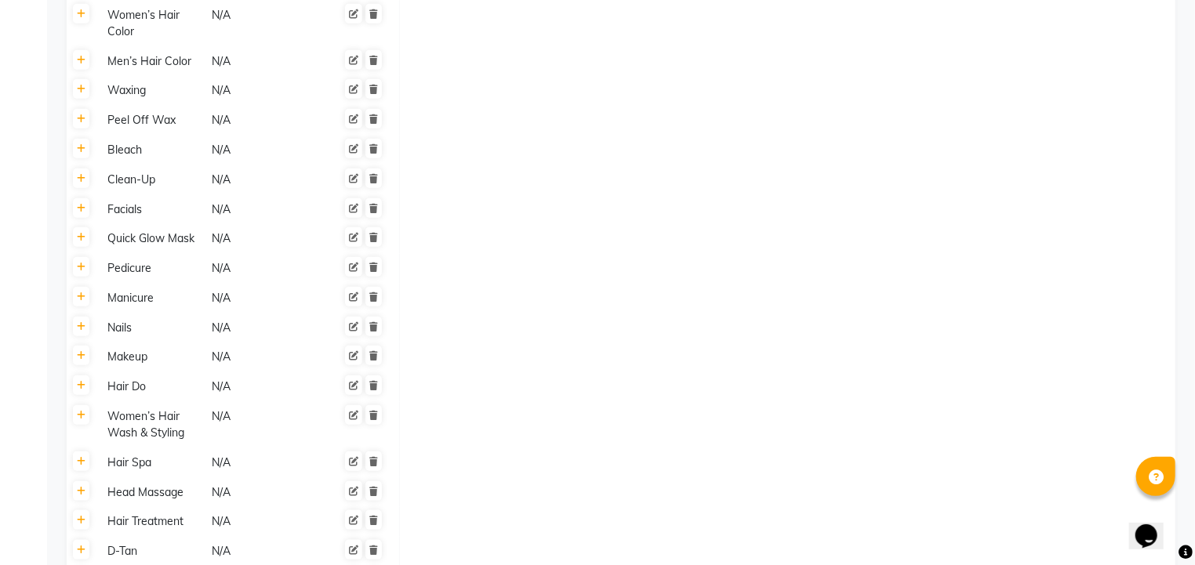
scroll to position [792, 0]
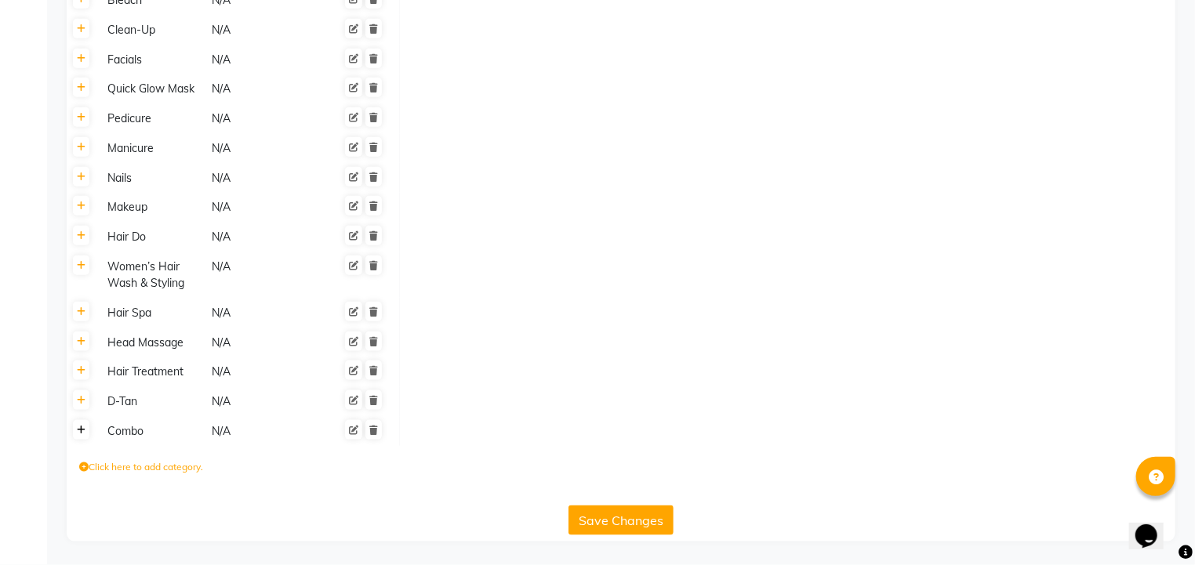
click at [78, 431] on icon at bounding box center [81, 430] width 9 height 9
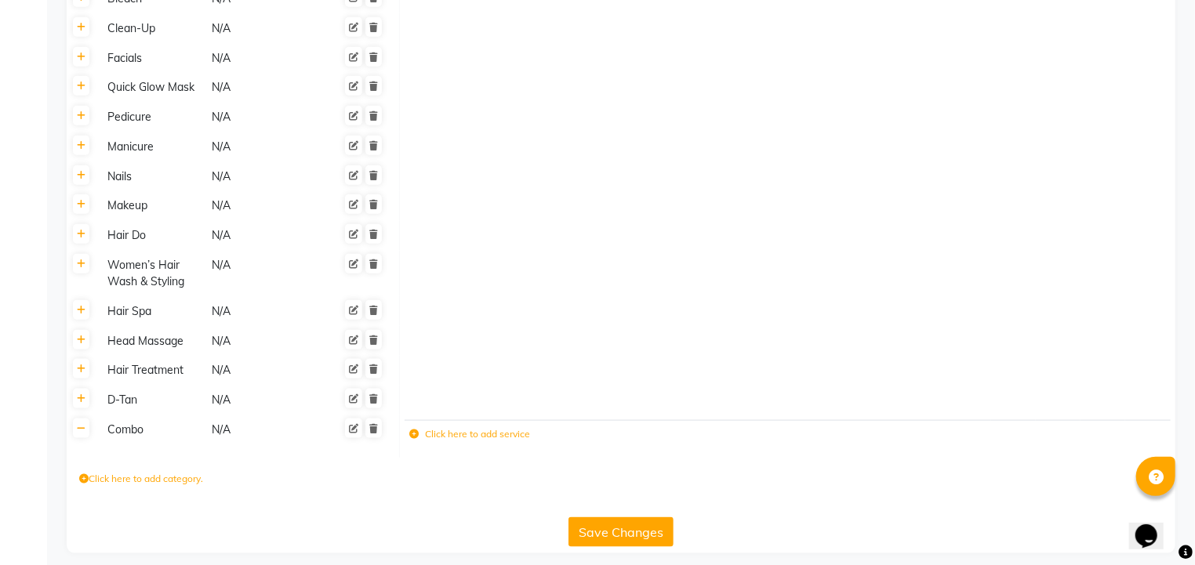
click at [448, 438] on label "Click here to add service" at bounding box center [469, 434] width 121 height 14
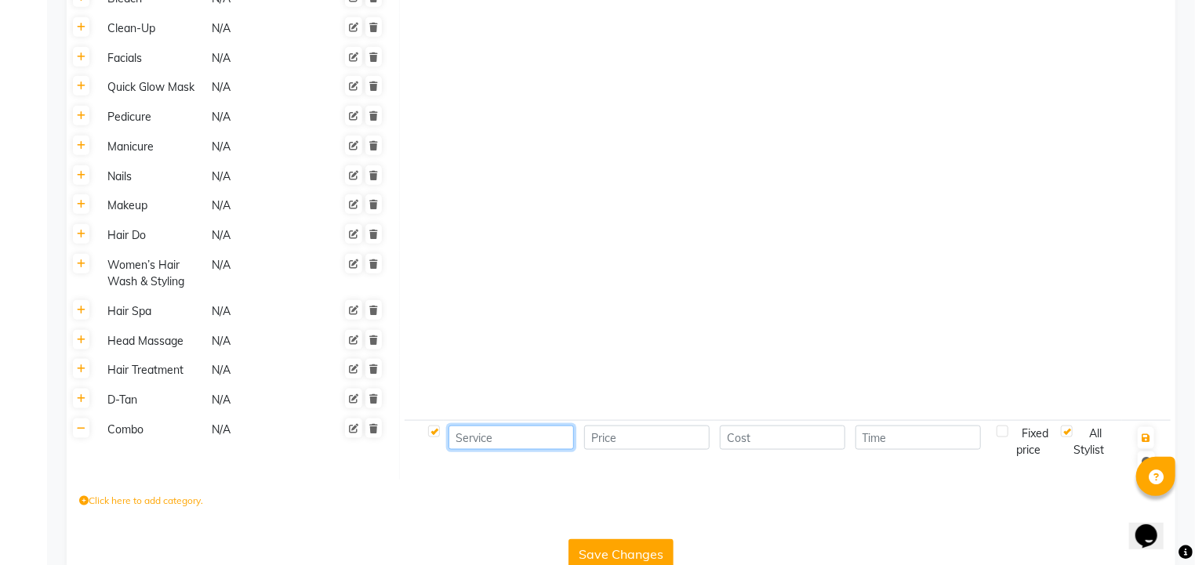
click at [499, 435] on input at bounding box center [510, 438] width 125 height 24
click at [620, 444] on input "number" at bounding box center [646, 438] width 125 height 24
click at [776, 439] on input "number" at bounding box center [782, 438] width 125 height 24
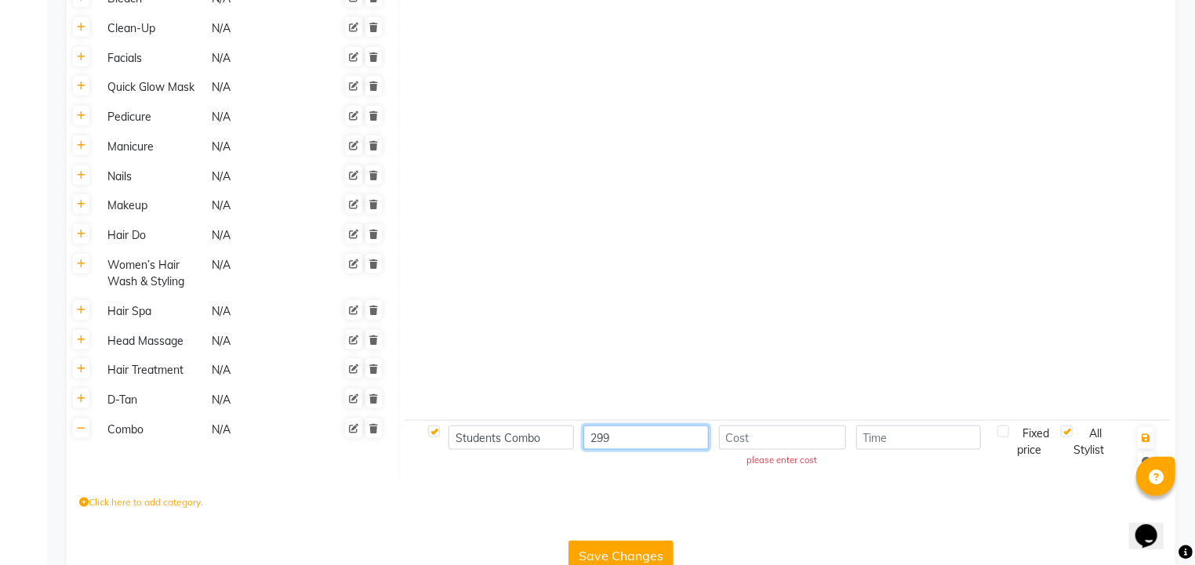
click at [673, 441] on input "299" at bounding box center [645, 438] width 125 height 24
click at [78, 403] on icon at bounding box center [81, 398] width 9 height 9
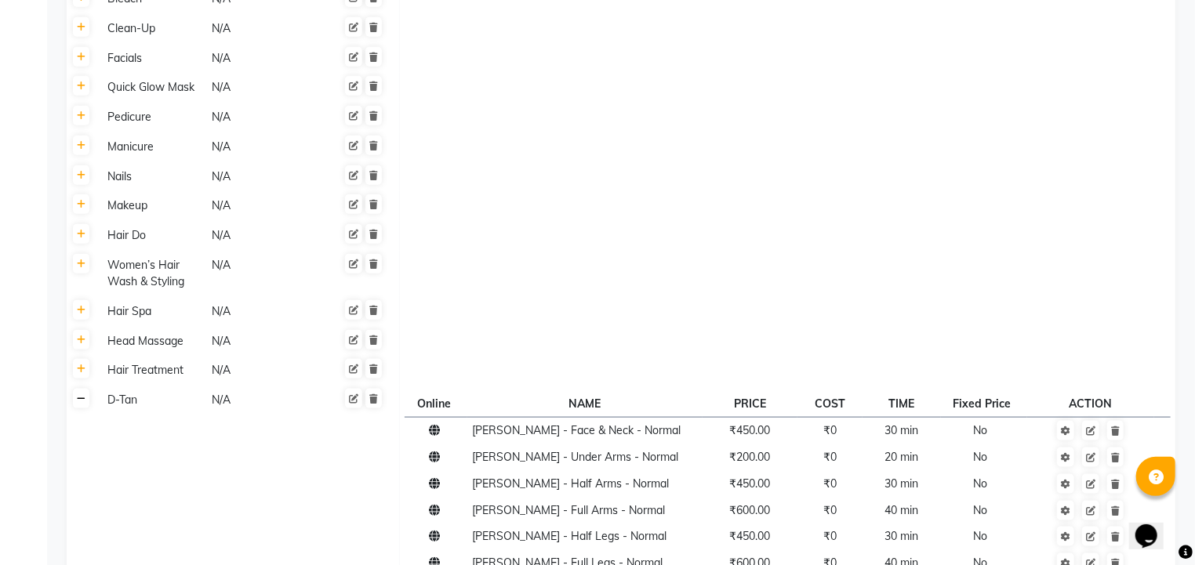
click at [82, 402] on icon at bounding box center [81, 398] width 9 height 9
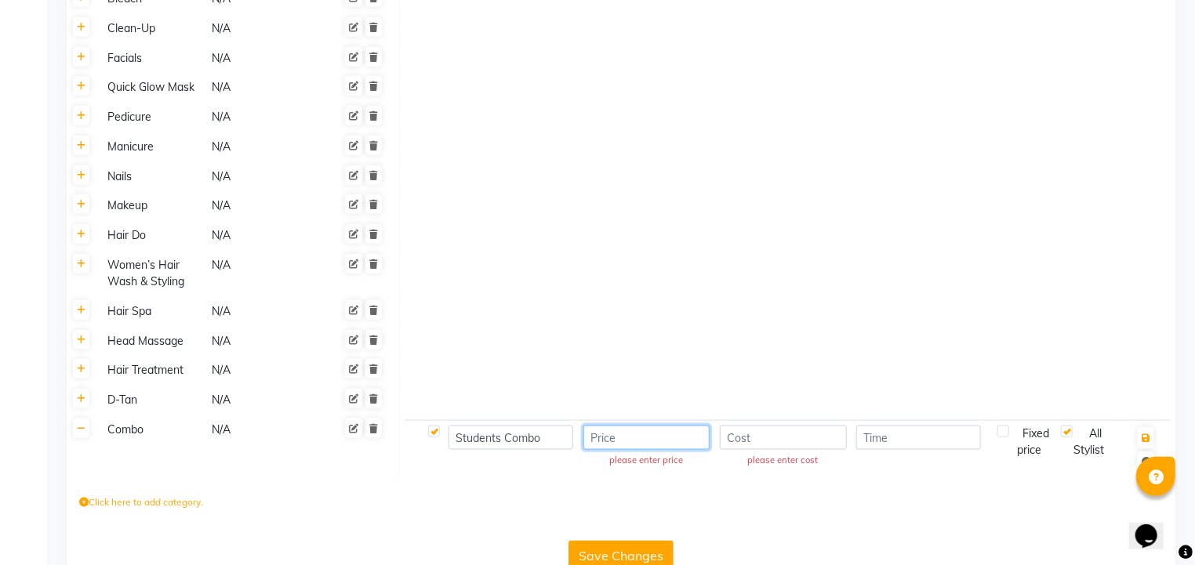
click at [609, 443] on input "number" at bounding box center [646, 438] width 127 height 24
click at [819, 445] on input "number" at bounding box center [782, 438] width 127 height 24
click at [884, 444] on input "number" at bounding box center [918, 438] width 125 height 24
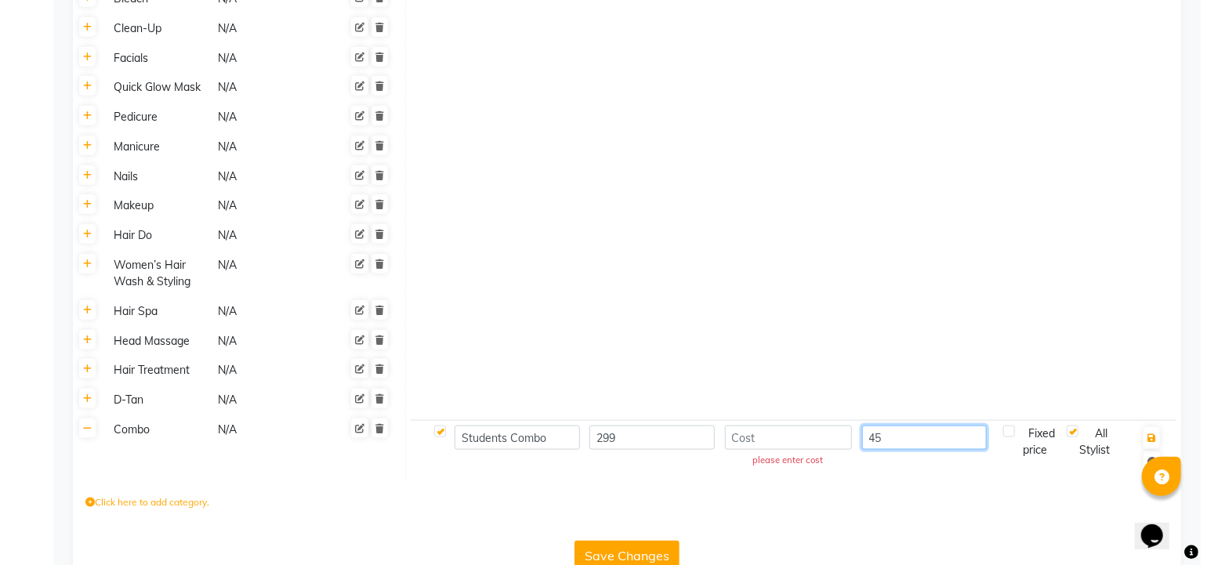
scroll to position [829, 0]
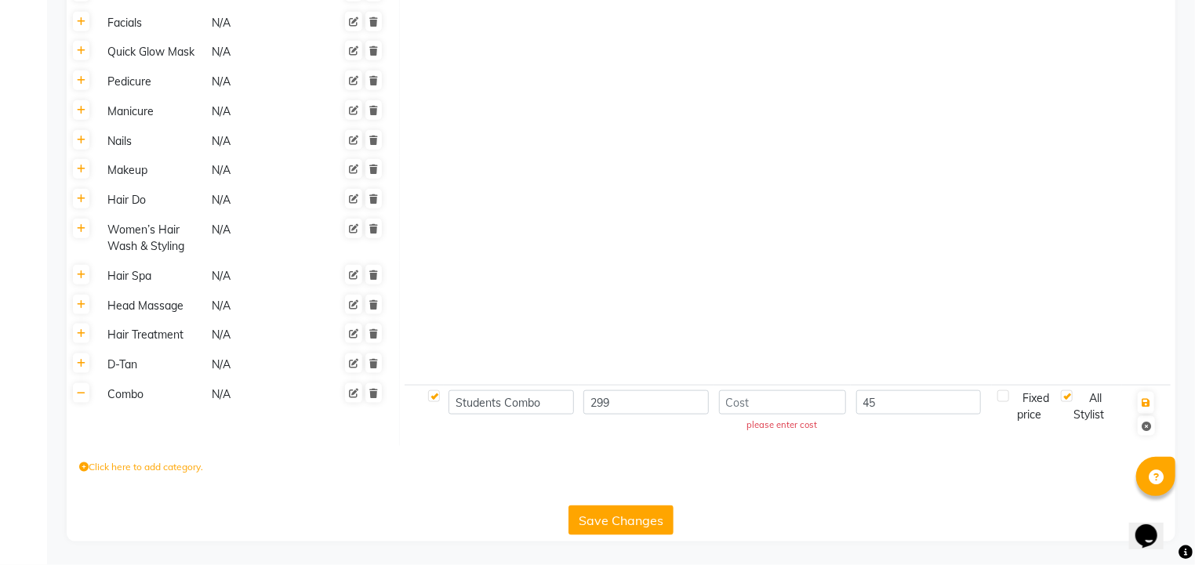
click at [1002, 397] on label at bounding box center [1003, 396] width 12 height 12
click at [1009, 397] on input "checkbox" at bounding box center [1014, 397] width 10 height 10
click at [1147, 401] on icon "button" at bounding box center [1145, 402] width 9 height 9
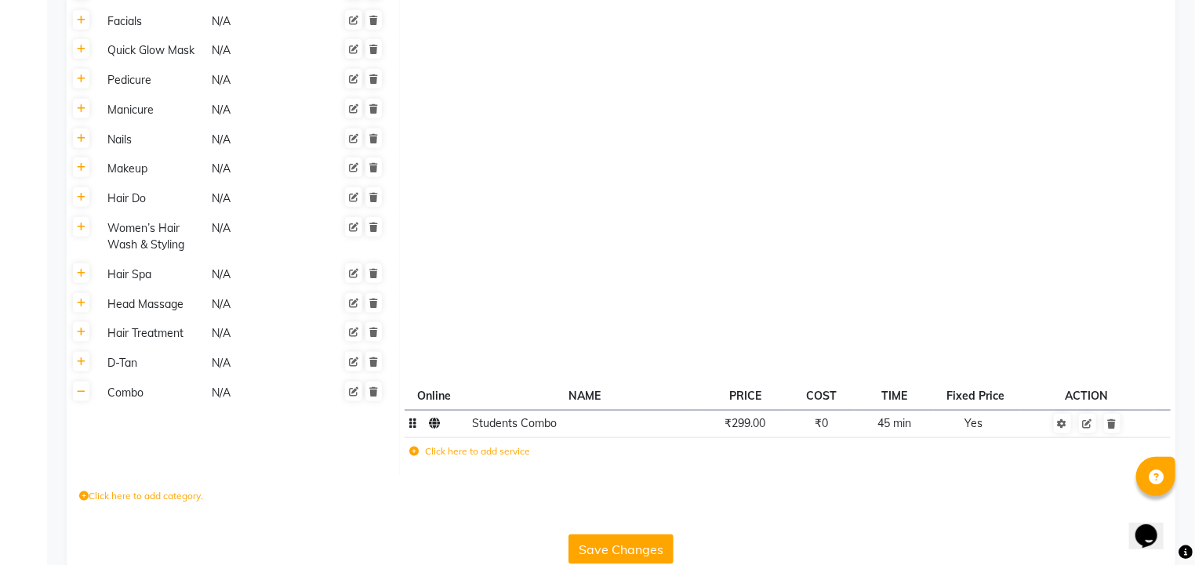
click at [504, 430] on span "Students Combo" at bounding box center [514, 423] width 85 height 14
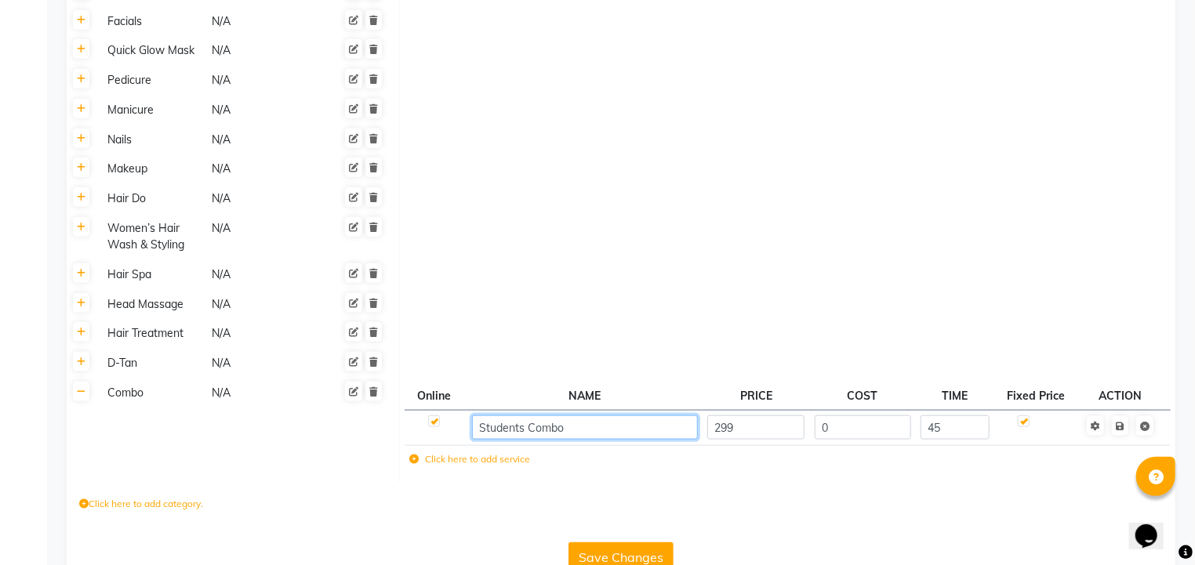
click at [477, 432] on input "Students Combo" at bounding box center [584, 428] width 225 height 24
click at [568, 433] on input "Students Combo" at bounding box center [584, 428] width 225 height 24
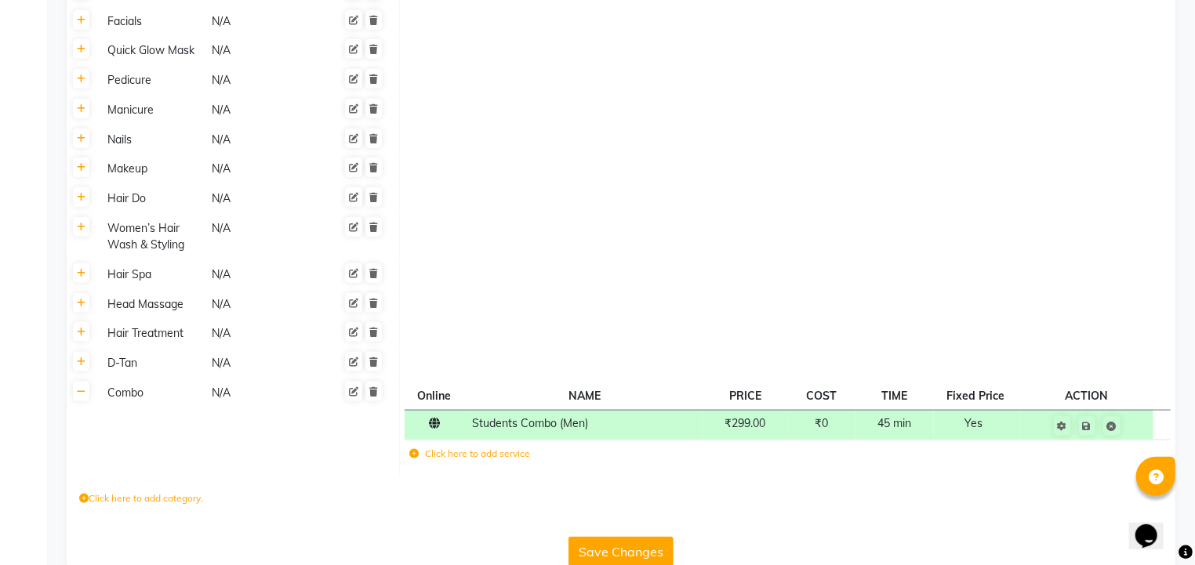
click at [635, 488] on div "Click here to add category." at bounding box center [621, 500] width 1109 height 47
click at [495, 459] on label "Click here to add service" at bounding box center [469, 454] width 121 height 14
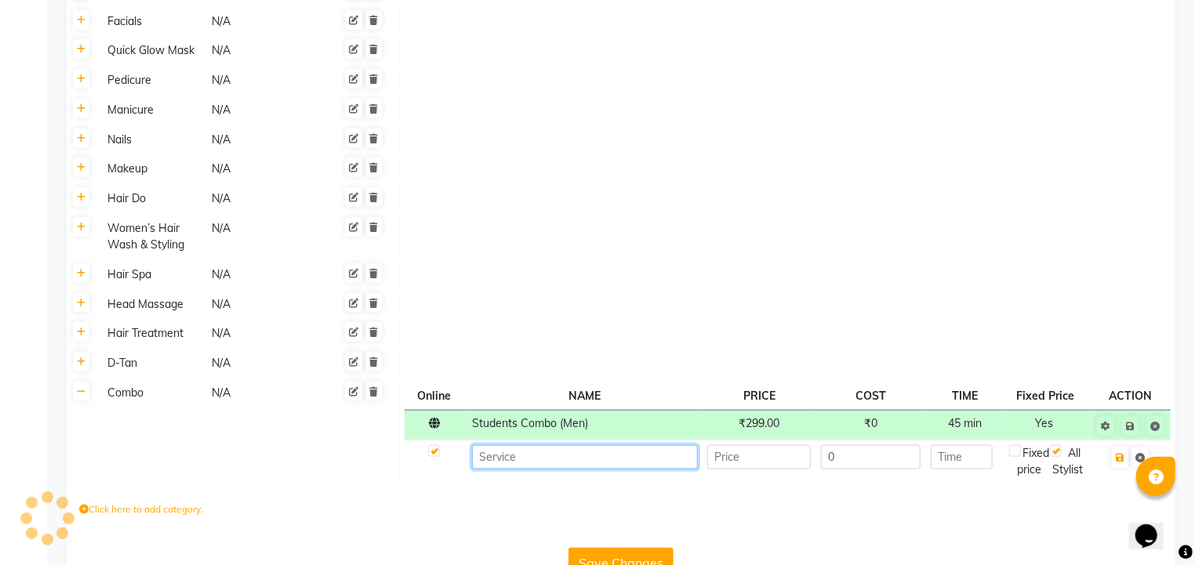
click at [492, 463] on input at bounding box center [584, 457] width 225 height 24
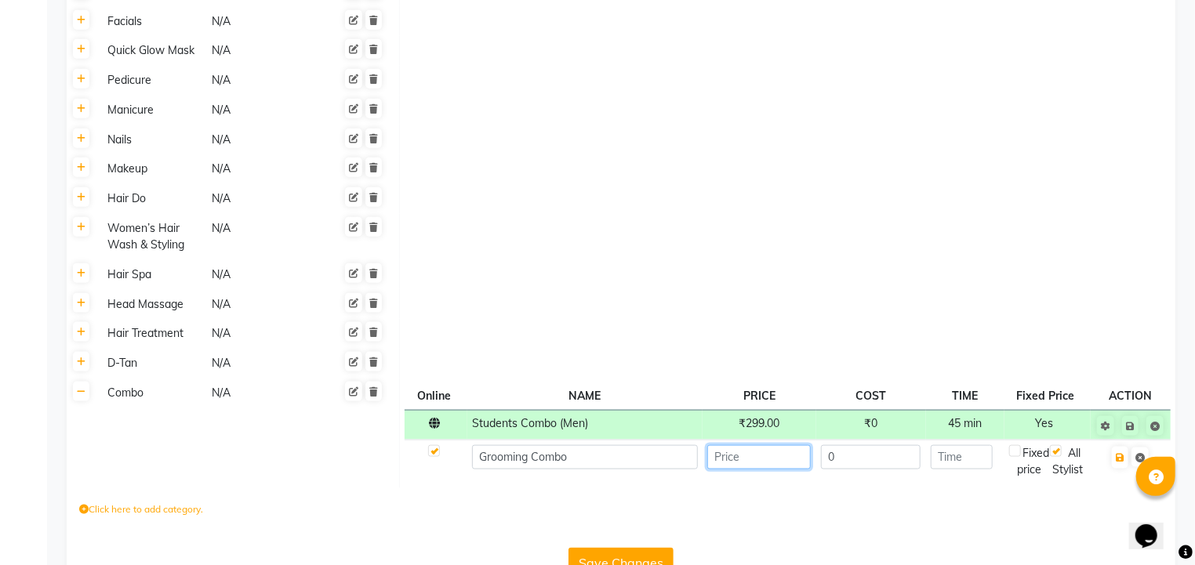
click at [759, 465] on input "number" at bounding box center [758, 457] width 103 height 24
click at [741, 463] on input "599" at bounding box center [758, 457] width 103 height 24
click at [964, 454] on input "number" at bounding box center [962, 457] width 62 height 24
click at [1018, 458] on div "Fixed price" at bounding box center [1029, 461] width 41 height 33
click at [1016, 452] on label at bounding box center [1015, 451] width 12 height 12
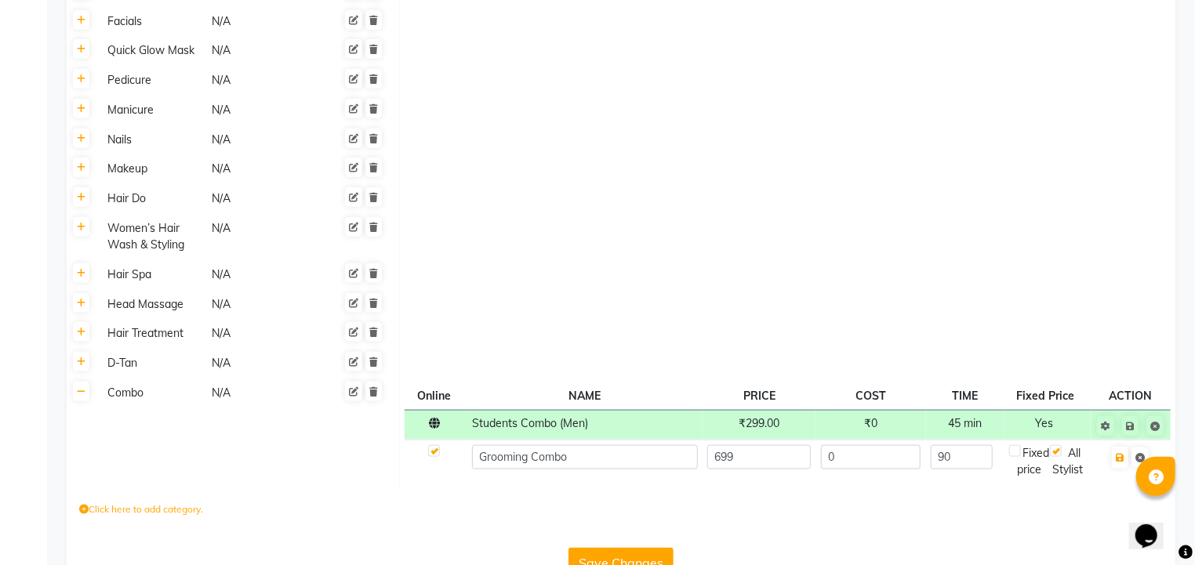
click at [1016, 452] on input "checkbox" at bounding box center [1015, 452] width 10 height 10
click at [1117, 466] on button "button" at bounding box center [1120, 458] width 16 height 22
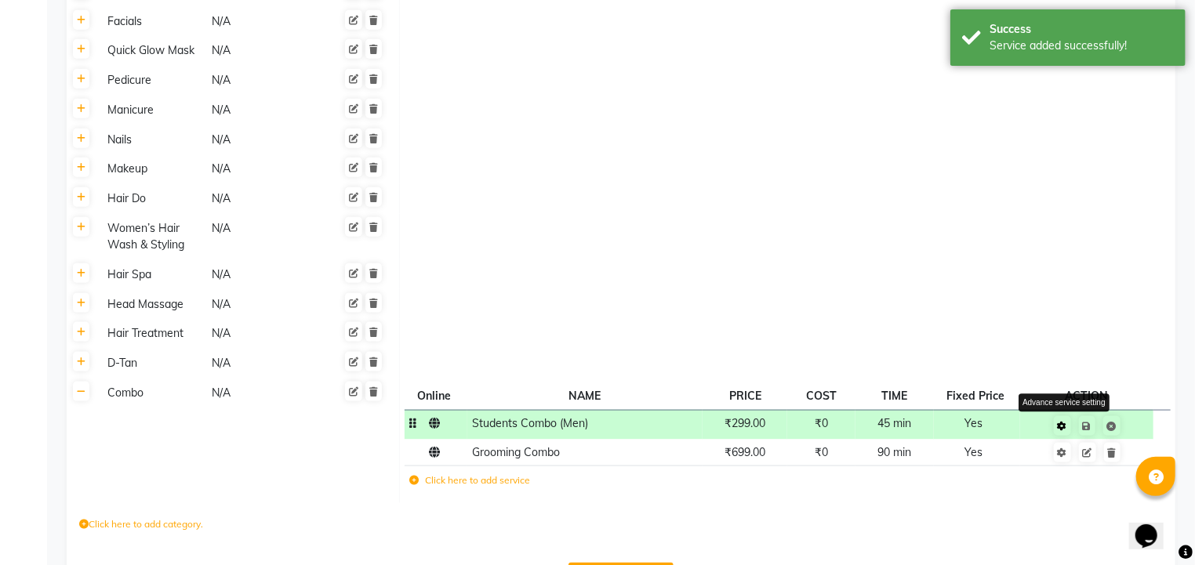
click at [1060, 430] on icon at bounding box center [1062, 426] width 9 height 9
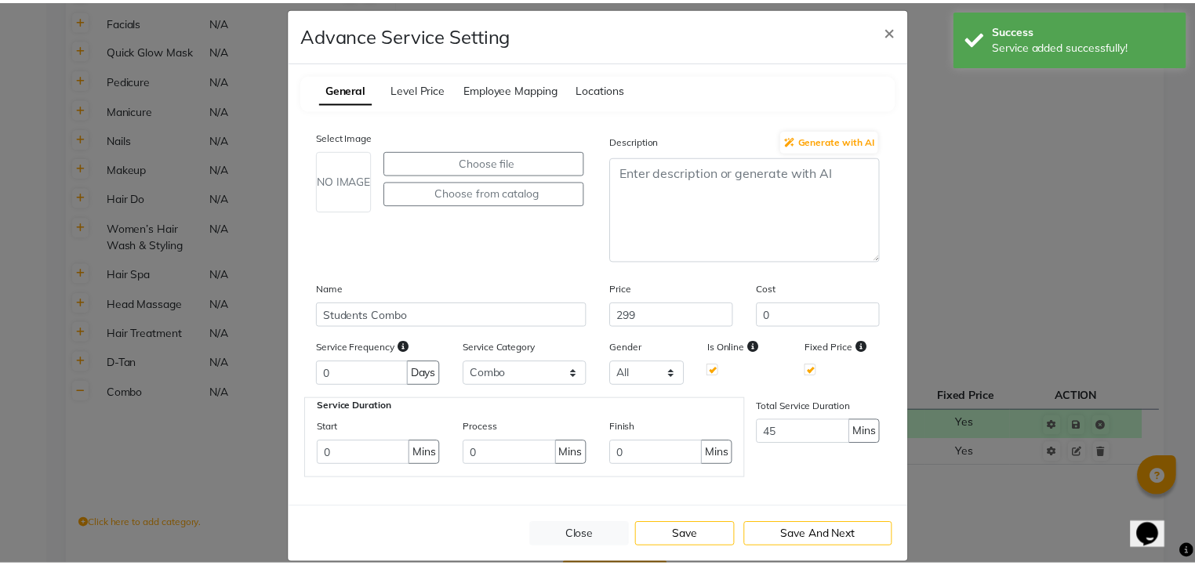
scroll to position [0, 0]
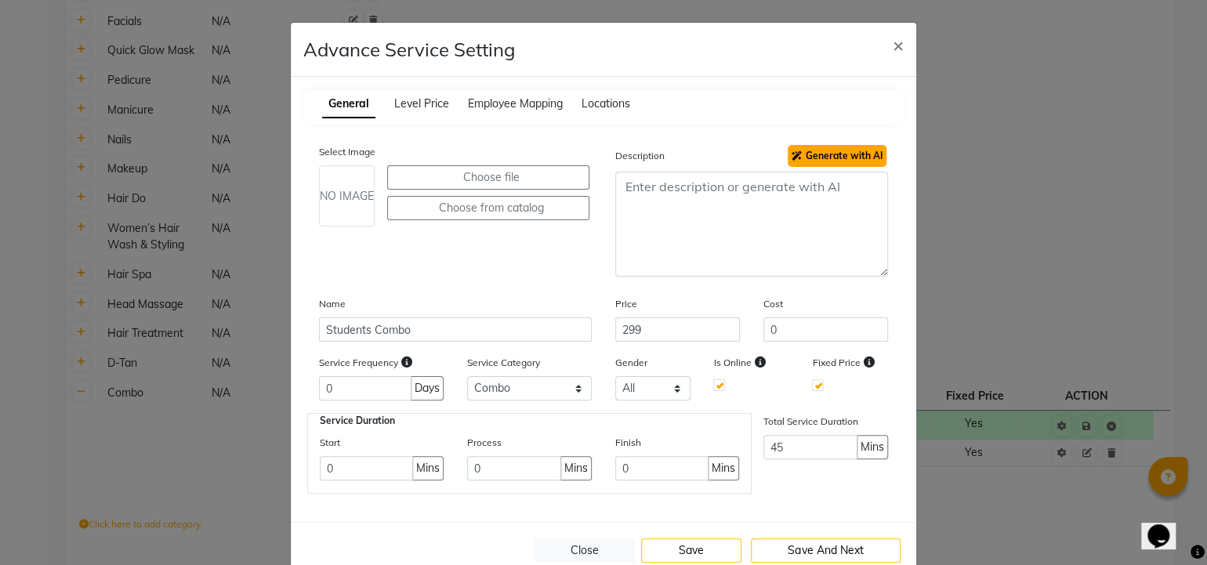
click at [835, 154] on span "Generate with AI" at bounding box center [837, 156] width 91 height 12
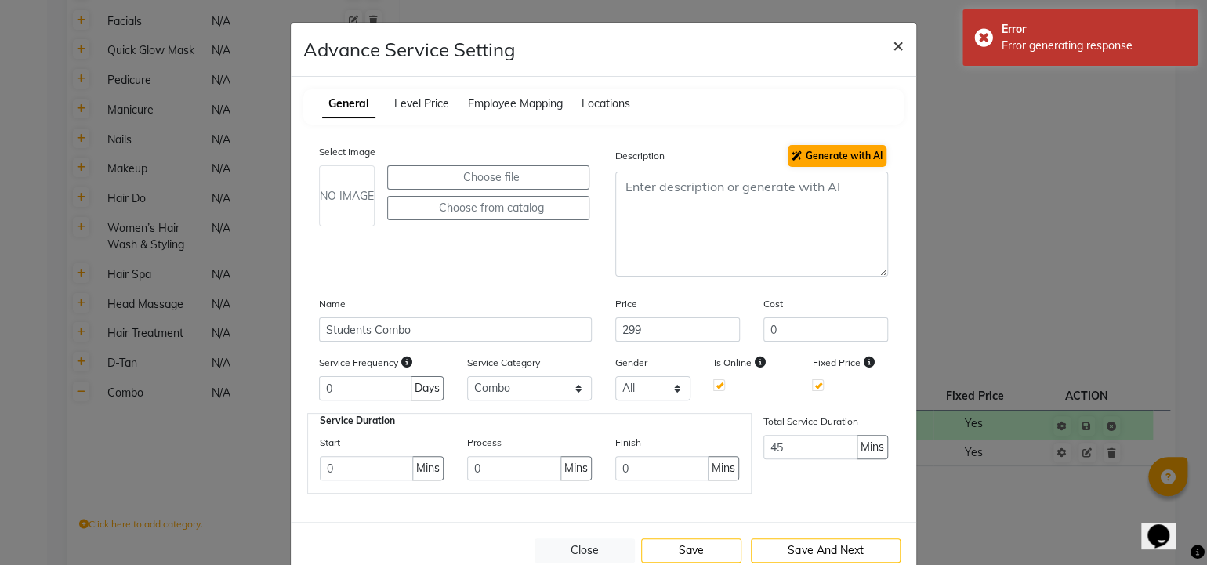
click at [893, 43] on span "×" at bounding box center [898, 45] width 11 height 24
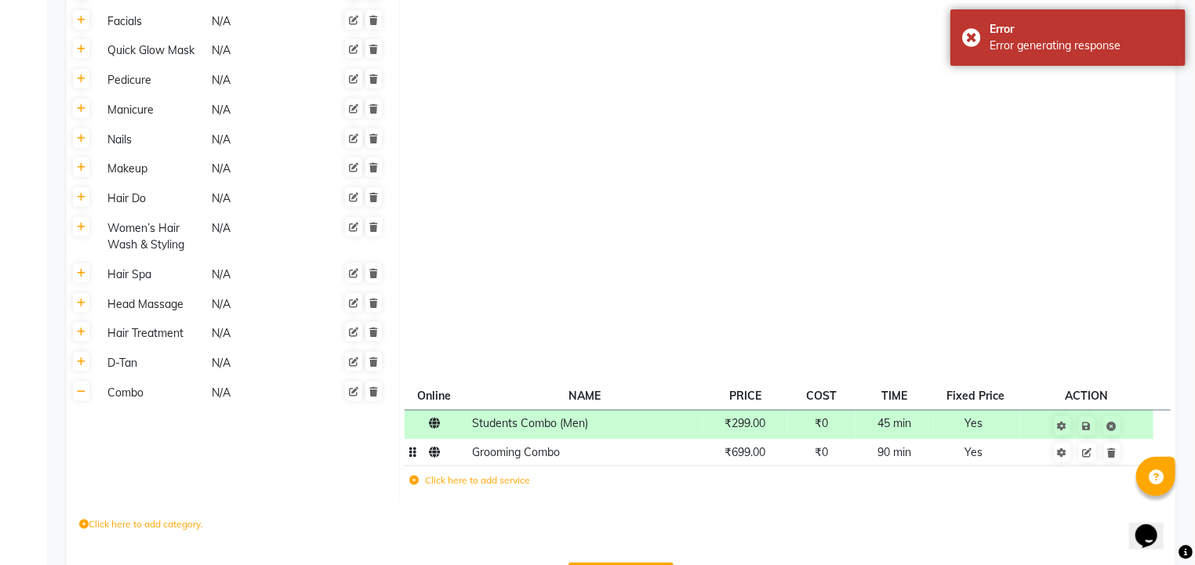
click at [502, 459] on span "Grooming Combo" at bounding box center [516, 452] width 88 height 14
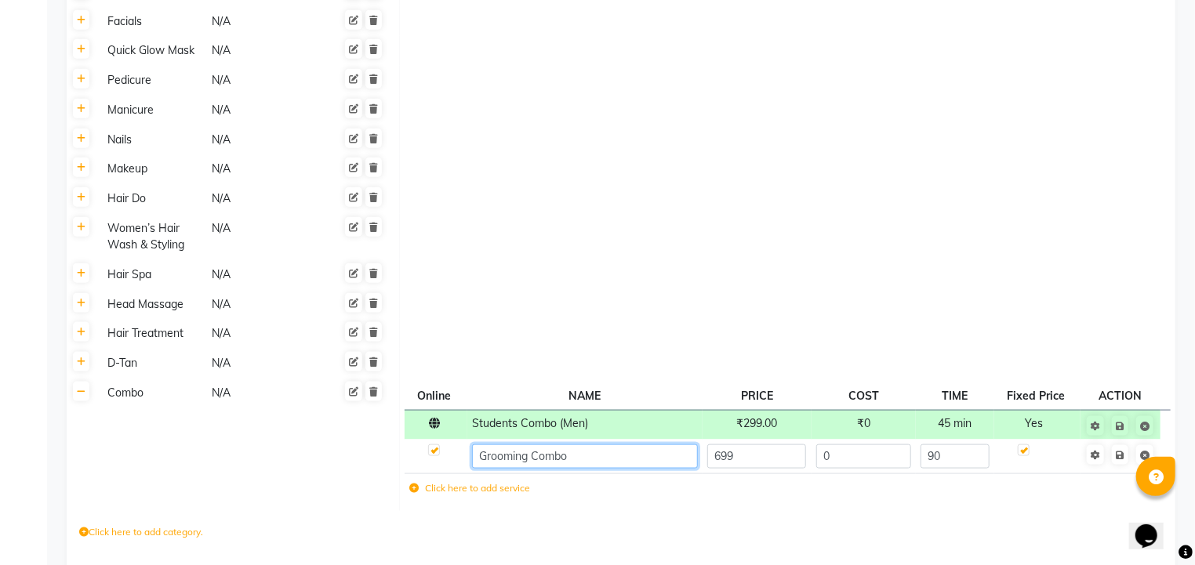
click at [576, 464] on input "Grooming Combo" at bounding box center [584, 457] width 225 height 24
click at [665, 522] on div "Click here to add category." at bounding box center [621, 534] width 1109 height 47
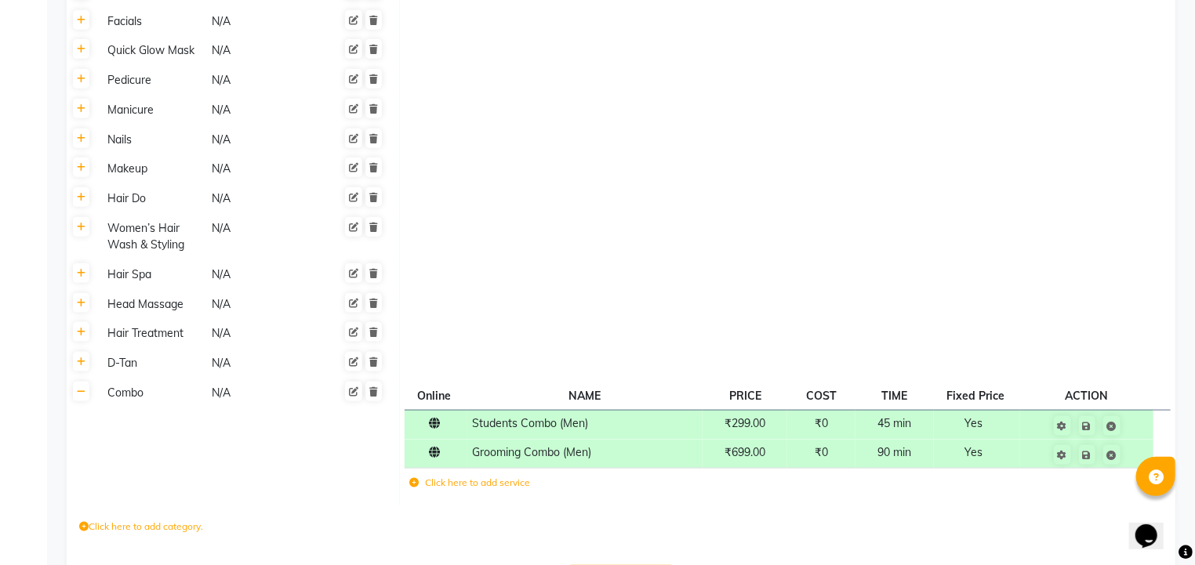
click at [413, 482] on icon at bounding box center [413, 482] width 9 height 9
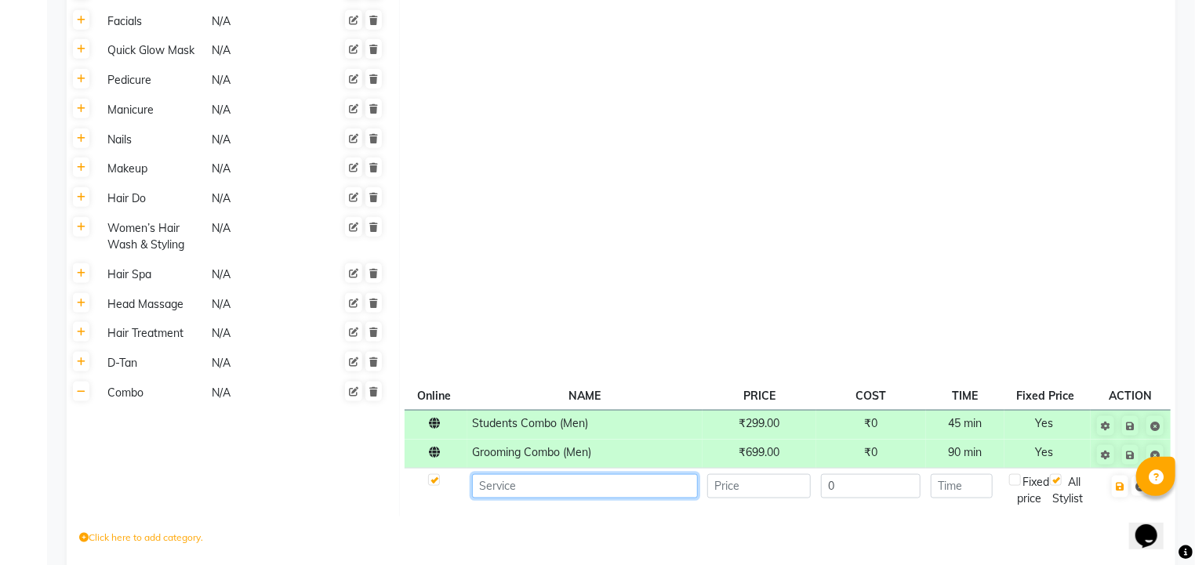
click at [508, 497] on input at bounding box center [584, 486] width 225 height 24
click at [740, 493] on input "number" at bounding box center [758, 486] width 103 height 24
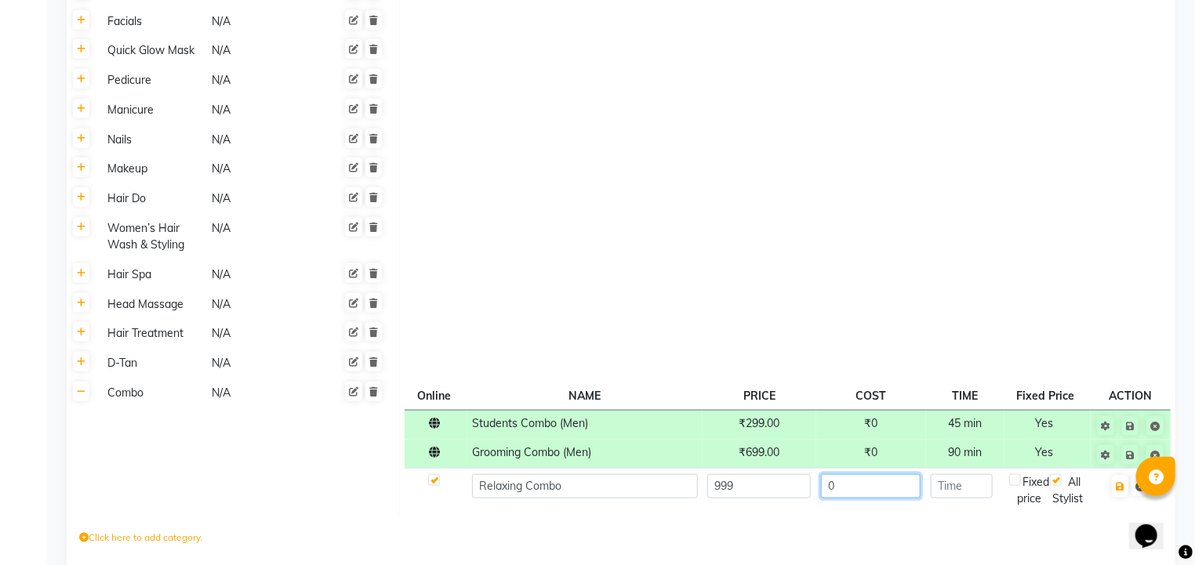
click at [917, 488] on input "0" at bounding box center [871, 486] width 100 height 24
click at [969, 492] on input "number" at bounding box center [962, 486] width 62 height 24
click at [1022, 483] on div "Fixed price" at bounding box center [1029, 490] width 41 height 33
click at [1015, 484] on label at bounding box center [1015, 480] width 12 height 12
click at [1015, 484] on input "checkbox" at bounding box center [1015, 481] width 10 height 10
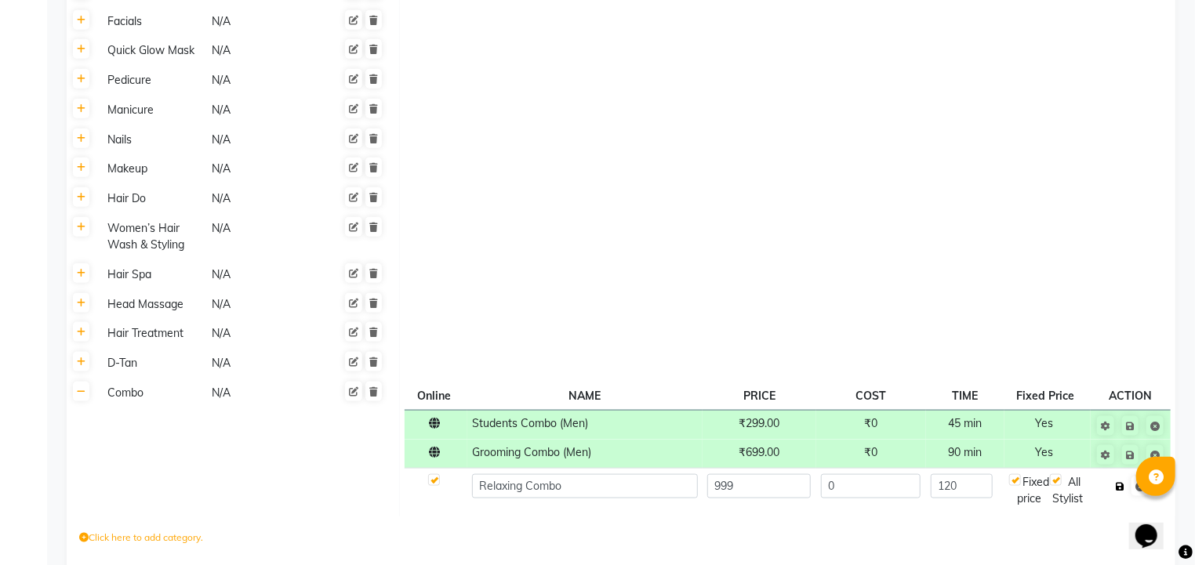
click at [1121, 495] on button "button" at bounding box center [1120, 487] width 16 height 22
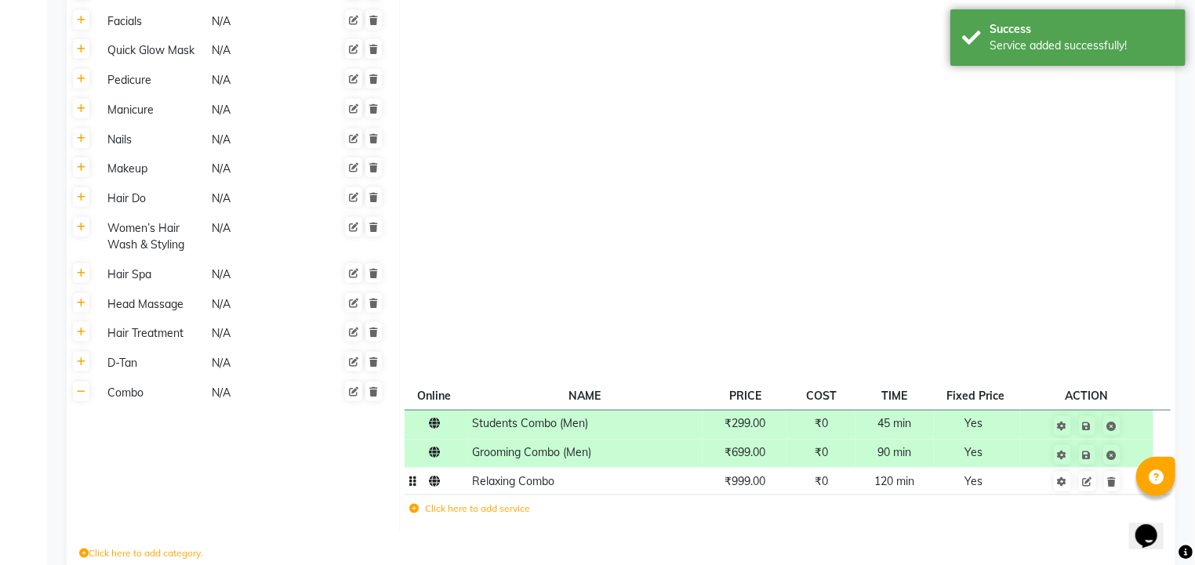
click at [597, 486] on td "Relaxing Combo" at bounding box center [584, 481] width 235 height 27
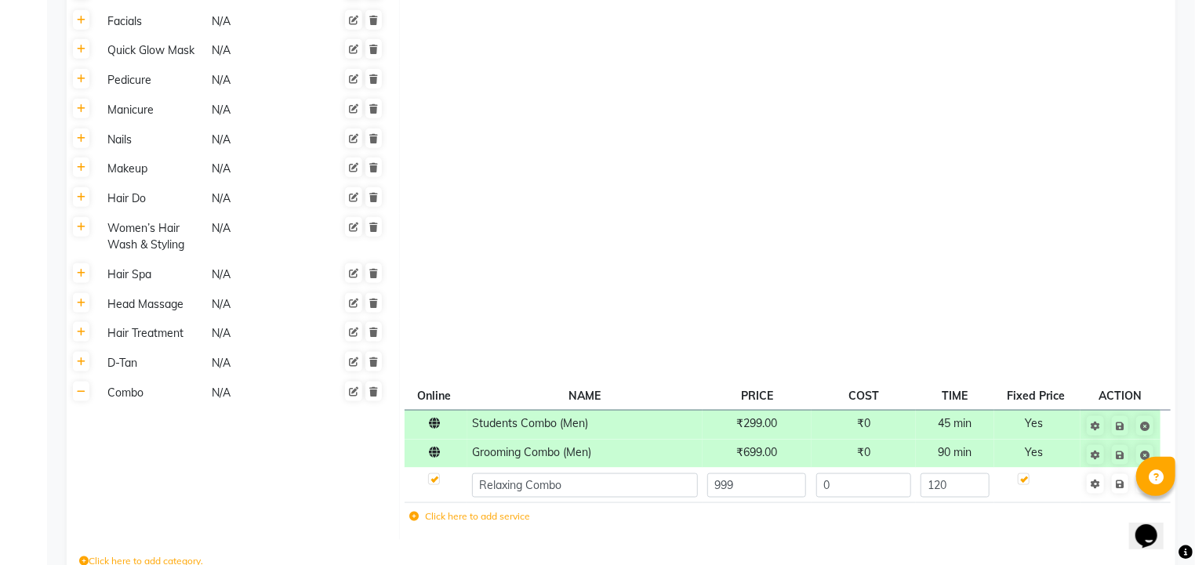
click at [546, 499] on td "Relaxing Combo" at bounding box center [584, 485] width 235 height 34
click at [571, 492] on input "Relaxing Combo" at bounding box center [584, 486] width 225 height 24
click at [659, 343] on td at bounding box center [787, 334] width 776 height 30
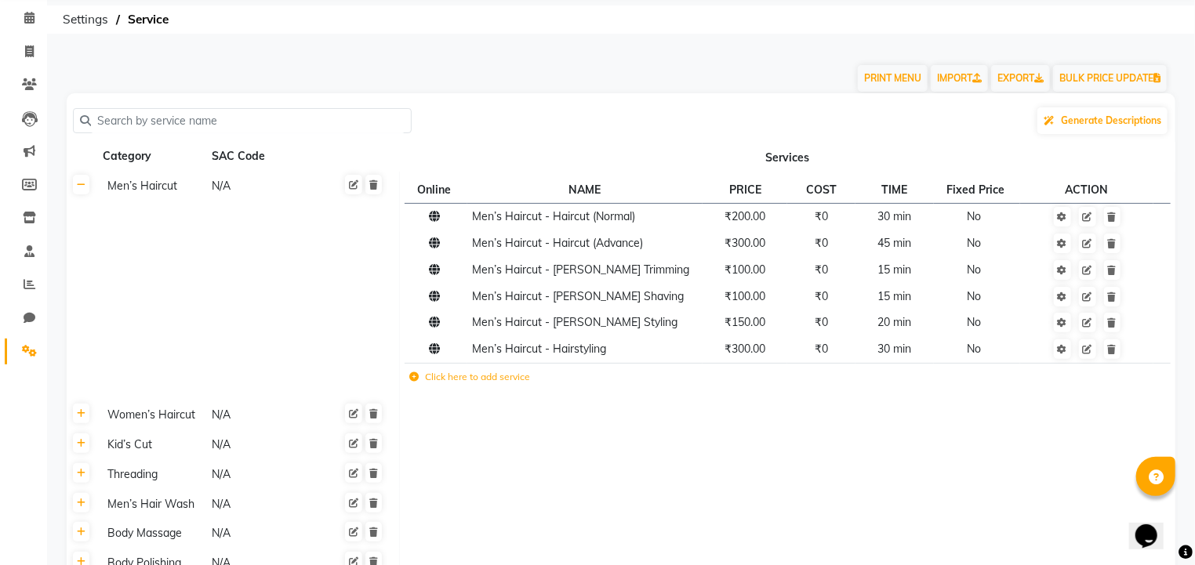
scroll to position [50, 0]
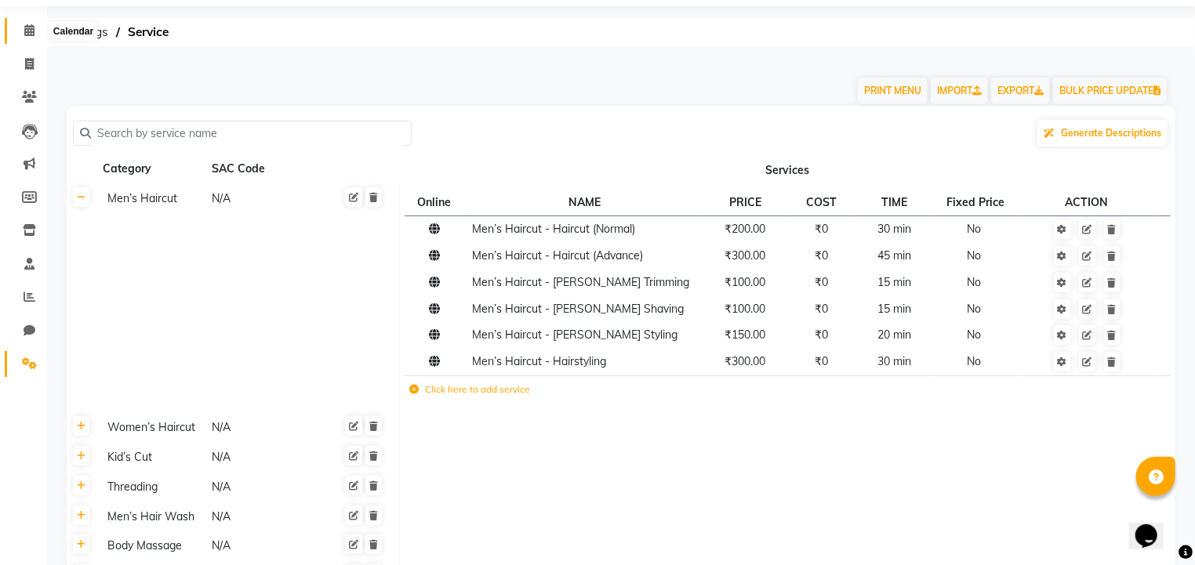
click at [32, 39] on span at bounding box center [29, 31] width 27 height 18
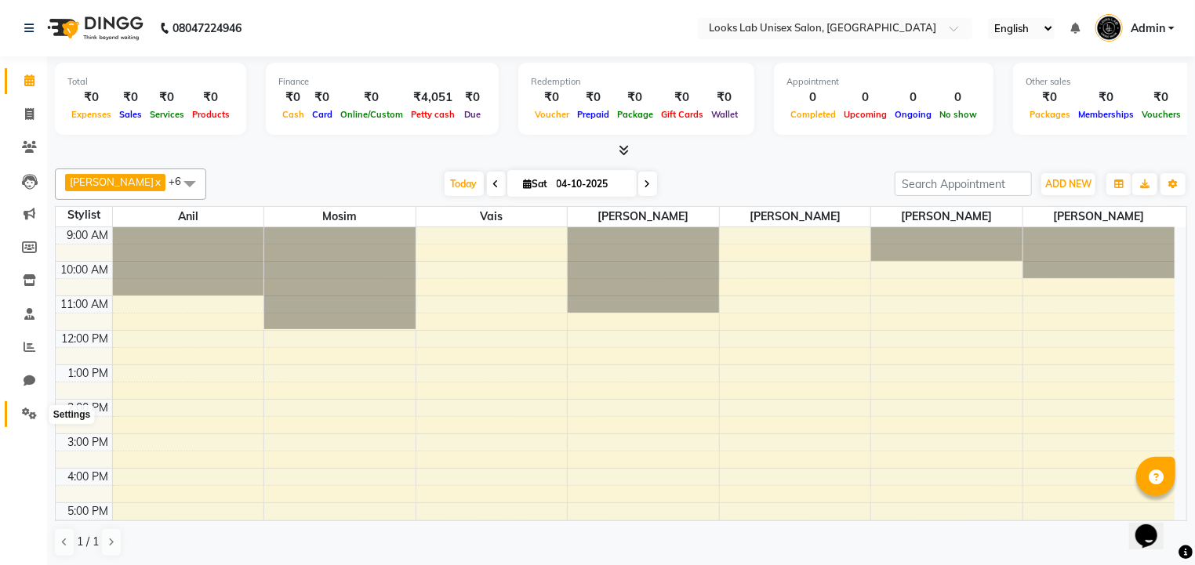
click at [31, 416] on icon at bounding box center [29, 414] width 15 height 12
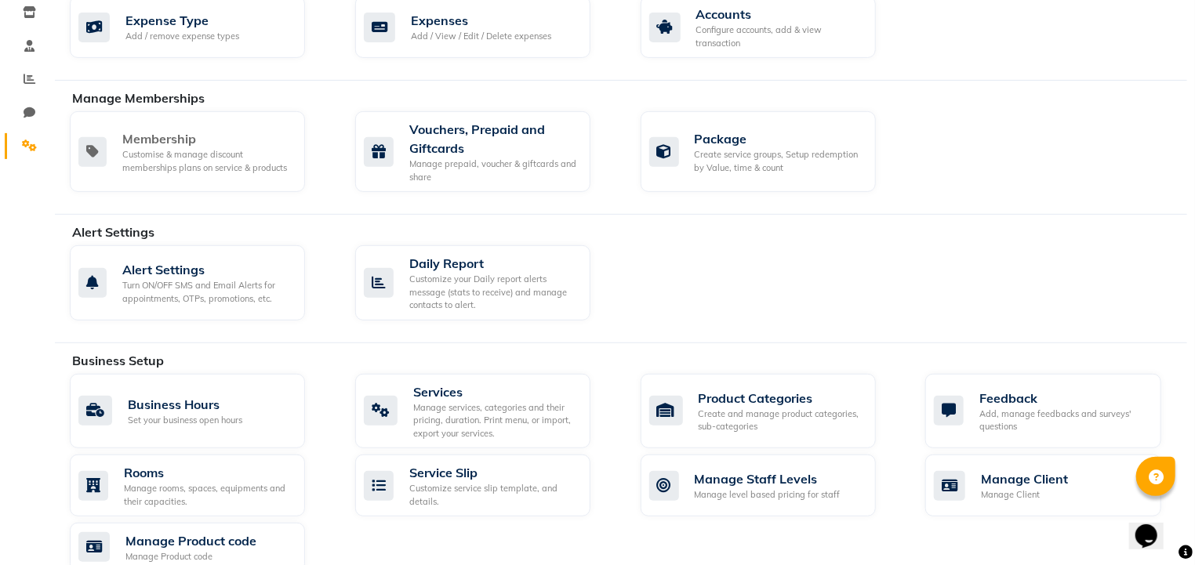
scroll to position [318, 0]
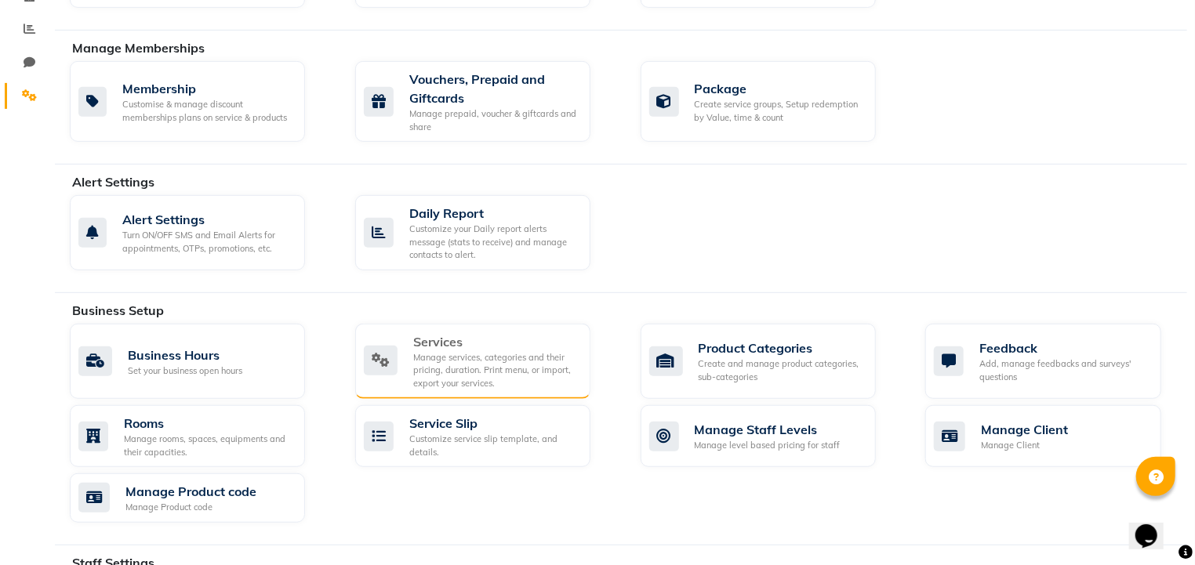
click at [502, 370] on div "Manage services, categories and their pricing, duration. Print menu, or import,…" at bounding box center [495, 370] width 165 height 39
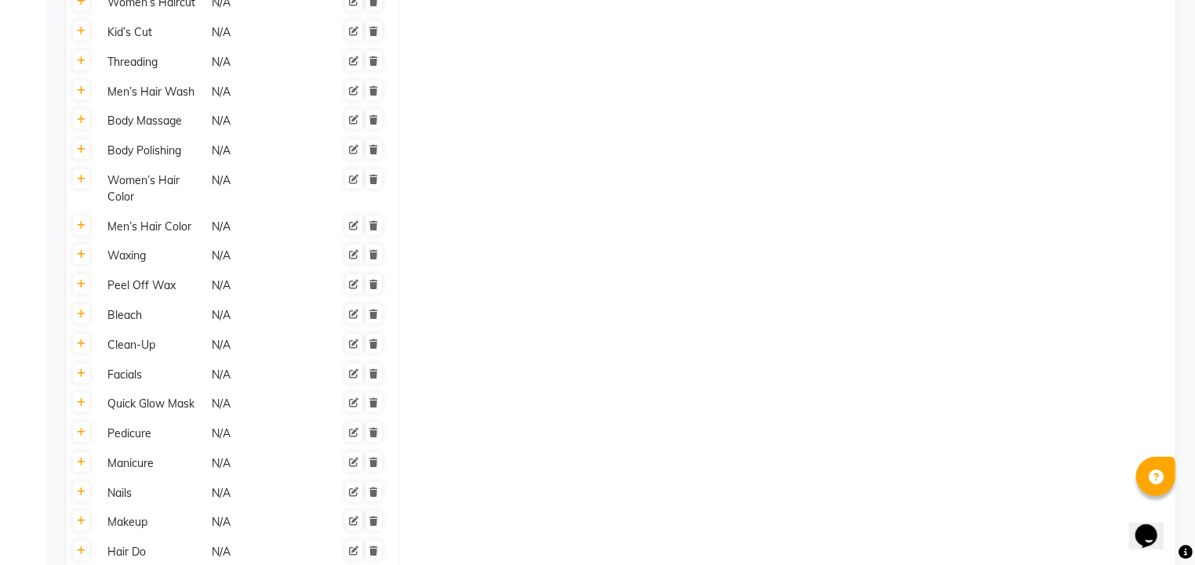
scroll to position [477, 0]
click at [82, 284] on icon at bounding box center [81, 282] width 9 height 9
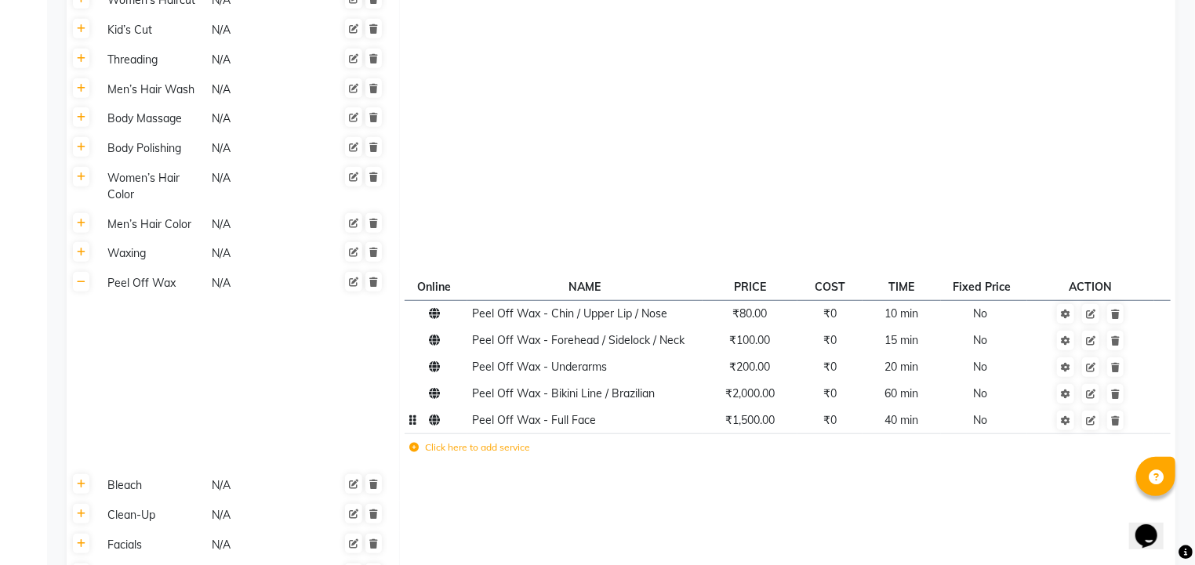
click at [742, 431] on td "₹1,500.00" at bounding box center [749, 420] width 95 height 27
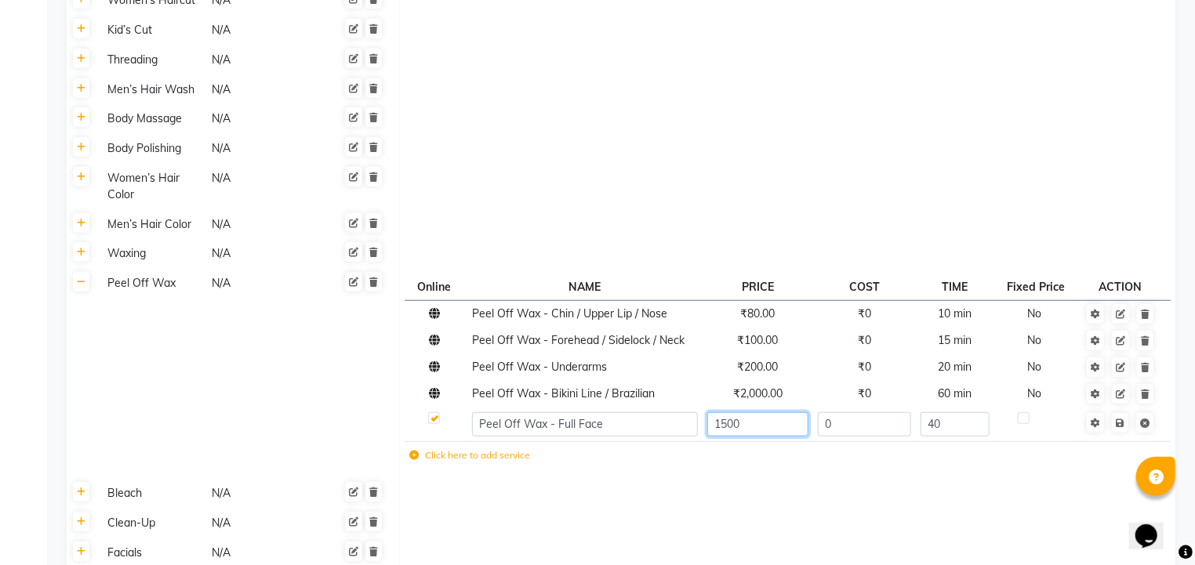
click at [742, 431] on input "1500" at bounding box center [757, 424] width 100 height 24
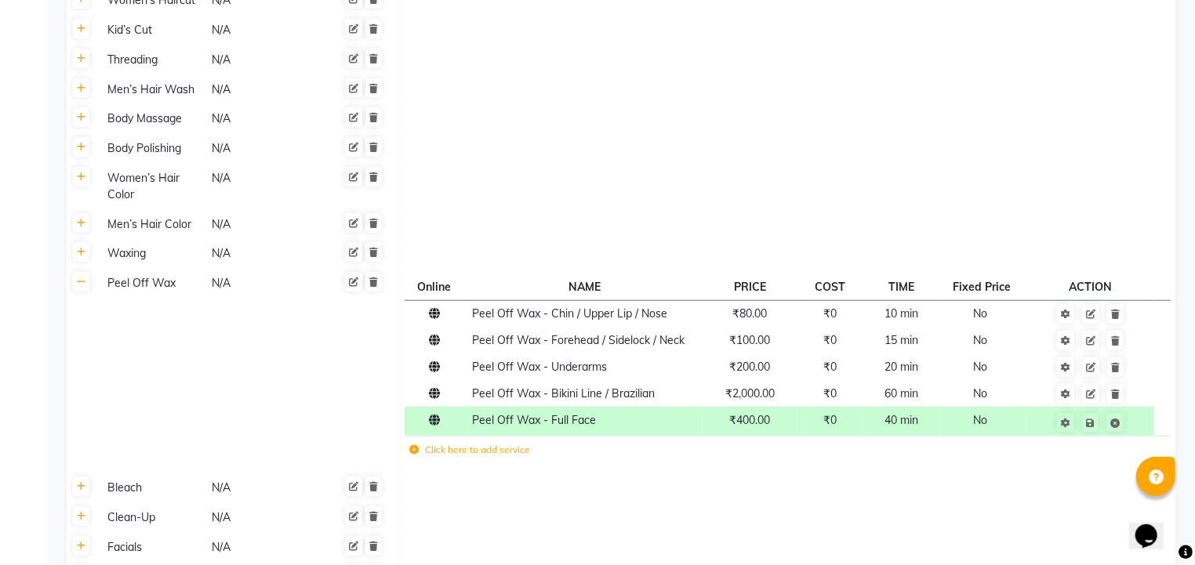
click at [883, 235] on td at bounding box center [787, 224] width 776 height 30
click at [1087, 424] on icon at bounding box center [1090, 423] width 9 height 9
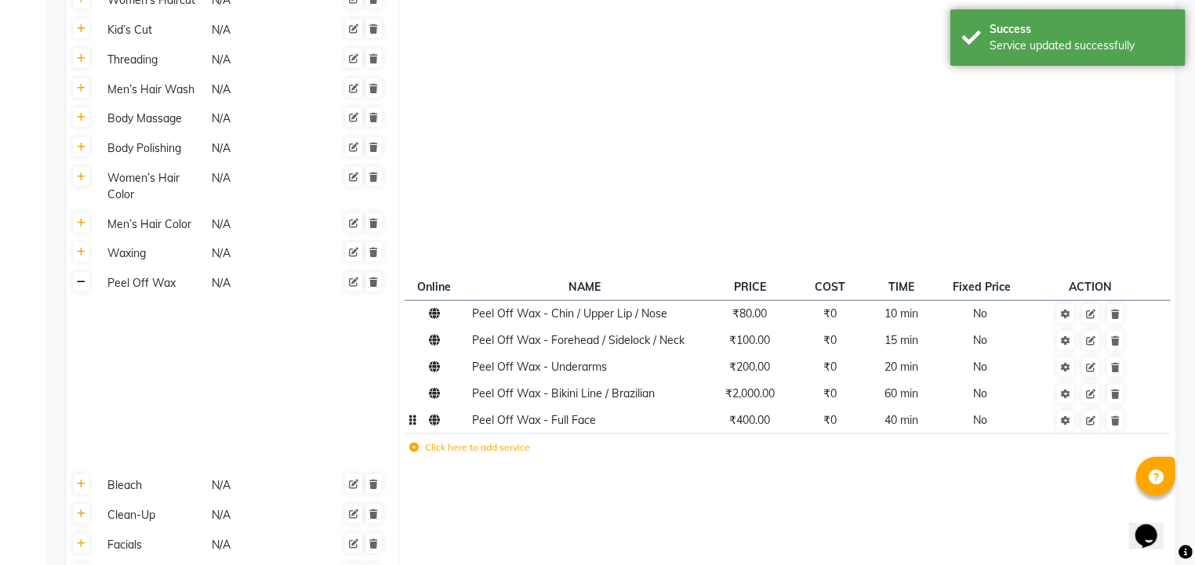
click at [82, 284] on icon at bounding box center [81, 282] width 9 height 9
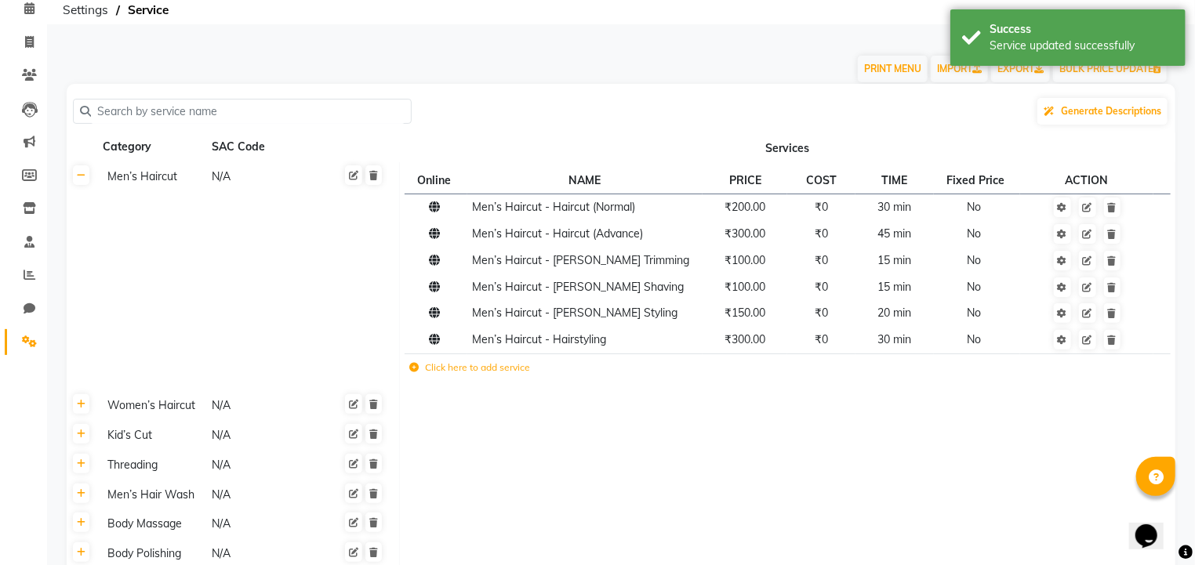
scroll to position [0, 0]
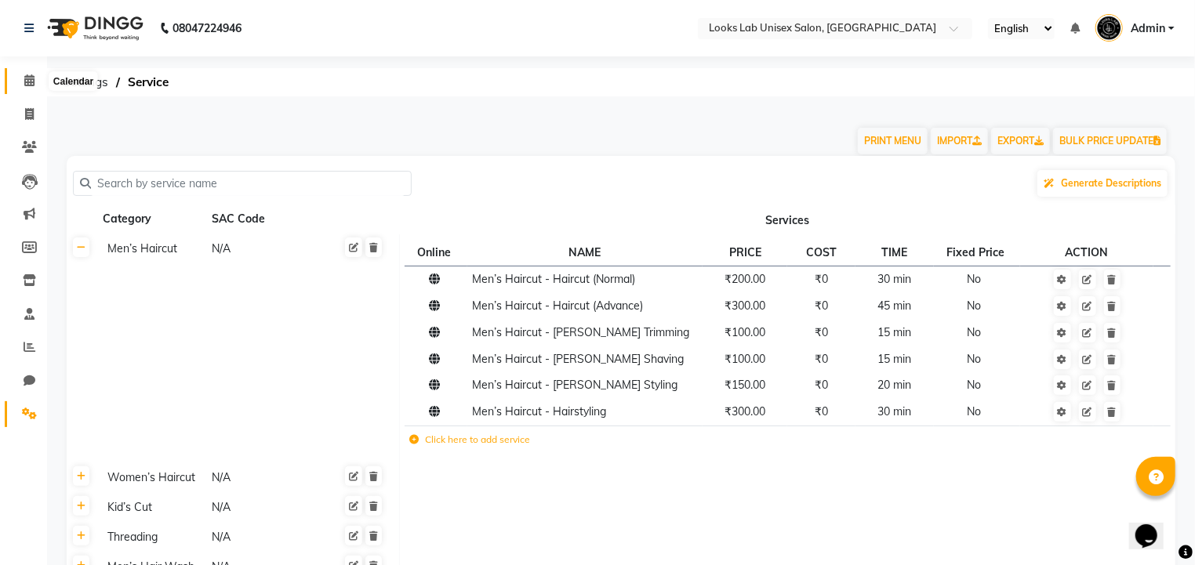
click at [31, 82] on icon at bounding box center [29, 80] width 10 height 12
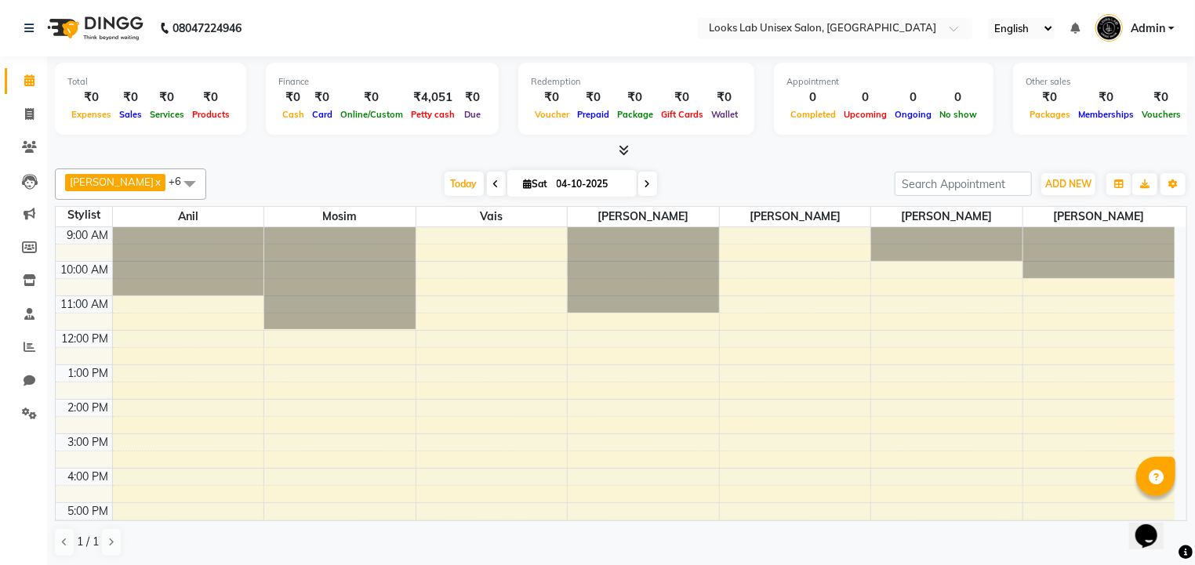
click at [487, 189] on span at bounding box center [496, 184] width 19 height 24
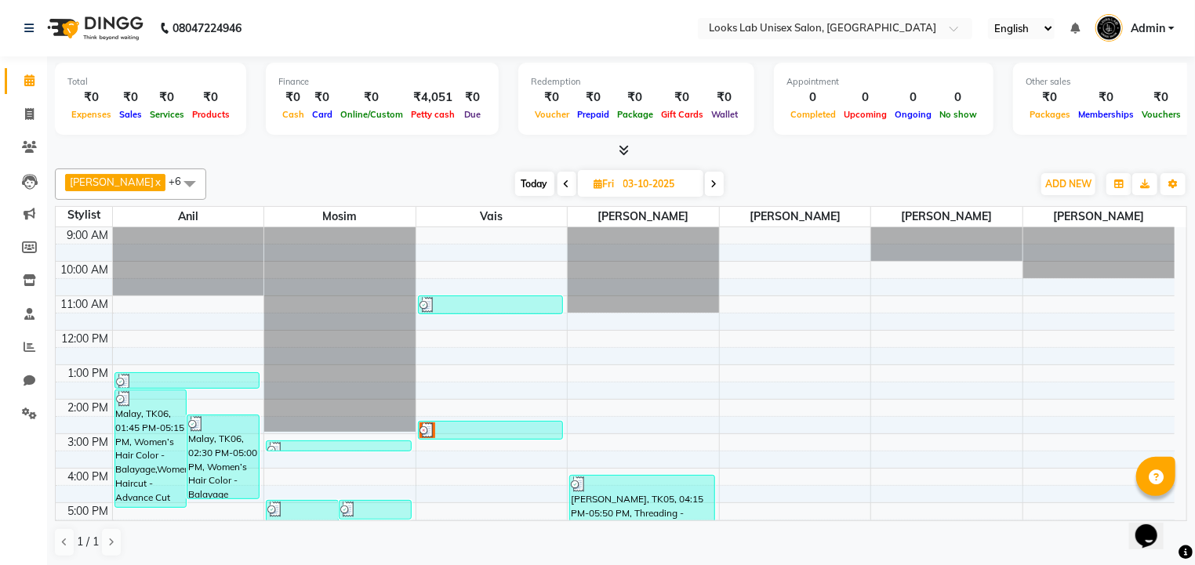
click at [705, 188] on span at bounding box center [714, 184] width 19 height 24
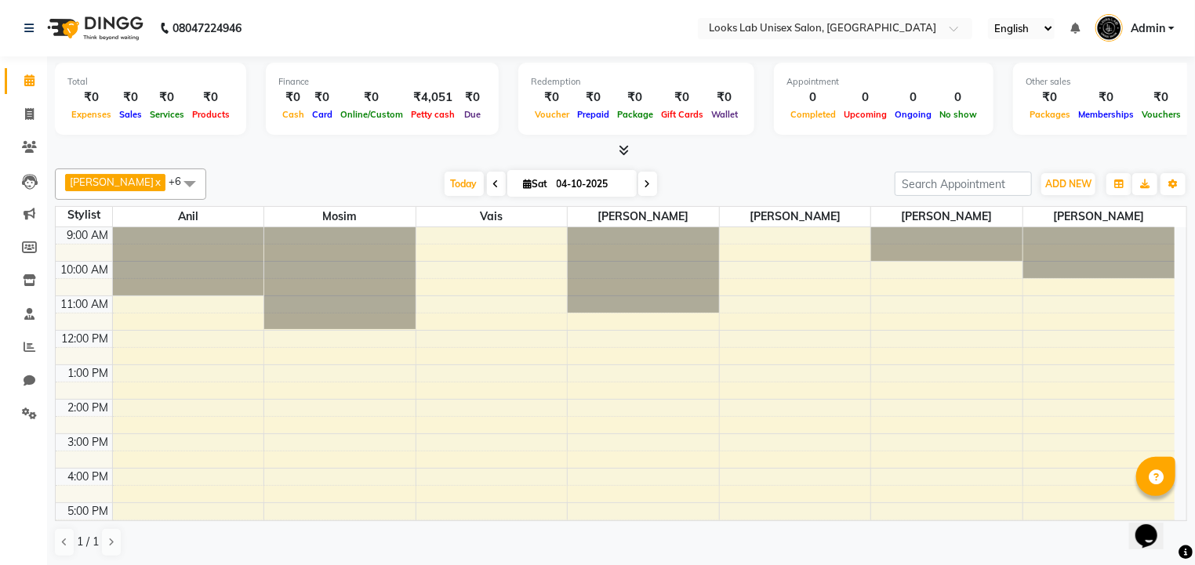
click at [628, 150] on icon at bounding box center [624, 150] width 10 height 12
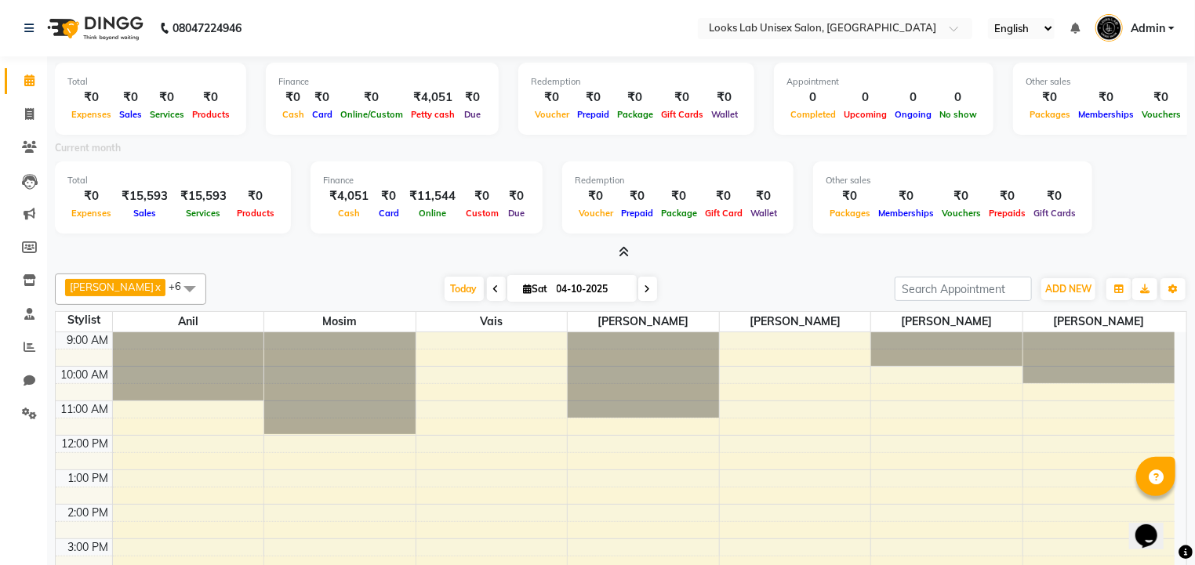
click at [625, 252] on icon at bounding box center [624, 252] width 10 height 12
